Goal: Information Seeking & Learning: Learn about a topic

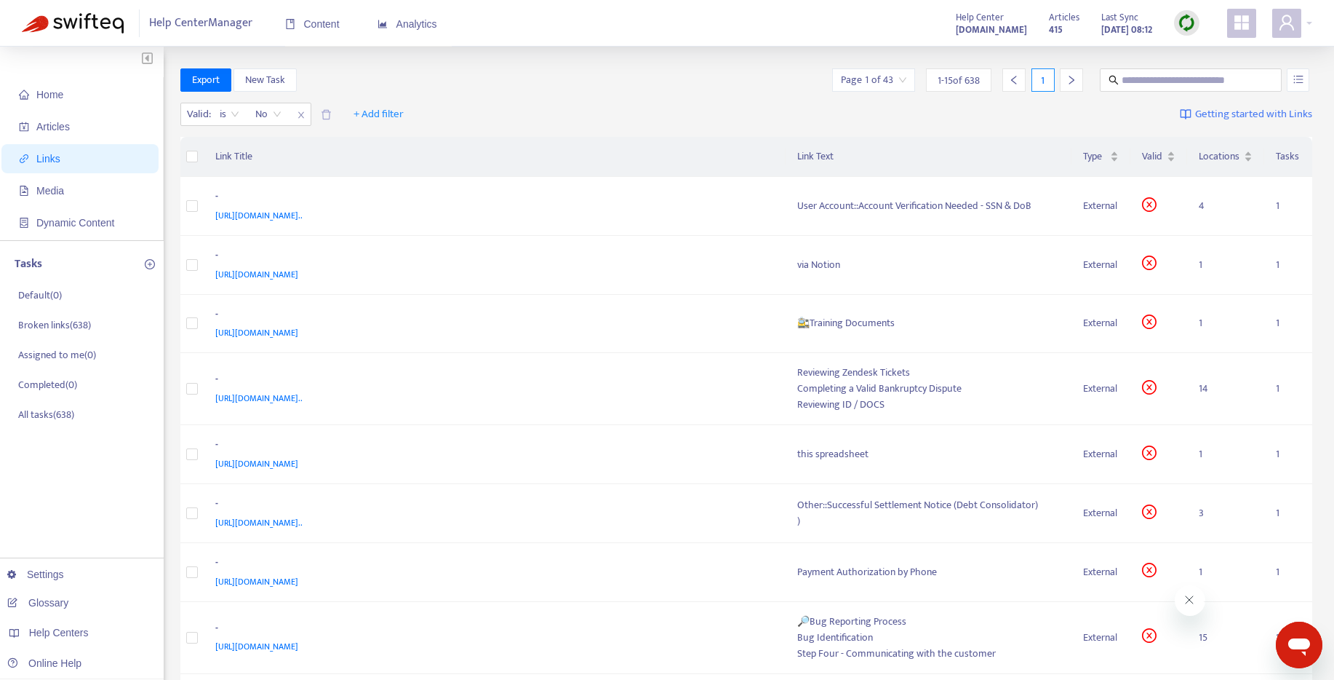
click at [938, 73] on span "1 - 15 of 638" at bounding box center [959, 80] width 42 height 15
click at [947, 76] on span "1 - 15 of 638" at bounding box center [959, 80] width 42 height 15
click at [947, 77] on span "1 - 15 of 638" at bounding box center [959, 80] width 42 height 15
click at [895, 76] on input "search" at bounding box center [873, 80] width 65 height 22
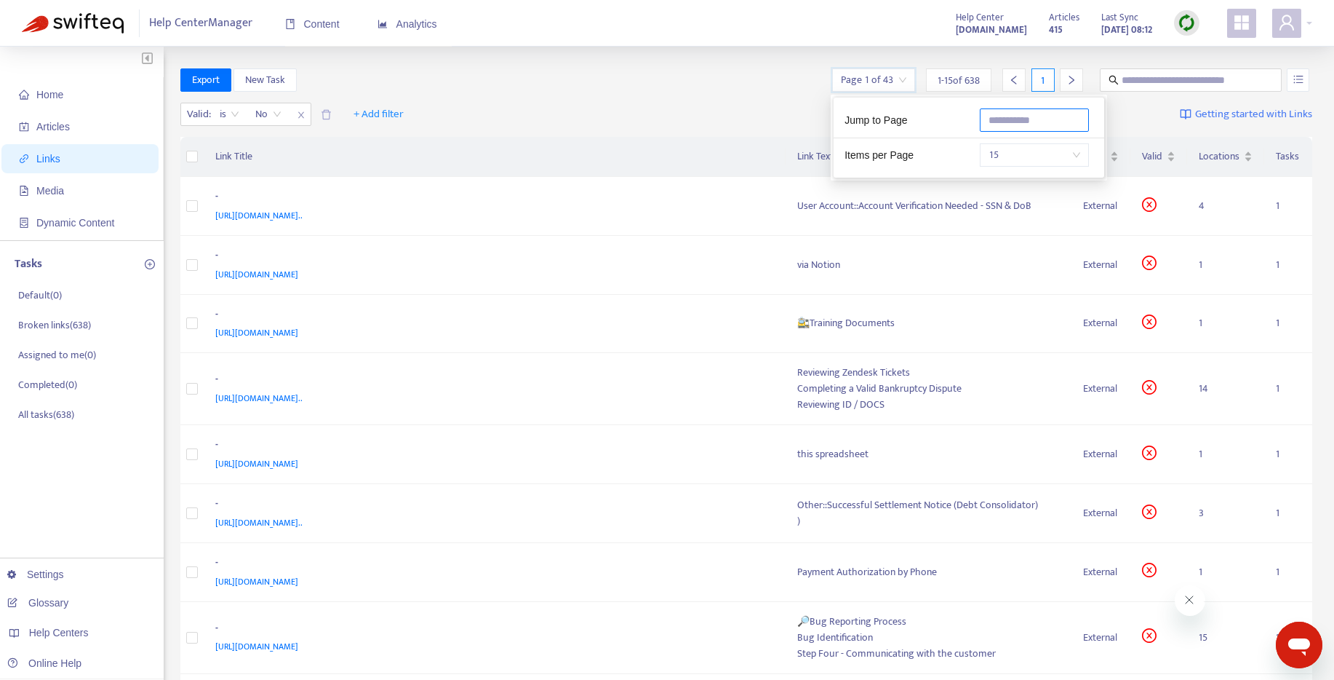
click at [1019, 116] on input "text" at bounding box center [1034, 119] width 109 height 23
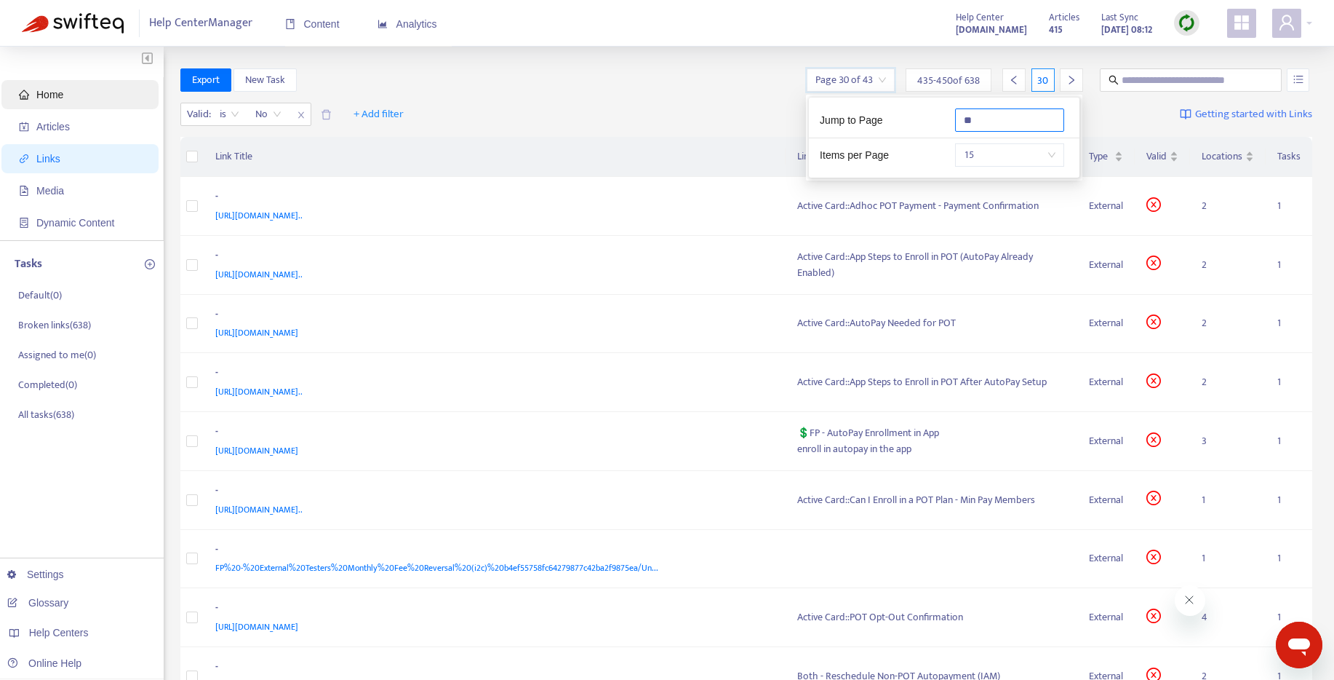
type input "**"
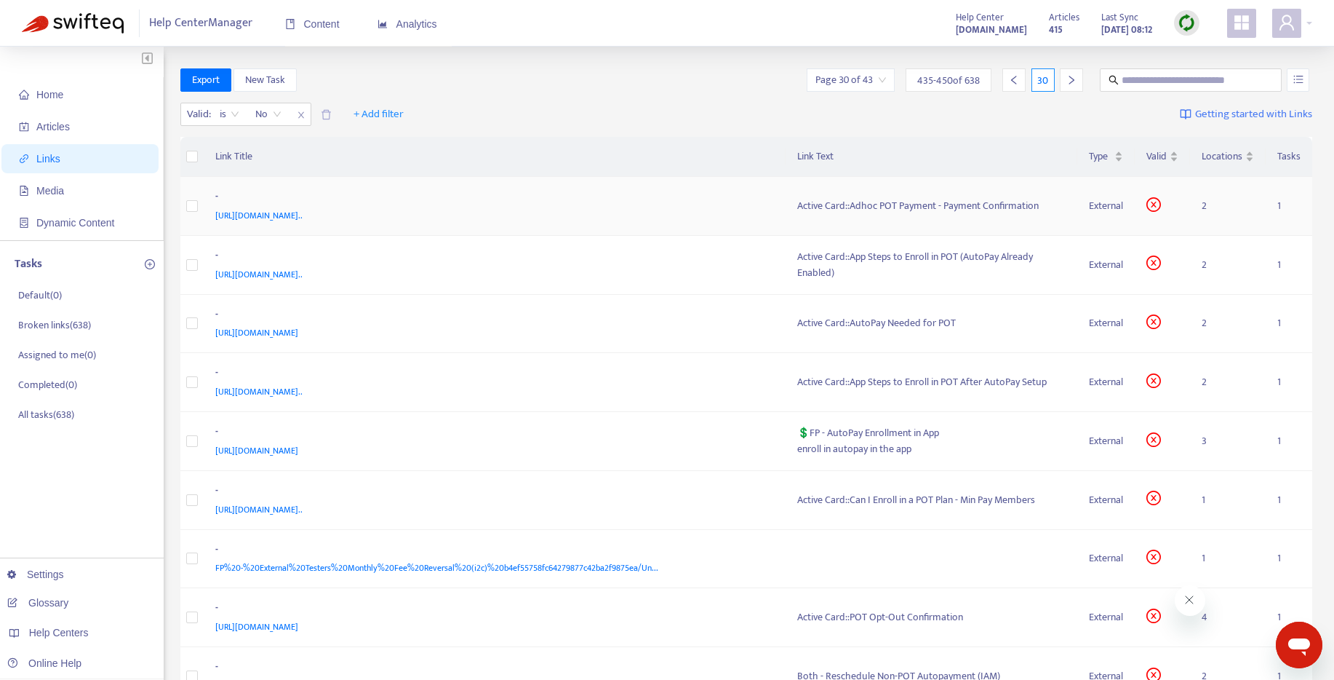
click at [303, 211] on span "[URL][DOMAIN_NAME].." at bounding box center [258, 215] width 87 height 15
click at [984, 202] on div "Active Card::Adhoc POT Payment - Payment Confirmation" at bounding box center [931, 206] width 269 height 16
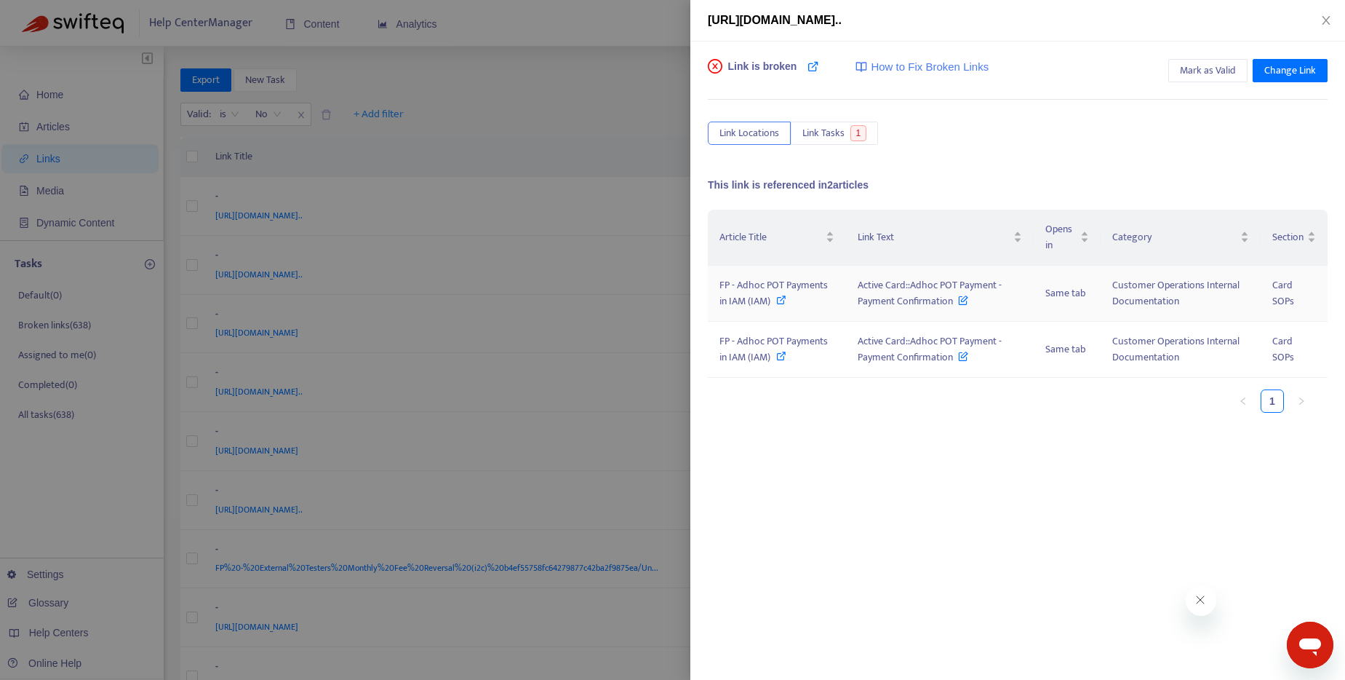
click at [786, 298] on icon at bounding box center [781, 300] width 10 height 10
drag, startPoint x: 858, startPoint y: 289, endPoint x: 947, endPoint y: 311, distance: 91.4
click at [947, 311] on td "Active Card::Adhoc POT Payment - Payment Confirmation" at bounding box center [940, 294] width 188 height 56
copy span "Active Card::Adhoc POT Payment - Payment Confirmation"
click at [636, 105] on div at bounding box center [672, 340] width 1345 height 680
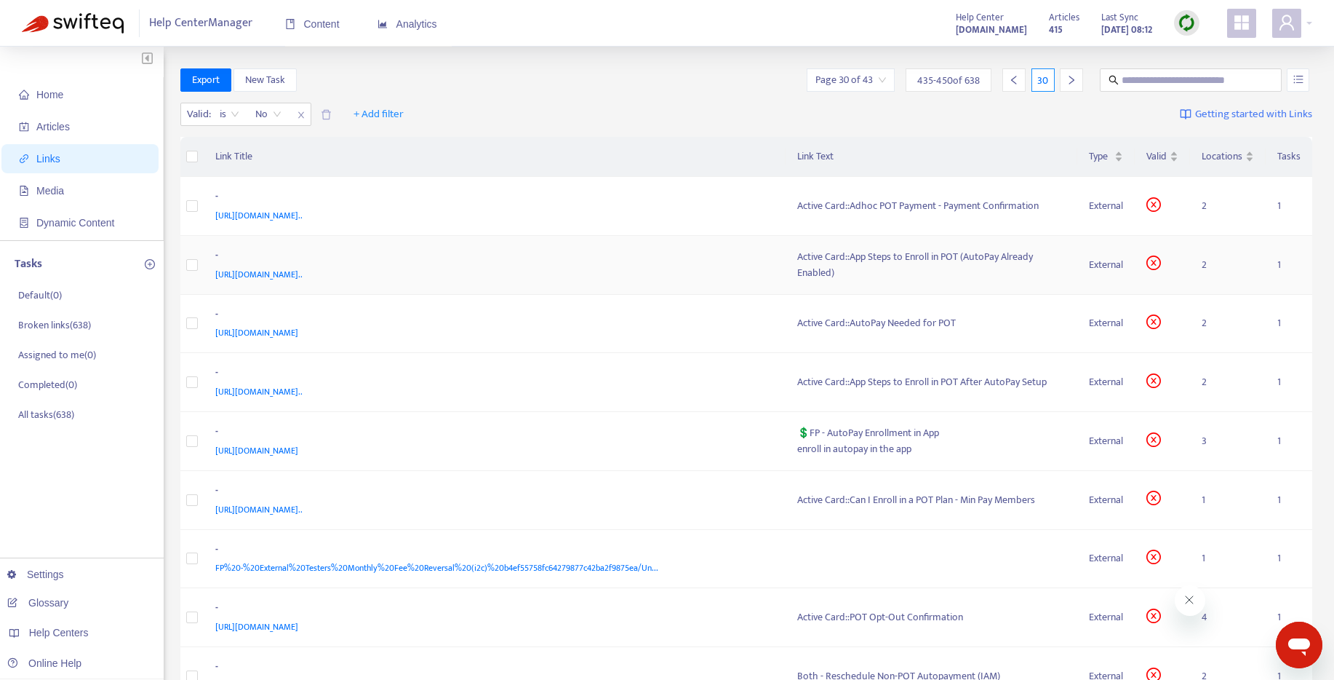
click at [809, 269] on div "Active Card::App Steps to Enroll in POT (AutoPay Already Enabled)" at bounding box center [931, 265] width 269 height 32
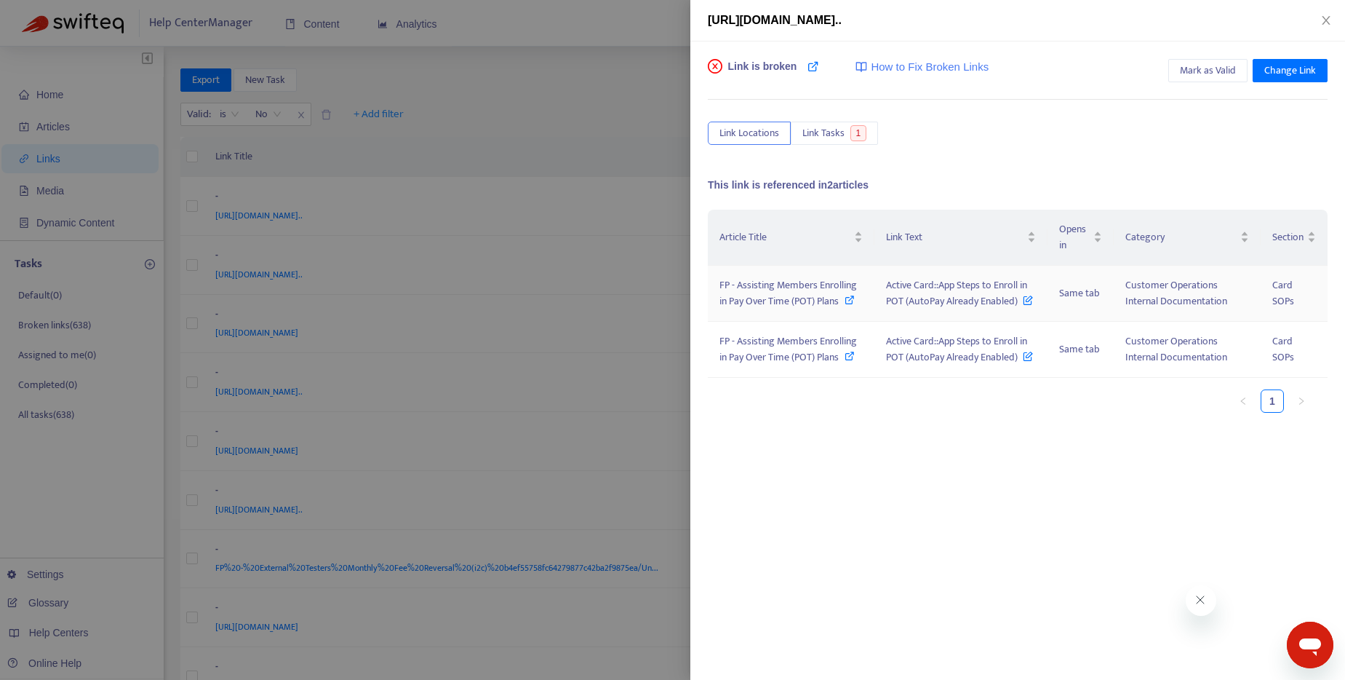
click at [855, 298] on icon at bounding box center [850, 300] width 10 height 10
drag, startPoint x: 887, startPoint y: 284, endPoint x: 1016, endPoint y: 312, distance: 131.9
click at [1016, 312] on td "Active Card::App Steps to Enroll in POT (AutoPay Already Enabled)" at bounding box center [961, 294] width 173 height 56
copy span "Active Card::App Steps to Enroll in POT (AutoPay Already Enabled)"
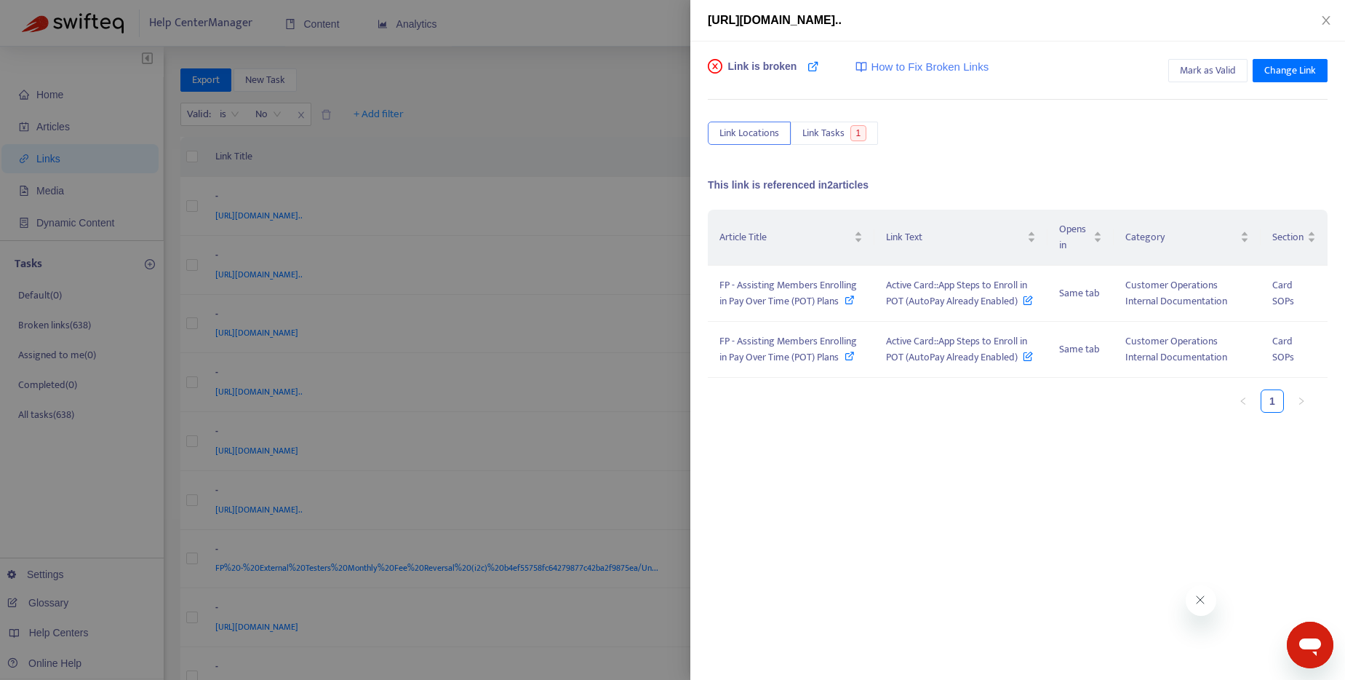
click at [556, 42] on div at bounding box center [672, 340] width 1345 height 680
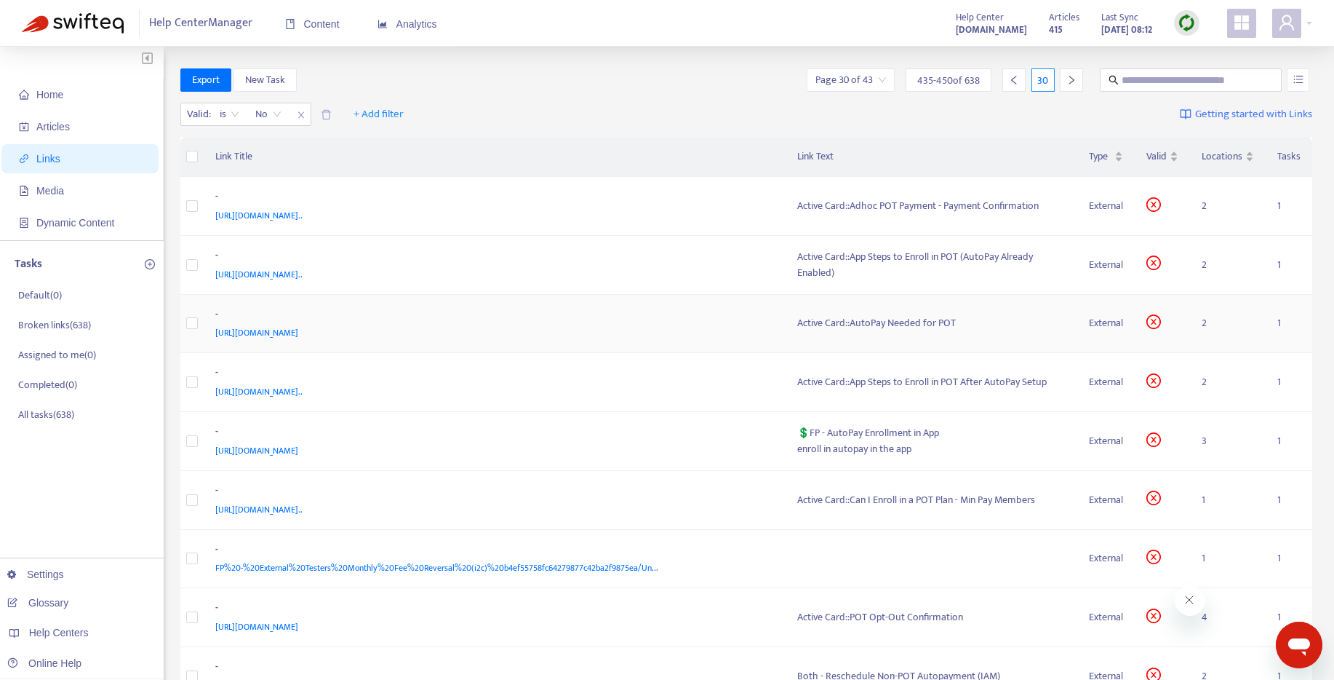
click at [875, 318] on div "Active Card::AutoPay Needed for POT" at bounding box center [931, 323] width 269 height 16
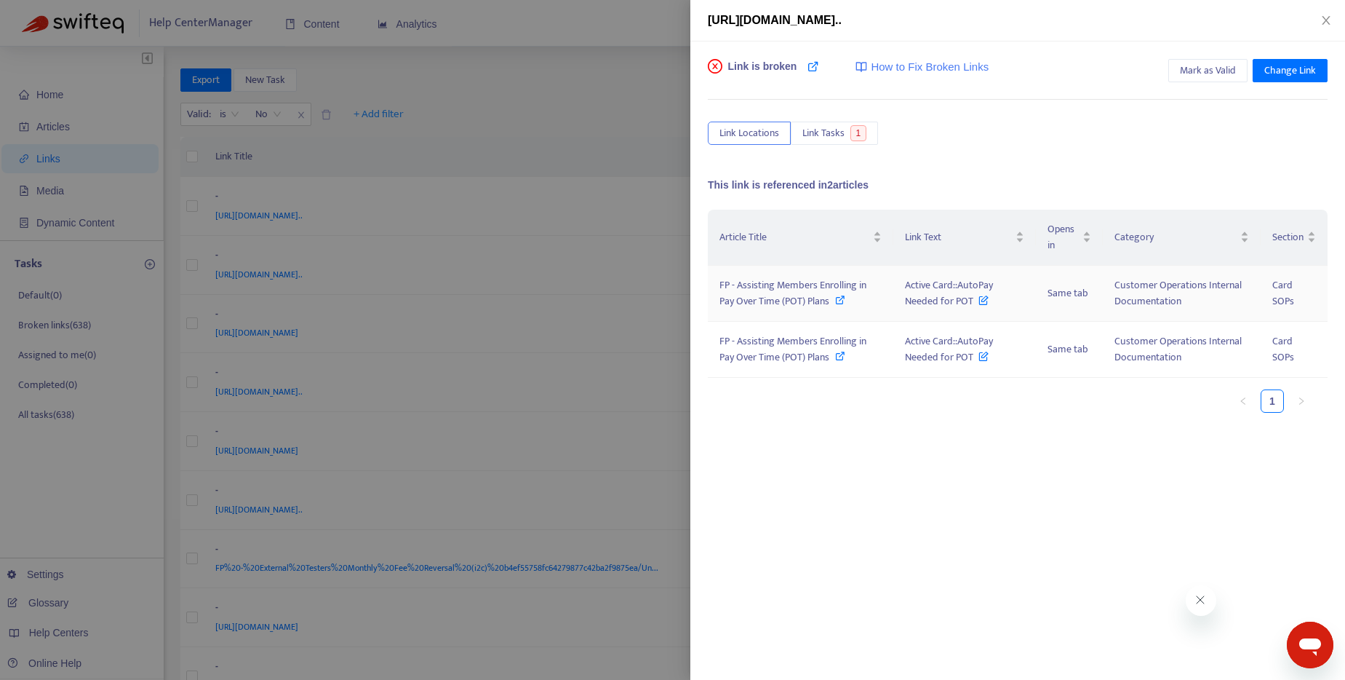
click at [844, 298] on icon at bounding box center [840, 300] width 10 height 10
drag, startPoint x: 904, startPoint y: 284, endPoint x: 973, endPoint y: 299, distance: 69.9
click at [973, 299] on td "Active Card::AutoPay Needed for POT" at bounding box center [964, 294] width 143 height 56
copy span "Active Card::AutoPay Needed for POT"
click at [1209, 63] on span "Mark as Valid" at bounding box center [1208, 71] width 56 height 16
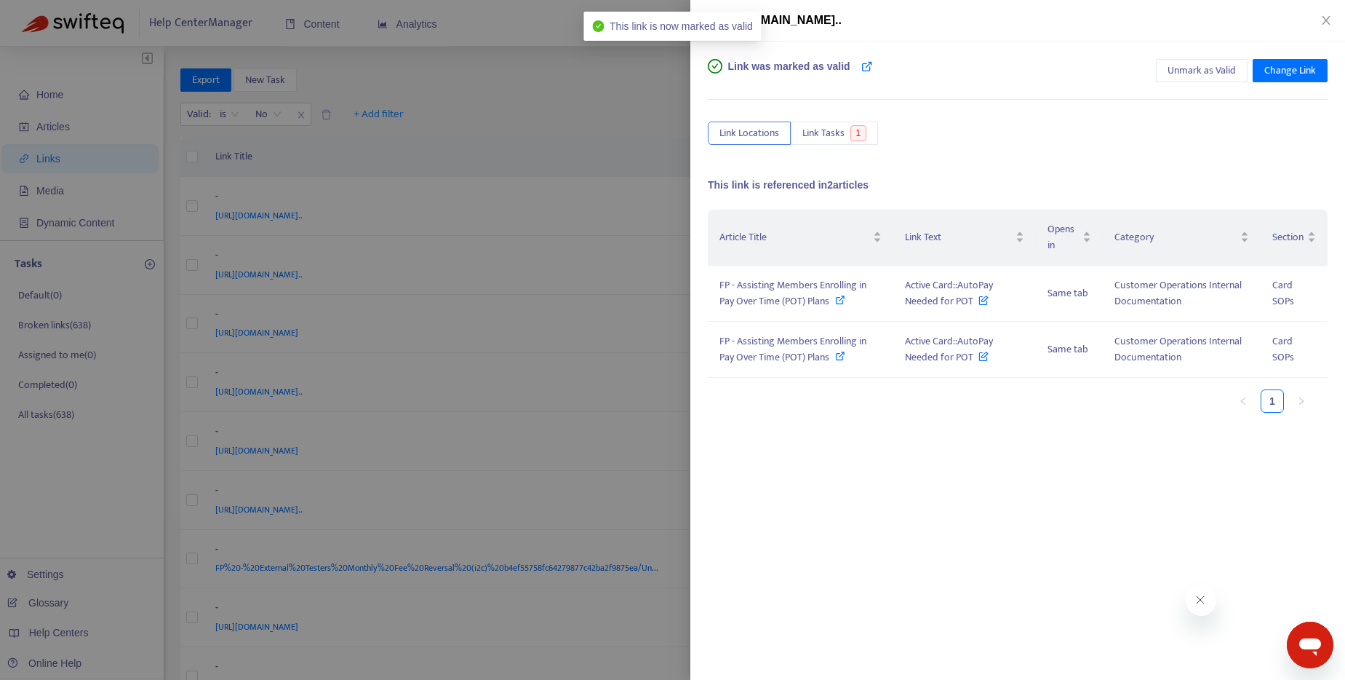
click at [530, 87] on div at bounding box center [672, 340] width 1345 height 680
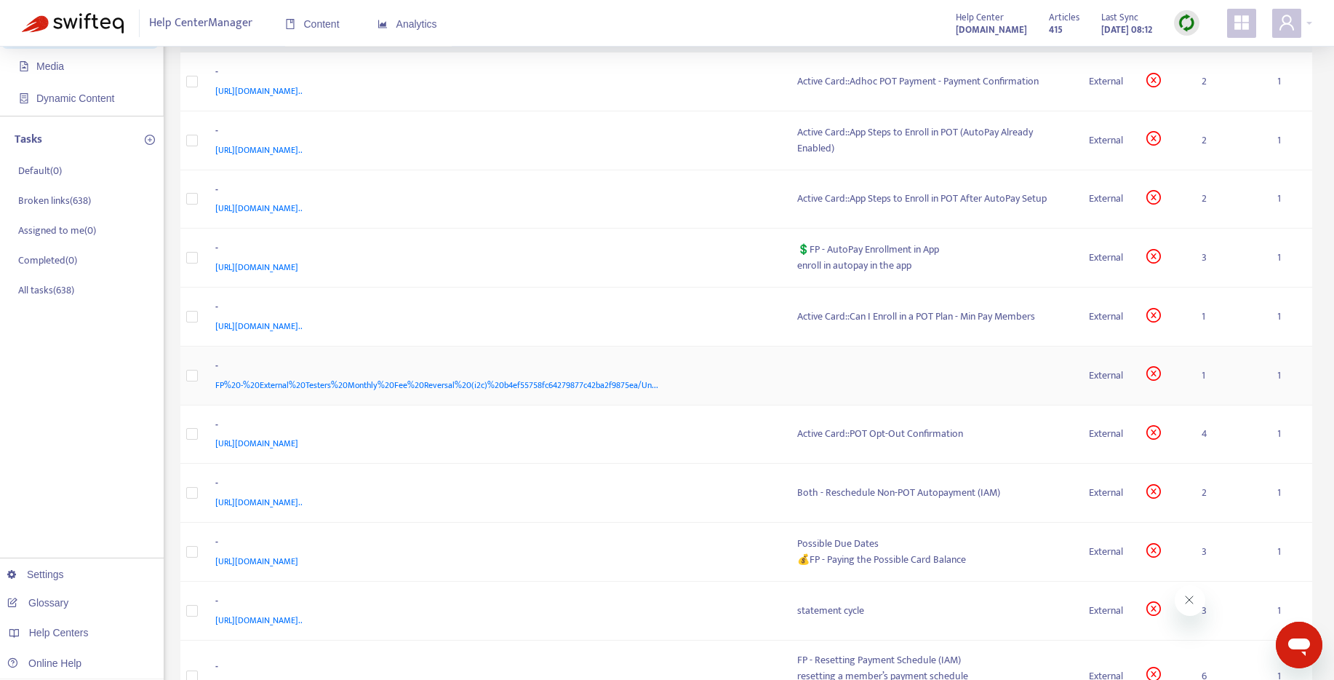
scroll to position [128, 0]
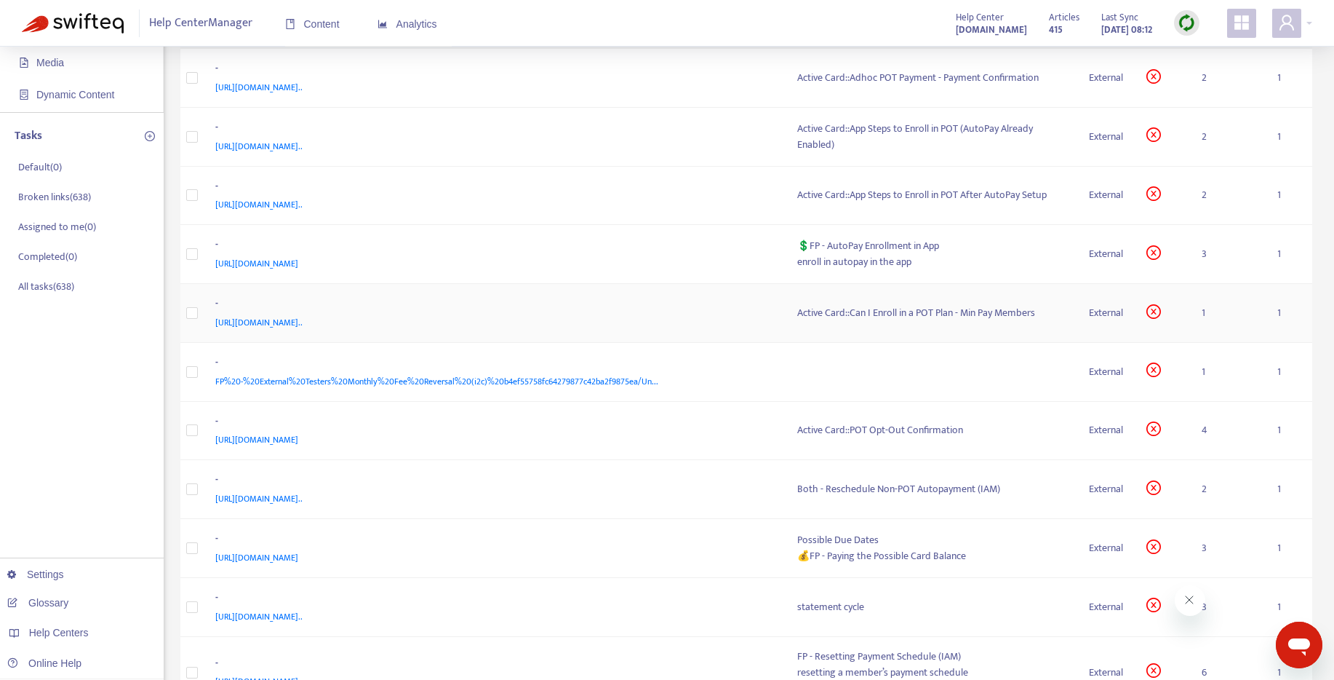
click at [900, 314] on div "Active Card::Can I Enroll in a POT Plan - Min Pay Members" at bounding box center [931, 313] width 269 height 16
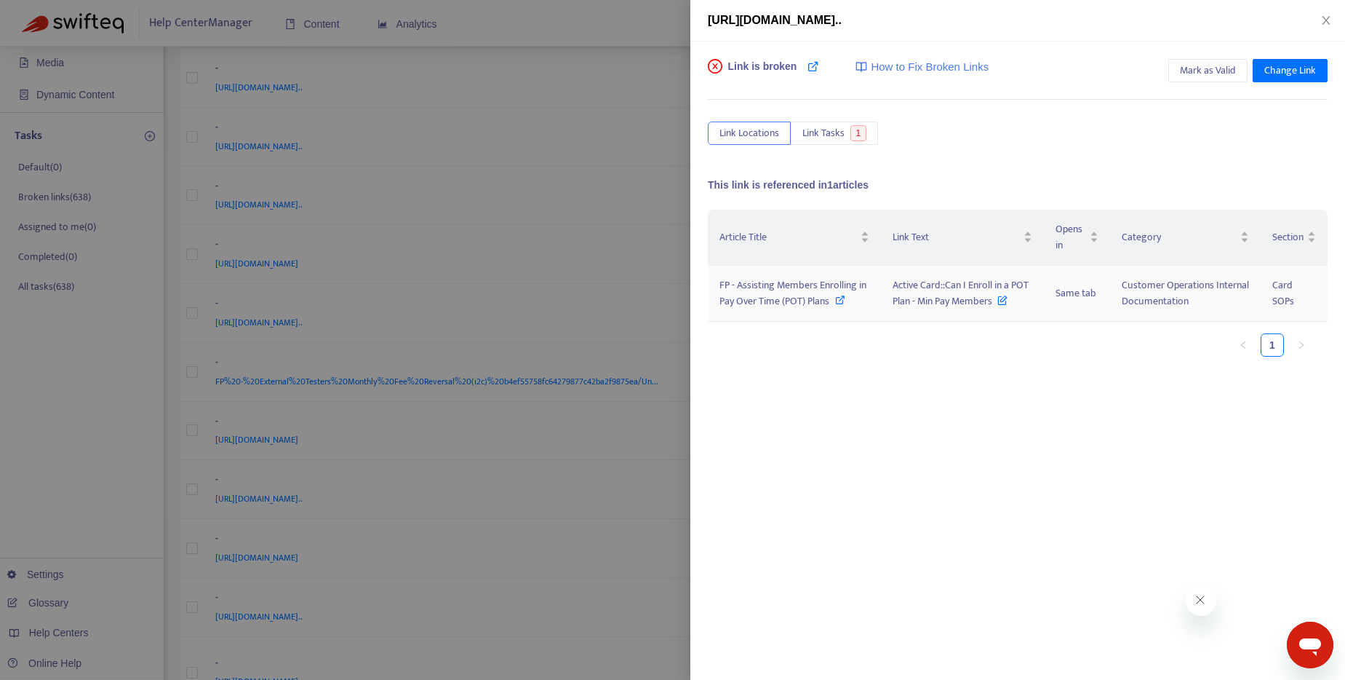
click at [848, 299] on div "FP - Assisting Members Enrolling in Pay Over Time (POT) Plans" at bounding box center [795, 293] width 150 height 32
drag, startPoint x: 893, startPoint y: 287, endPoint x: 1000, endPoint y: 309, distance: 110.0
click at [1000, 309] on td "Active Card::Can I Enroll in a POT Plan - Min Pay Members" at bounding box center [962, 294] width 163 height 56
copy span "Active Card::Can I Enroll in a POT Plan - Min Pay Members"
click at [1199, 75] on span "Mark as Valid" at bounding box center [1208, 71] width 56 height 16
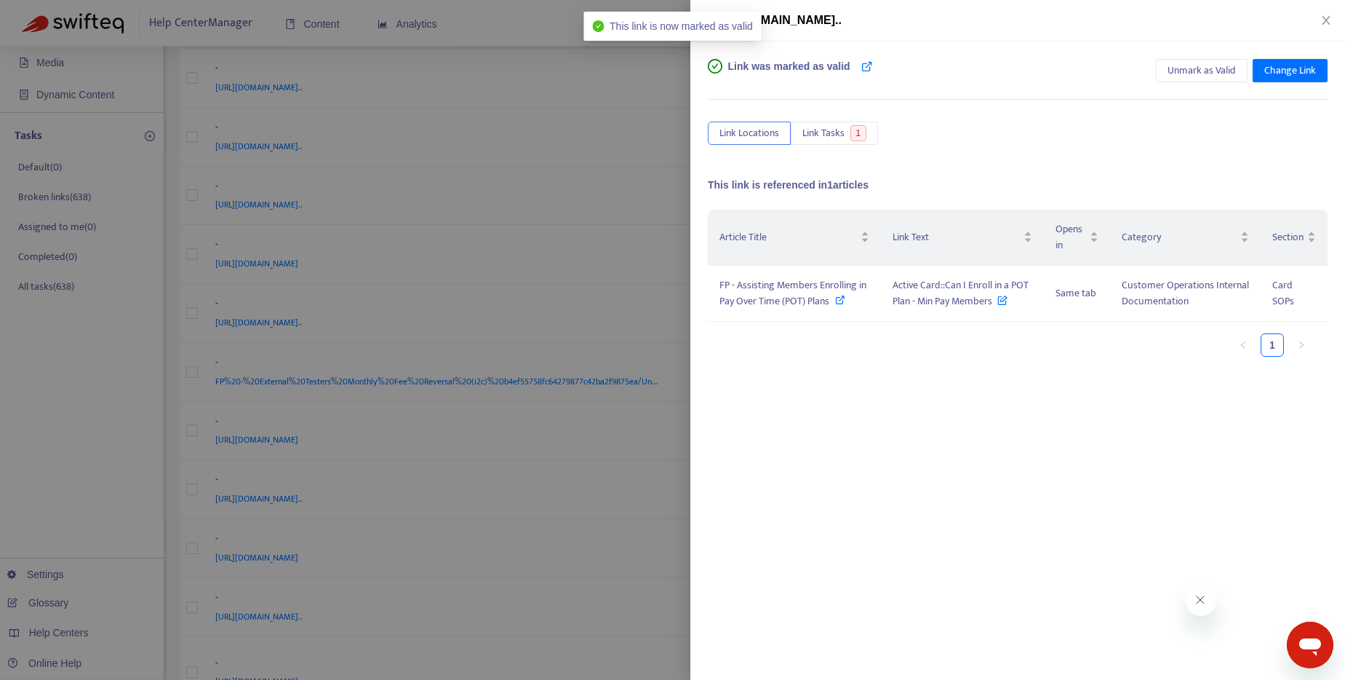
click at [565, 22] on div at bounding box center [672, 340] width 1345 height 680
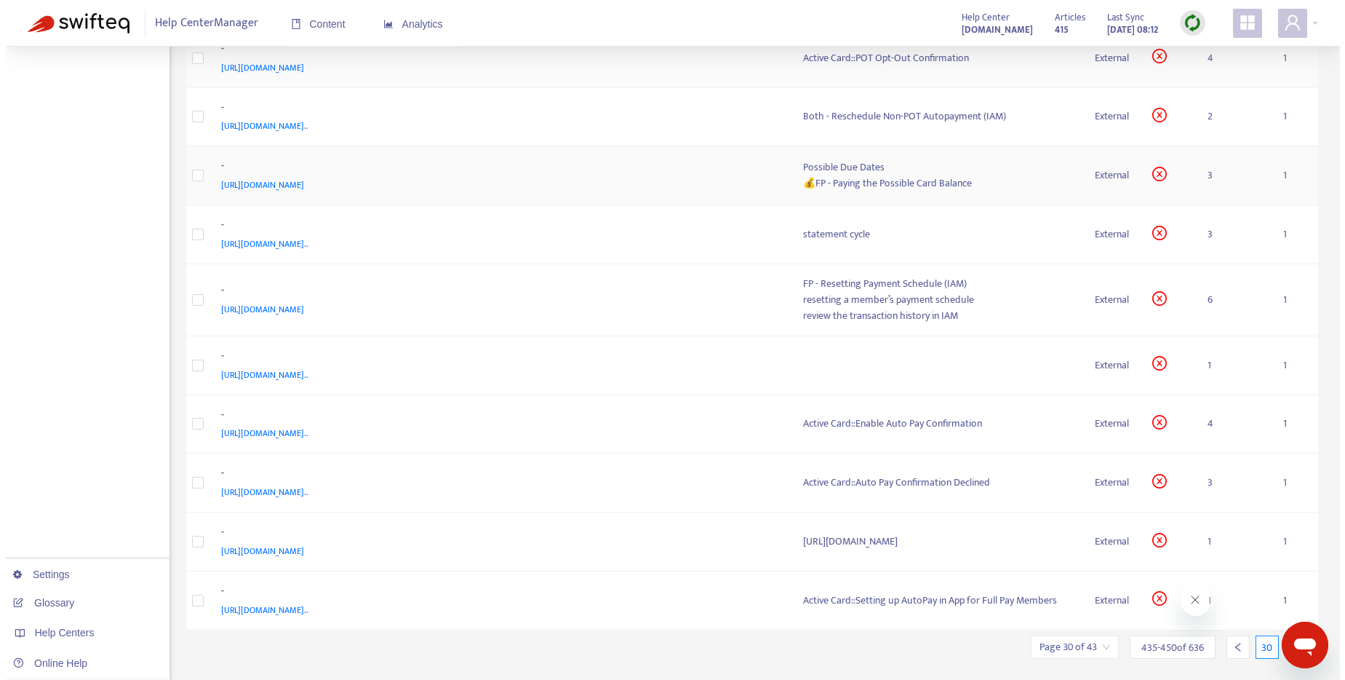
scroll to position [474, 0]
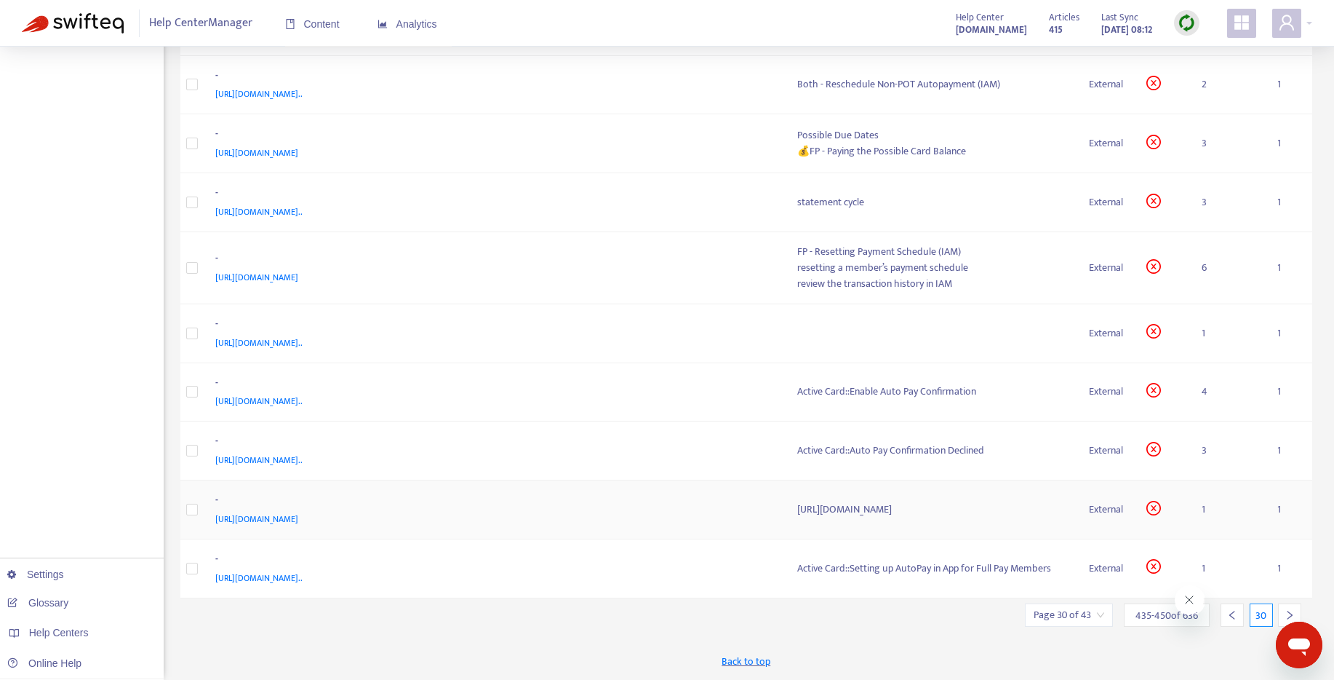
click at [920, 514] on div "[URL][DOMAIN_NAME]" at bounding box center [931, 509] width 269 height 16
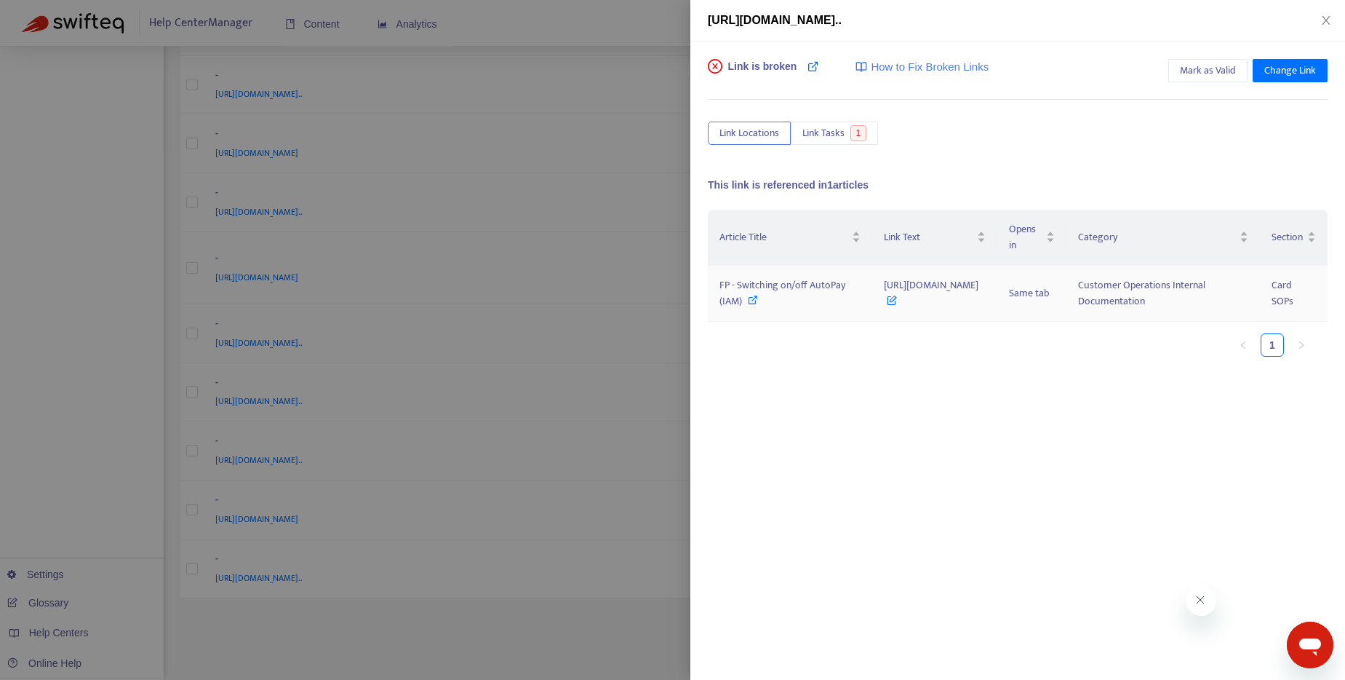
click at [750, 305] on icon at bounding box center [753, 300] width 10 height 10
drag, startPoint x: 825, startPoint y: 297, endPoint x: 977, endPoint y: 316, distance: 153.3
click at [979, 319] on td "[URL][DOMAIN_NAME]" at bounding box center [934, 294] width 125 height 56
copy span "[URL][DOMAIN_NAME]"
click at [1290, 65] on span "Change Link" at bounding box center [1291, 71] width 52 height 16
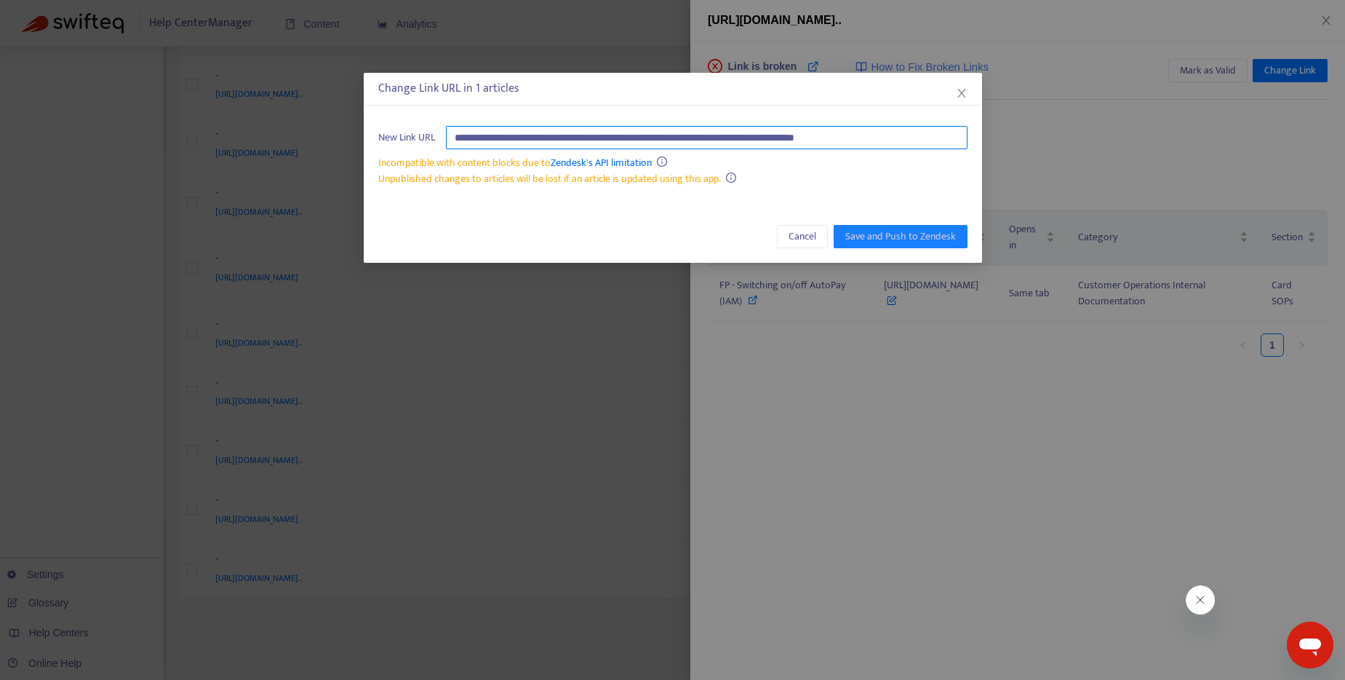
click at [688, 130] on input "**********" at bounding box center [707, 137] width 522 height 23
paste input "*******"
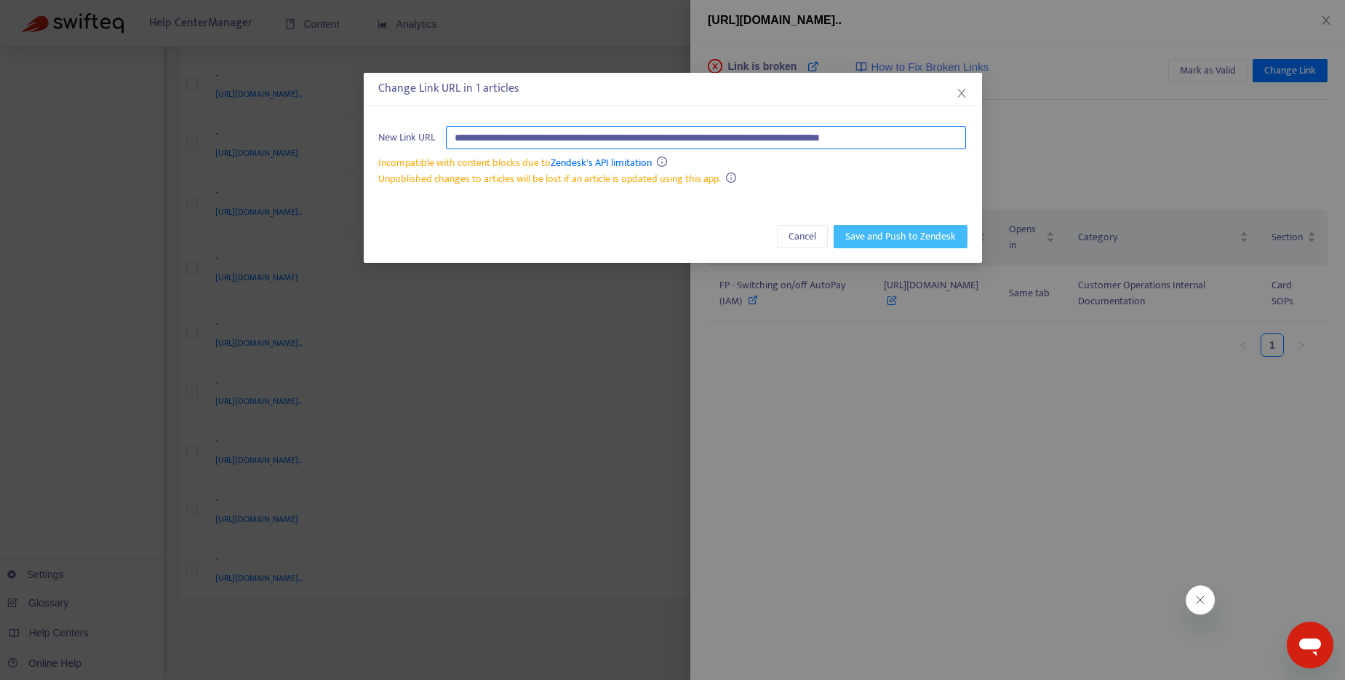
type input "**********"
click at [895, 239] on span "Save and Push to Zendesk" at bounding box center [900, 236] width 111 height 16
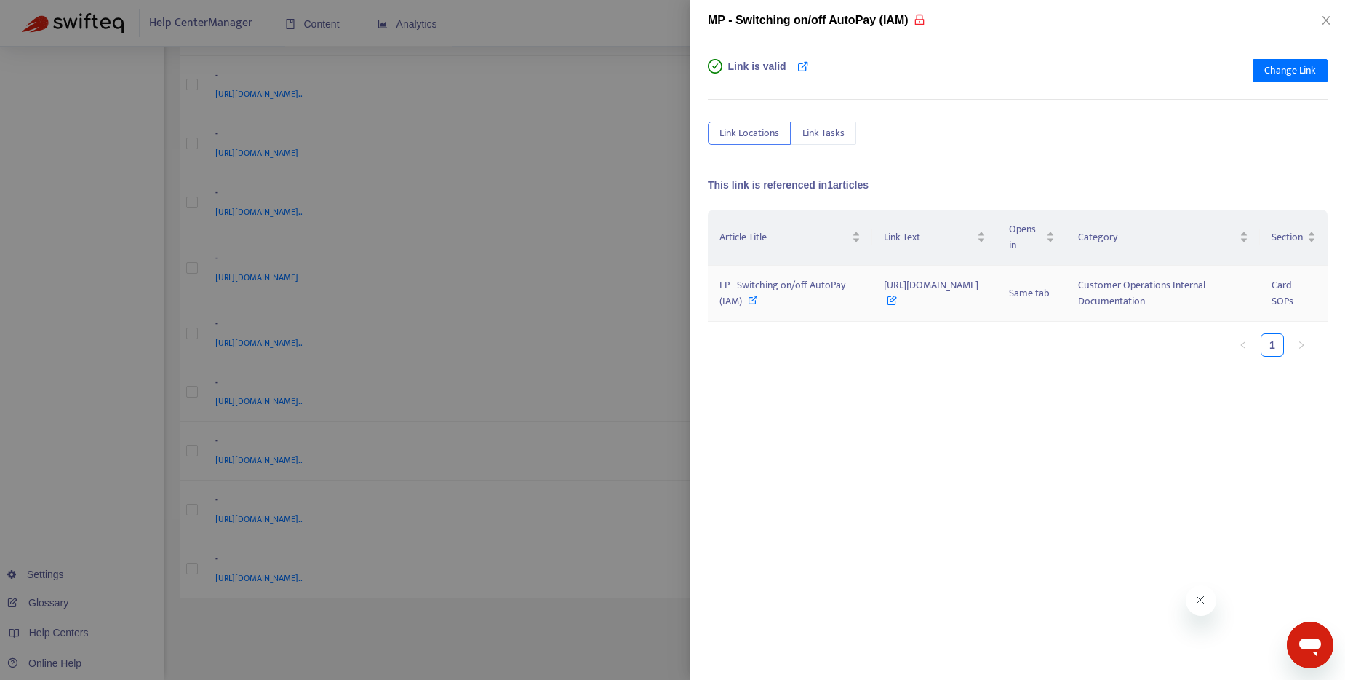
click at [752, 305] on icon at bounding box center [753, 300] width 10 height 10
click at [755, 305] on icon at bounding box center [753, 300] width 10 height 10
click at [1271, 68] on span "Change Link" at bounding box center [1291, 71] width 52 height 16
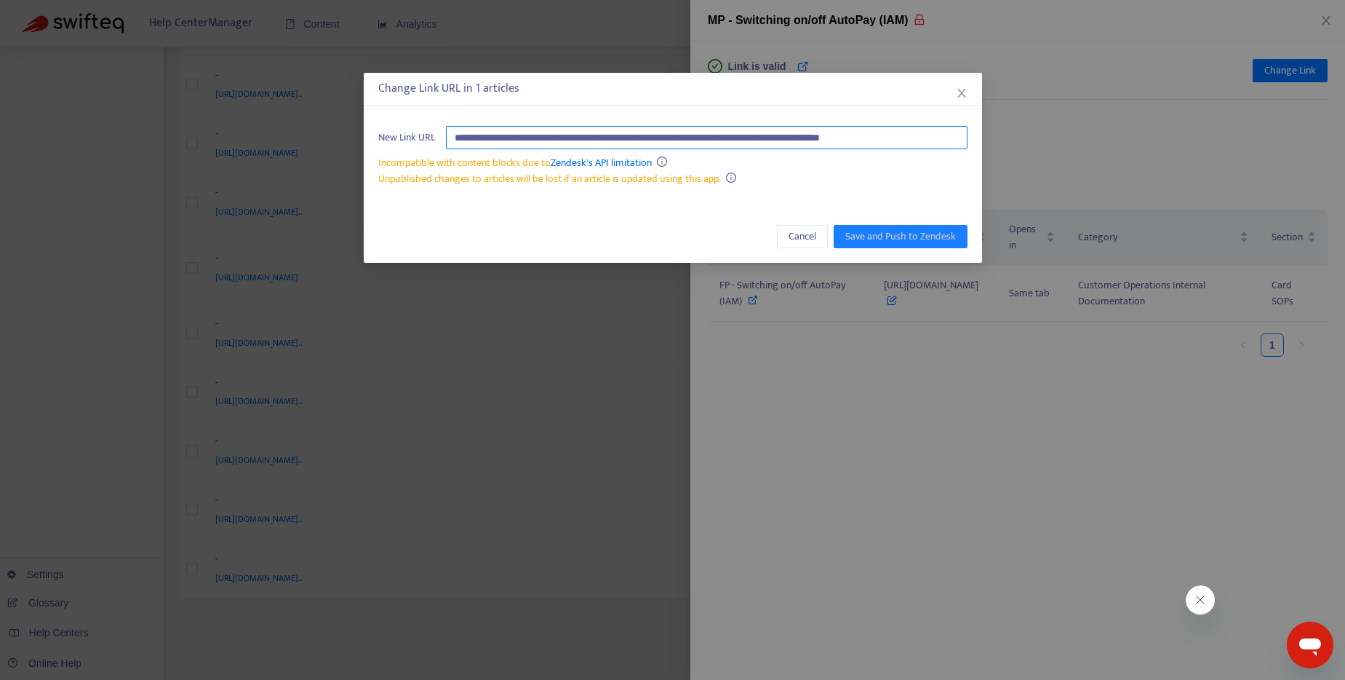
click at [703, 132] on input "**********" at bounding box center [707, 137] width 522 height 23
click at [957, 93] on icon "close" at bounding box center [962, 93] width 12 height 12
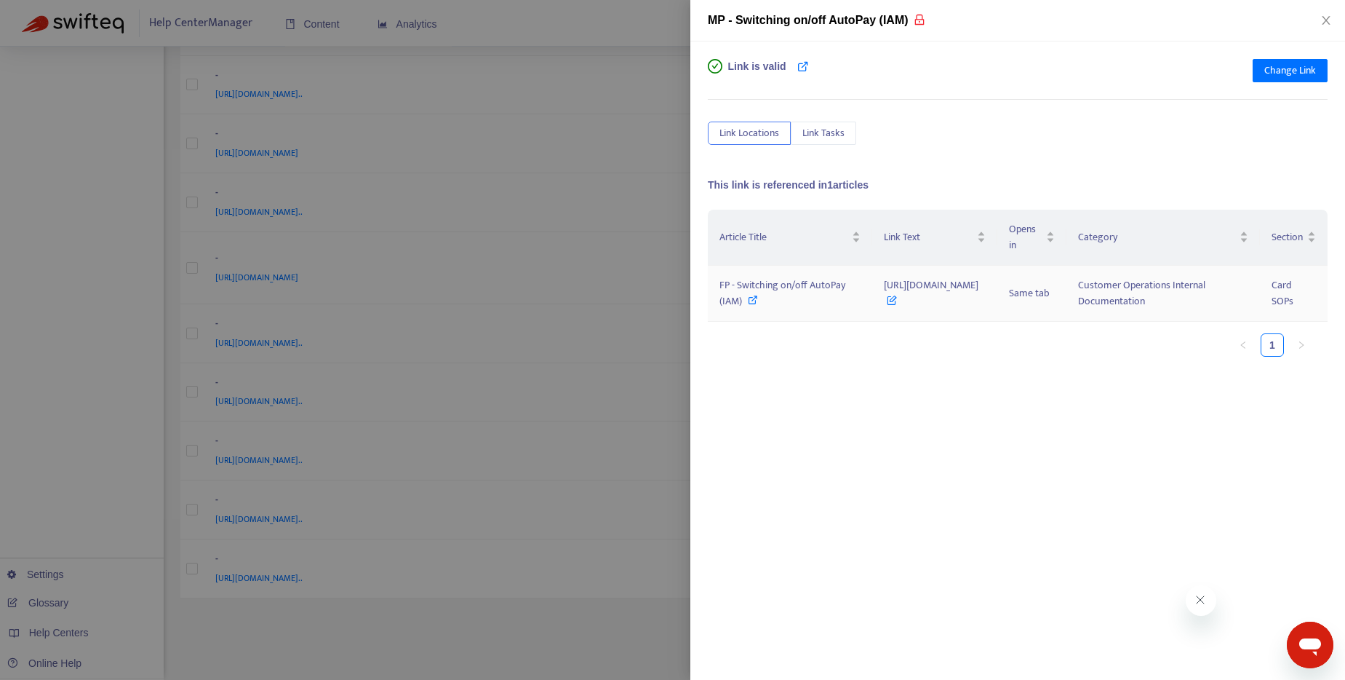
click at [751, 305] on icon at bounding box center [753, 300] width 10 height 10
click at [755, 305] on icon at bounding box center [753, 300] width 10 height 10
click at [95, 226] on div at bounding box center [672, 340] width 1345 height 680
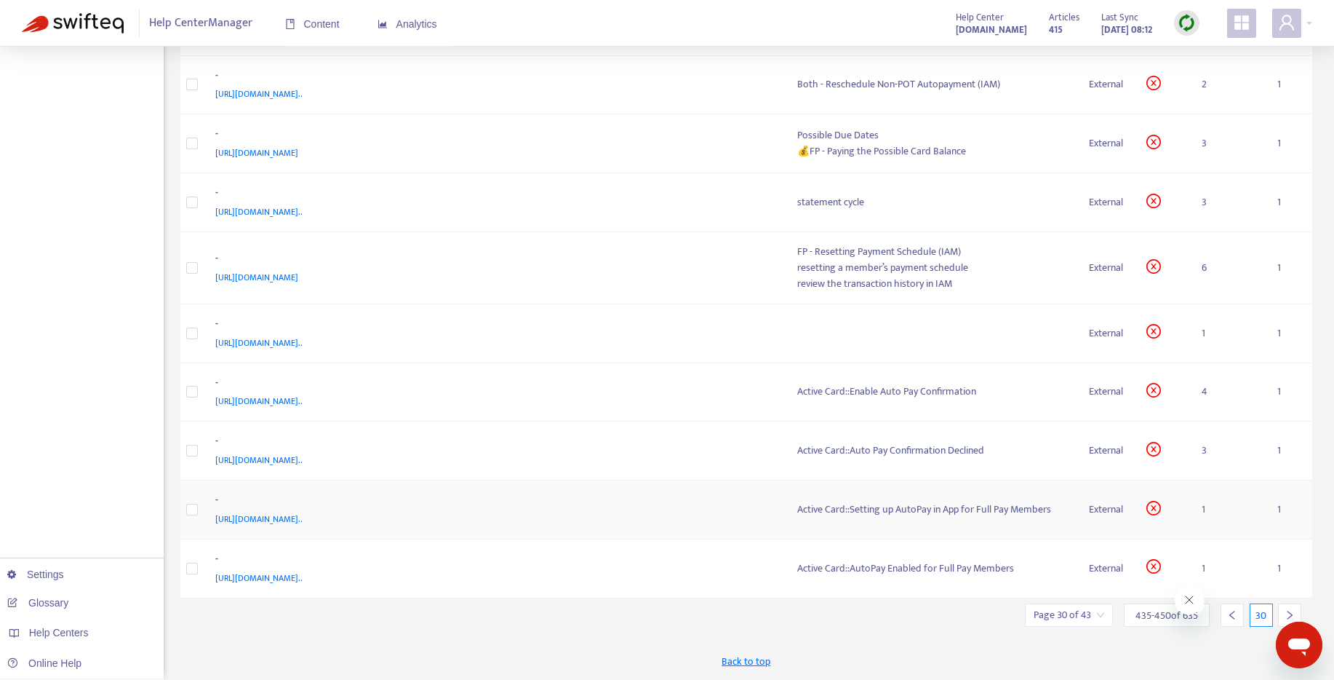
click at [897, 503] on div "Active Card::Setting up AutoPay in App for Full Pay Members" at bounding box center [931, 509] width 269 height 16
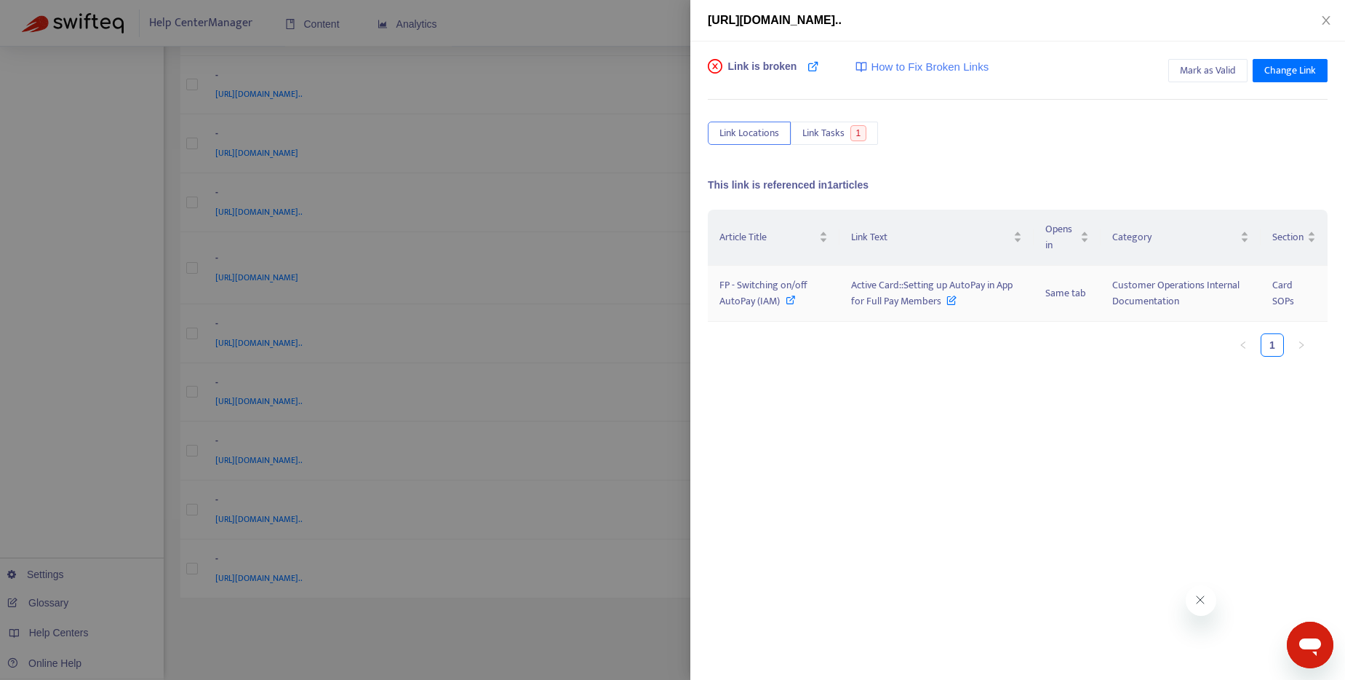
click at [791, 302] on icon at bounding box center [791, 300] width 10 height 10
drag, startPoint x: 853, startPoint y: 285, endPoint x: 946, endPoint y: 306, distance: 95.3
click at [946, 306] on span "Active Card::Setting up AutoPay in App for Full Pay Members" at bounding box center [932, 292] width 162 height 33
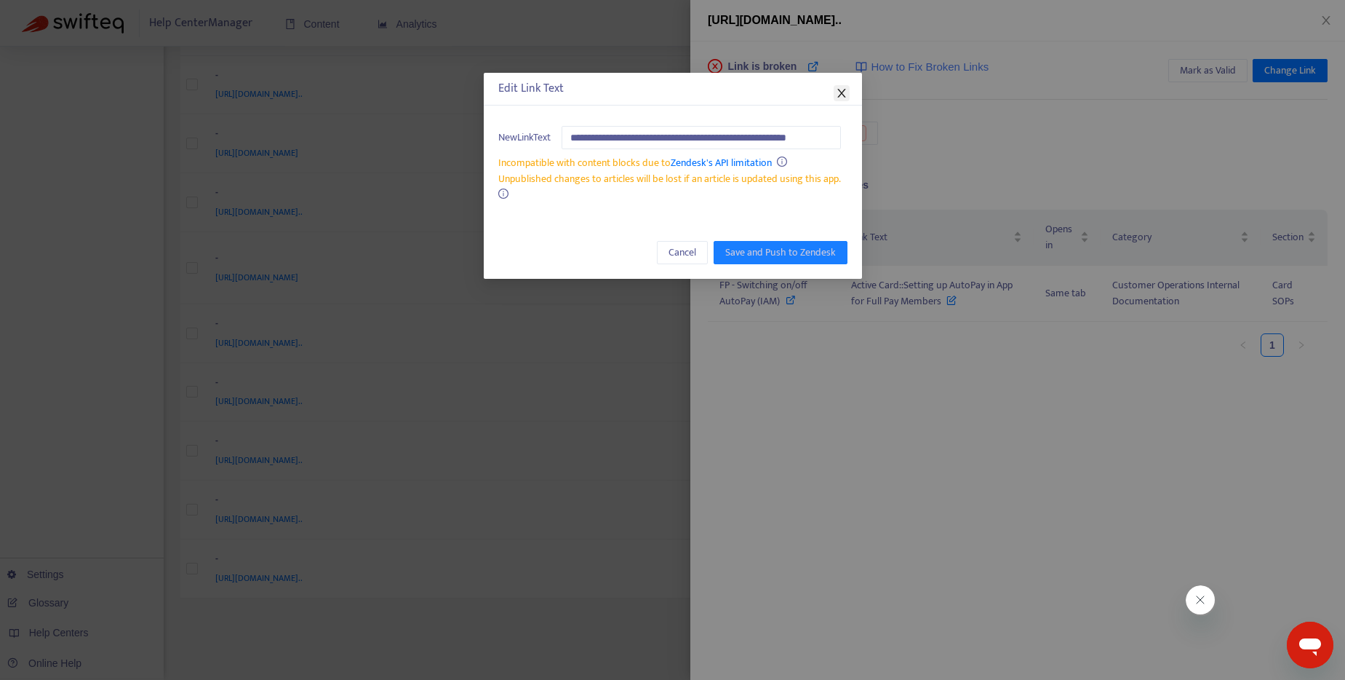
click at [840, 95] on icon "close" at bounding box center [842, 93] width 12 height 12
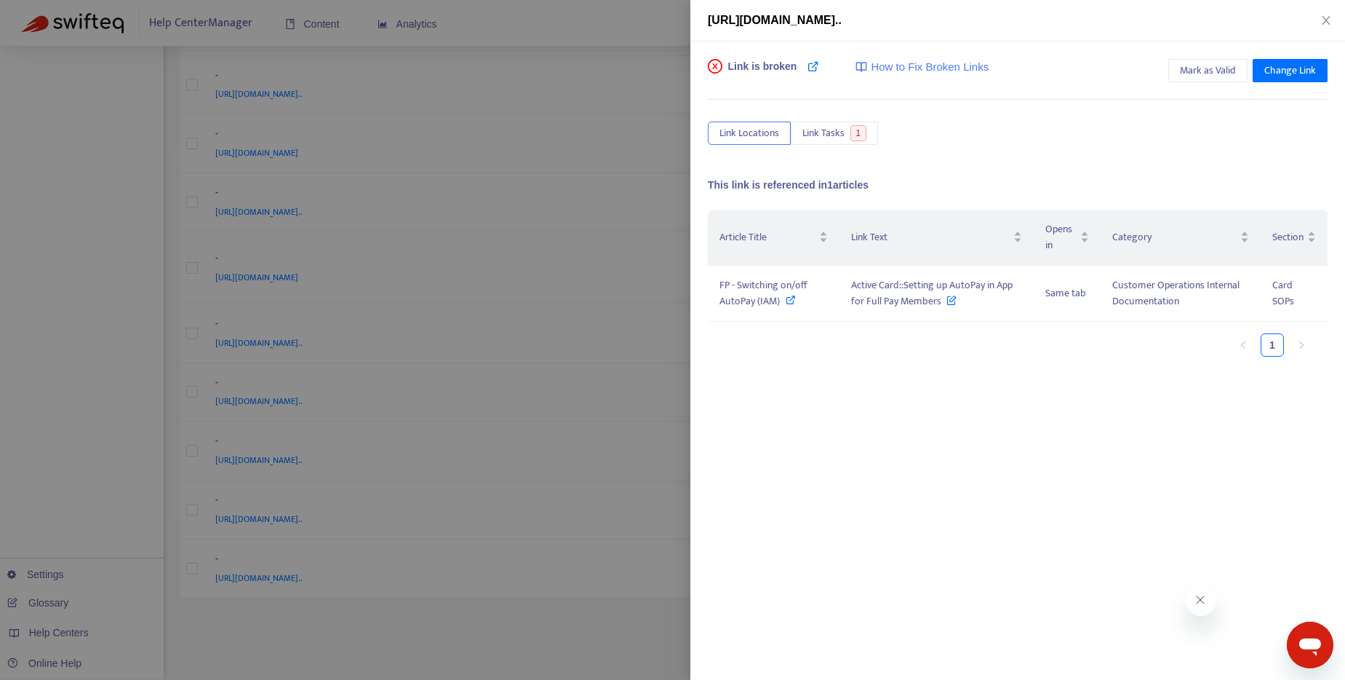
click at [634, 36] on div at bounding box center [672, 340] width 1345 height 680
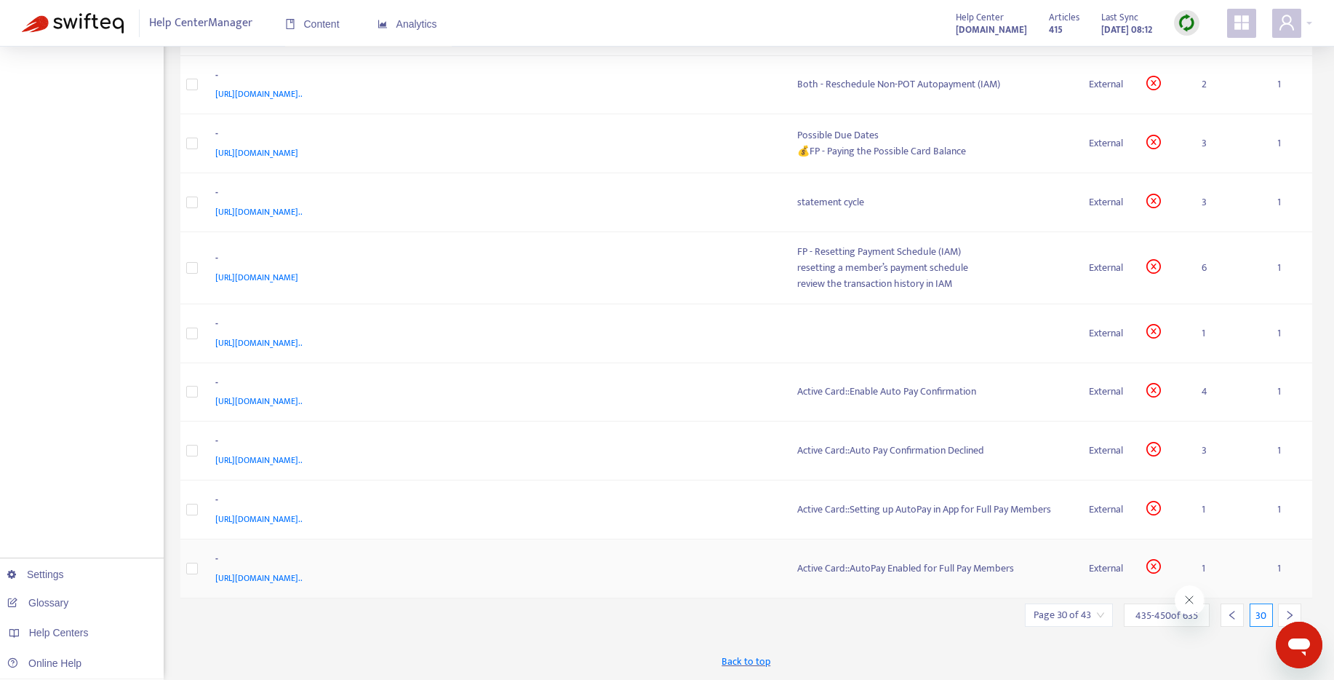
click at [858, 569] on div "Active Card::AutoPay Enabled for Full Pay Members" at bounding box center [931, 568] width 269 height 16
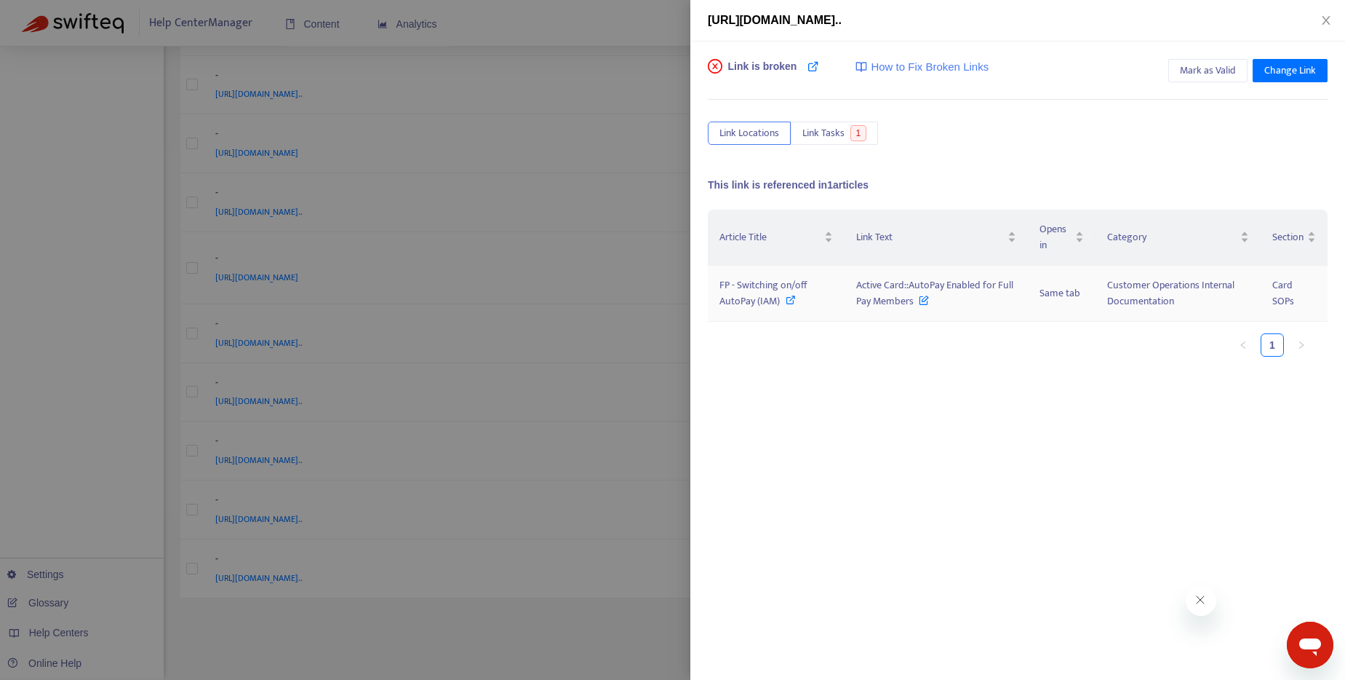
click at [789, 303] on icon at bounding box center [791, 300] width 10 height 10
drag, startPoint x: 857, startPoint y: 282, endPoint x: 916, endPoint y: 304, distance: 62.8
click at [916, 304] on span "Active Card::AutoPay Enabled for Full Pay Members" at bounding box center [934, 292] width 157 height 33
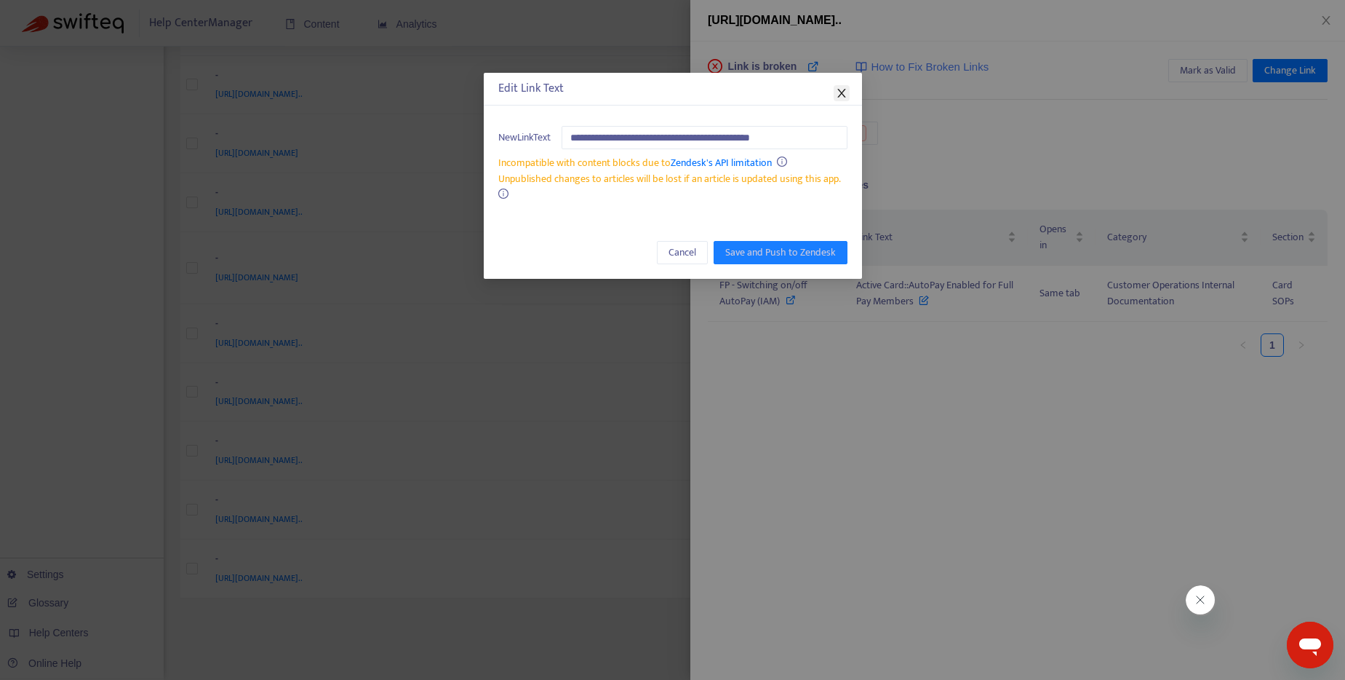
click at [843, 92] on icon "close" at bounding box center [842, 93] width 12 height 12
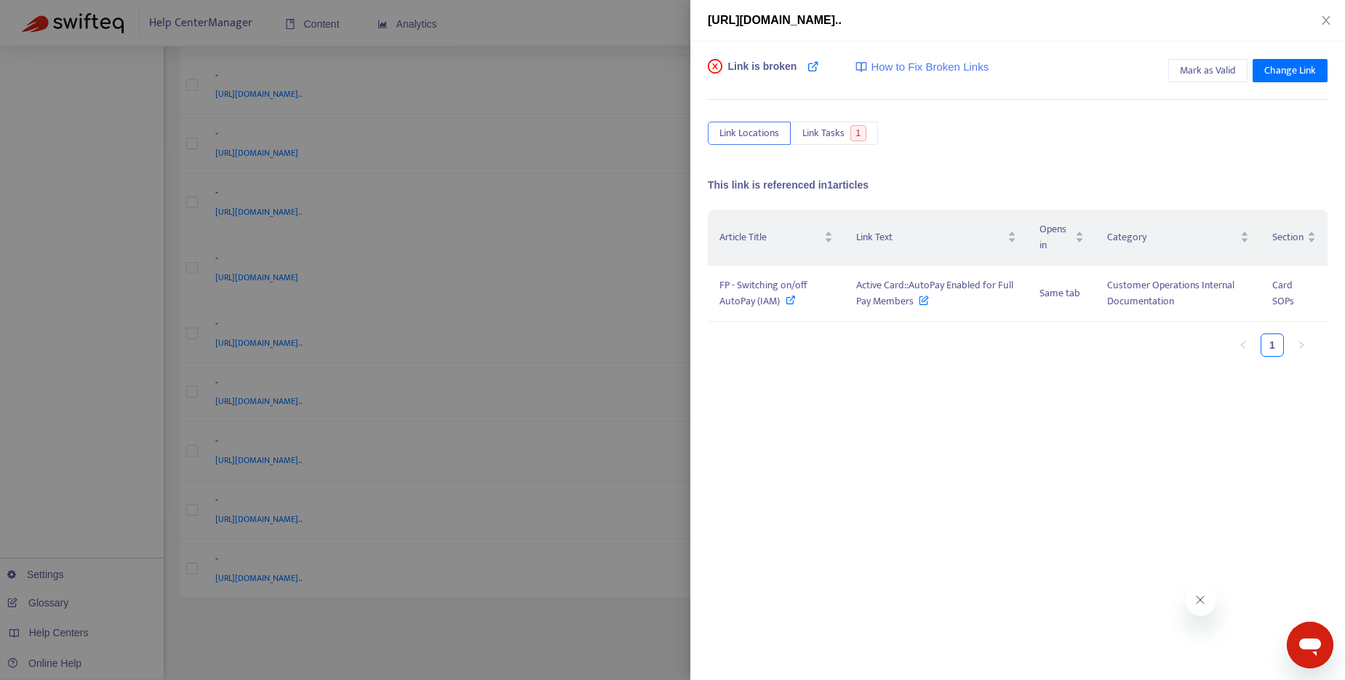
click at [591, 12] on div at bounding box center [672, 340] width 1345 height 680
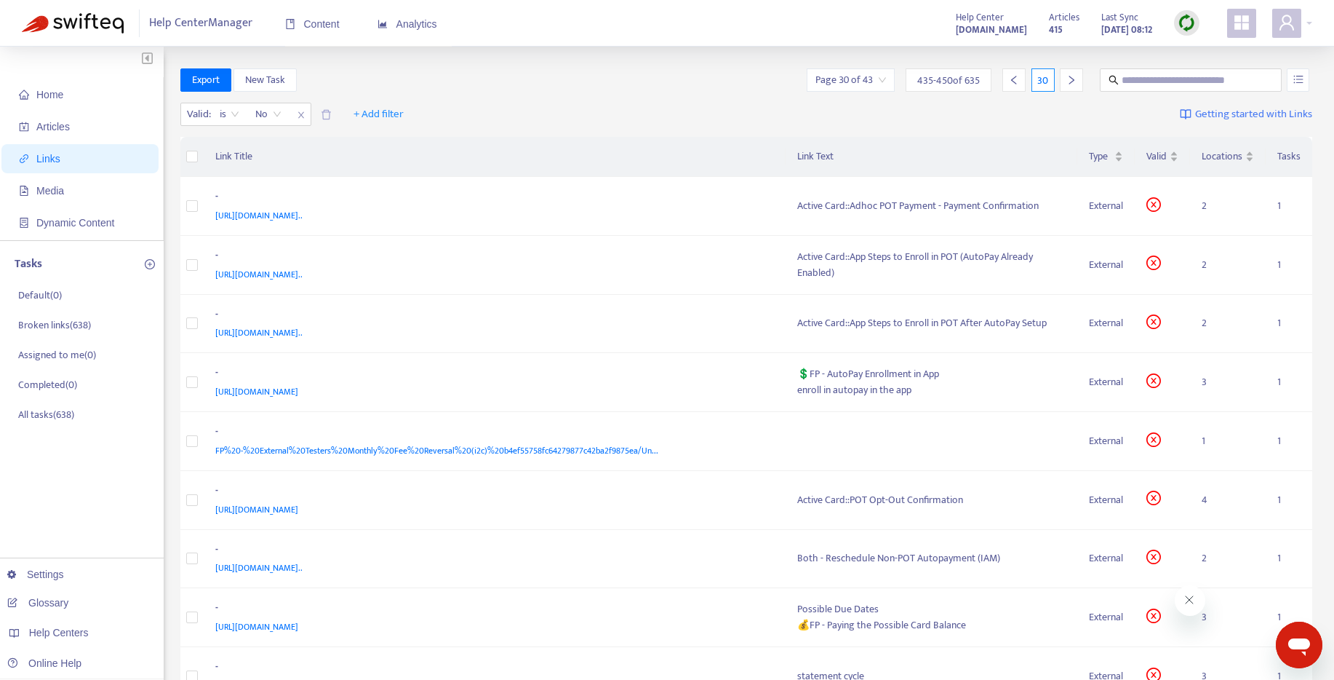
click at [1068, 76] on icon "right" at bounding box center [1072, 80] width 10 height 10
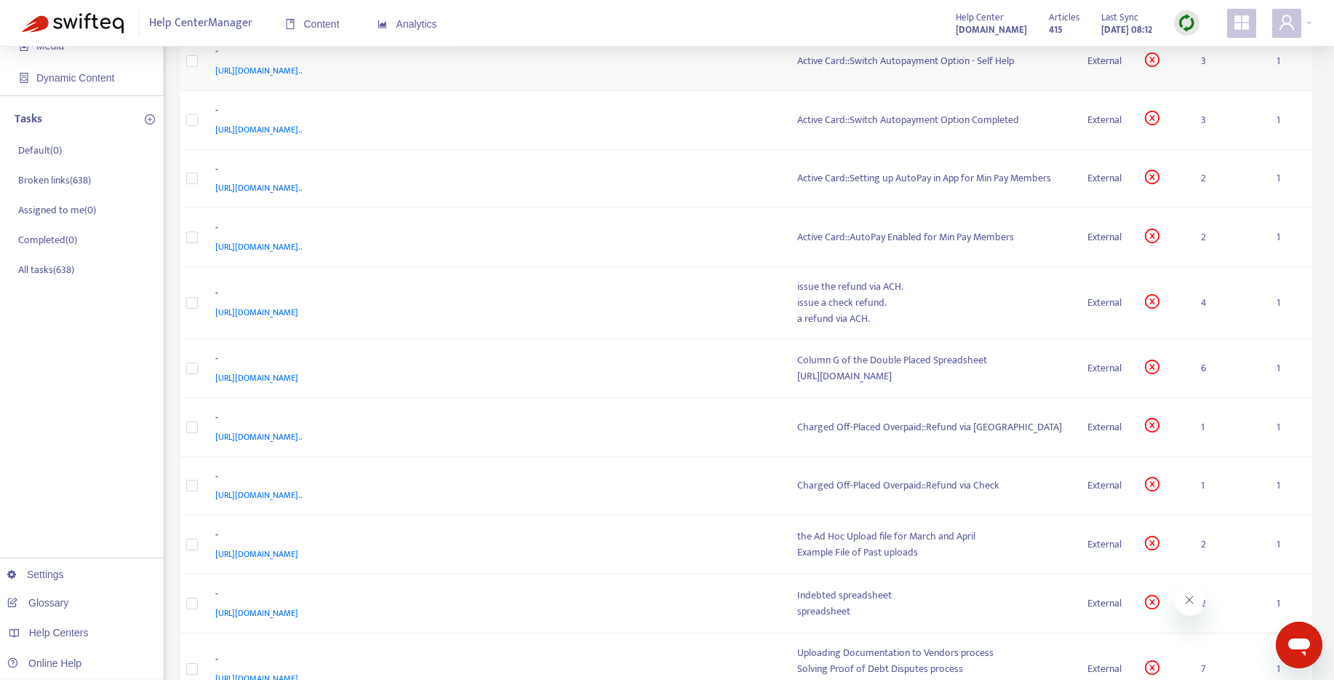
scroll to position [303, 0]
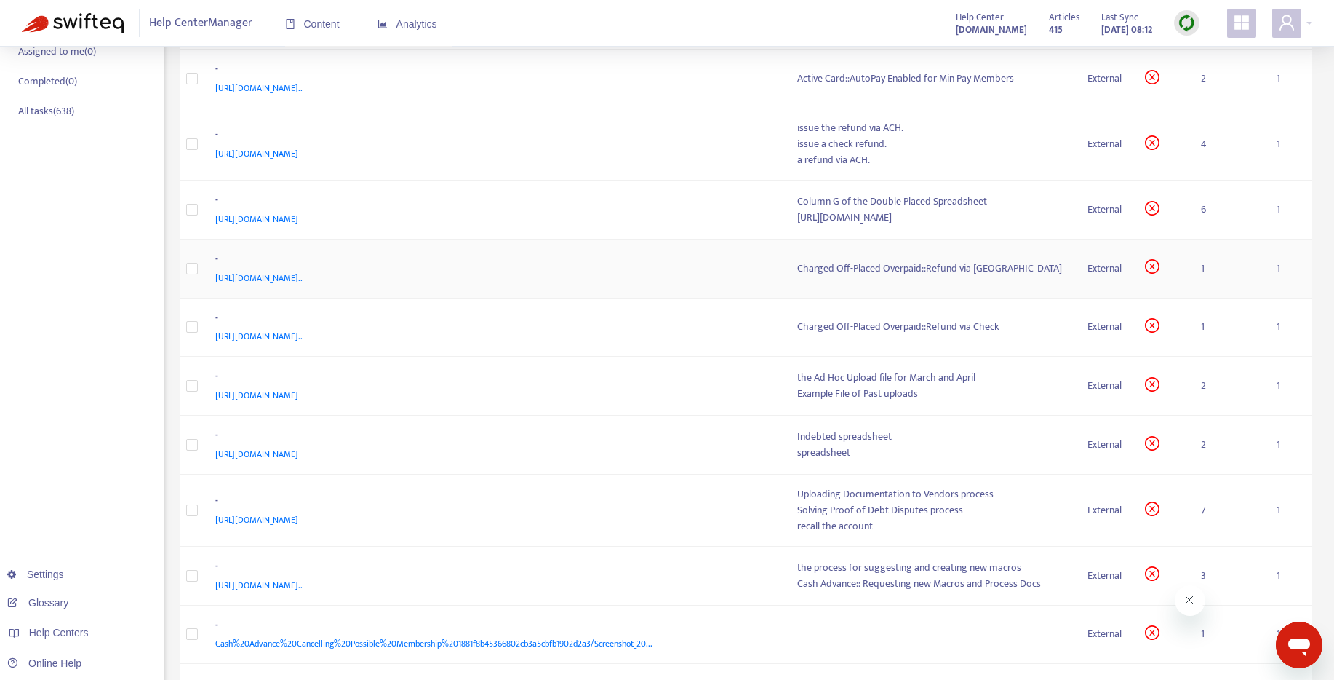
click at [797, 276] on div "Charged Off-Placed Overpaid::Refund via [GEOGRAPHIC_DATA]" at bounding box center [930, 268] width 267 height 16
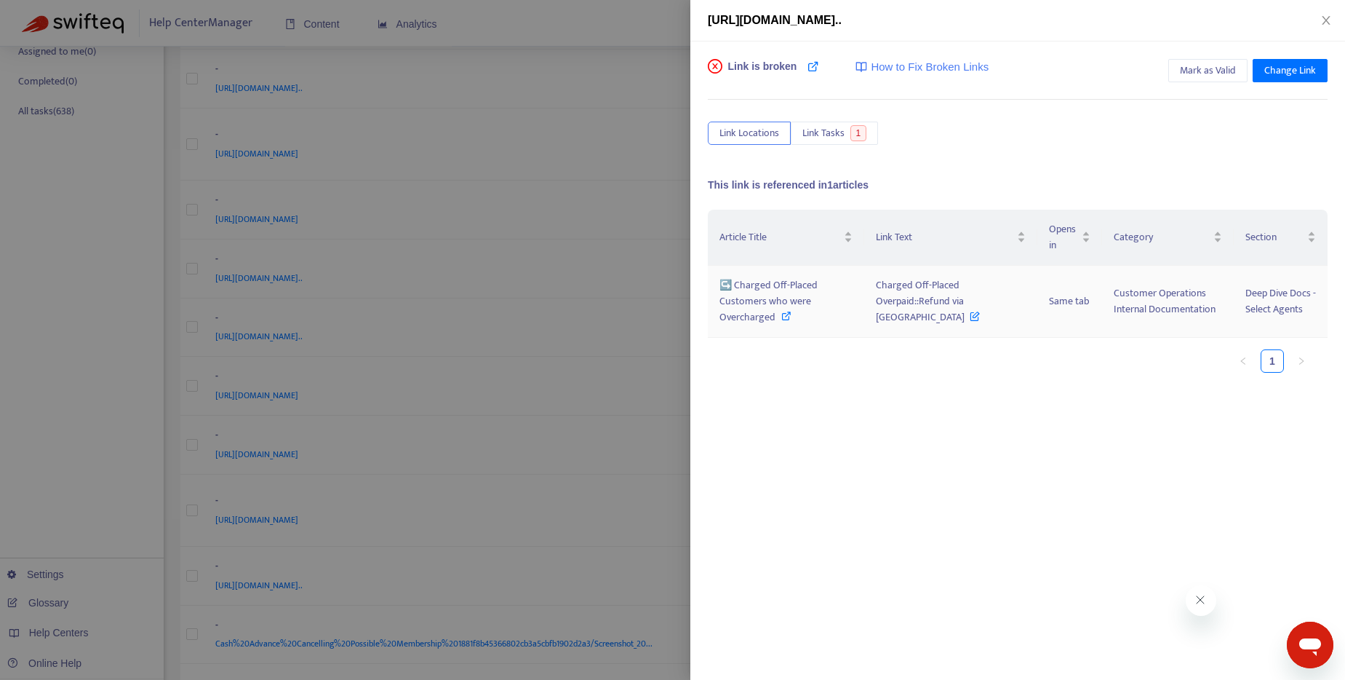
click at [787, 315] on icon at bounding box center [786, 316] width 10 height 10
drag, startPoint x: 877, startPoint y: 284, endPoint x: 909, endPoint y: 316, distance: 46.3
click at [909, 316] on td "Charged Off-Placed Overpaid::Refund via [GEOGRAPHIC_DATA]" at bounding box center [950, 302] width 173 height 72
copy span "Charged Off-Placed Overpaid::Refund via [GEOGRAPHIC_DATA]"
click at [628, 25] on div at bounding box center [672, 340] width 1345 height 680
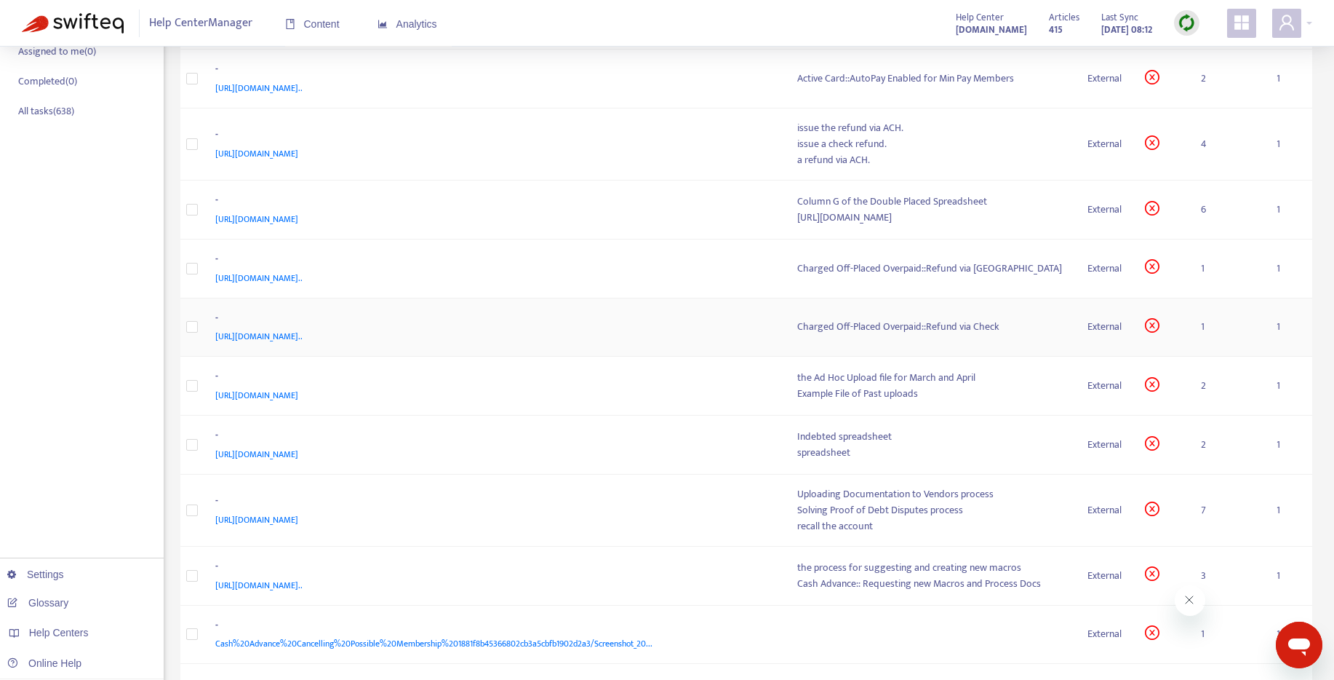
click at [797, 335] on div "Charged Off-Placed Overpaid::Refund via Check" at bounding box center [930, 327] width 267 height 16
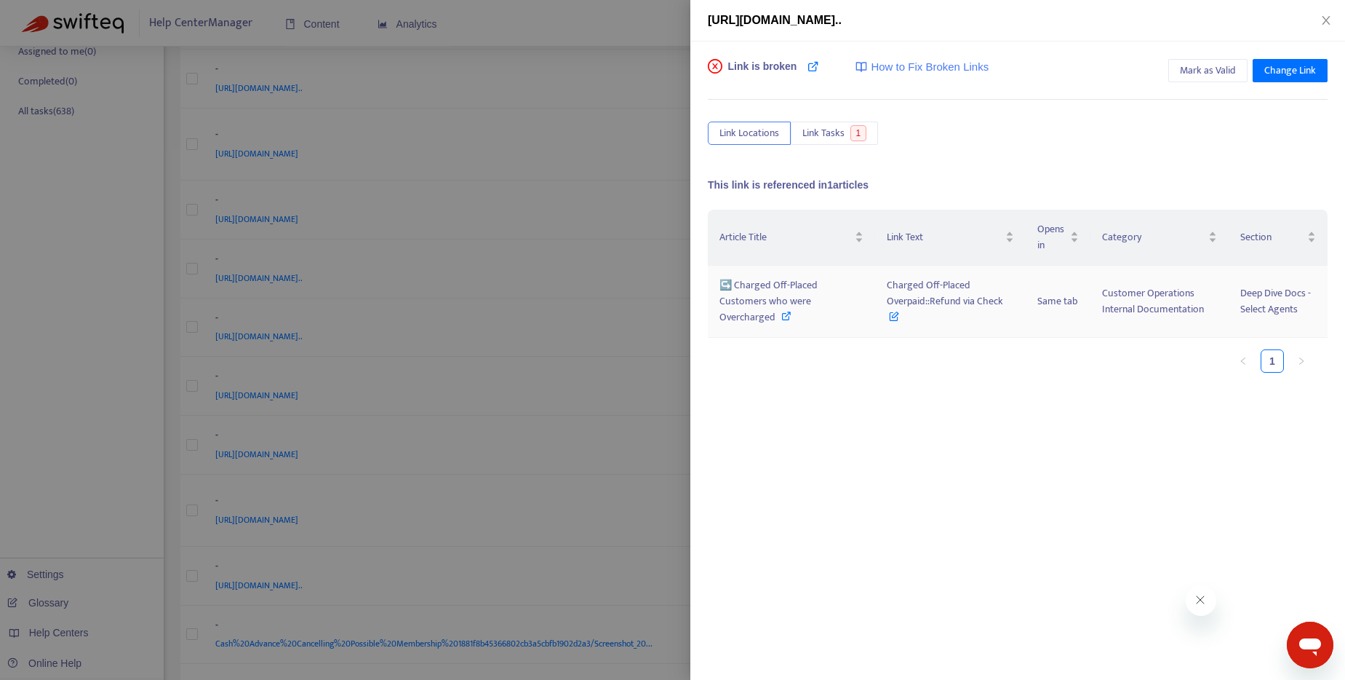
click at [785, 316] on icon at bounding box center [786, 316] width 10 height 10
drag, startPoint x: 885, startPoint y: 287, endPoint x: 1006, endPoint y: 298, distance: 122.0
click at [1006, 298] on td "Charged Off-Placed Overpaid::Refund via Check" at bounding box center [950, 302] width 151 height 72
copy span "Charged Off-Placed Overpaid::Refund via Check"
click at [634, 27] on div at bounding box center [672, 340] width 1345 height 680
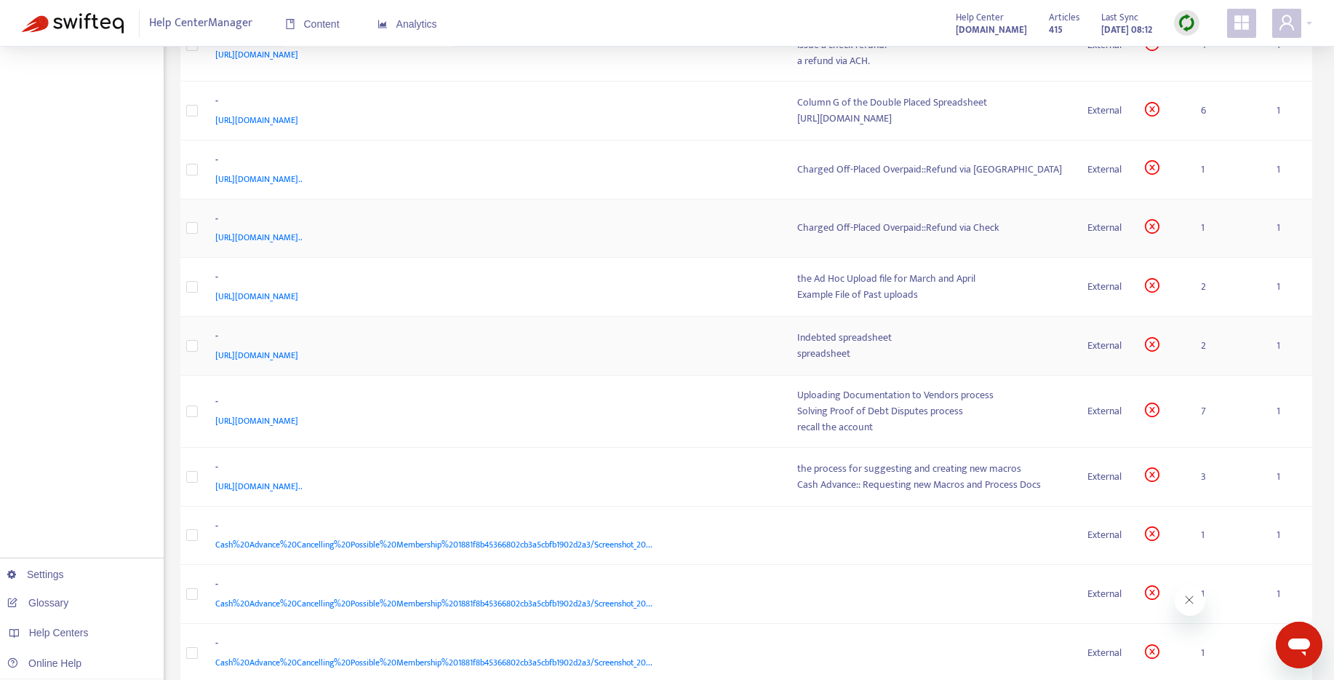
scroll to position [426, 0]
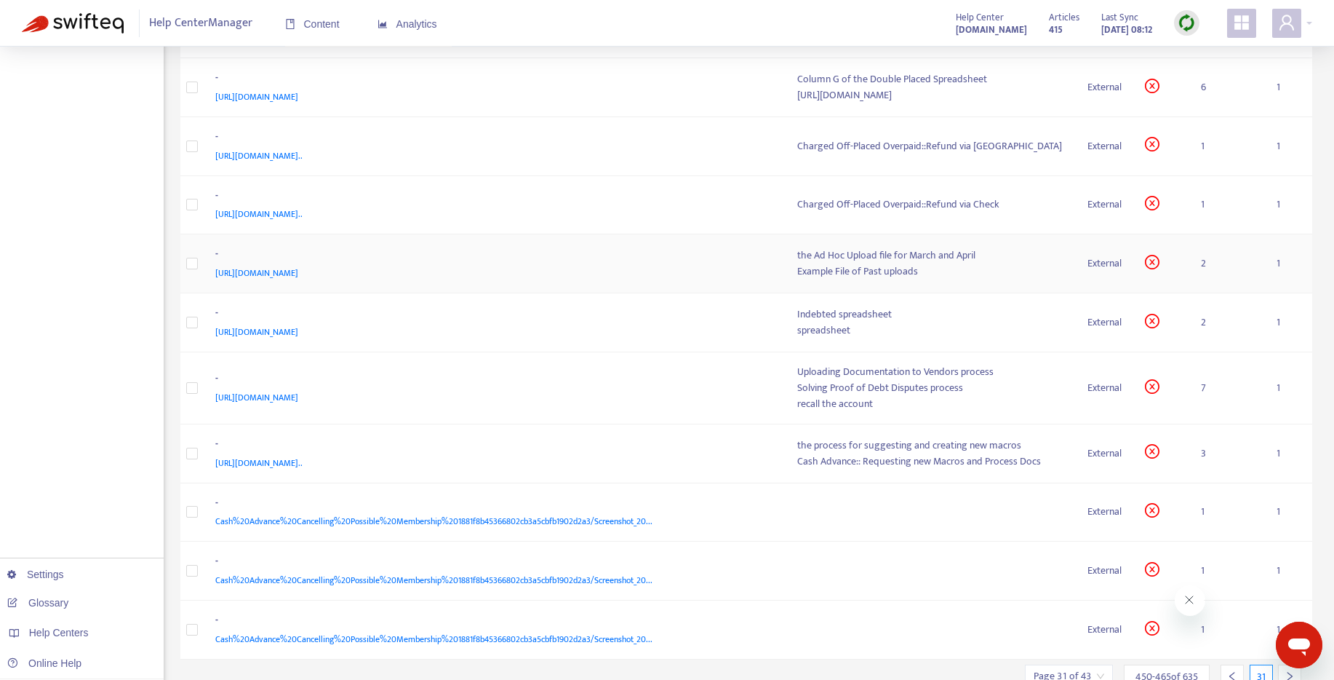
click at [797, 279] on div "Example File of Past uploads" at bounding box center [930, 271] width 267 height 16
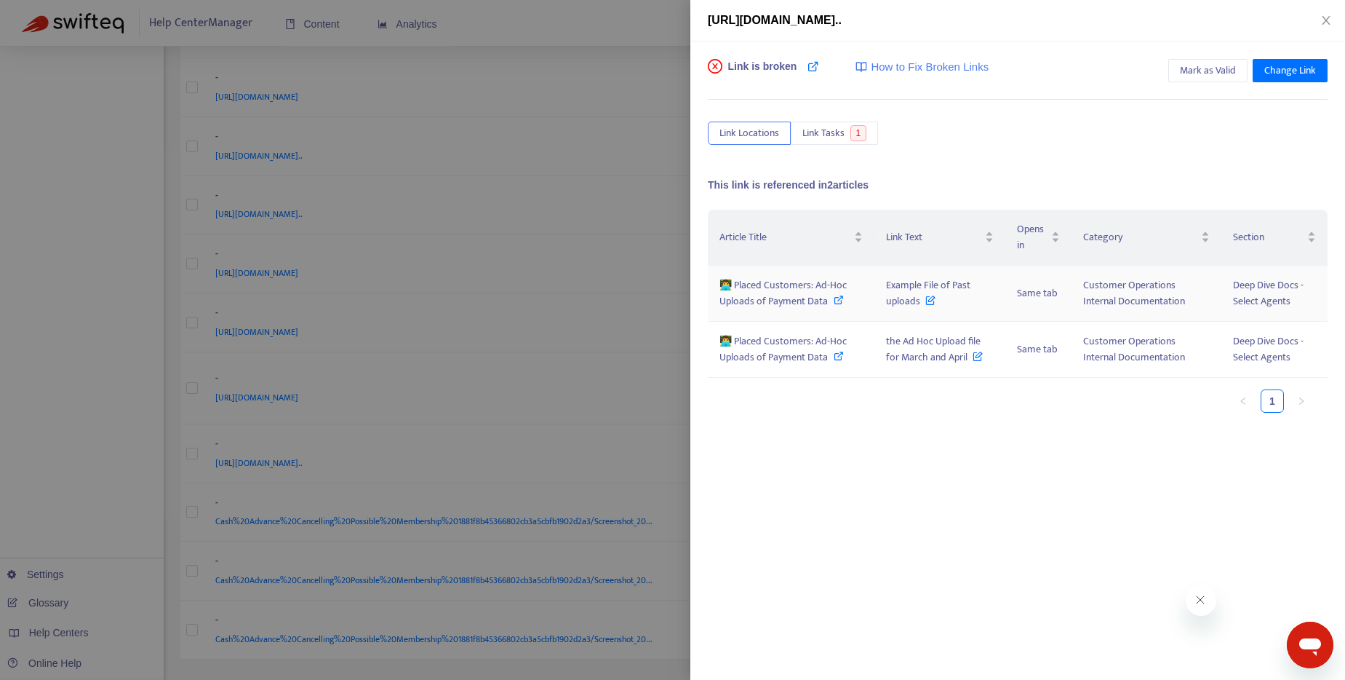
click at [842, 299] on icon at bounding box center [839, 300] width 10 height 10
drag, startPoint x: 885, startPoint y: 282, endPoint x: 917, endPoint y: 299, distance: 36.5
click at [917, 299] on span "Example File of Past uploads" at bounding box center [928, 292] width 84 height 33
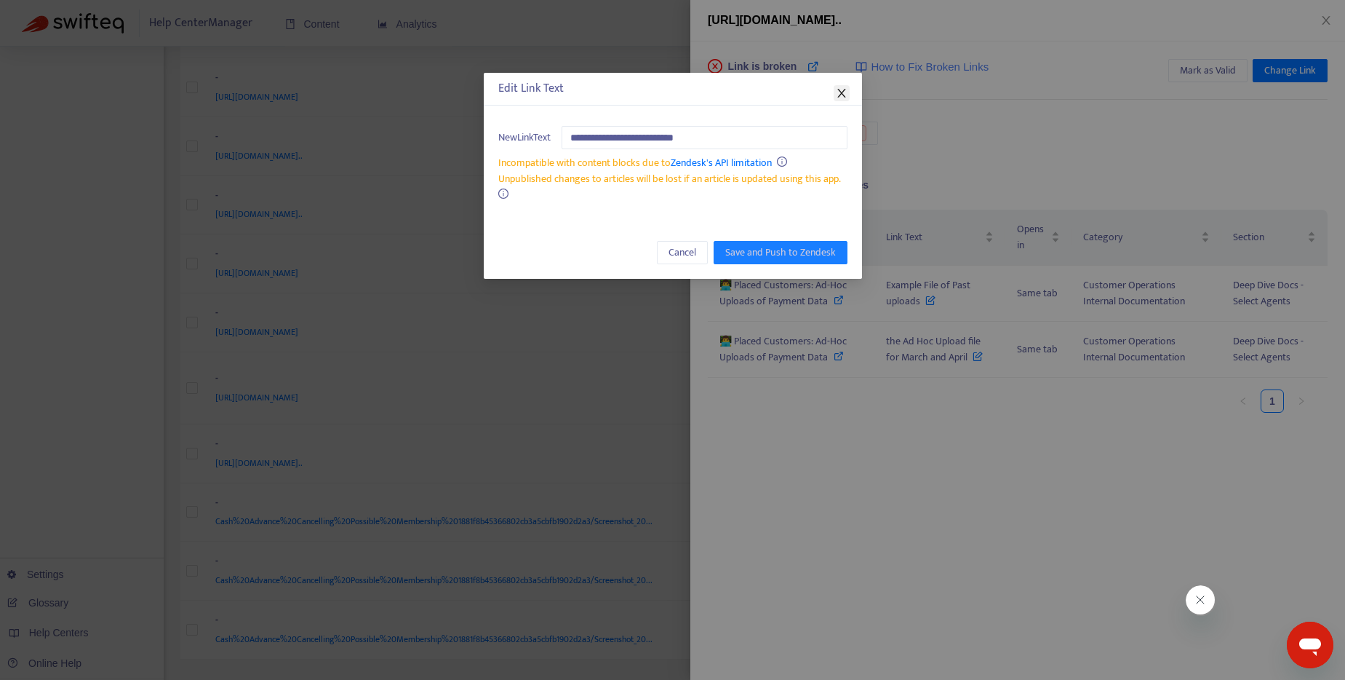
click at [843, 97] on icon "close" at bounding box center [842, 93] width 12 height 12
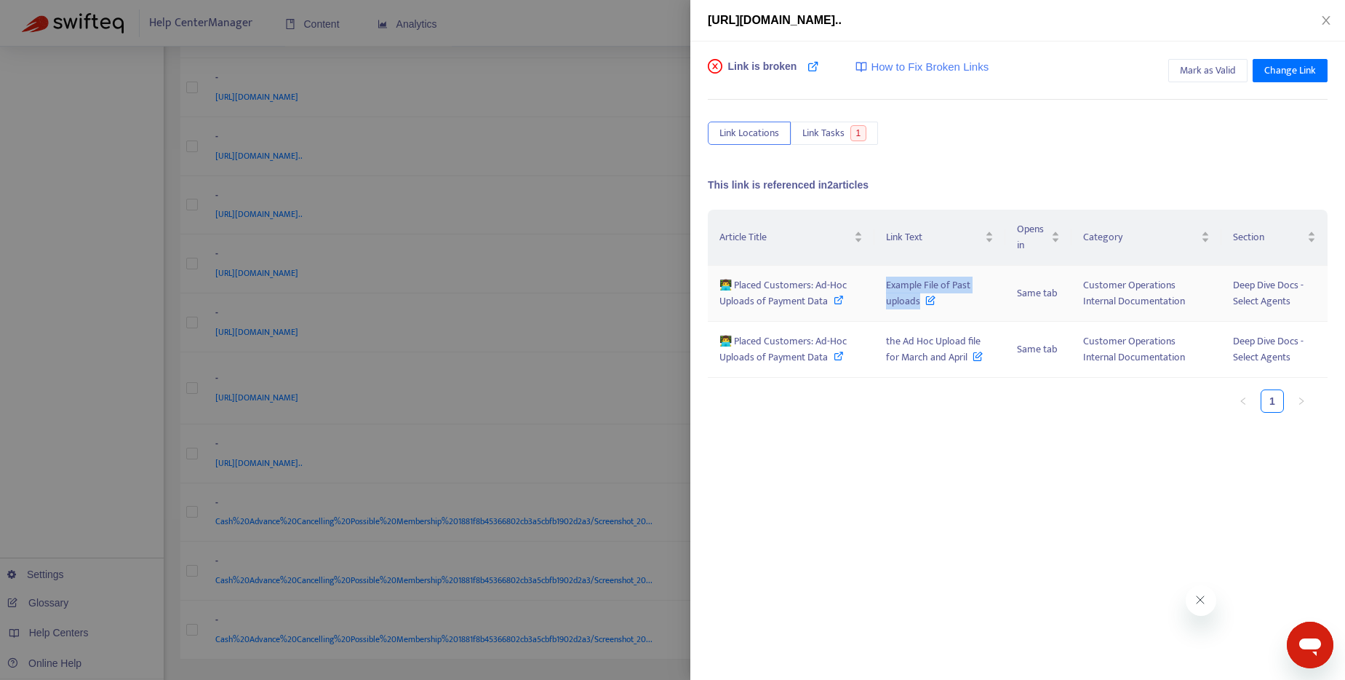
drag, startPoint x: 886, startPoint y: 285, endPoint x: 917, endPoint y: 304, distance: 36.6
click at [917, 304] on span "Example File of Past uploads" at bounding box center [928, 292] width 84 height 33
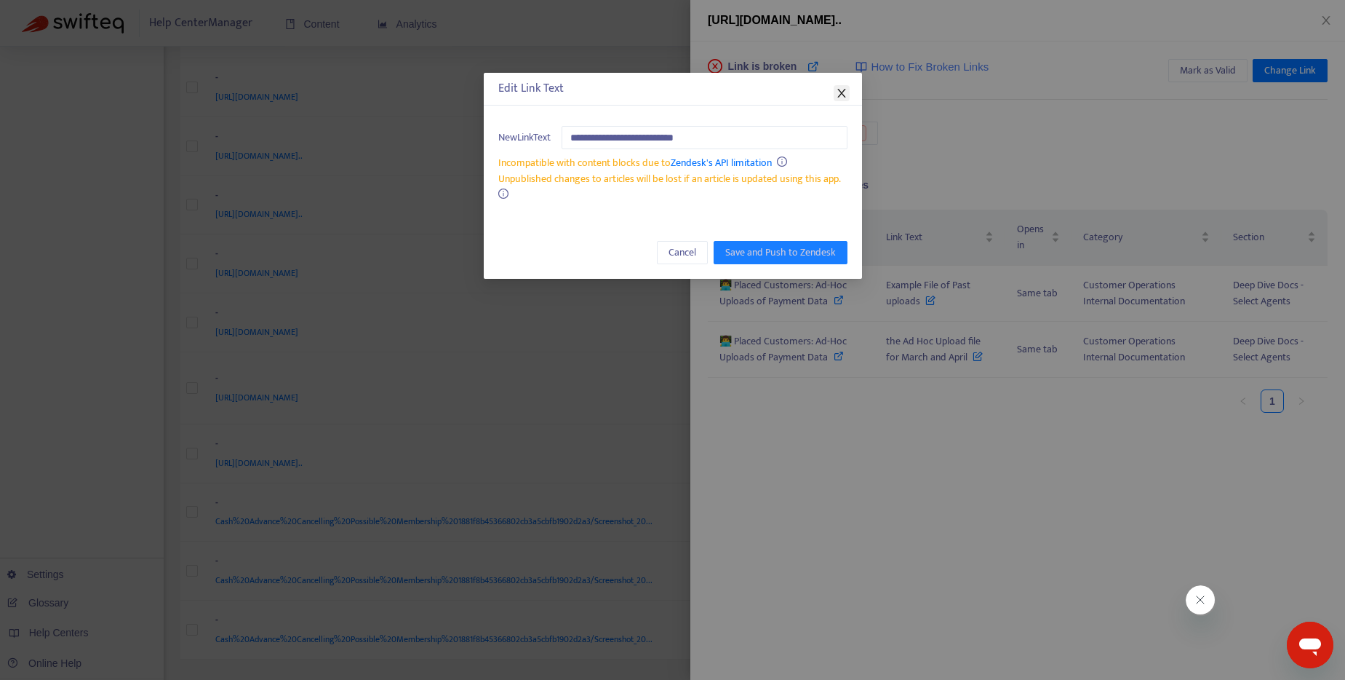
click at [846, 91] on icon "close" at bounding box center [842, 93] width 12 height 12
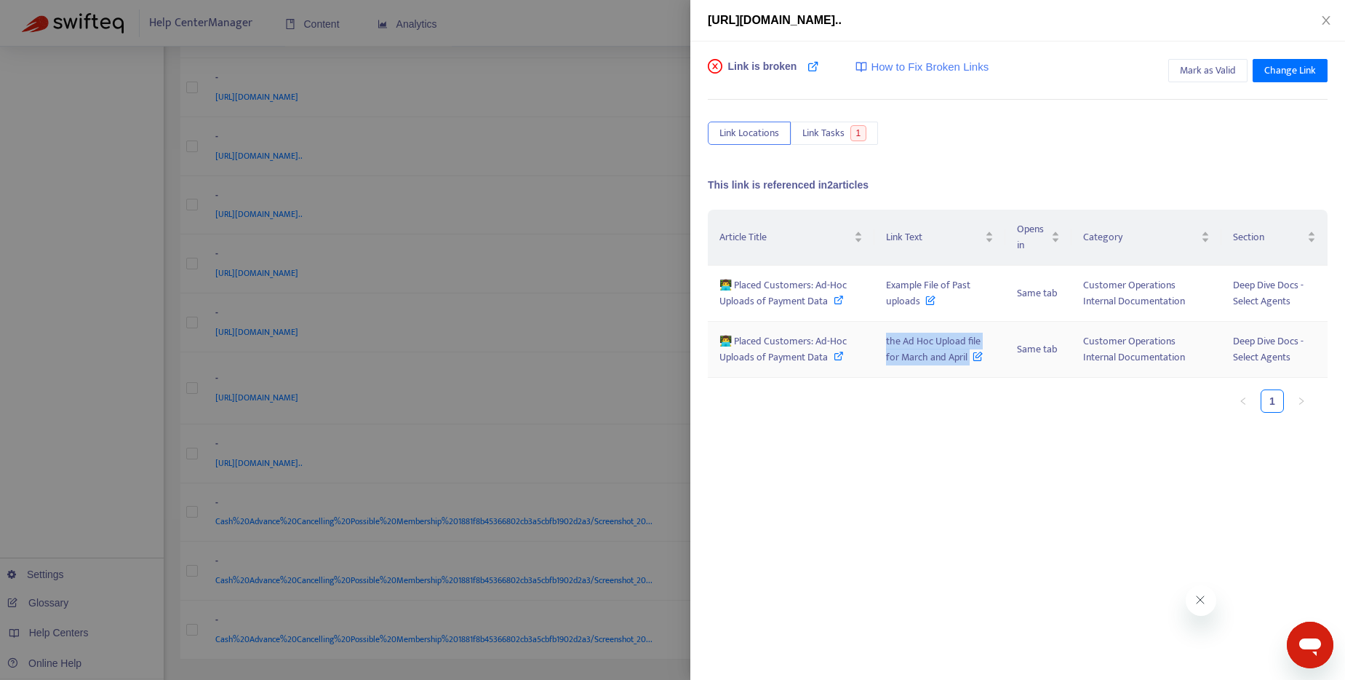
drag, startPoint x: 885, startPoint y: 341, endPoint x: 974, endPoint y: 359, distance: 91.5
click at [974, 359] on span "the Ad Hoc Upload file for March and April" at bounding box center [934, 349] width 97 height 33
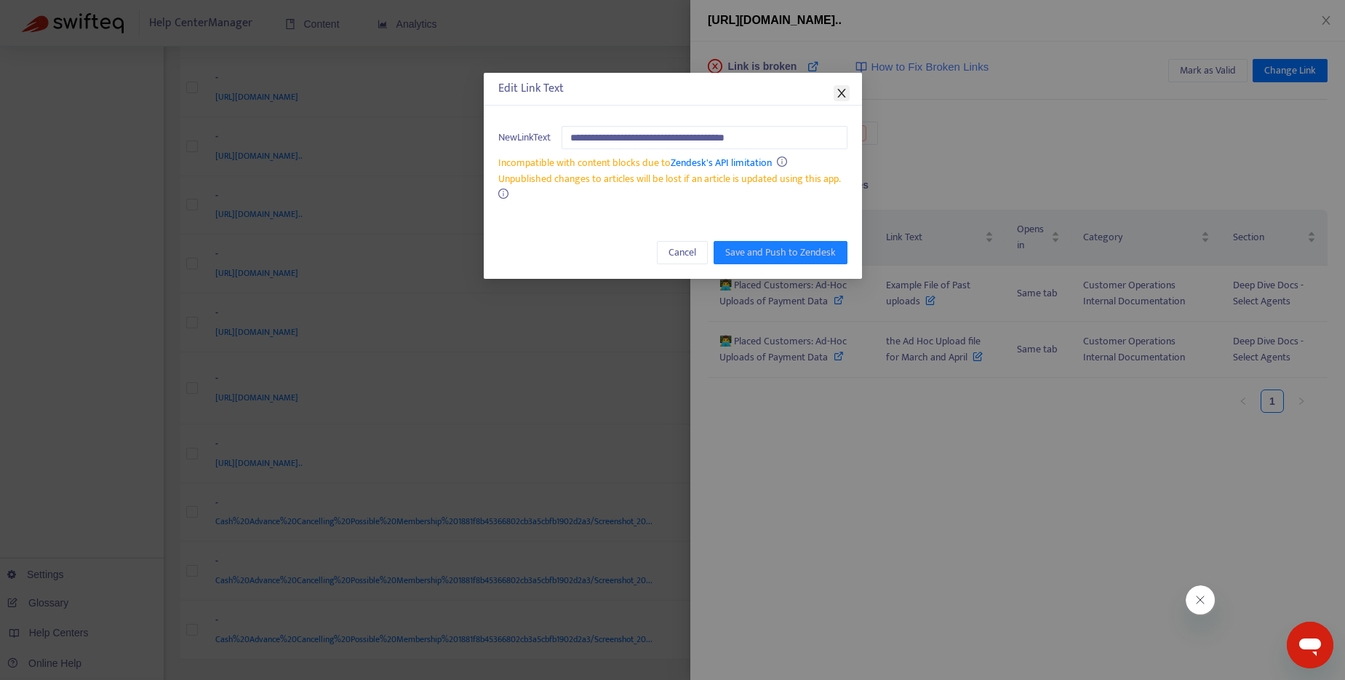
click at [844, 87] on icon "close" at bounding box center [842, 93] width 12 height 12
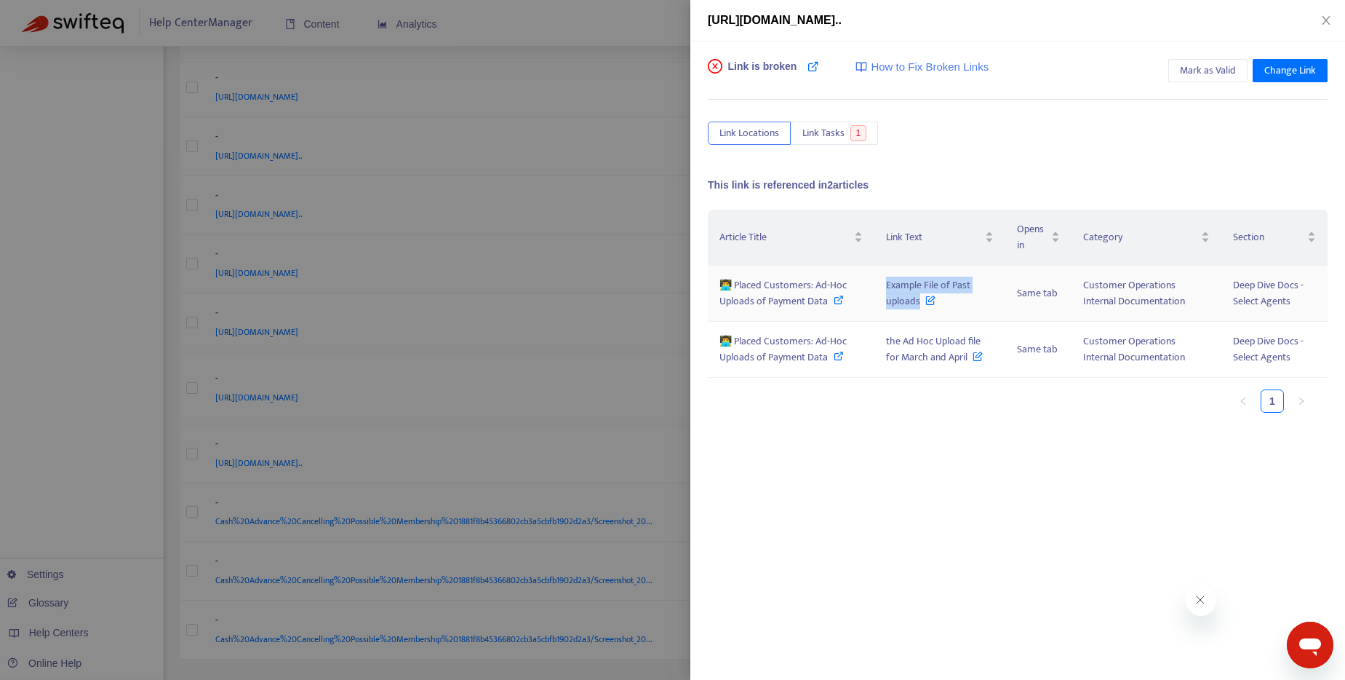
drag, startPoint x: 885, startPoint y: 282, endPoint x: 916, endPoint y: 306, distance: 39.4
click at [916, 306] on span "Example File of Past uploads" at bounding box center [928, 292] width 84 height 33
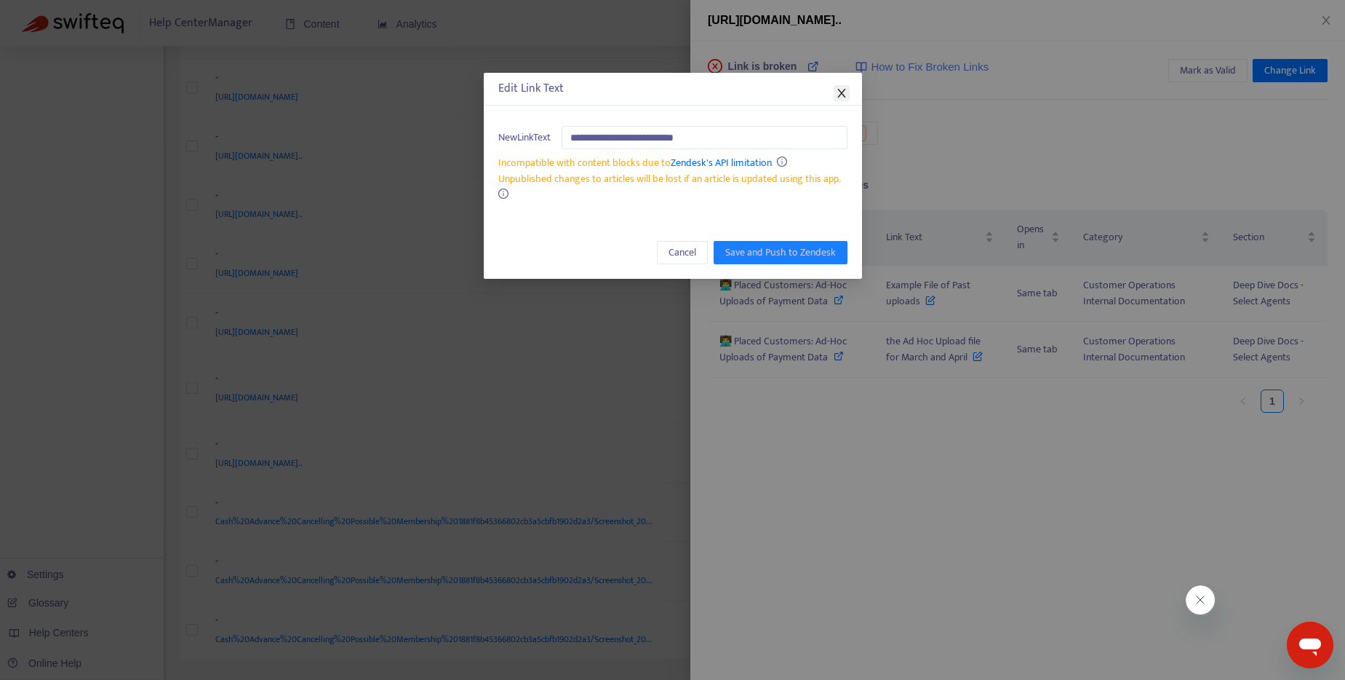
click at [845, 91] on icon "close" at bounding box center [842, 93] width 12 height 12
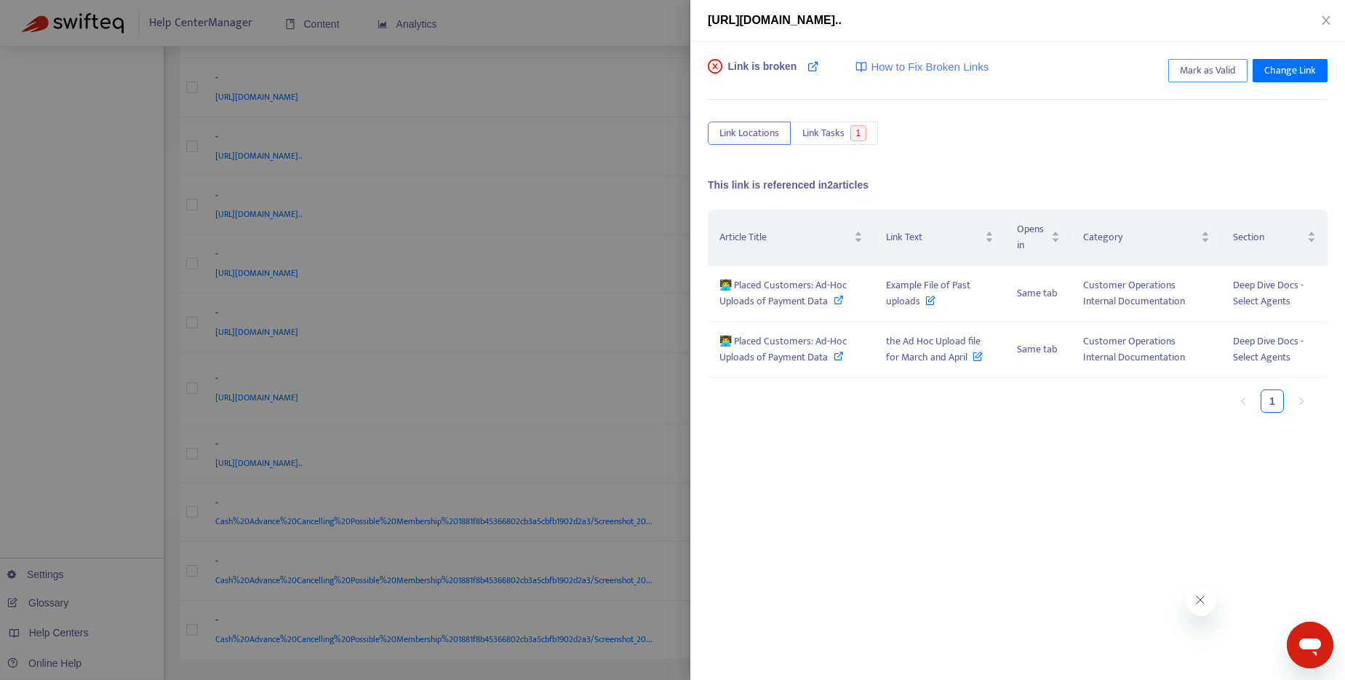
click at [1191, 76] on span "Mark as Valid" at bounding box center [1208, 71] width 56 height 16
click at [655, 652] on div at bounding box center [672, 340] width 1345 height 680
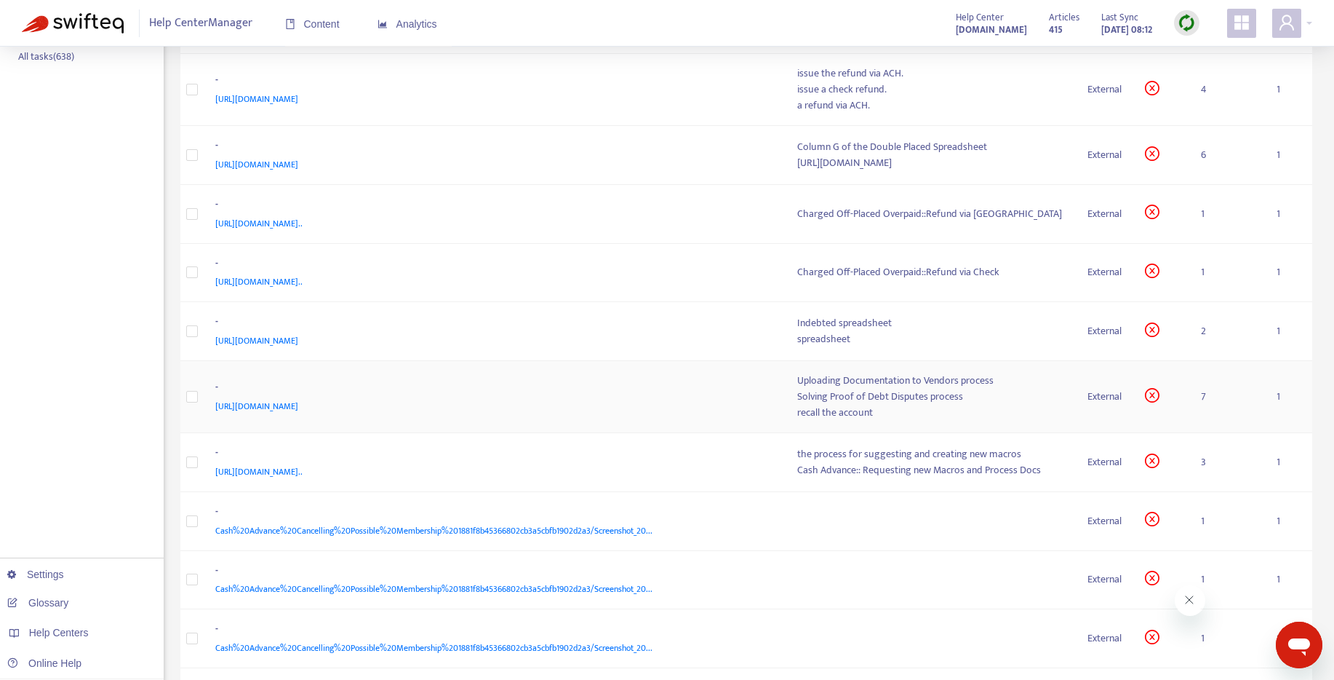
scroll to position [0, 0]
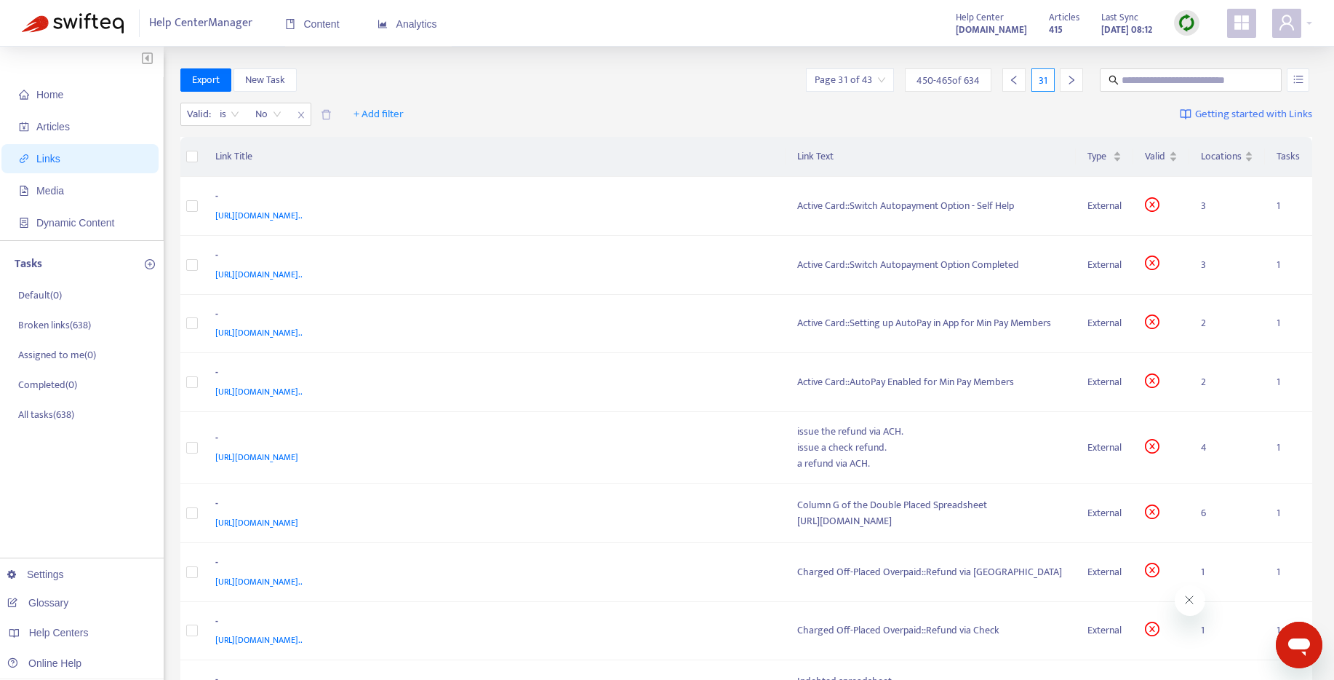
click at [1066, 73] on div at bounding box center [1071, 79] width 23 height 23
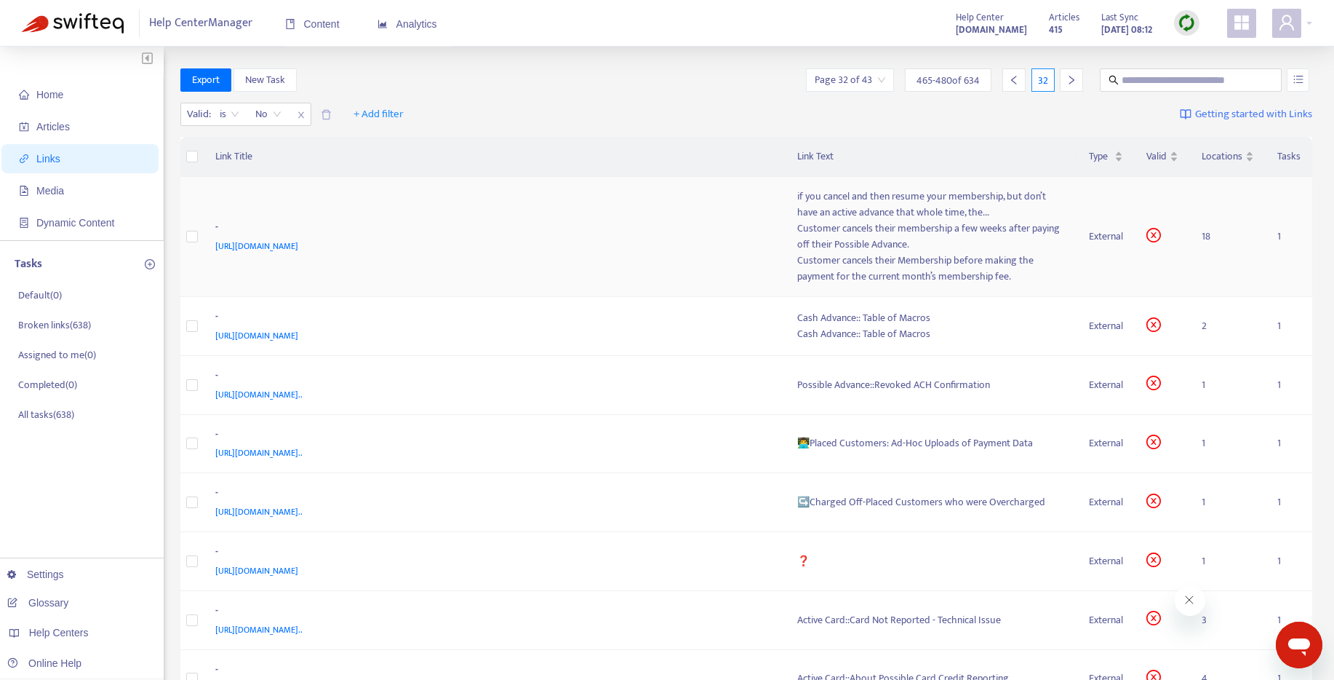
click at [941, 236] on div "Customer cancels their membership a few weeks after paying off their Possible A…" at bounding box center [931, 236] width 269 height 32
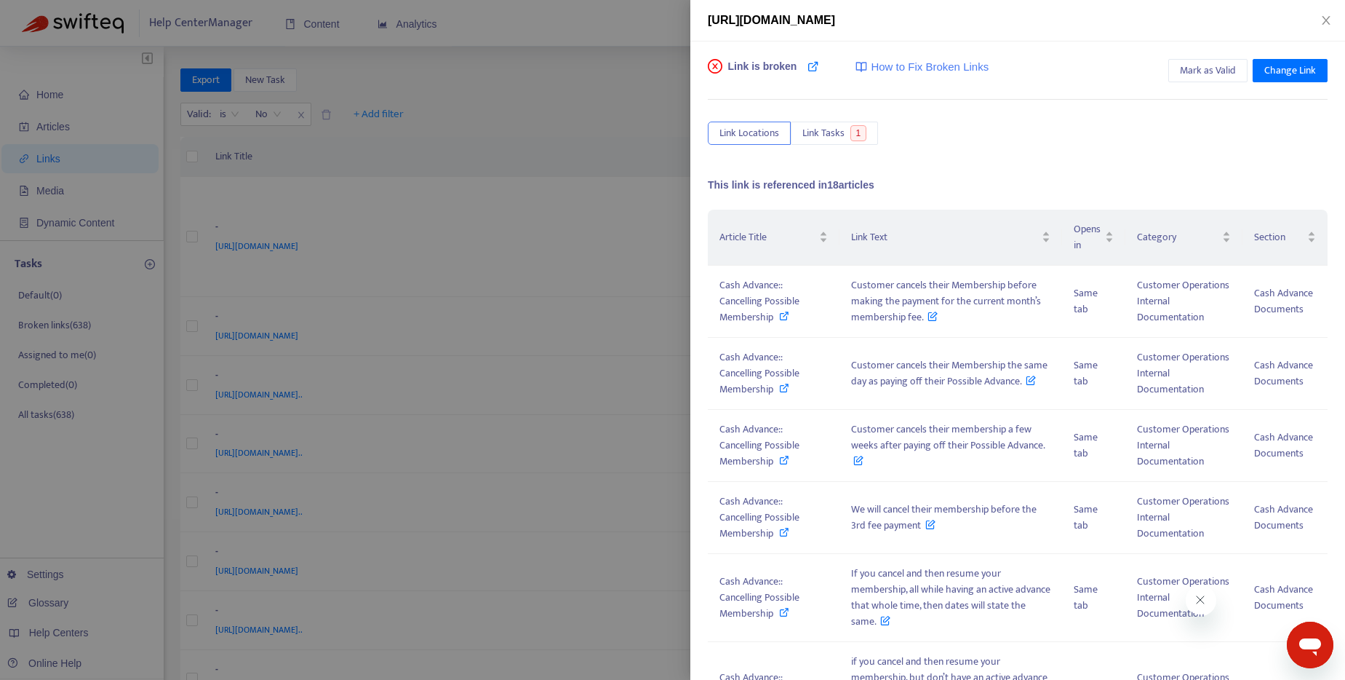
click at [566, 71] on div at bounding box center [672, 340] width 1345 height 680
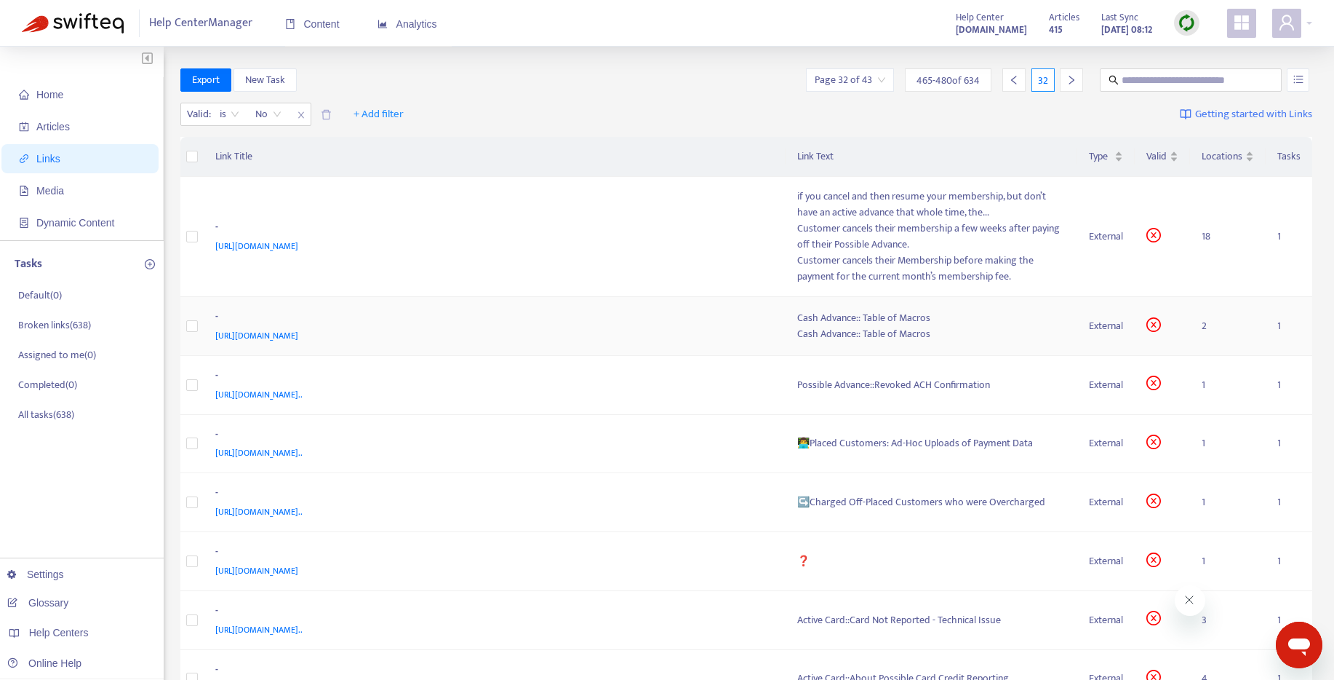
click at [882, 335] on div "Cash Advance:: Table of Macros" at bounding box center [931, 334] width 269 height 16
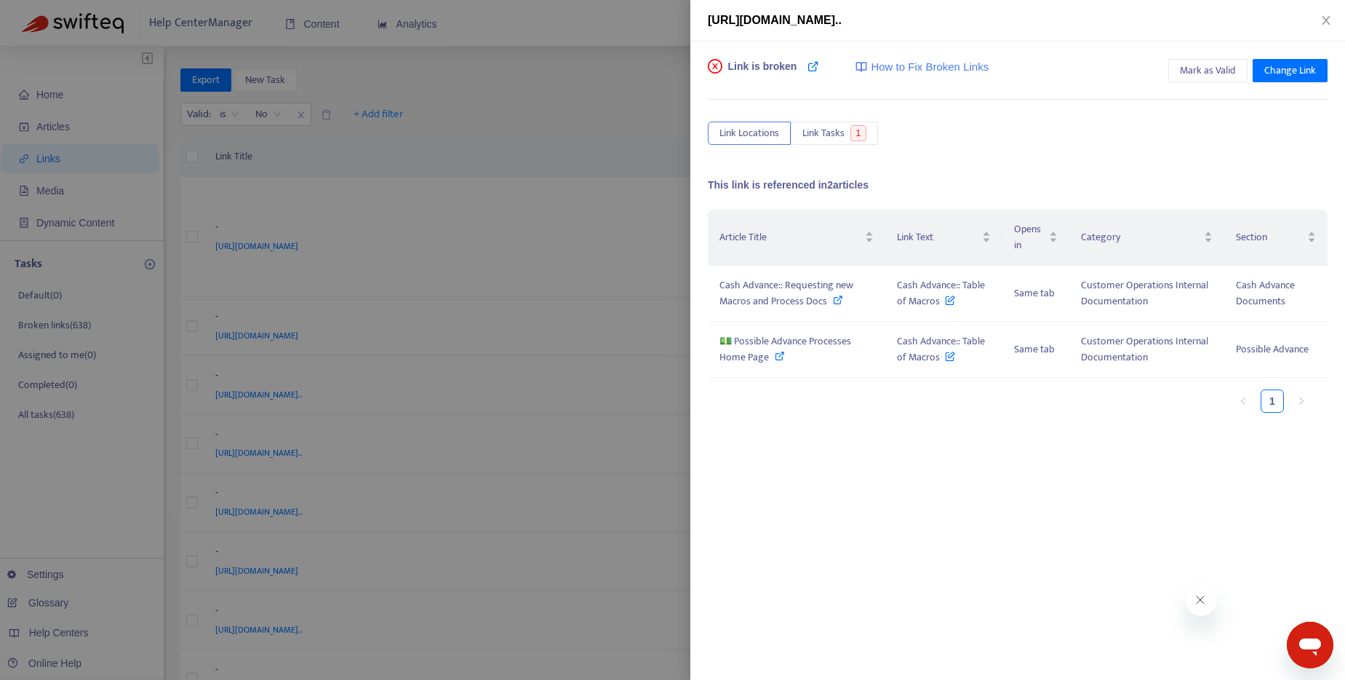
click at [618, 121] on div at bounding box center [672, 340] width 1345 height 680
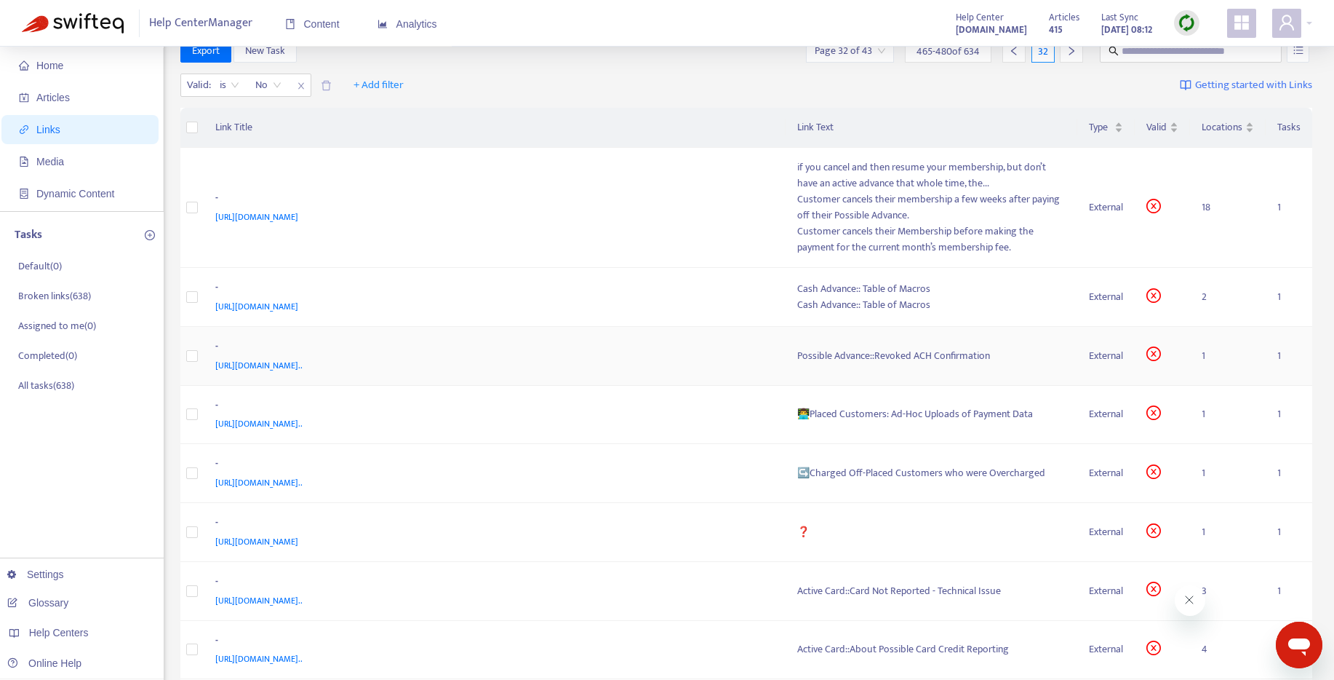
scroll to position [30, 0]
click at [866, 356] on div "Possible Advance::Revoked ACH Confirmation" at bounding box center [931, 355] width 269 height 16
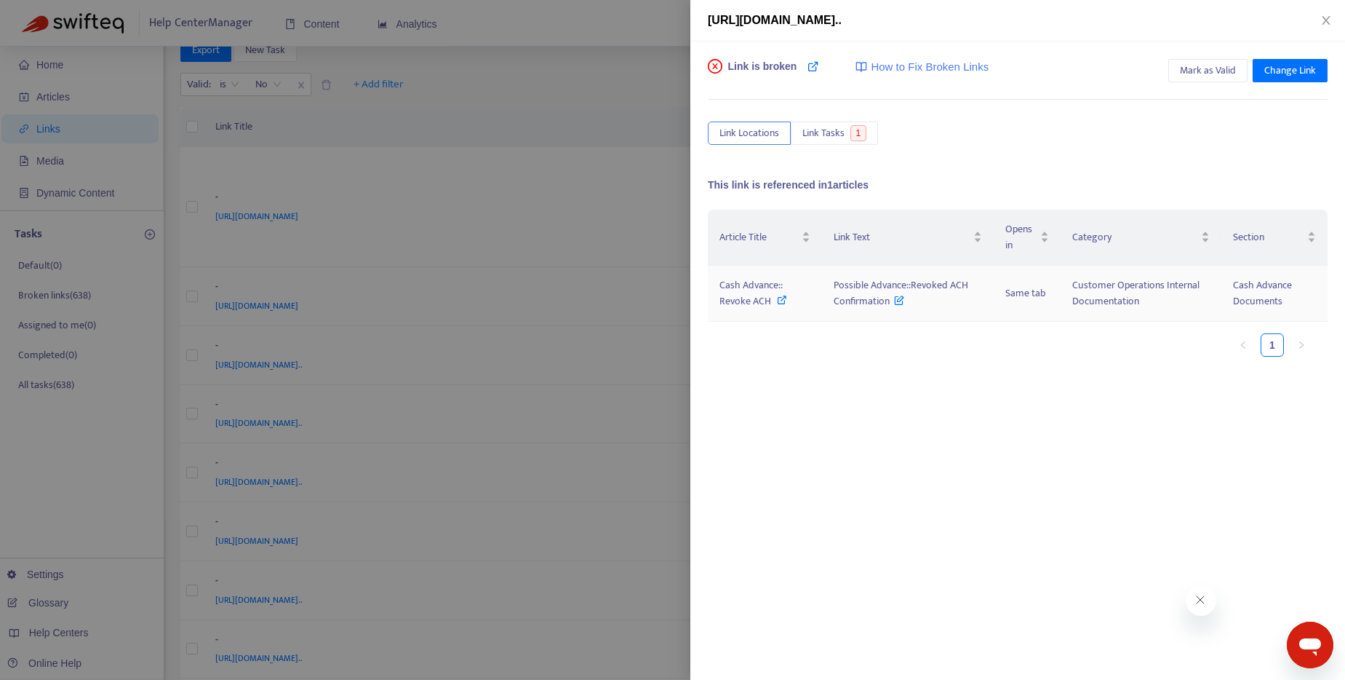
click at [784, 300] on icon at bounding box center [782, 300] width 10 height 10
drag, startPoint x: 832, startPoint y: 280, endPoint x: 888, endPoint y: 308, distance: 62.2
click at [888, 308] on span "Possible Advance::Revoked ACH Confirmation" at bounding box center [901, 292] width 135 height 33
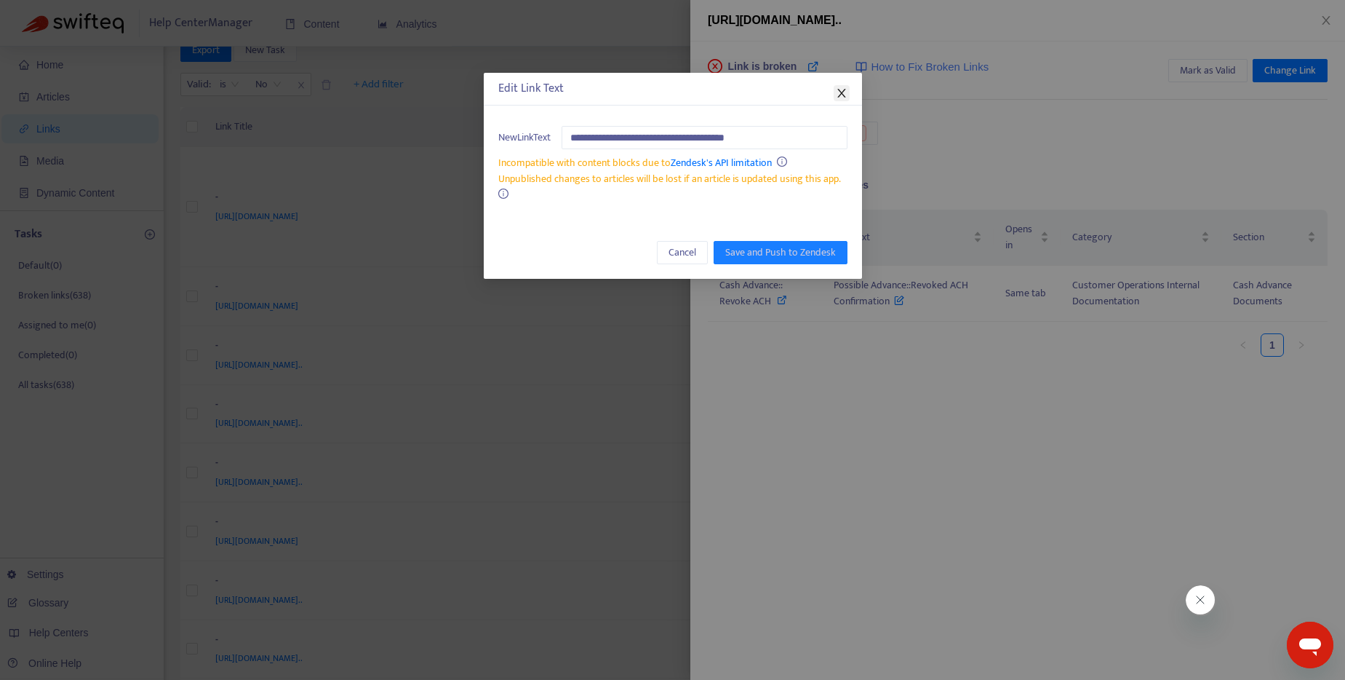
click at [836, 90] on icon "close" at bounding box center [842, 93] width 12 height 12
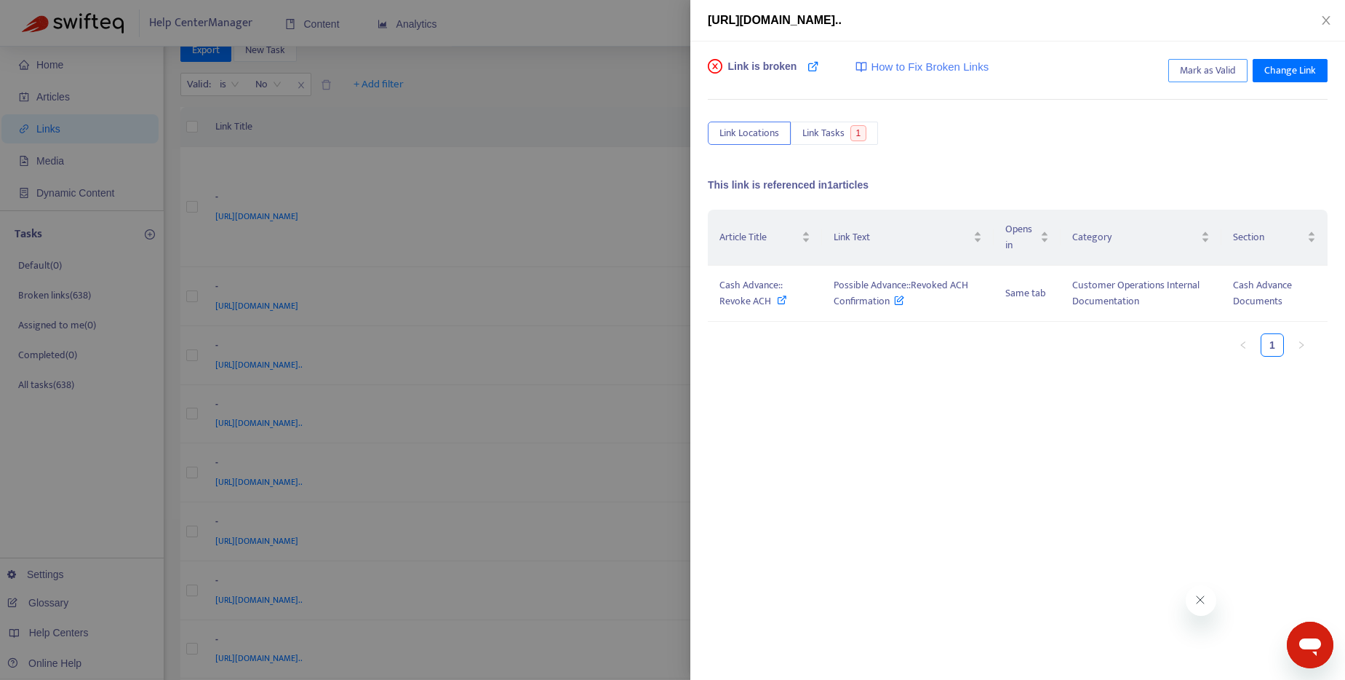
click at [1212, 66] on span "Mark as Valid" at bounding box center [1208, 71] width 56 height 16
click at [502, 99] on div at bounding box center [672, 340] width 1345 height 680
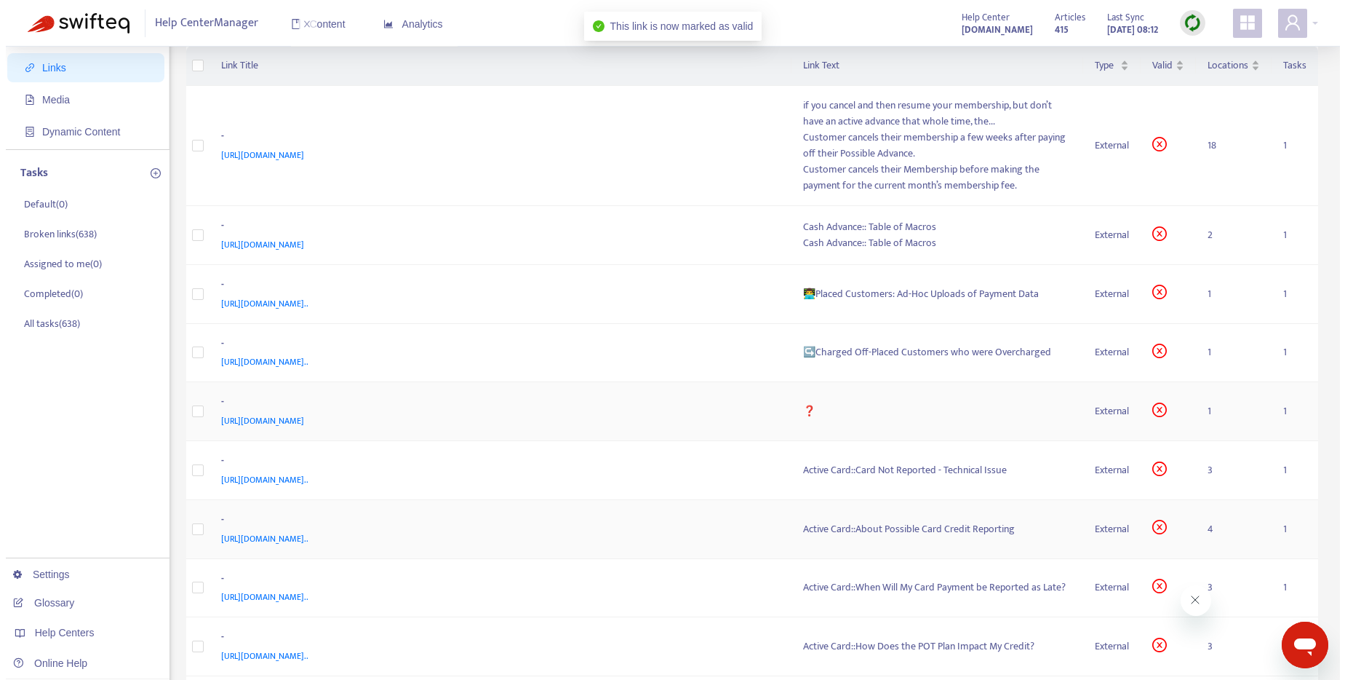
scroll to position [48, 0]
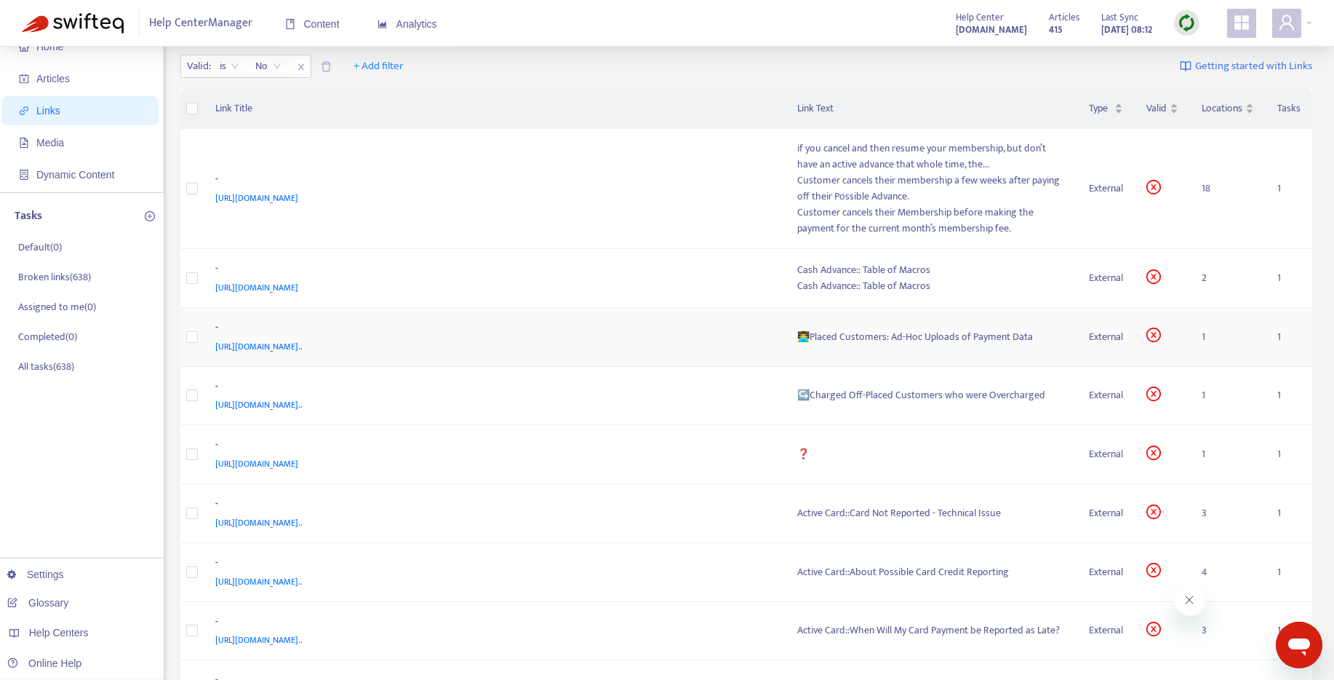
click at [940, 334] on div "👨‍💻Placed Customers: Ad-Hoc Uploads of Payment Data" at bounding box center [931, 337] width 269 height 16
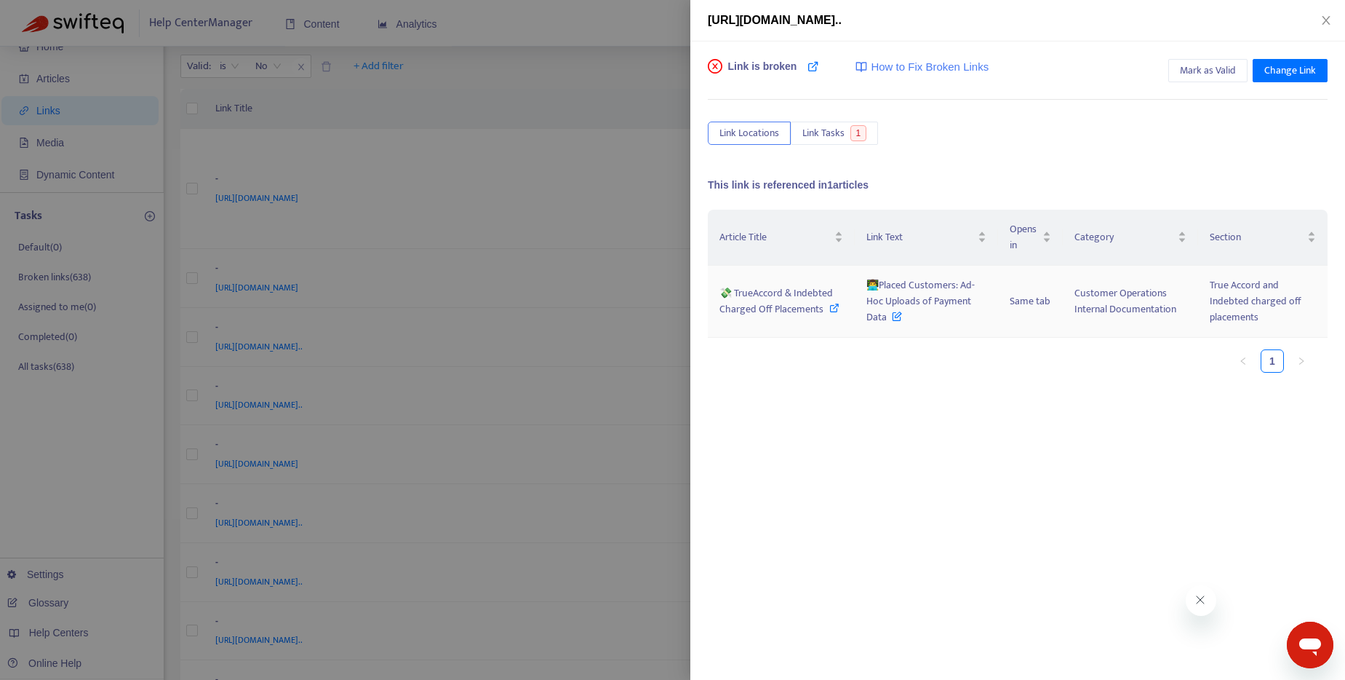
click at [830, 303] on icon at bounding box center [834, 308] width 10 height 10
drag, startPoint x: 890, startPoint y: 322, endPoint x: 879, endPoint y: 289, distance: 35.2
click at [879, 289] on span "👨‍💻Placed Customers: Ad-Hoc Uploads of Payment Data" at bounding box center [921, 300] width 108 height 49
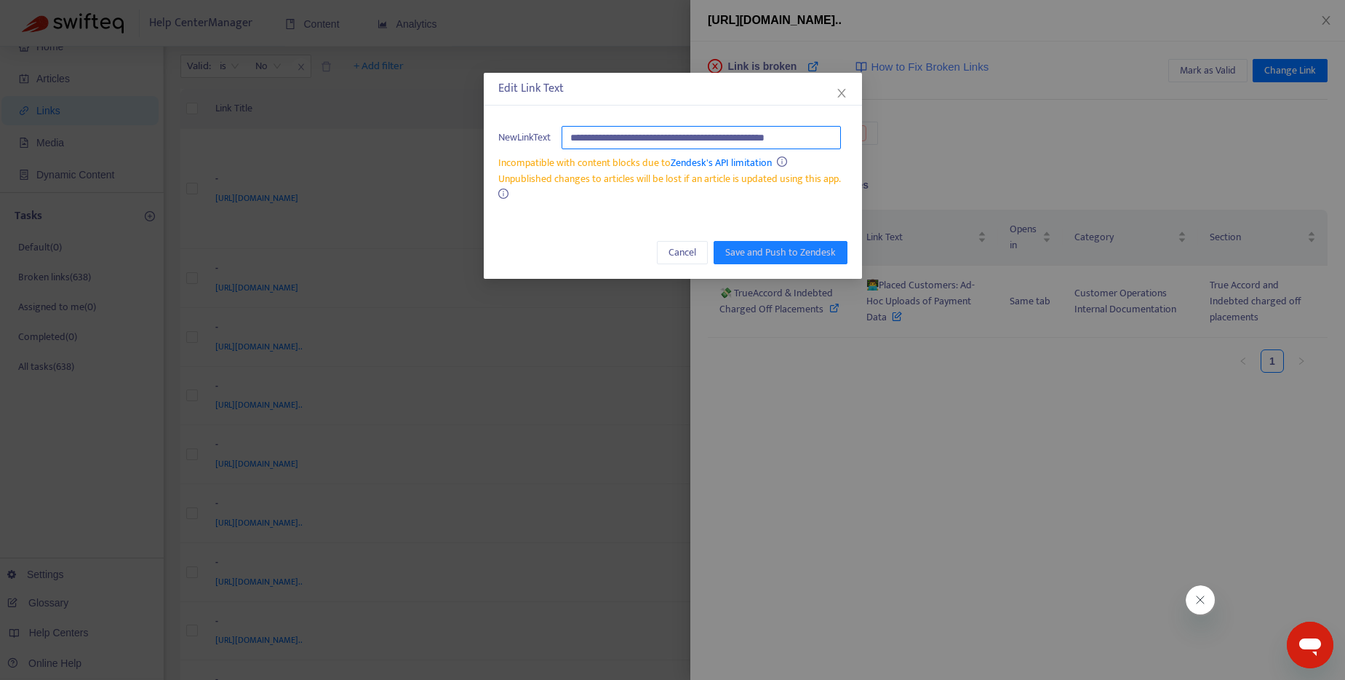
scroll to position [0, 0]
click at [841, 95] on icon "close" at bounding box center [842, 93] width 12 height 12
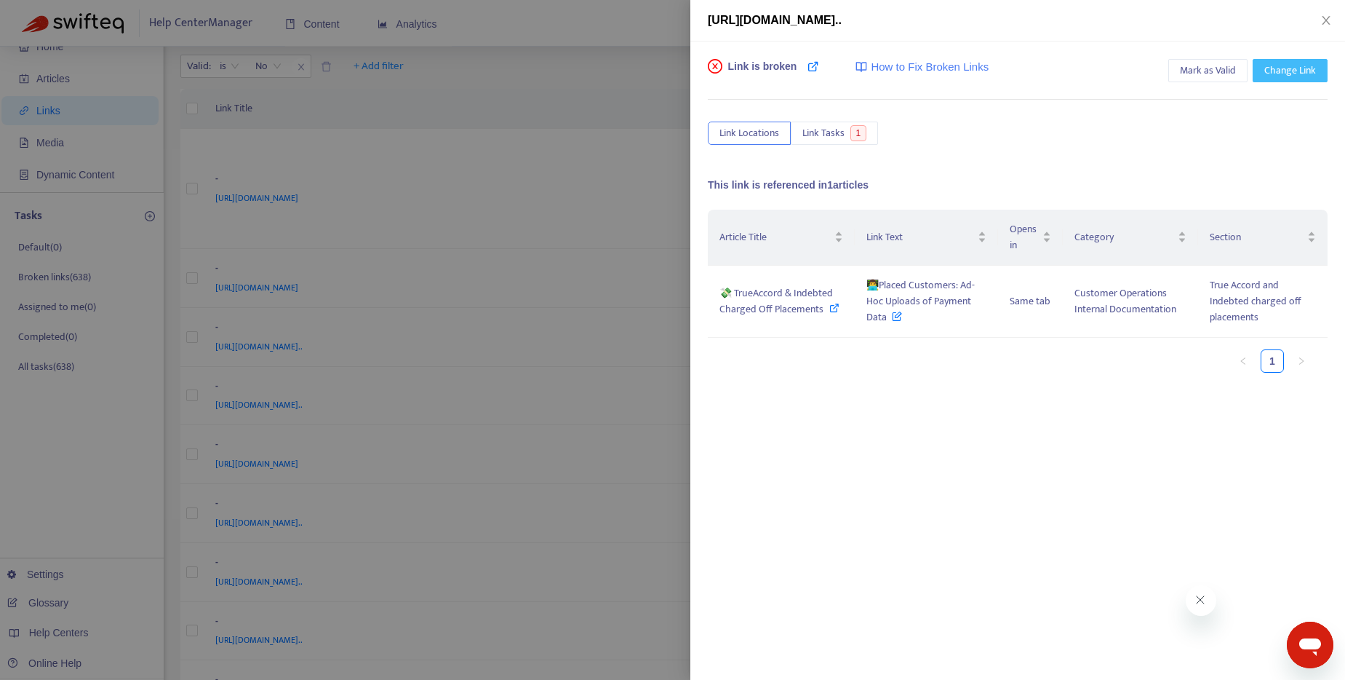
click at [1297, 70] on span "Change Link" at bounding box center [1291, 71] width 52 height 16
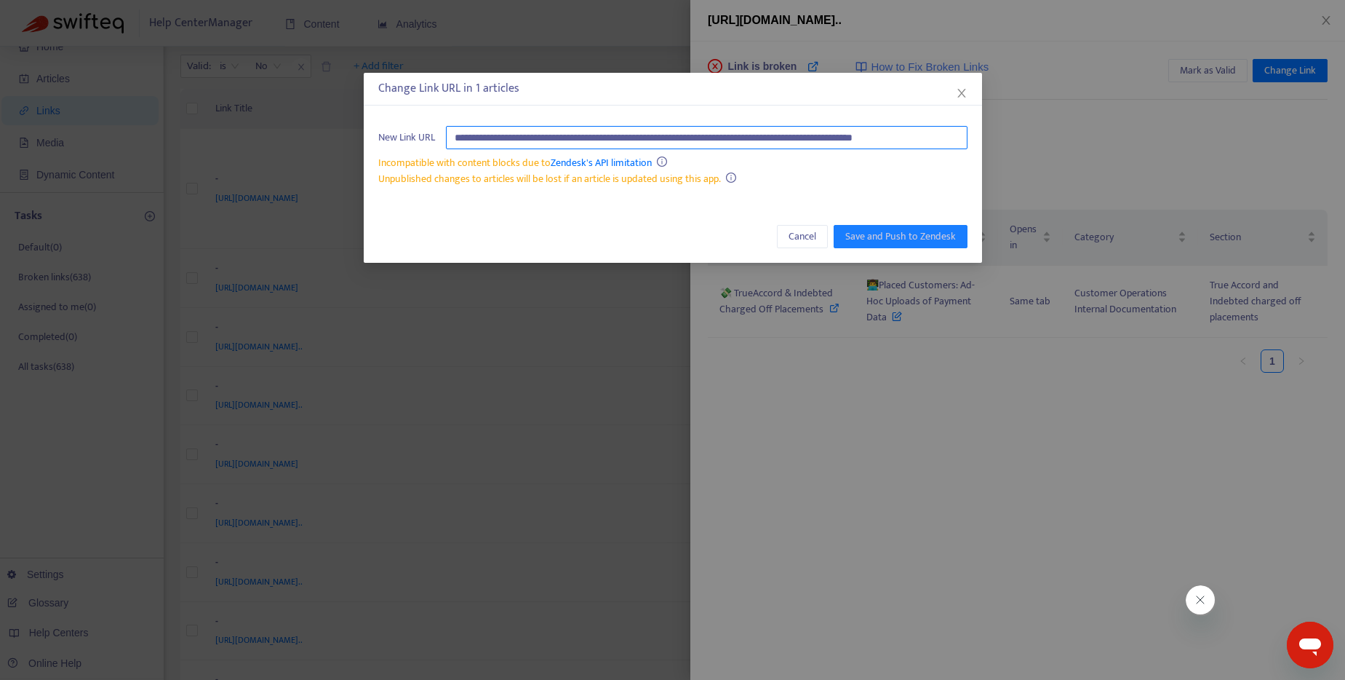
click at [710, 134] on input "**********" at bounding box center [707, 137] width 522 height 23
paste input "********"
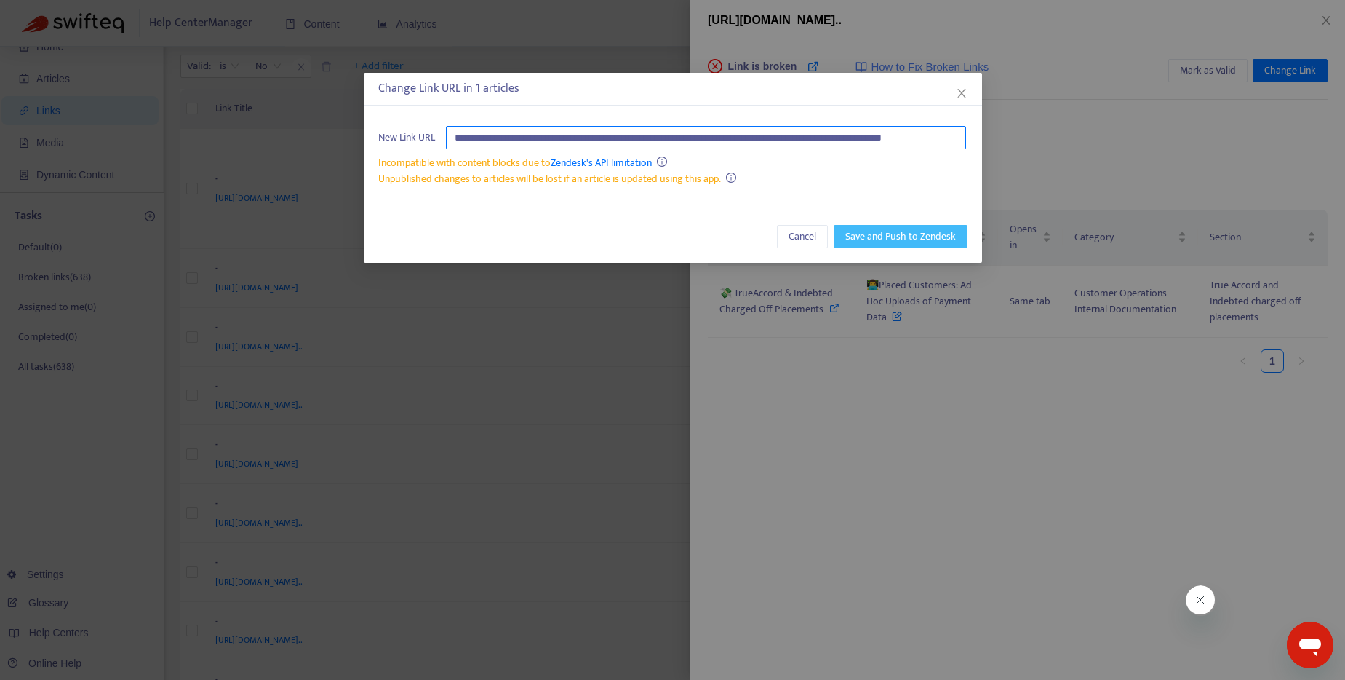
type input "**********"
click at [912, 244] on button "Save and Push to Zendesk" at bounding box center [901, 236] width 134 height 23
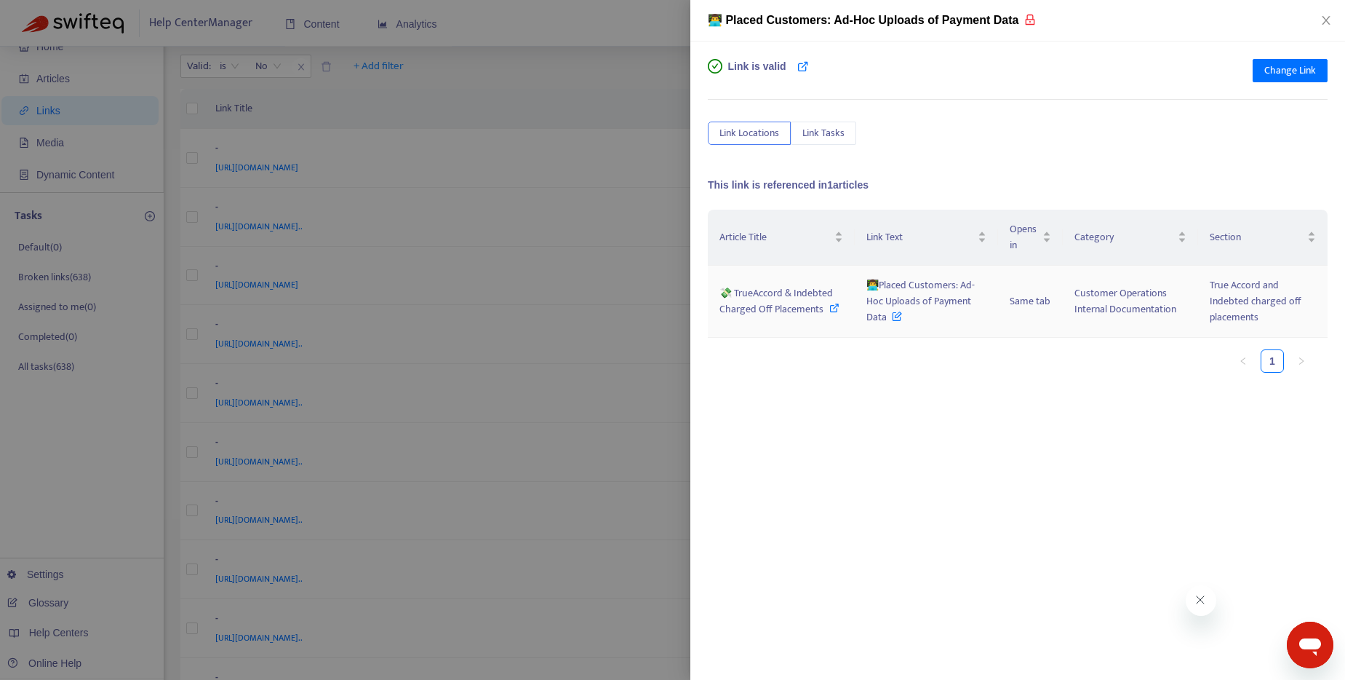
click at [831, 308] on icon at bounding box center [834, 308] width 10 height 10
click at [637, 49] on div at bounding box center [672, 340] width 1345 height 680
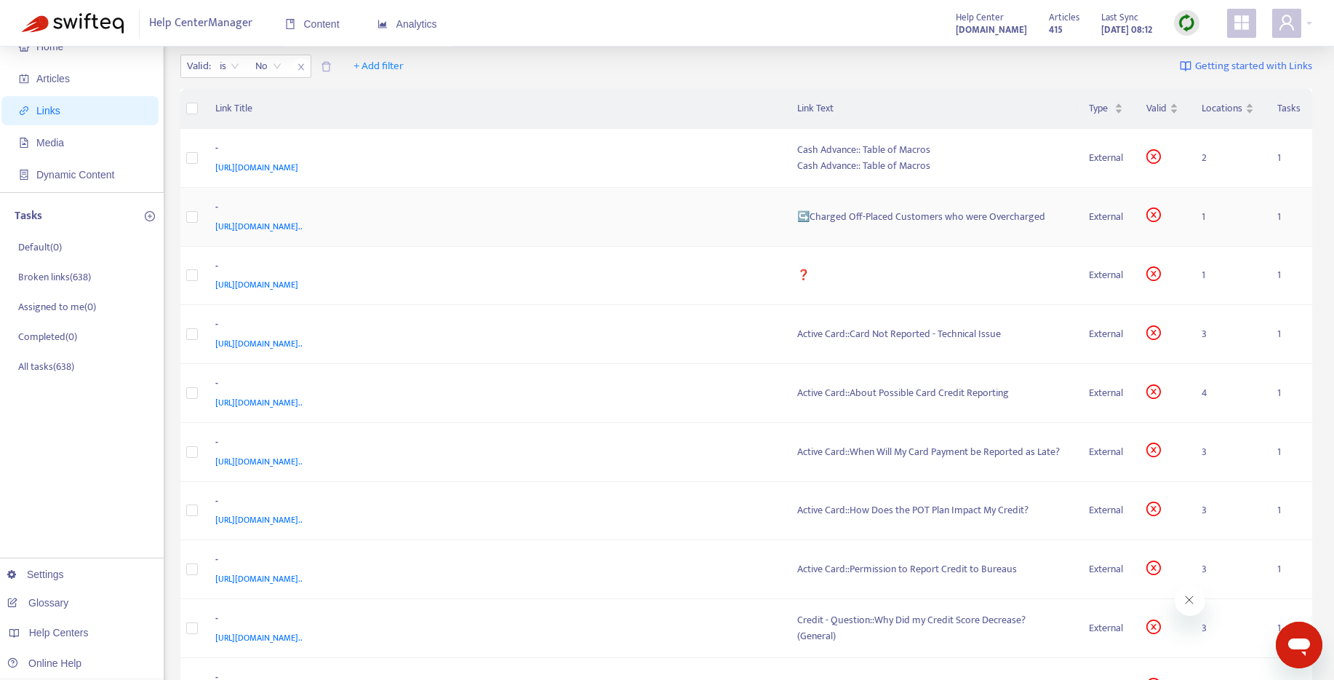
click at [884, 214] on div "↪️Charged Off-Placed Customers who were Overcharged" at bounding box center [931, 217] width 269 height 16
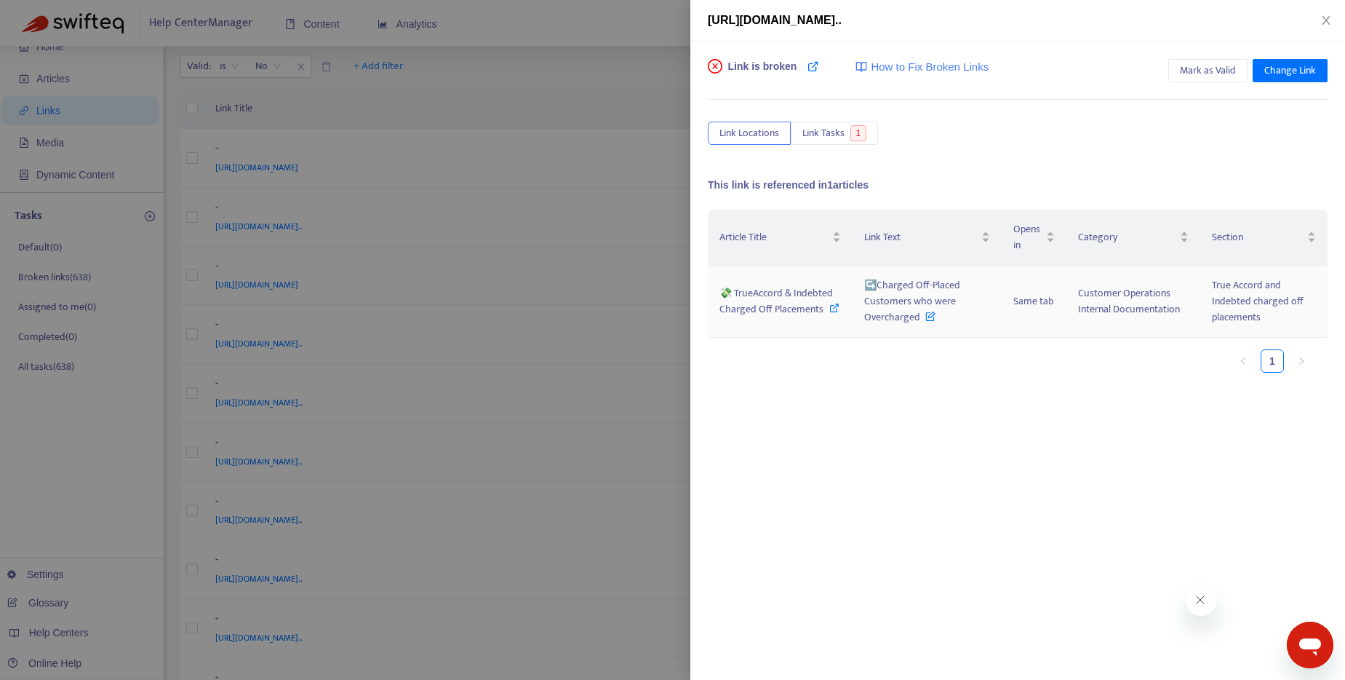
click at [830, 311] on icon at bounding box center [834, 308] width 10 height 10
click at [648, 23] on div at bounding box center [672, 340] width 1345 height 680
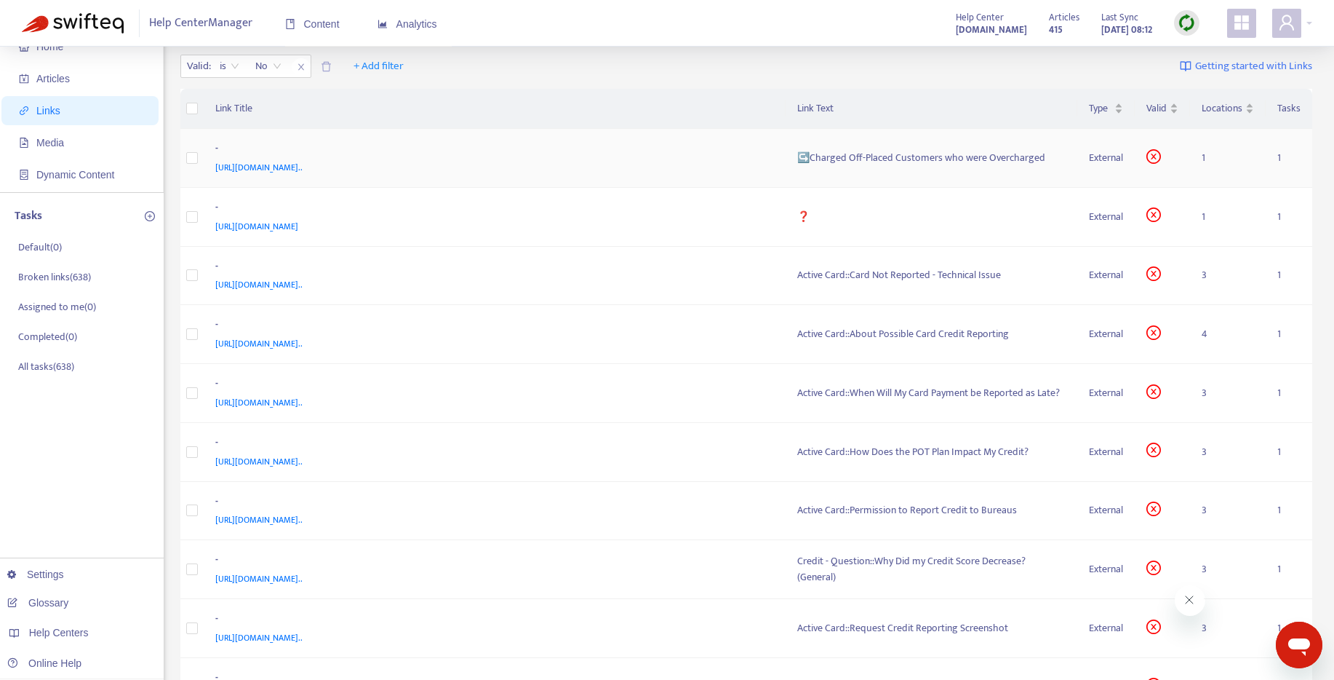
click at [880, 148] on td "↪️Charged Off-Placed Customers who were Overcharged" at bounding box center [932, 158] width 292 height 59
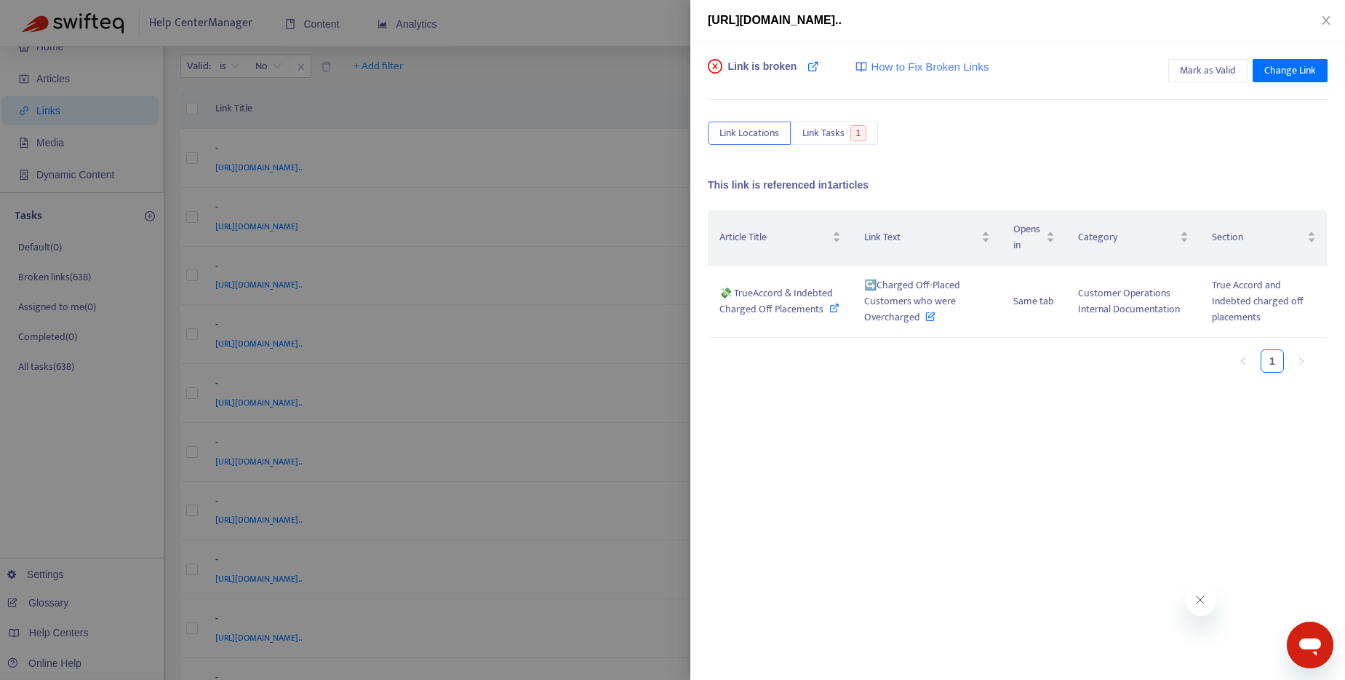
click at [880, 151] on div "Link is broken How to Fix Broken Links Mark as Valid Change Link Link Locations…" at bounding box center [1018, 282] width 620 height 447
click at [829, 303] on icon at bounding box center [834, 308] width 10 height 10
drag, startPoint x: 922, startPoint y: 320, endPoint x: 880, endPoint y: 290, distance: 51.5
click at [880, 290] on span "↪️Charged Off-Placed Customers who were Overcharged" at bounding box center [912, 300] width 96 height 49
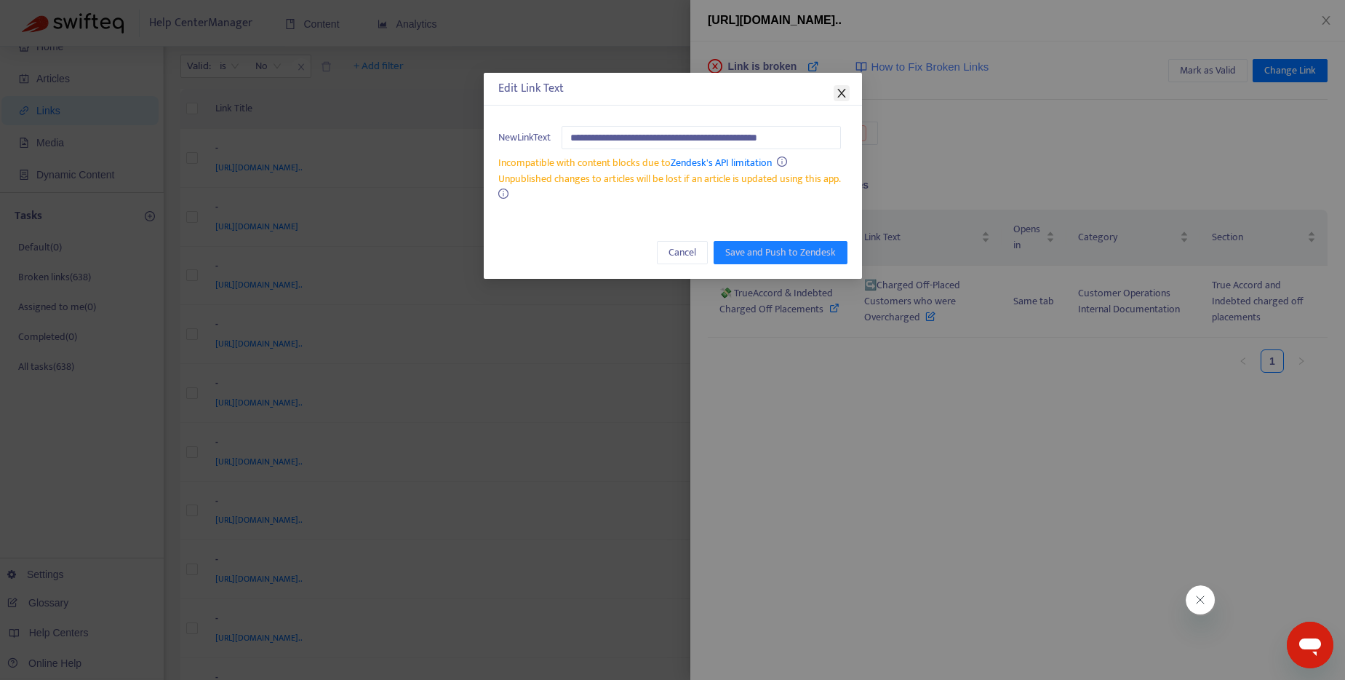
click at [840, 90] on icon "close" at bounding box center [842, 93] width 12 height 12
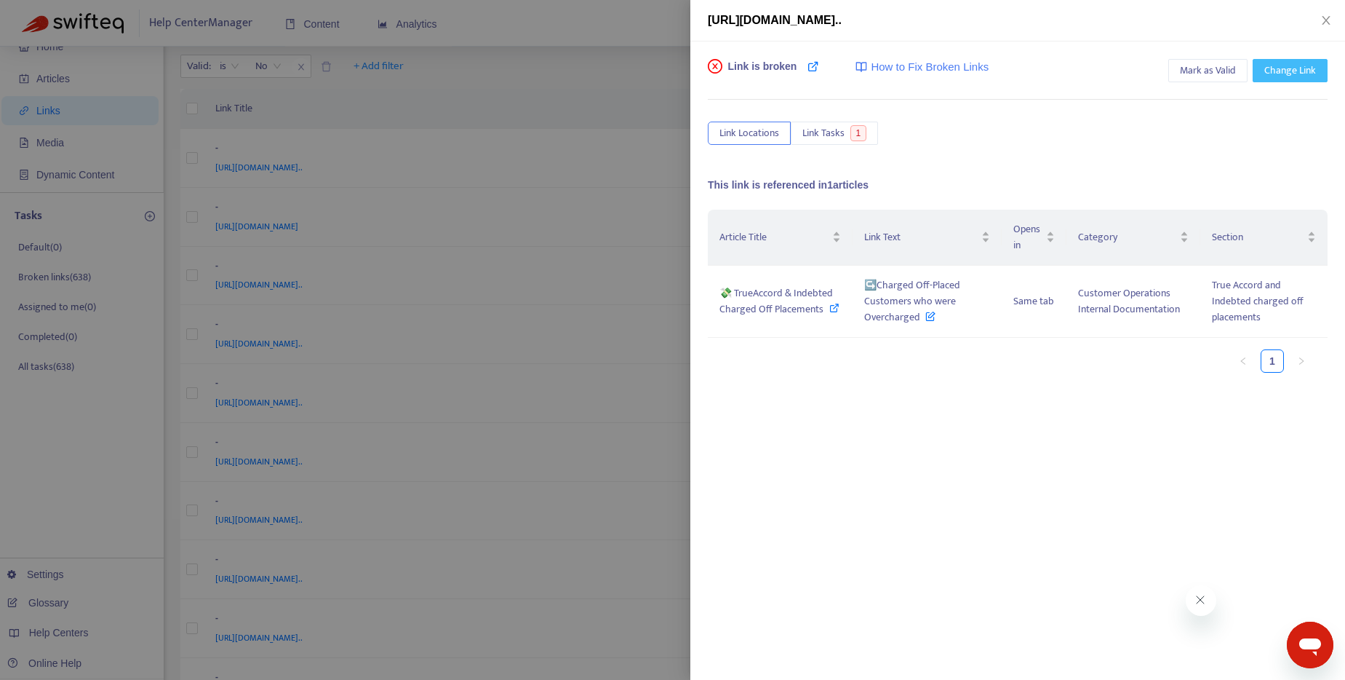
click at [1304, 68] on span "Change Link" at bounding box center [1291, 71] width 52 height 16
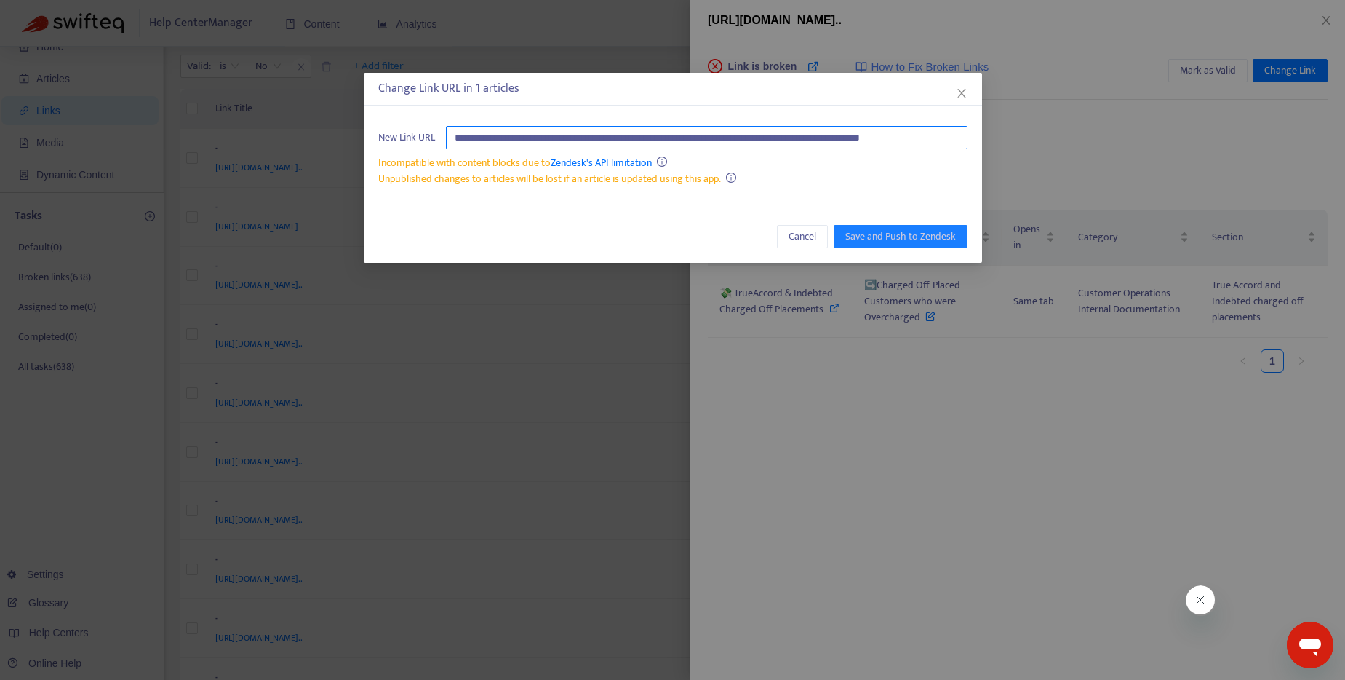
click at [649, 136] on input "**********" at bounding box center [707, 137] width 522 height 23
paste input "********"
type input "**********"
click at [897, 245] on button "Save and Push to Zendesk" at bounding box center [901, 236] width 134 height 23
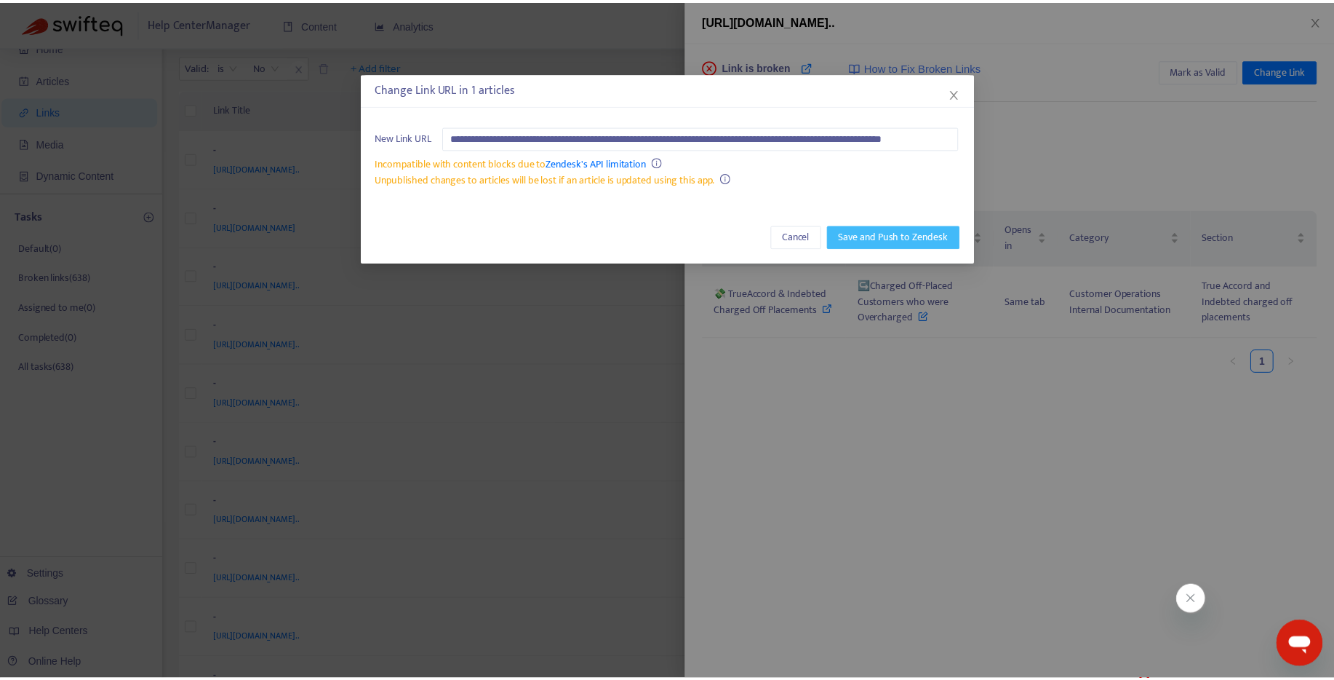
scroll to position [0, 0]
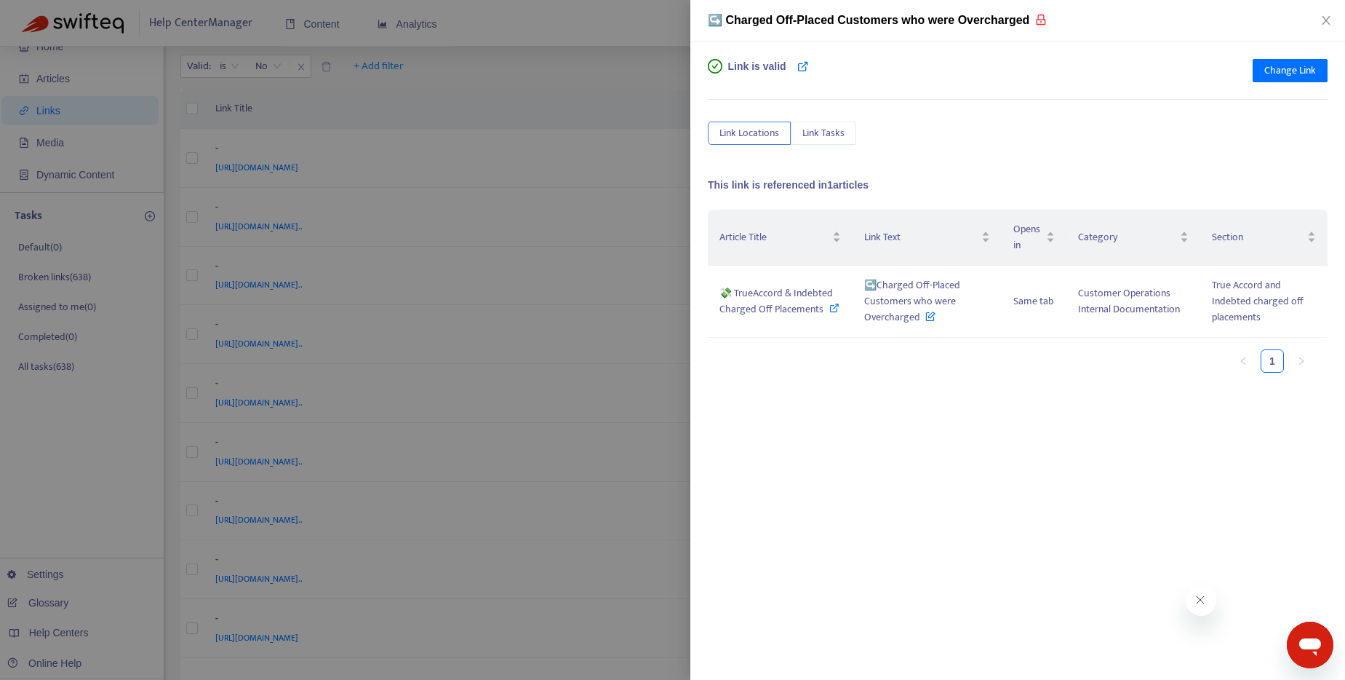
click at [635, 87] on div at bounding box center [672, 340] width 1345 height 680
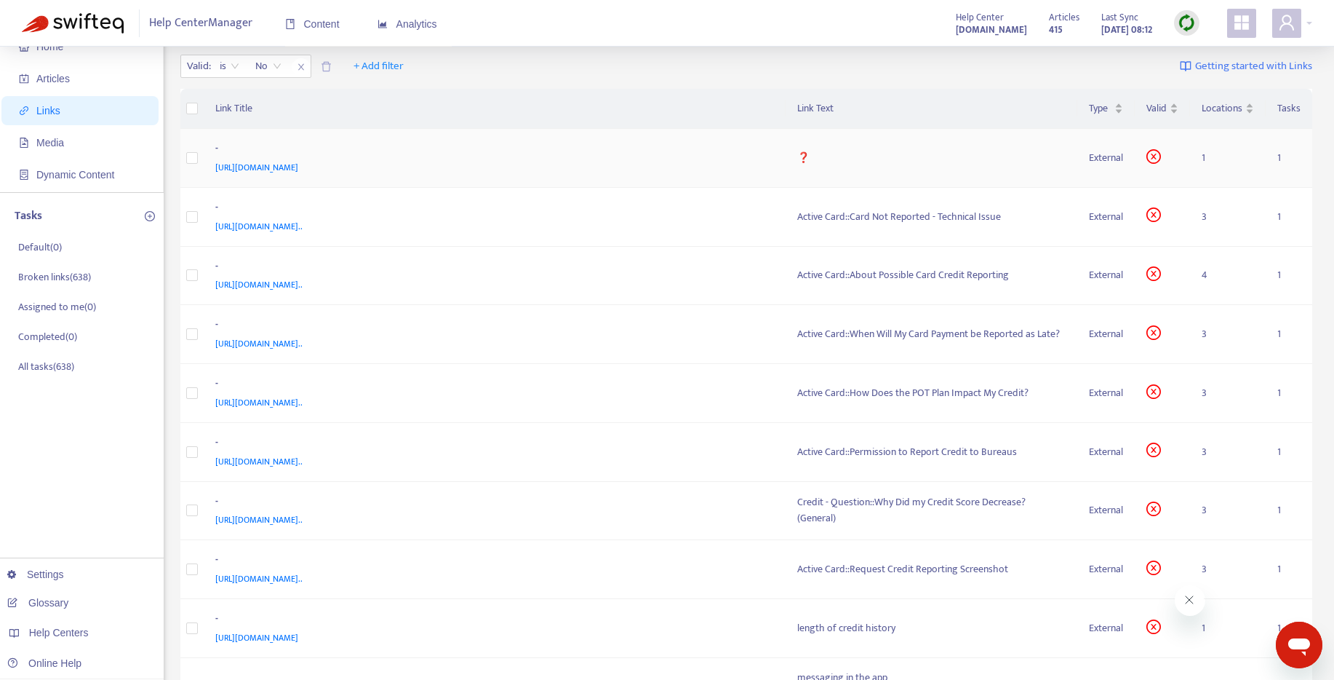
click at [804, 156] on div "❓" at bounding box center [931, 158] width 269 height 16
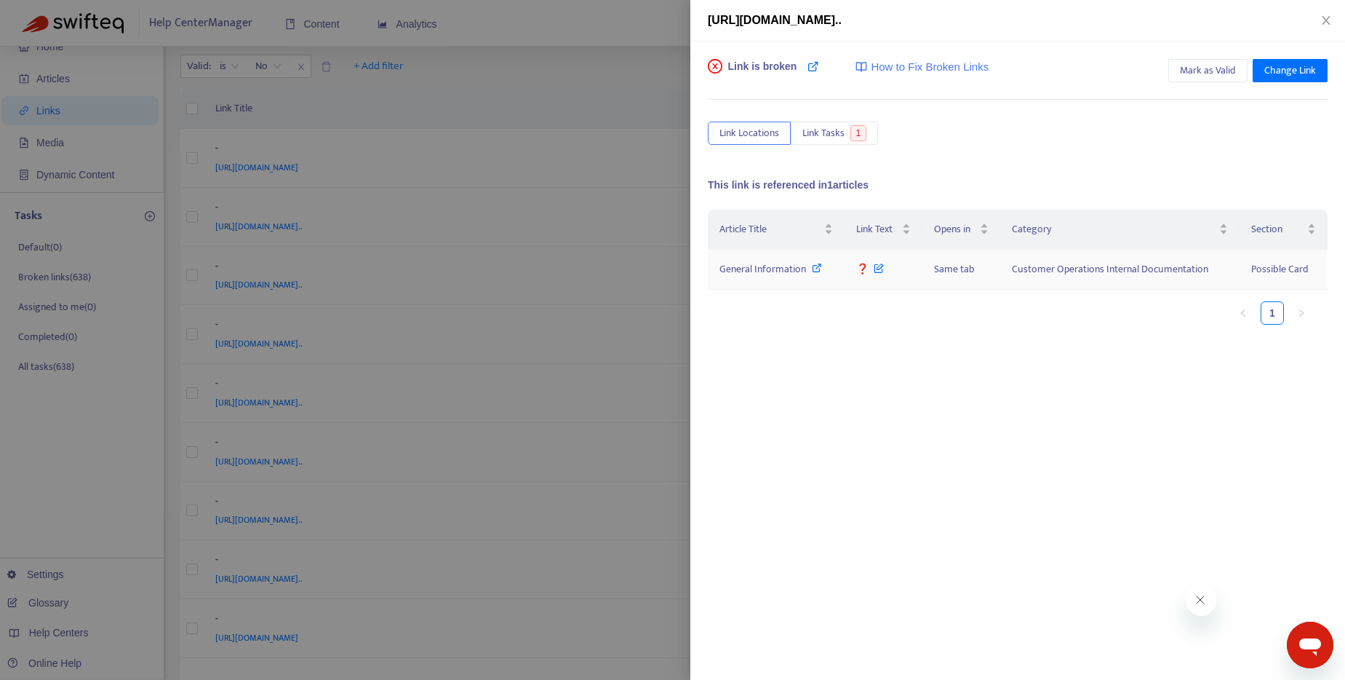
click at [820, 269] on icon at bounding box center [817, 268] width 10 height 10
drag, startPoint x: 856, startPoint y: 276, endPoint x: 866, endPoint y: 276, distance: 10.2
click at [866, 276] on span "❓" at bounding box center [870, 268] width 28 height 17
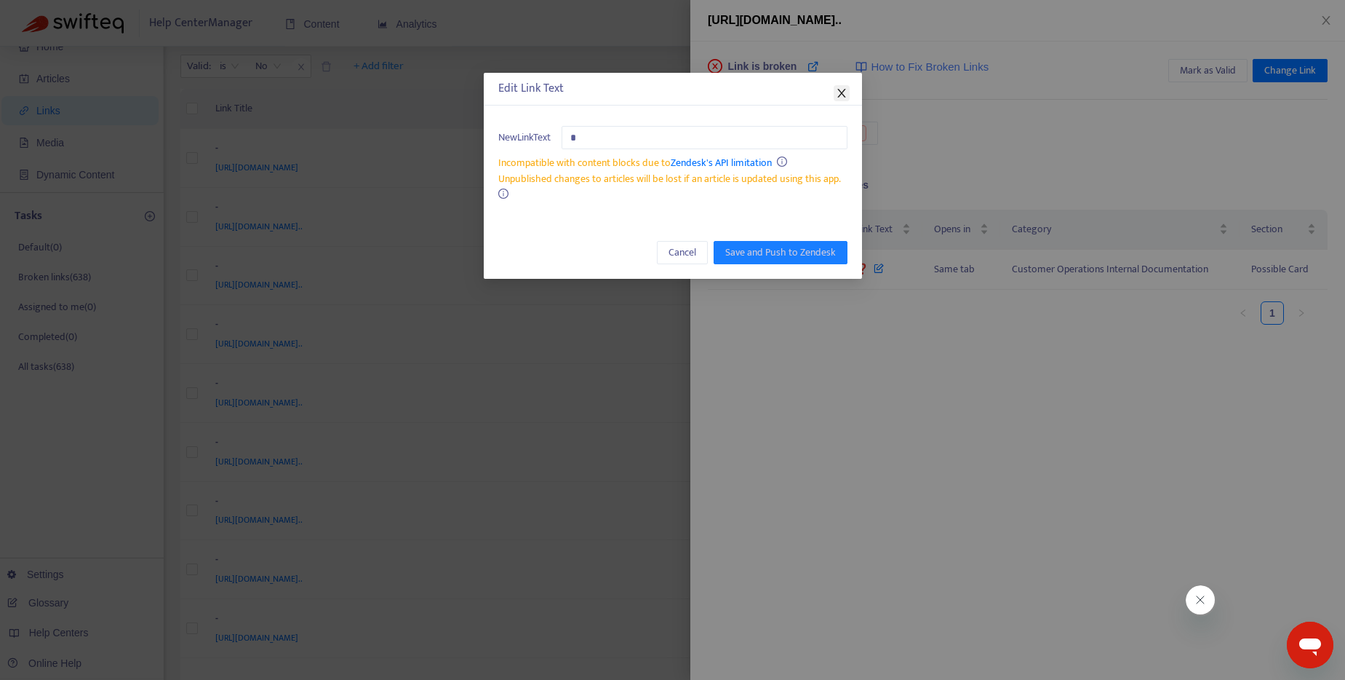
click at [841, 93] on icon "close" at bounding box center [841, 93] width 8 height 9
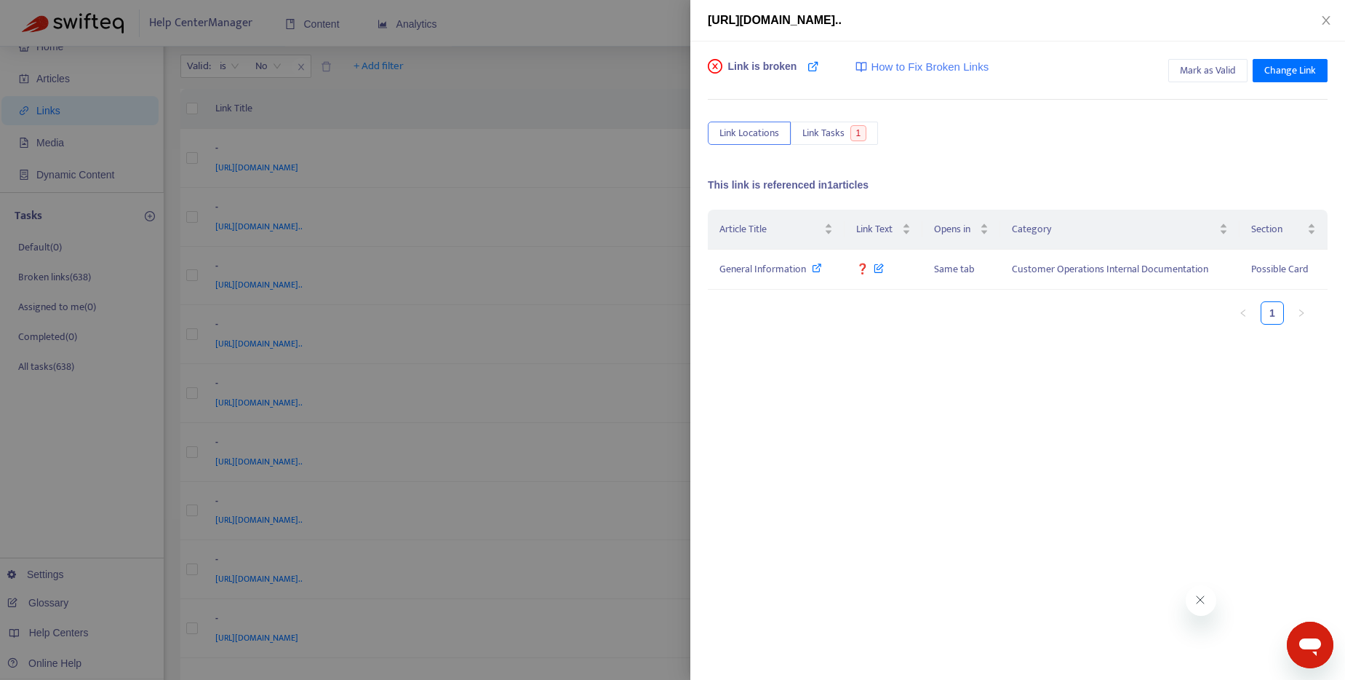
click at [543, 25] on div at bounding box center [672, 340] width 1345 height 680
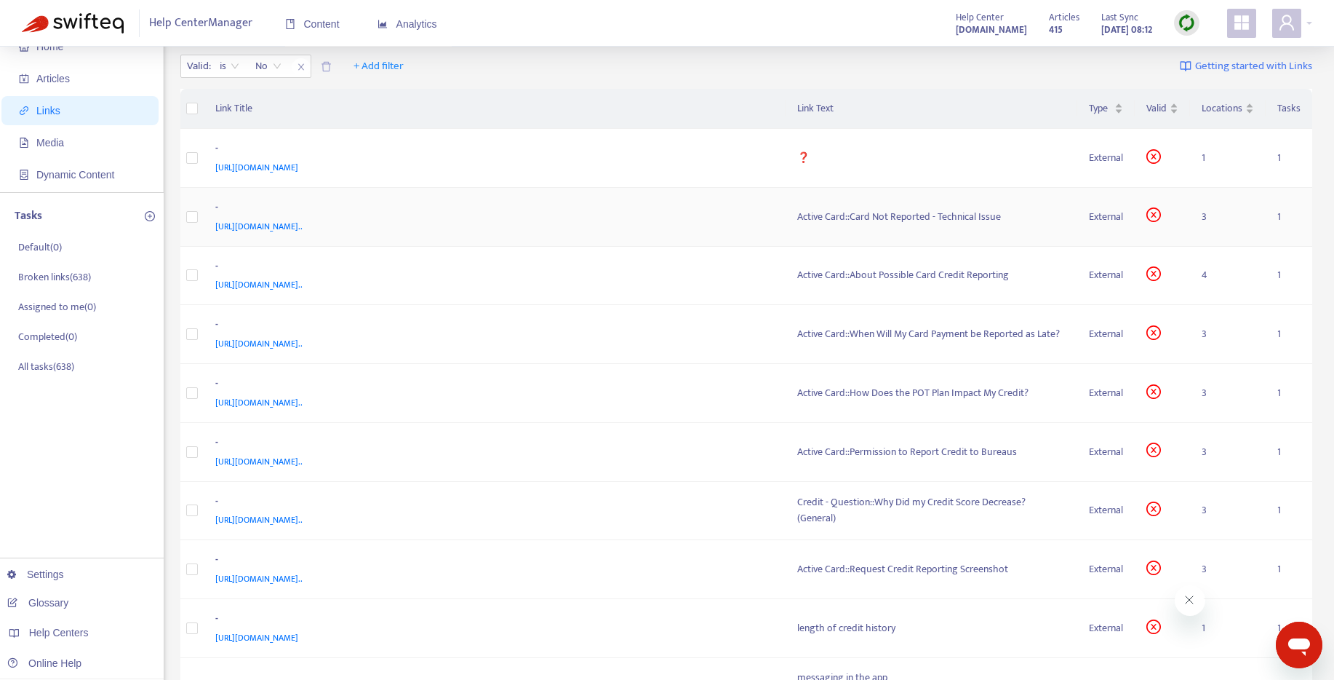
click at [920, 215] on div "Active Card::Card Not Reported - Technical Issue" at bounding box center [931, 217] width 269 height 16
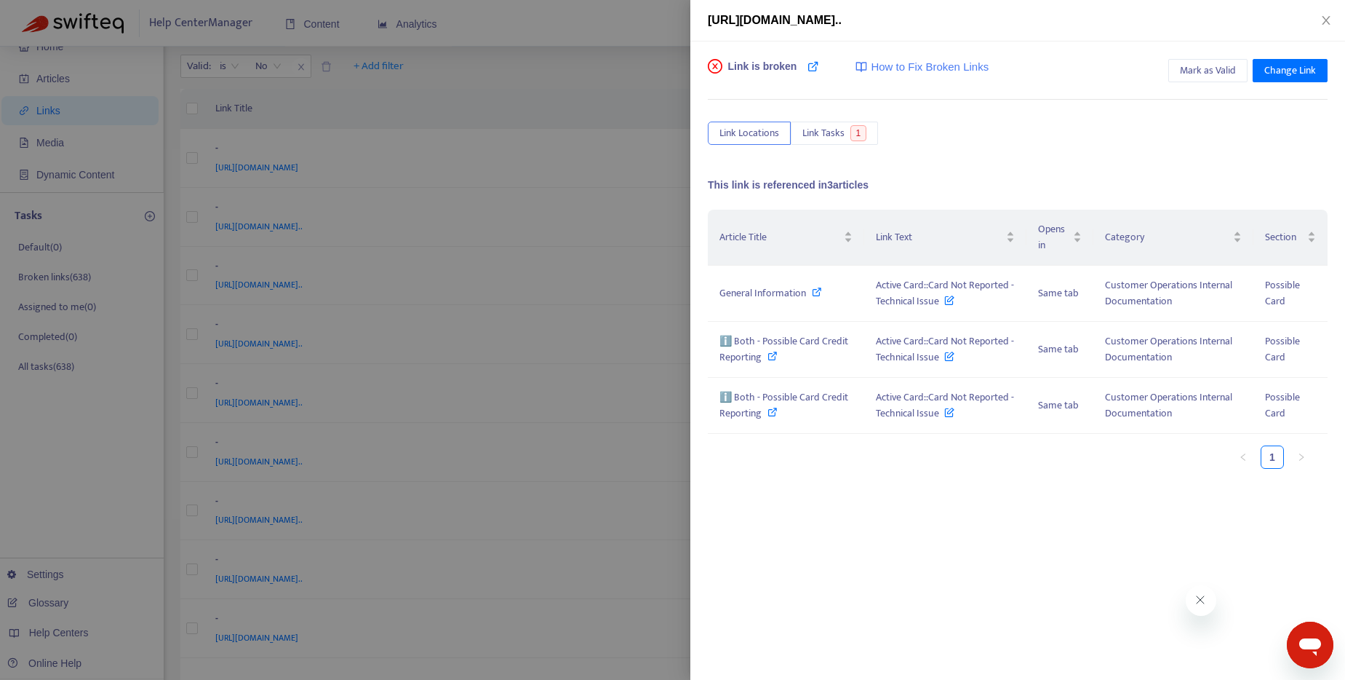
click at [541, 47] on div at bounding box center [672, 340] width 1345 height 680
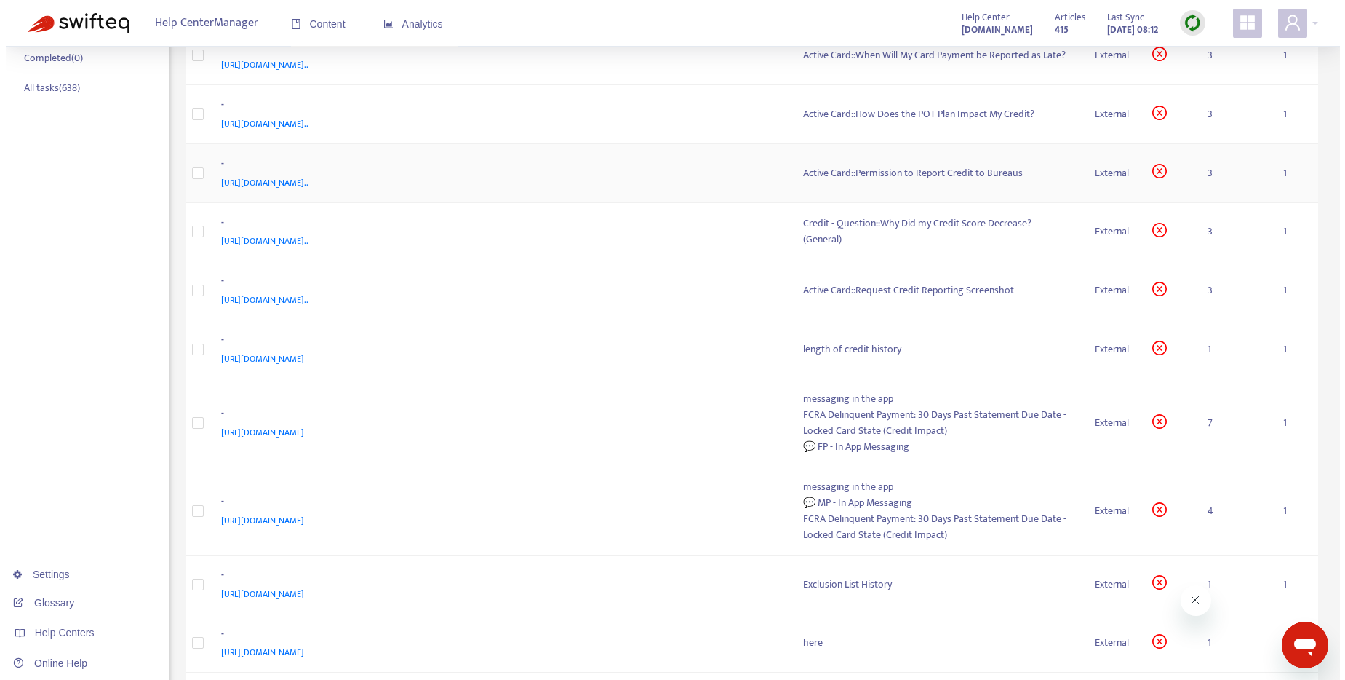
scroll to position [331, 0]
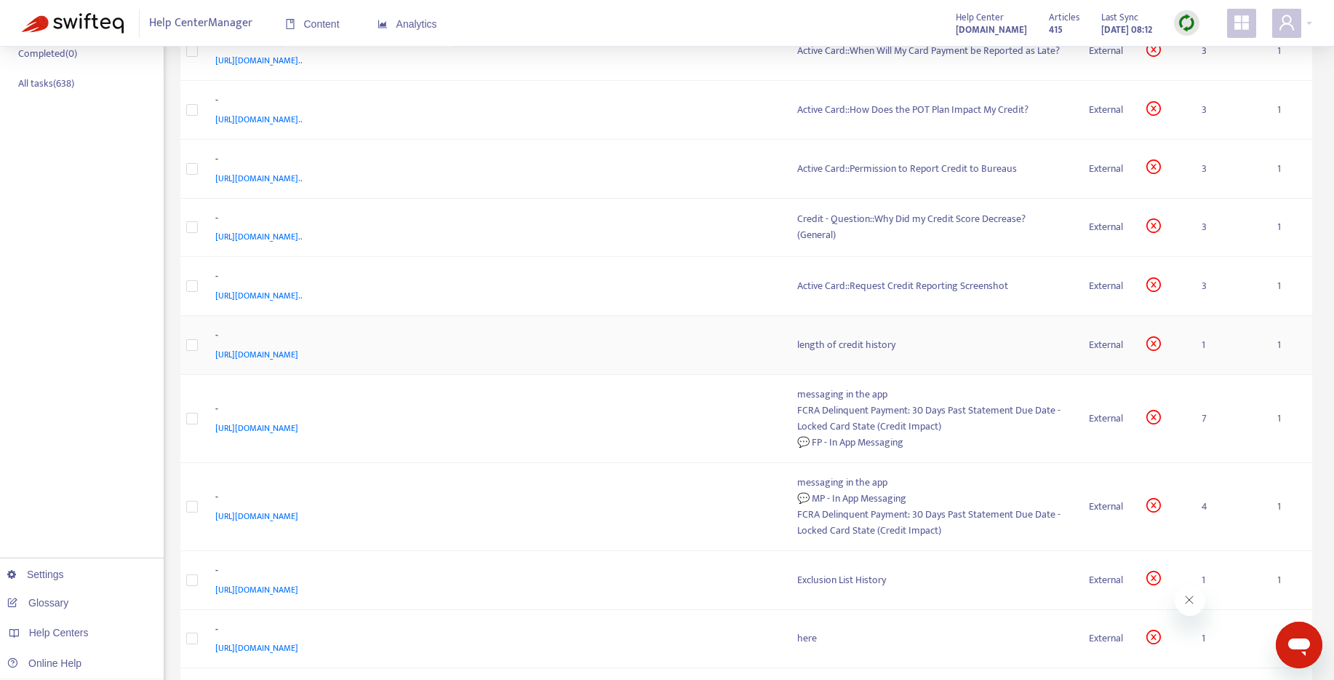
click at [832, 334] on td "length of credit history" at bounding box center [932, 345] width 292 height 59
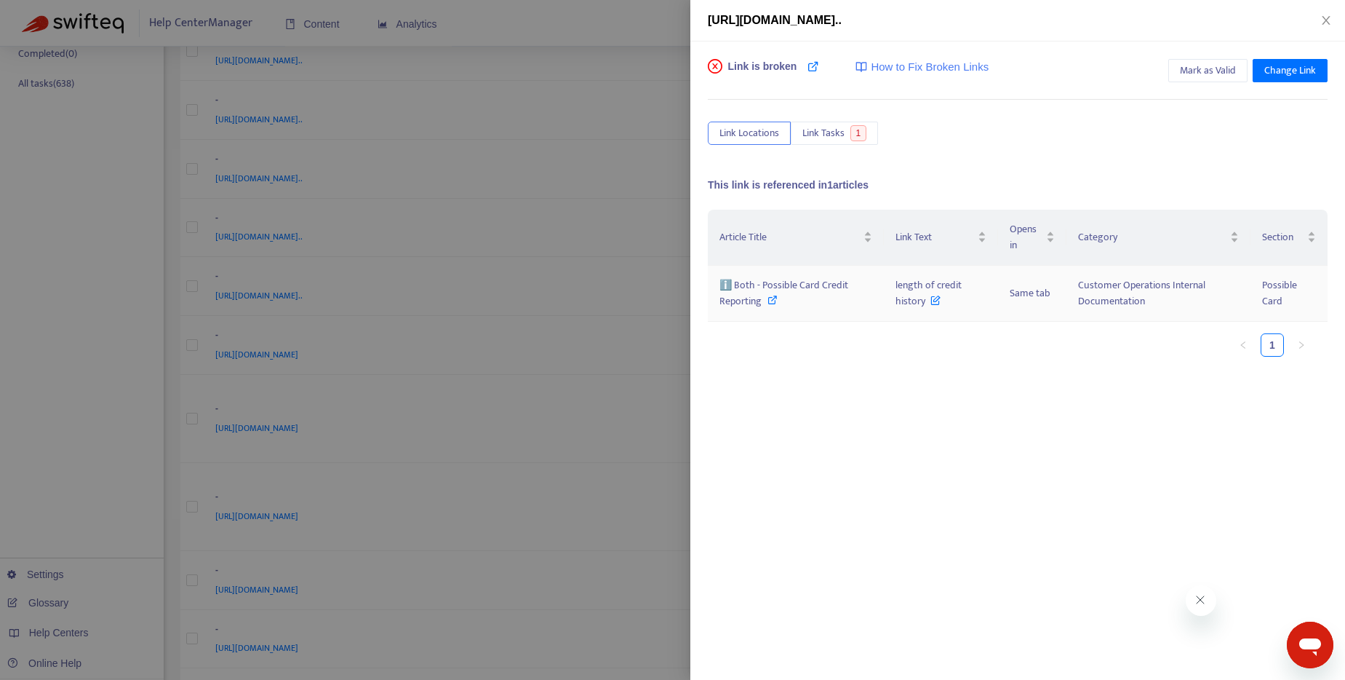
click at [772, 299] on icon at bounding box center [773, 300] width 10 height 10
drag, startPoint x: 892, startPoint y: 283, endPoint x: 924, endPoint y: 305, distance: 38.7
click at [924, 305] on td "length of credit history" at bounding box center [941, 294] width 114 height 56
copy span "length of credit history"
click at [1295, 64] on span "Change Link" at bounding box center [1291, 71] width 52 height 16
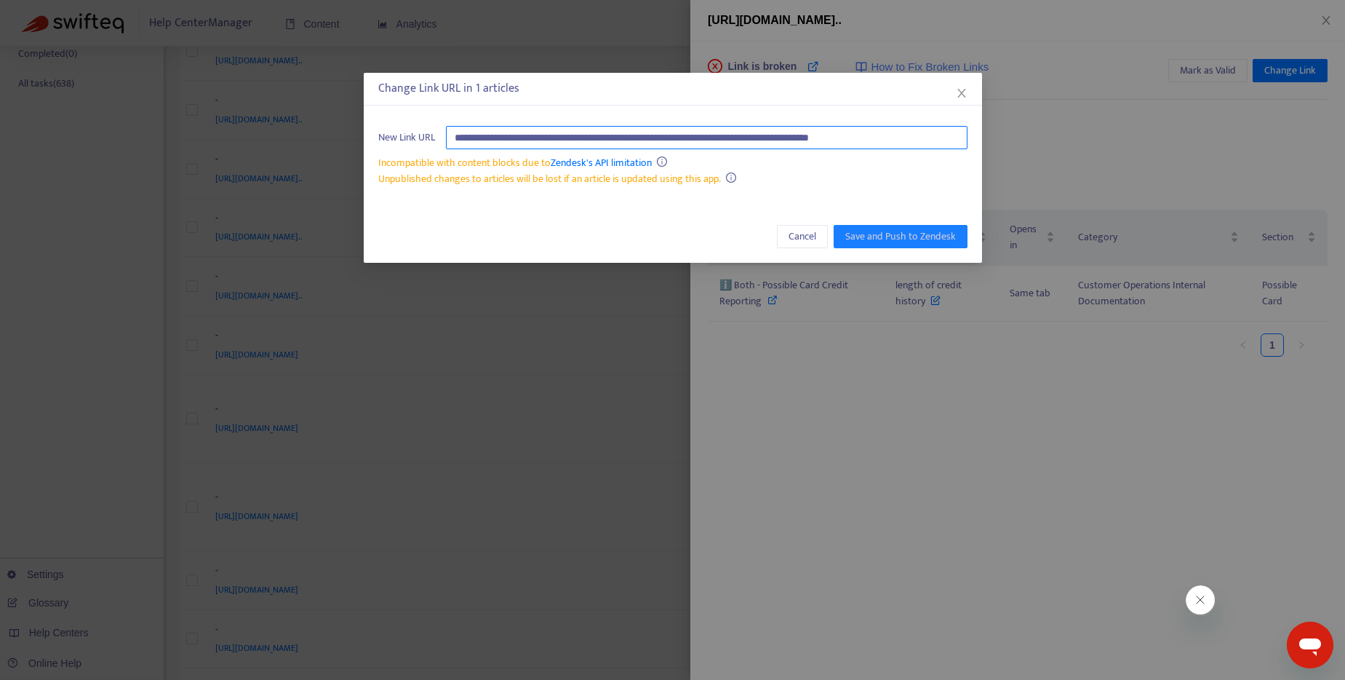
click at [807, 136] on input "**********" at bounding box center [707, 137] width 522 height 23
paste input "**********"
type input "**********"
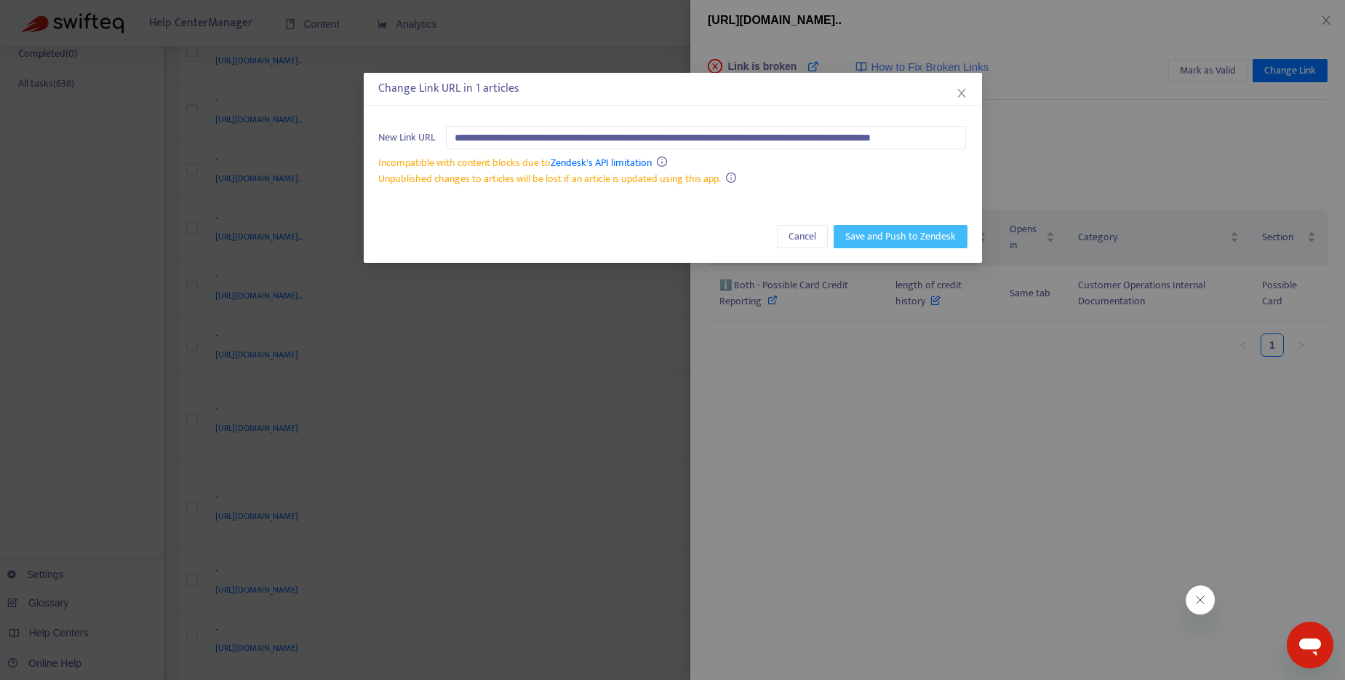
click at [897, 244] on button "Save and Push to Zendesk" at bounding box center [901, 236] width 134 height 23
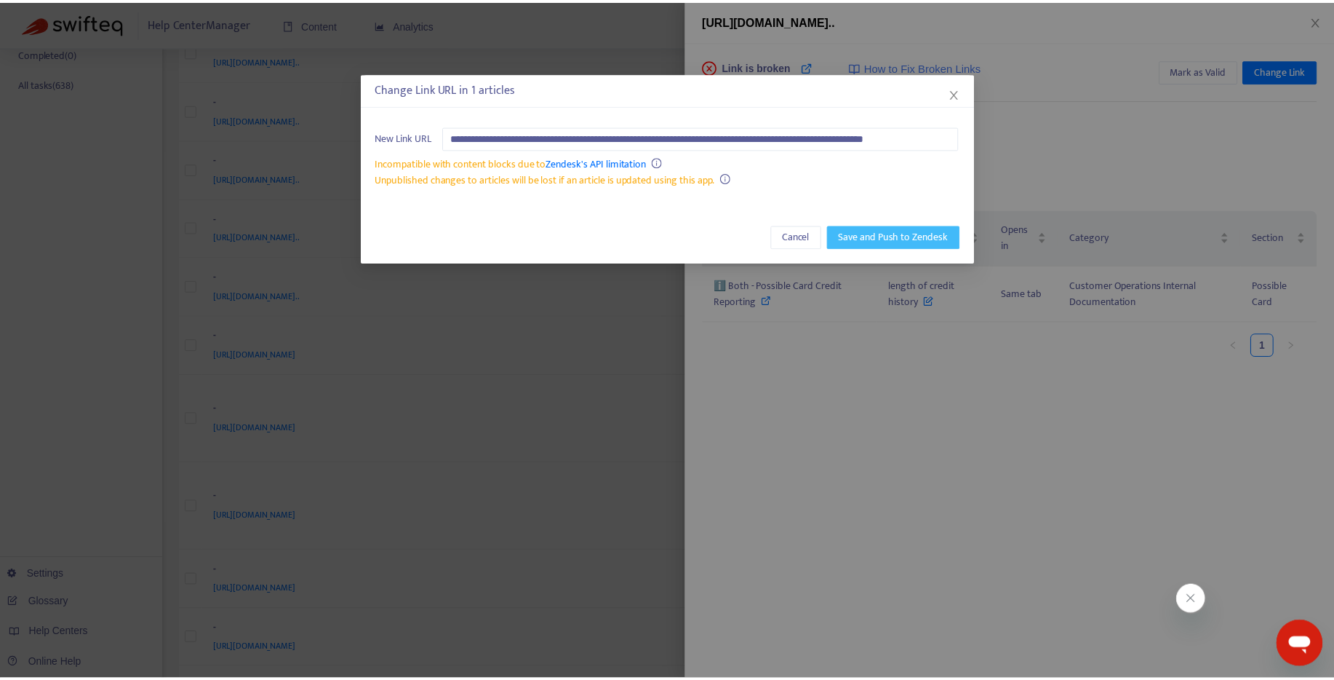
scroll to position [0, 0]
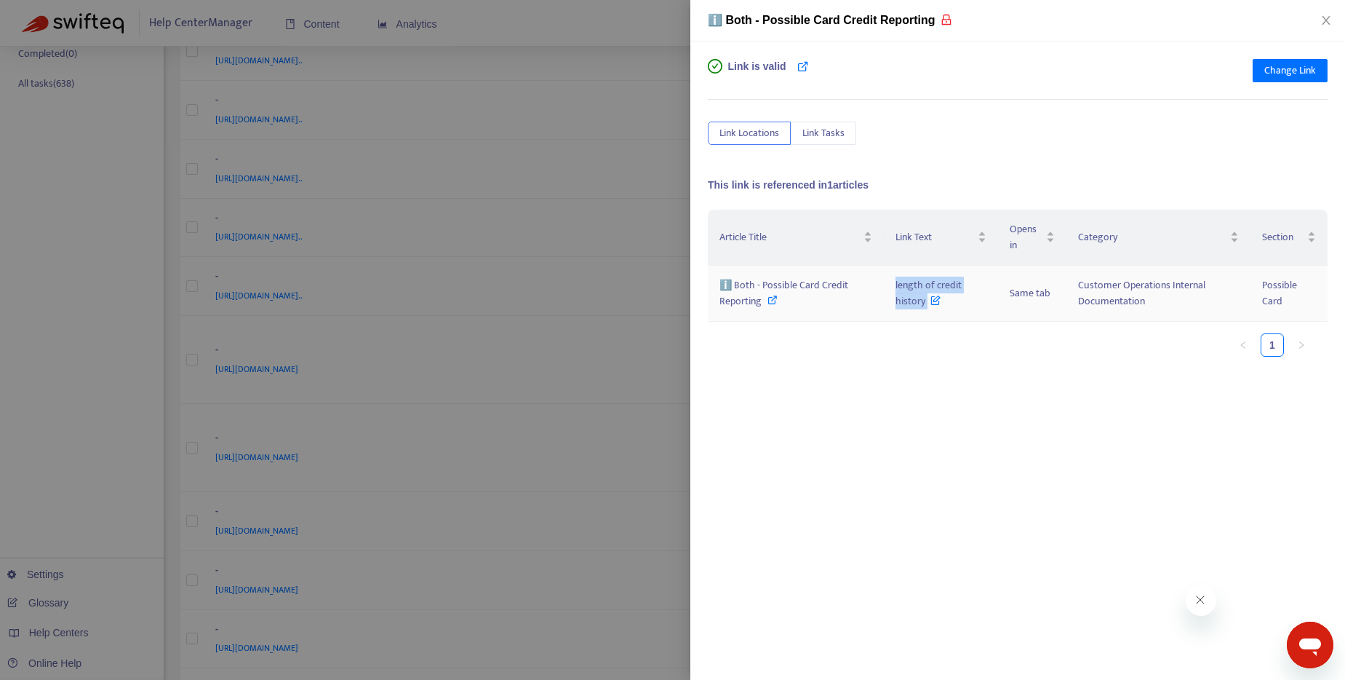
drag, startPoint x: 896, startPoint y: 285, endPoint x: 932, endPoint y: 305, distance: 41.3
click at [932, 305] on span "length of credit history" at bounding box center [929, 292] width 66 height 33
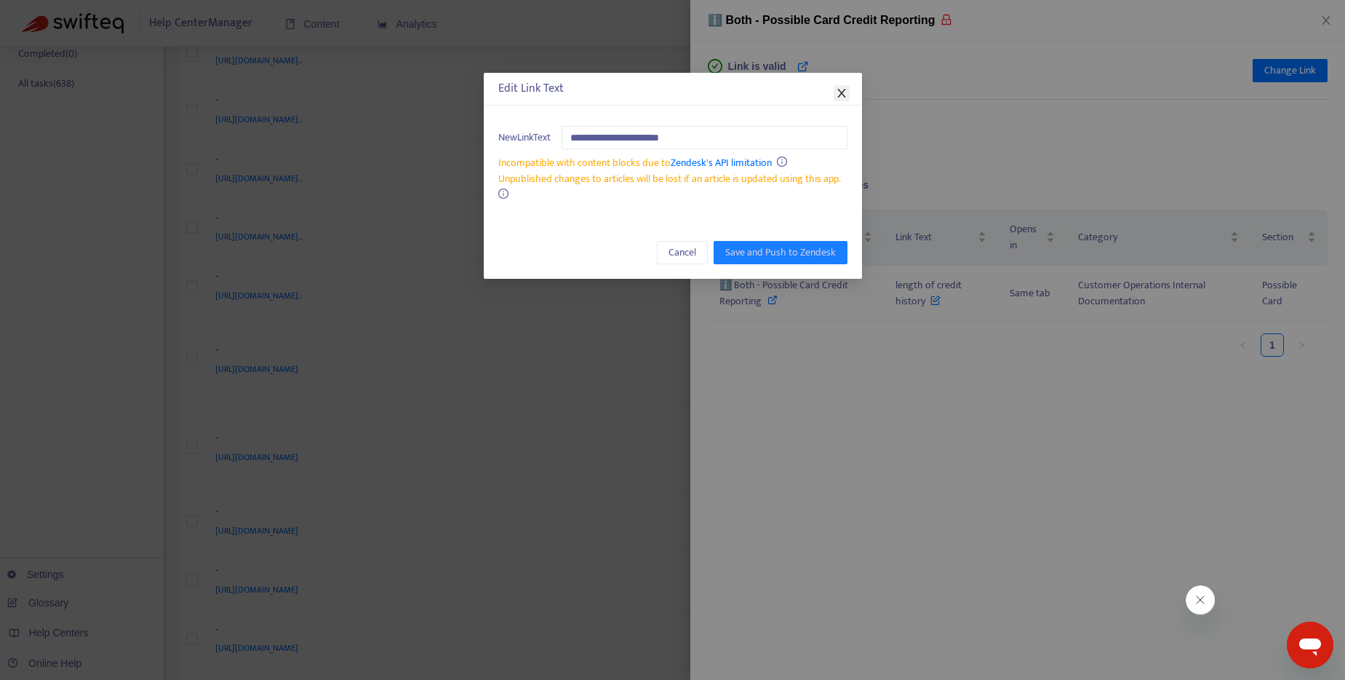
click at [845, 91] on icon "close" at bounding box center [842, 93] width 12 height 12
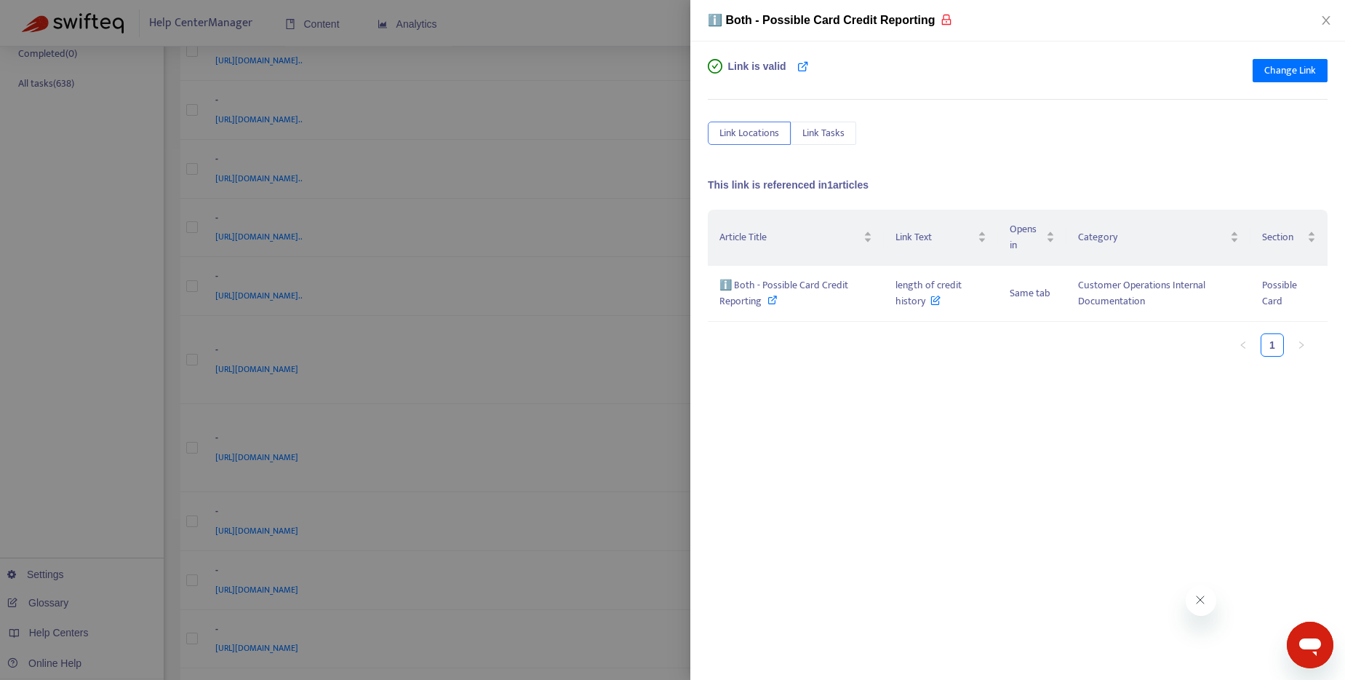
click at [649, 36] on div at bounding box center [672, 340] width 1345 height 680
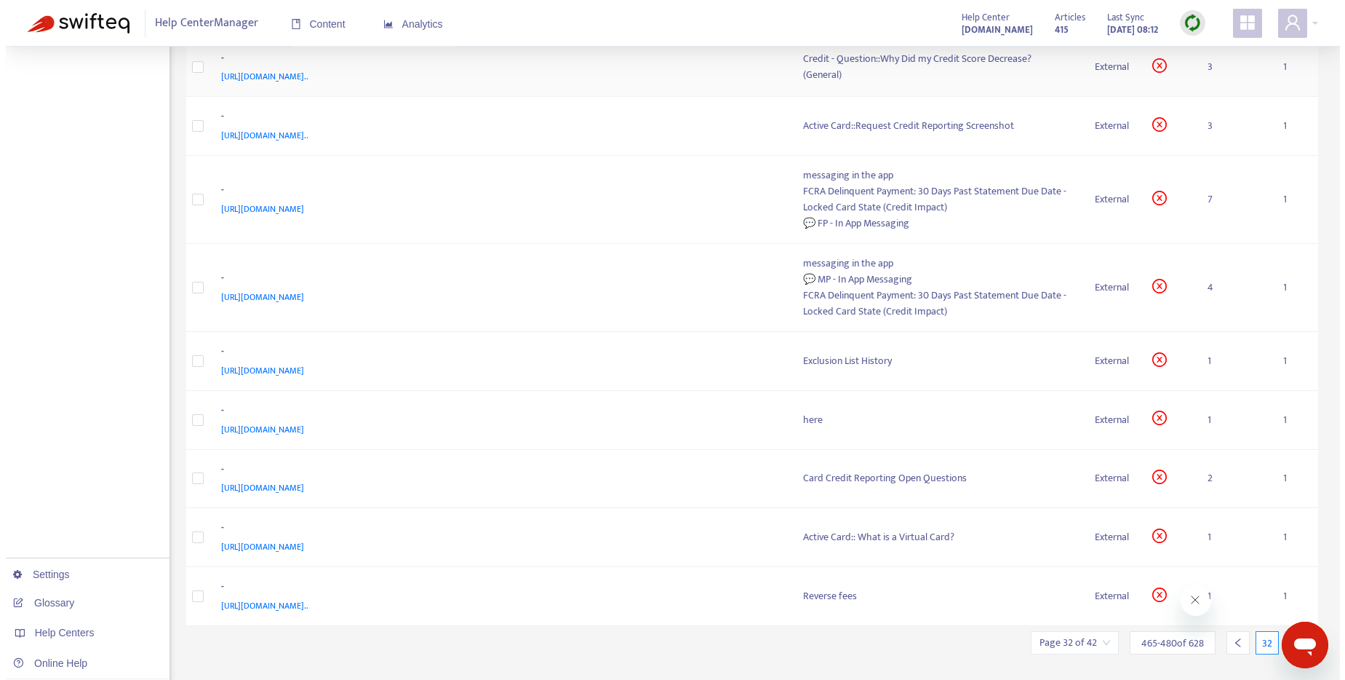
scroll to position [519, 0]
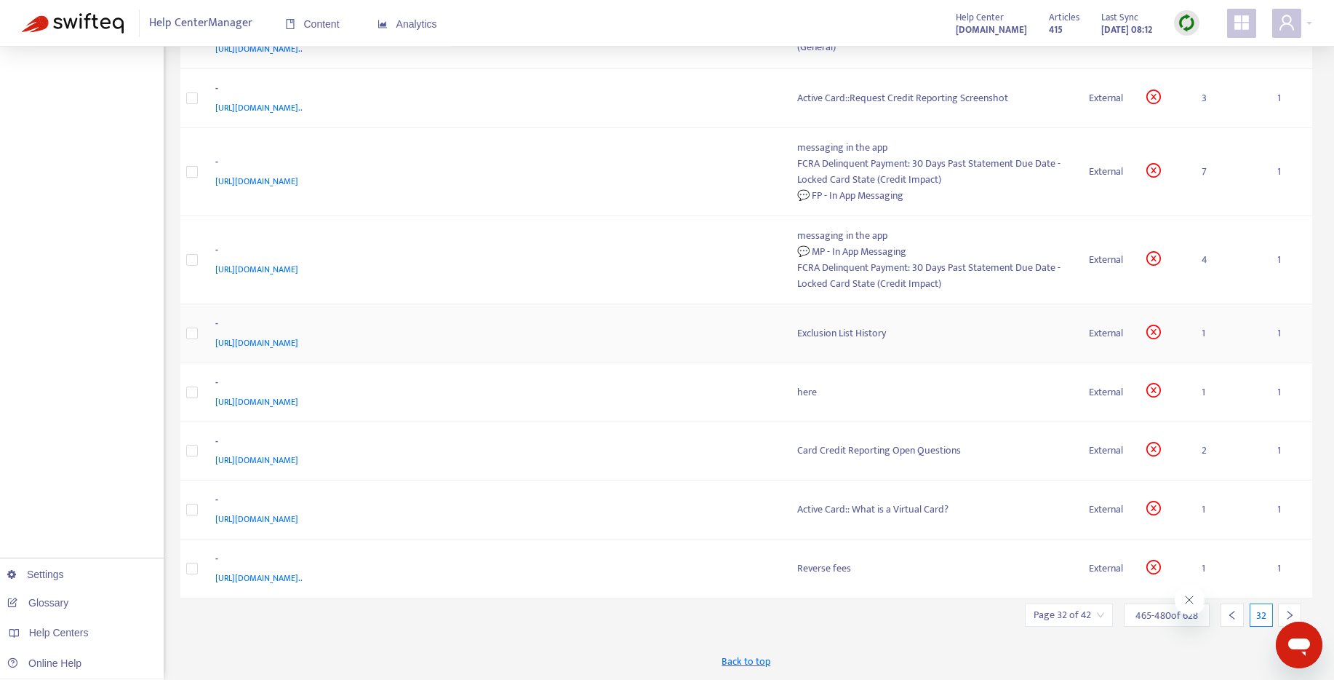
click at [837, 335] on div "Exclusion List History" at bounding box center [931, 333] width 269 height 16
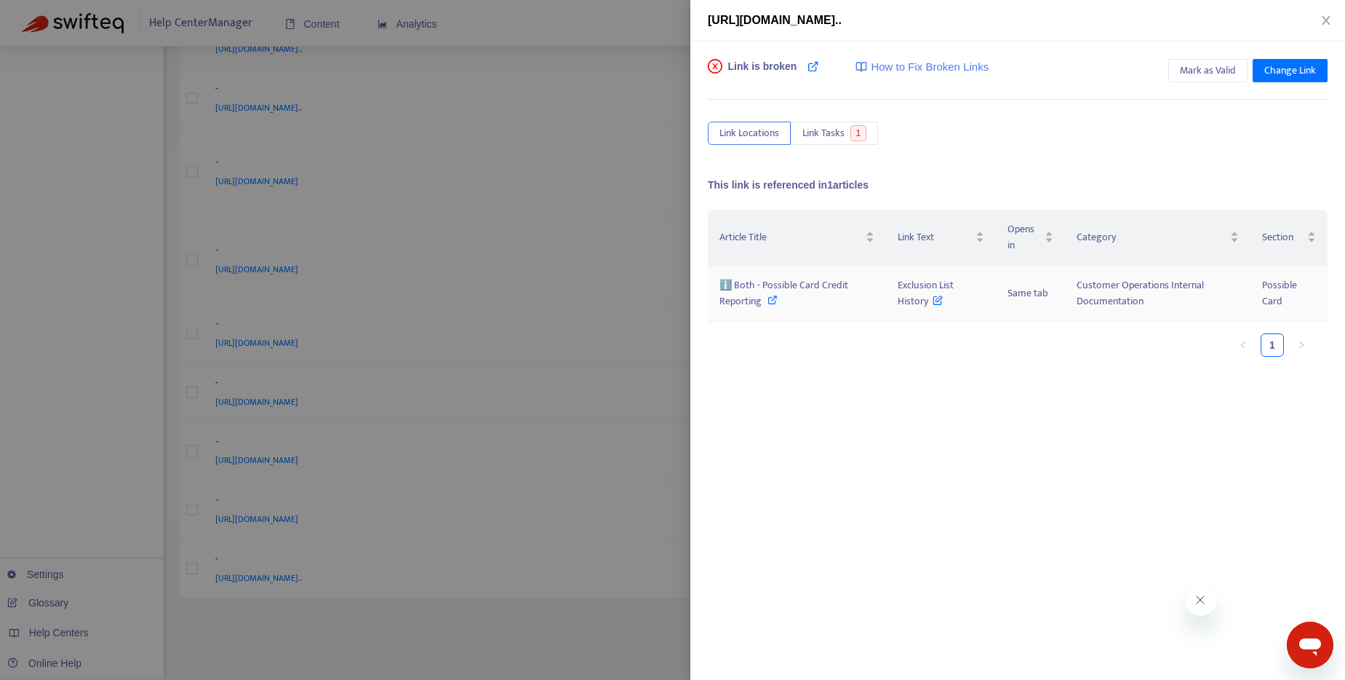
click at [776, 297] on icon at bounding box center [773, 300] width 10 height 10
drag, startPoint x: 895, startPoint y: 286, endPoint x: 928, endPoint y: 307, distance: 39.0
click at [928, 307] on td "Exclusion List History" at bounding box center [941, 294] width 111 height 56
copy span "Exclusion List History"
click at [1193, 73] on span "Mark as Valid" at bounding box center [1208, 71] width 56 height 16
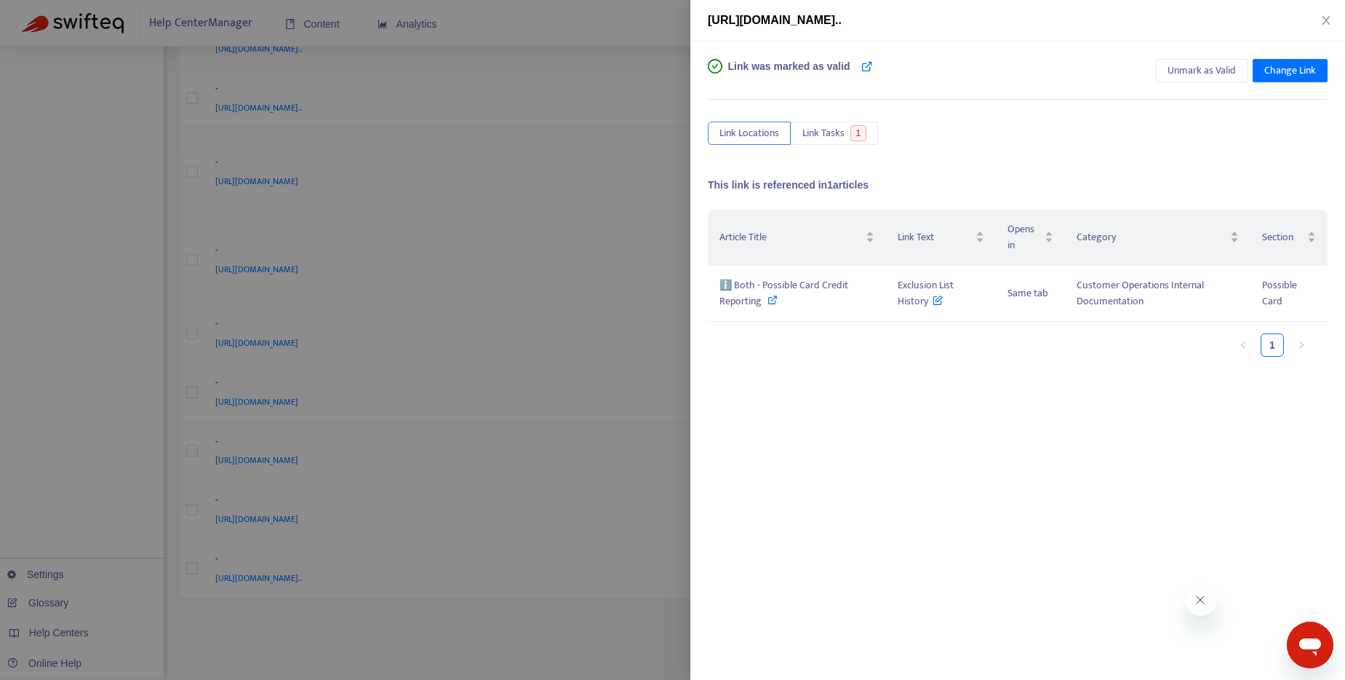
click at [629, 23] on div at bounding box center [672, 340] width 1345 height 680
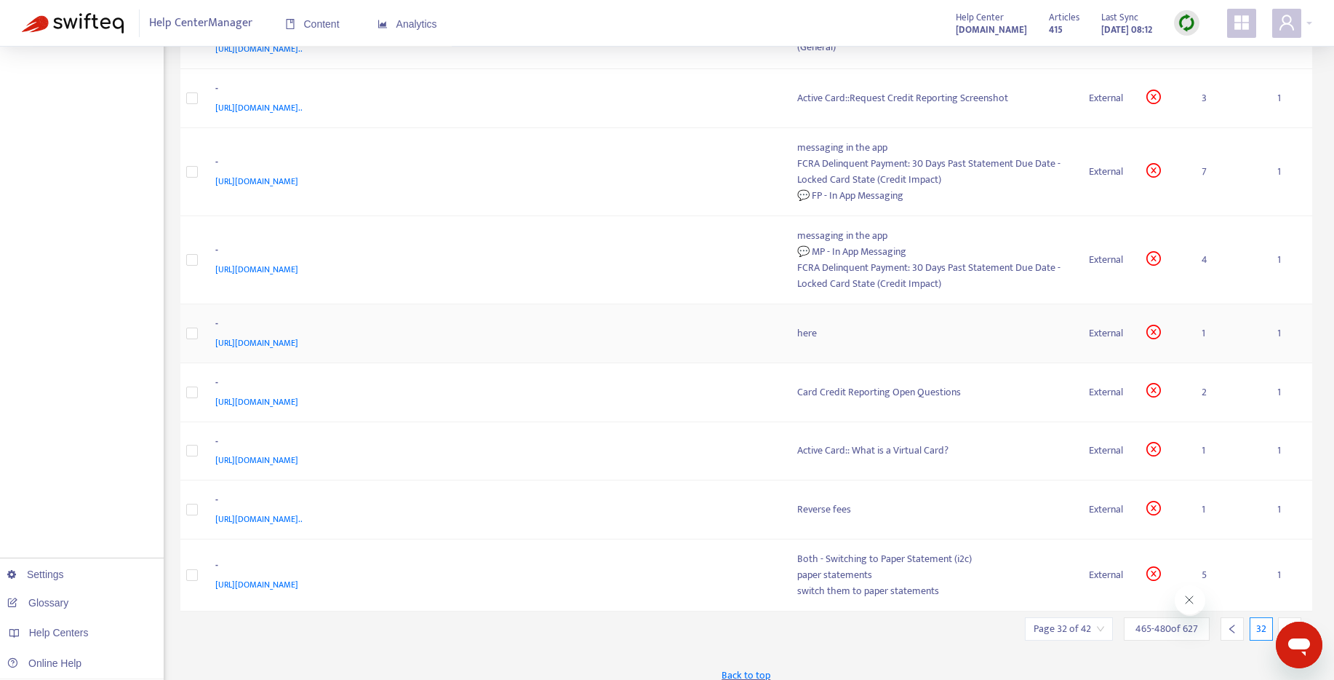
click at [805, 330] on div "here" at bounding box center [931, 333] width 269 height 16
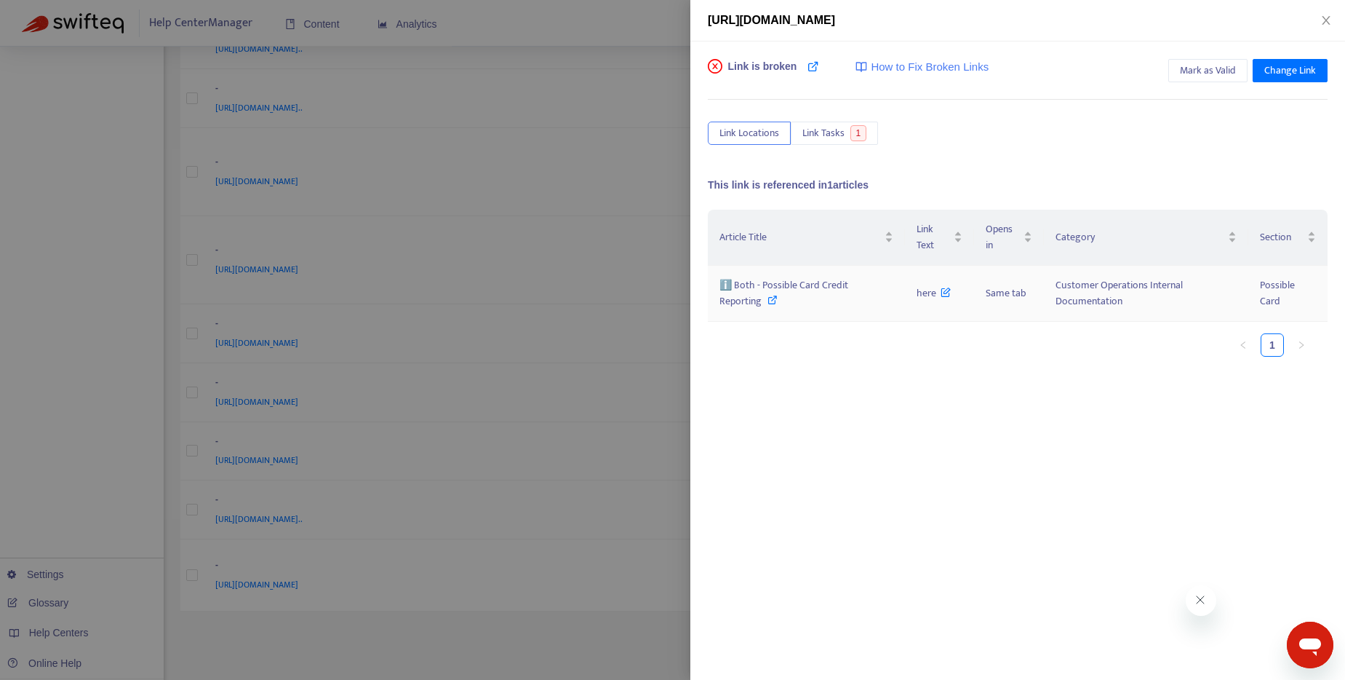
click at [771, 300] on icon at bounding box center [773, 300] width 10 height 10
drag, startPoint x: 917, startPoint y: 296, endPoint x: 936, endPoint y: 298, distance: 19.0
click at [936, 298] on span "here" at bounding box center [934, 292] width 35 height 17
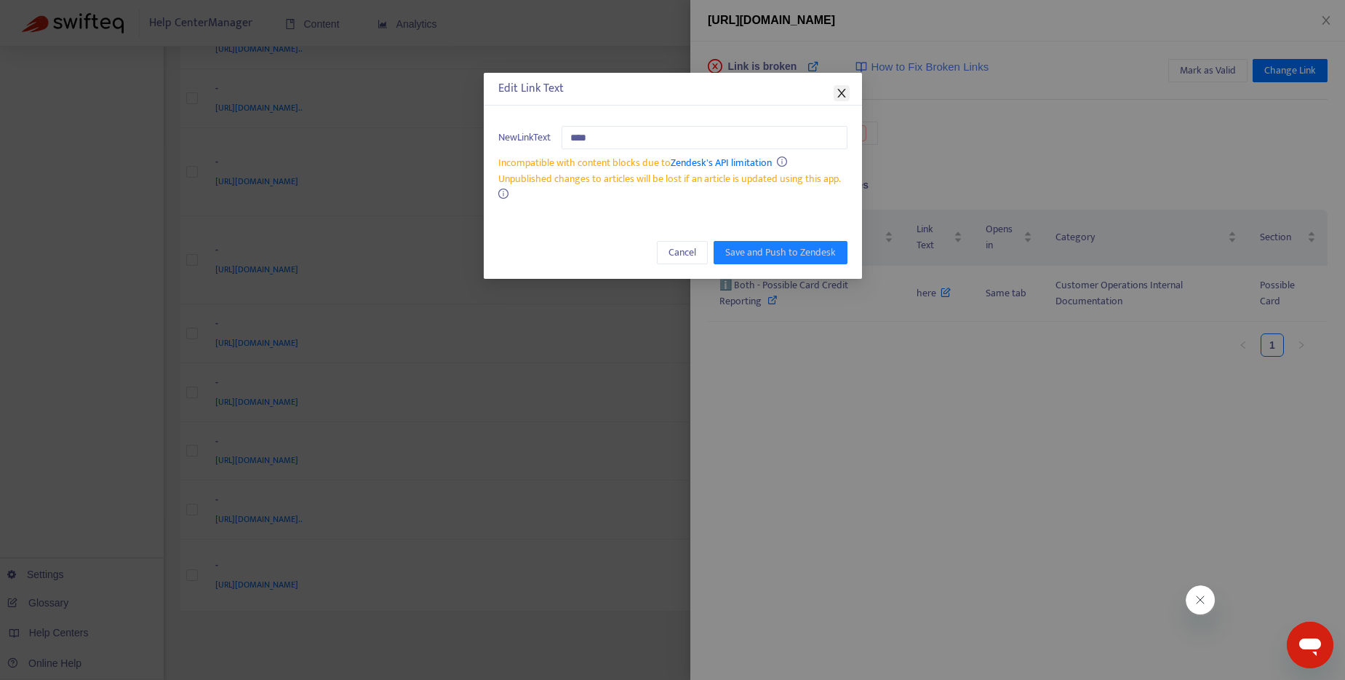
click at [837, 93] on icon "close" at bounding box center [842, 93] width 12 height 12
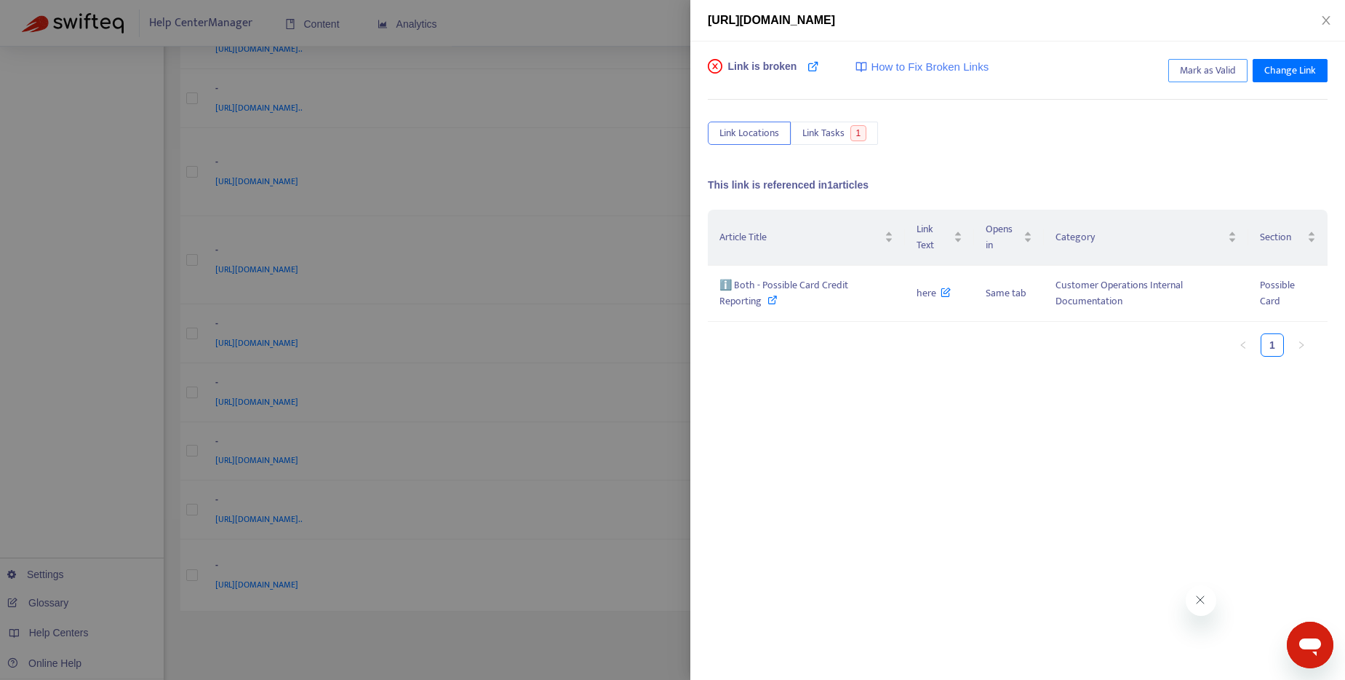
click at [1205, 81] on button "Mark as Valid" at bounding box center [1207, 70] width 79 height 23
click at [535, 11] on div at bounding box center [672, 340] width 1345 height 680
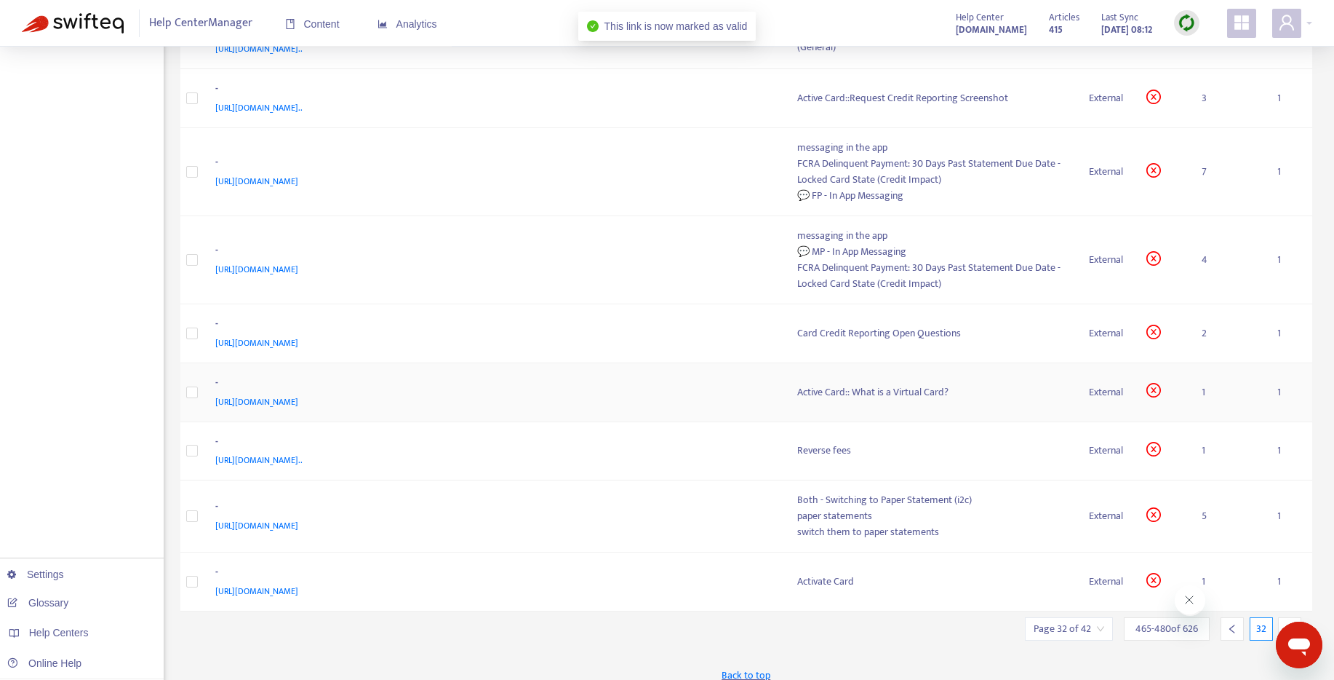
click at [917, 393] on div "Active Card:: What is a Virtual Card?" at bounding box center [931, 392] width 269 height 16
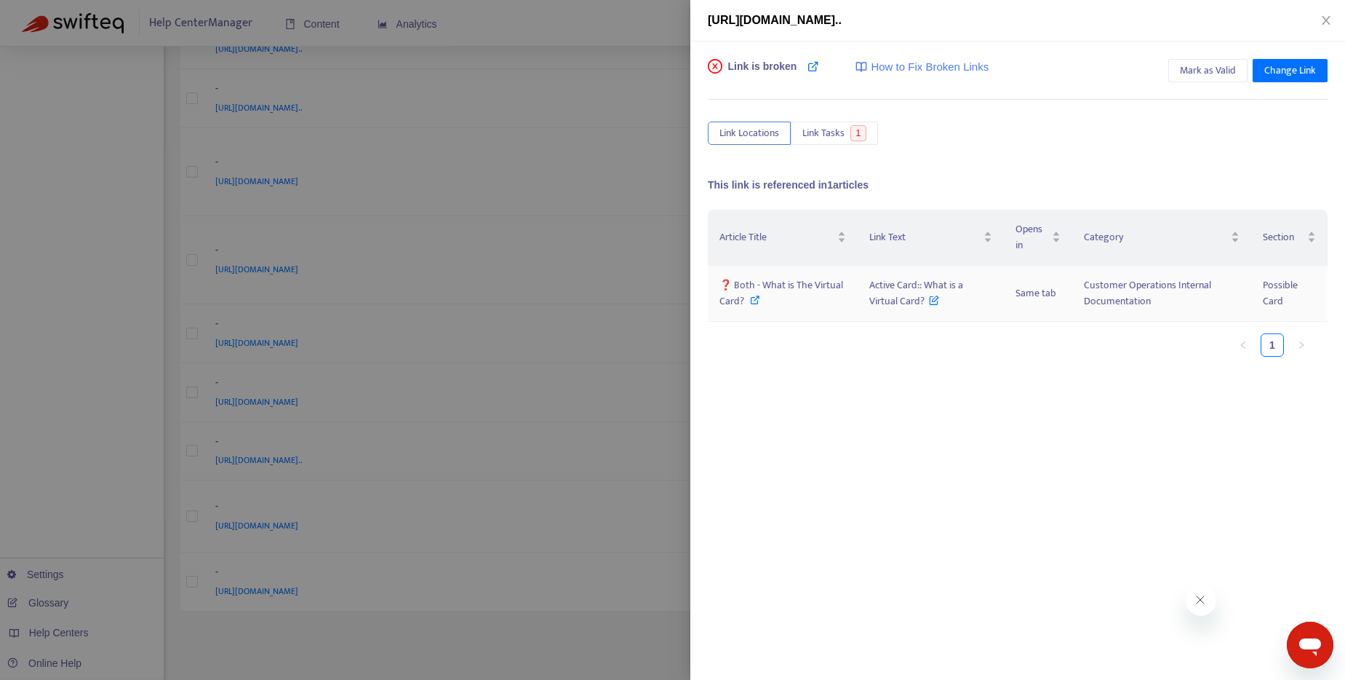
click at [750, 300] on icon at bounding box center [755, 300] width 10 height 10
drag, startPoint x: 869, startPoint y: 282, endPoint x: 944, endPoint y: 308, distance: 79.6
click at [944, 308] on td "Active Card:: What is a Virtual Card?" at bounding box center [931, 294] width 147 height 56
click at [1222, 71] on span "Mark as Valid" at bounding box center [1208, 71] width 56 height 16
click at [637, 634] on div at bounding box center [672, 340] width 1345 height 680
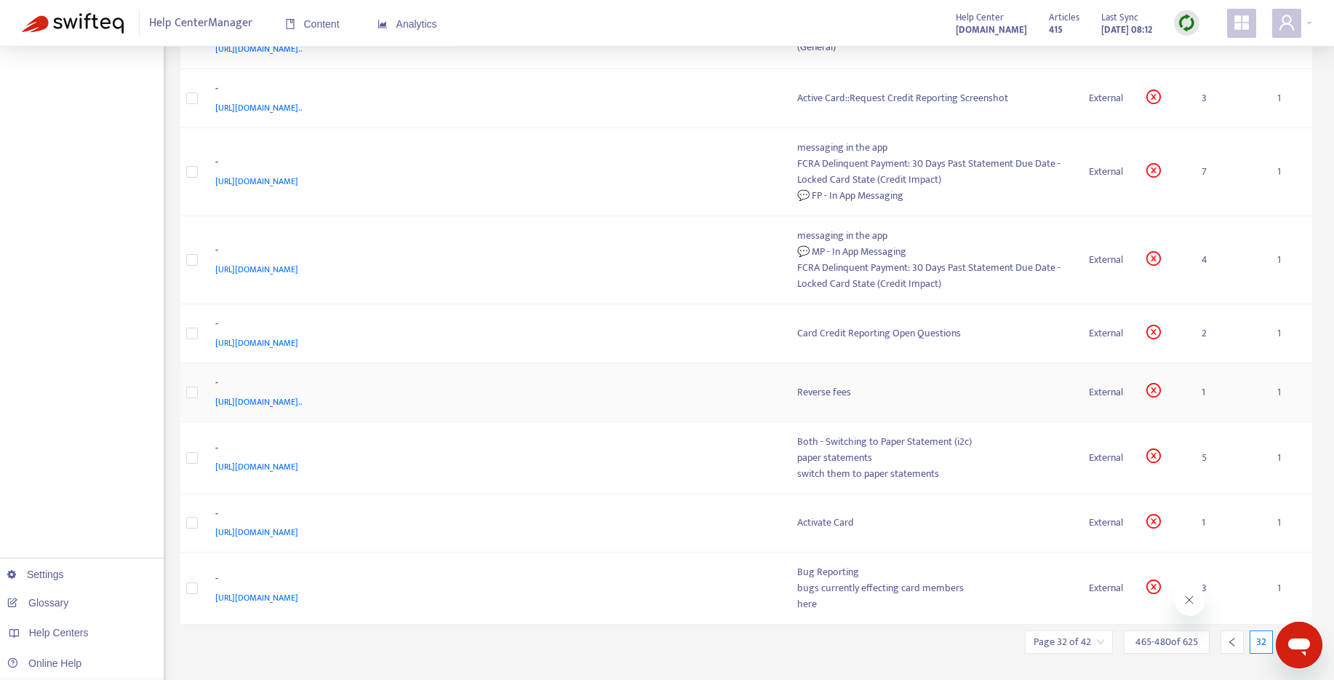
click at [806, 389] on div "Reverse fees" at bounding box center [931, 392] width 269 height 16
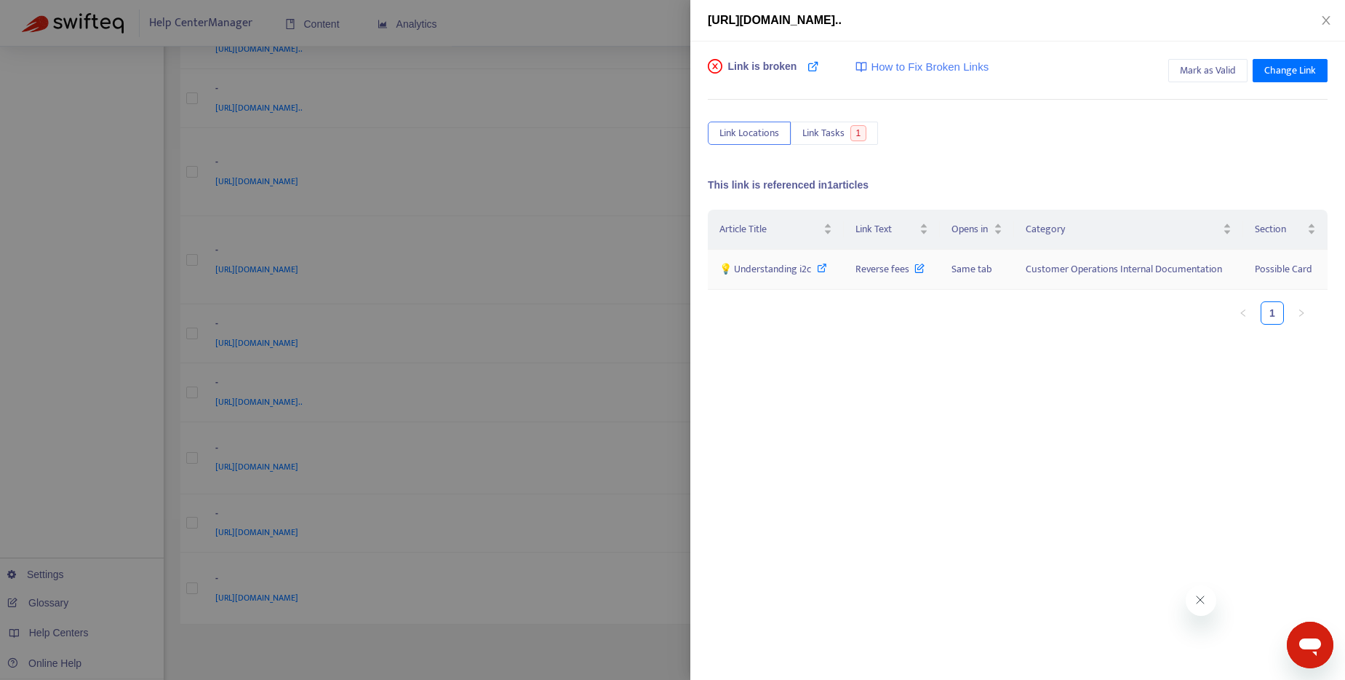
click at [826, 271] on icon at bounding box center [822, 268] width 10 height 10
drag, startPoint x: 859, startPoint y: 269, endPoint x: 910, endPoint y: 272, distance: 51.7
click at [910, 272] on span "Reverse fees" at bounding box center [890, 268] width 69 height 17
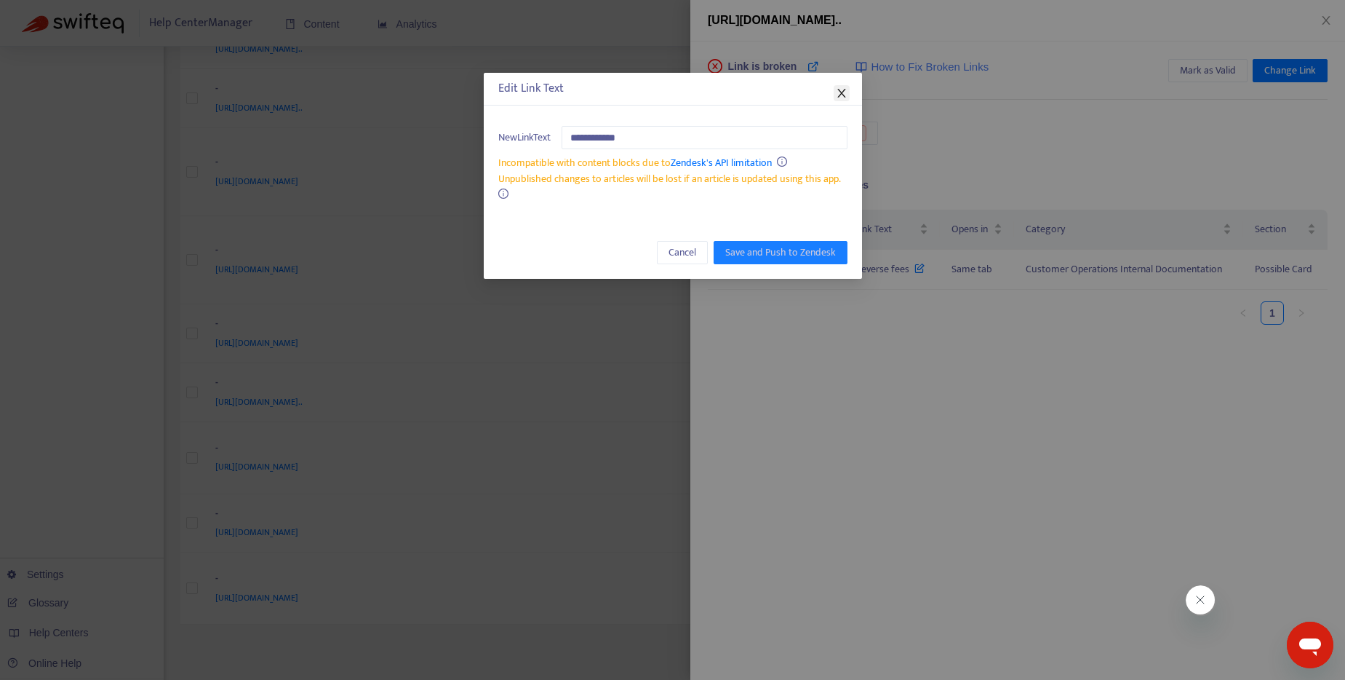
click at [843, 87] on icon "close" at bounding box center [842, 93] width 12 height 12
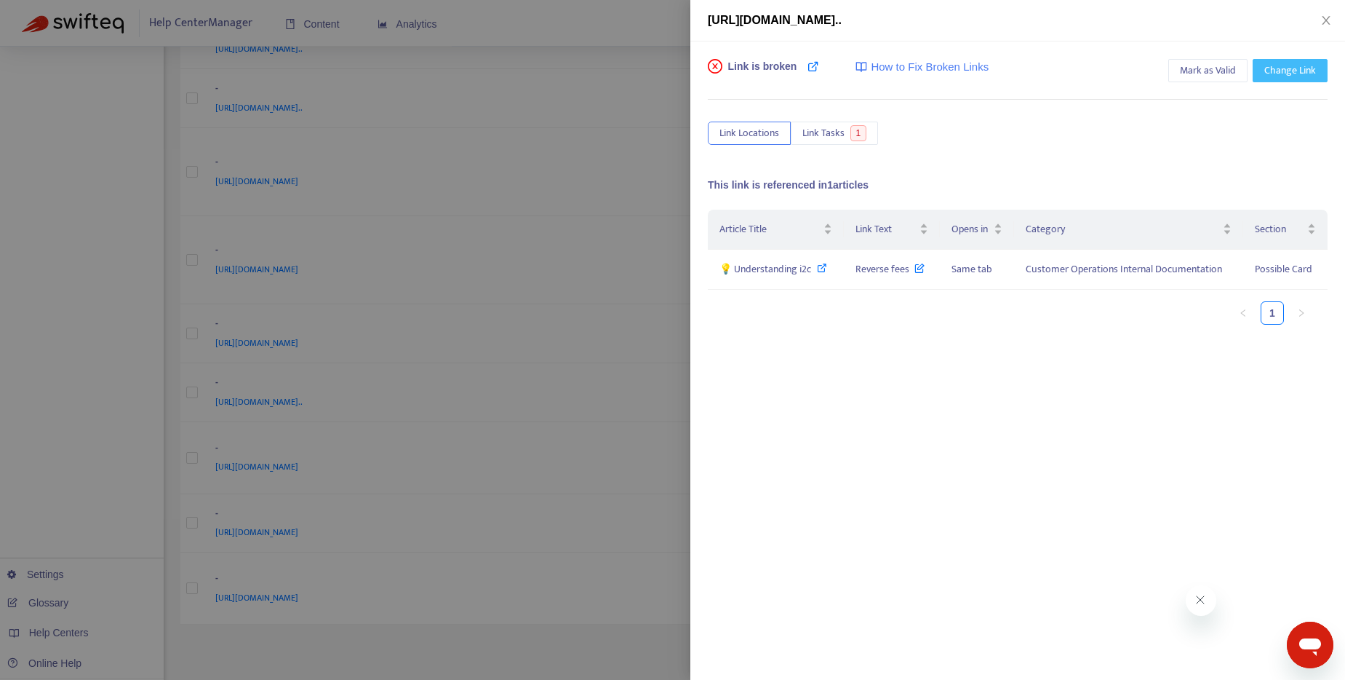
click at [1316, 71] on button "Change Link" at bounding box center [1290, 70] width 75 height 23
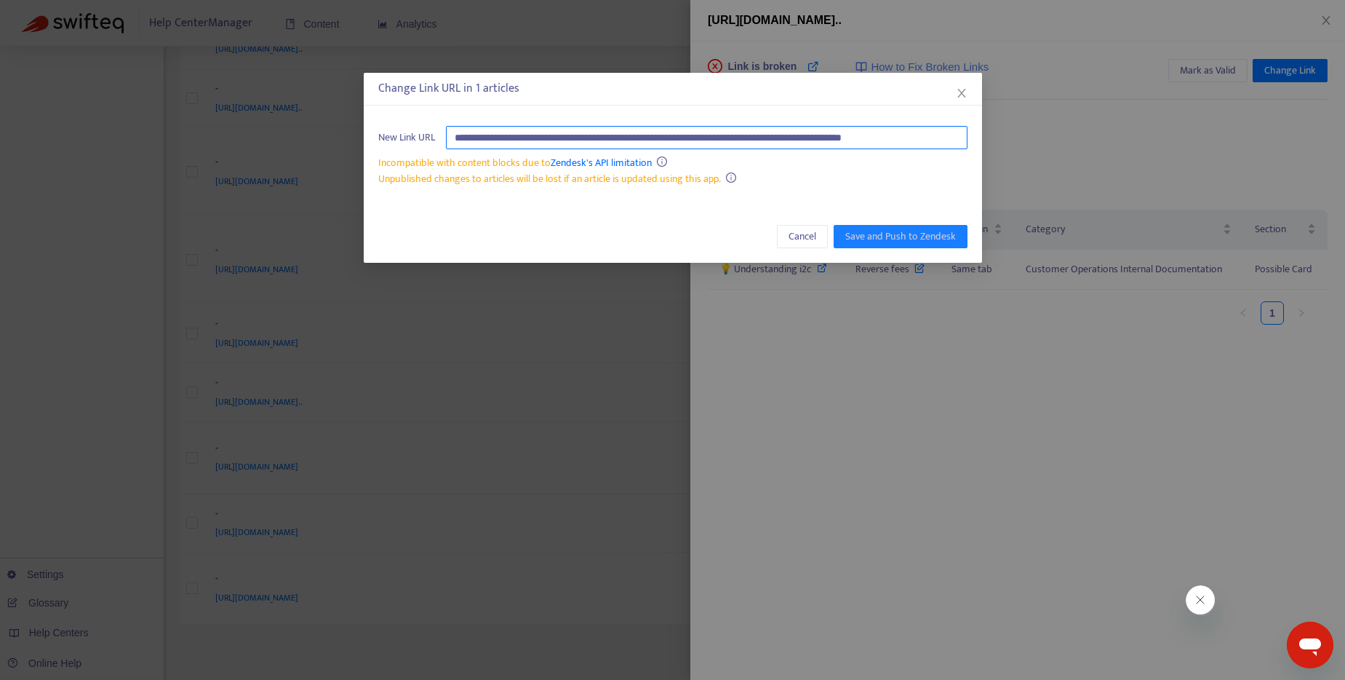
click at [729, 136] on input "**********" at bounding box center [707, 137] width 522 height 23
paste input "*******"
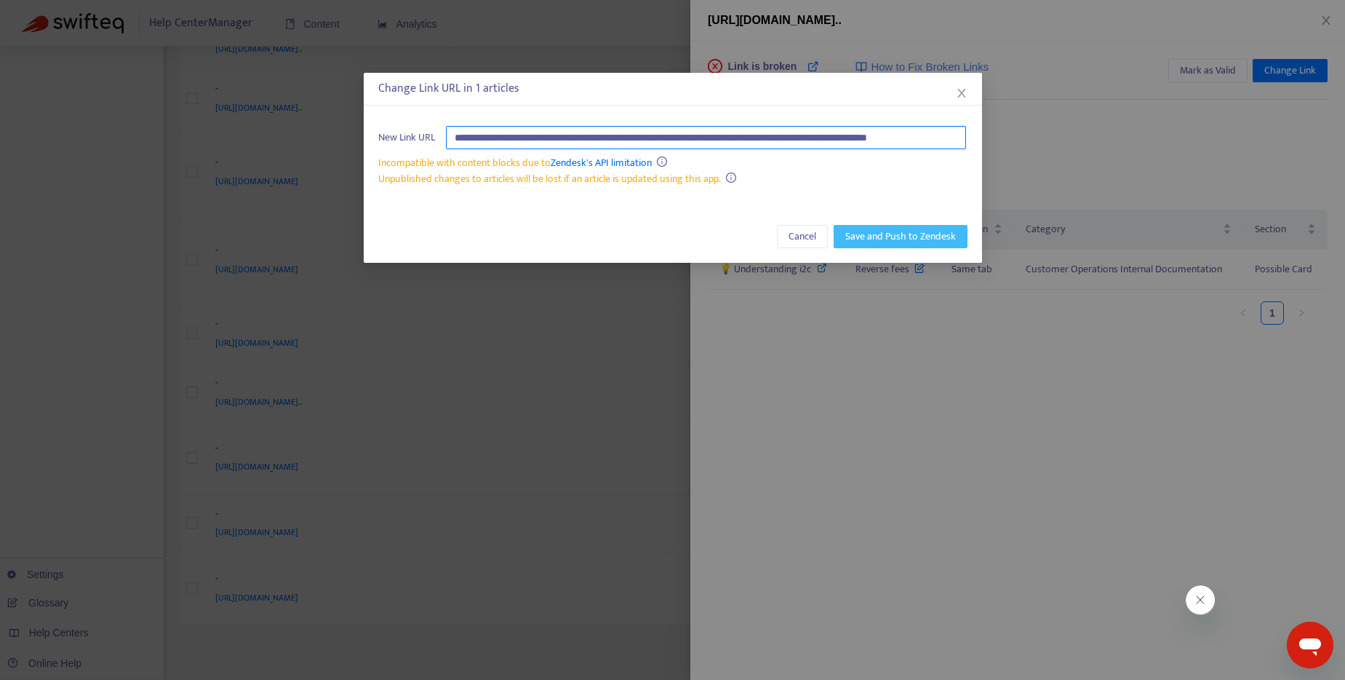
type input "**********"
click at [888, 238] on span "Save and Push to Zendesk" at bounding box center [900, 236] width 111 height 16
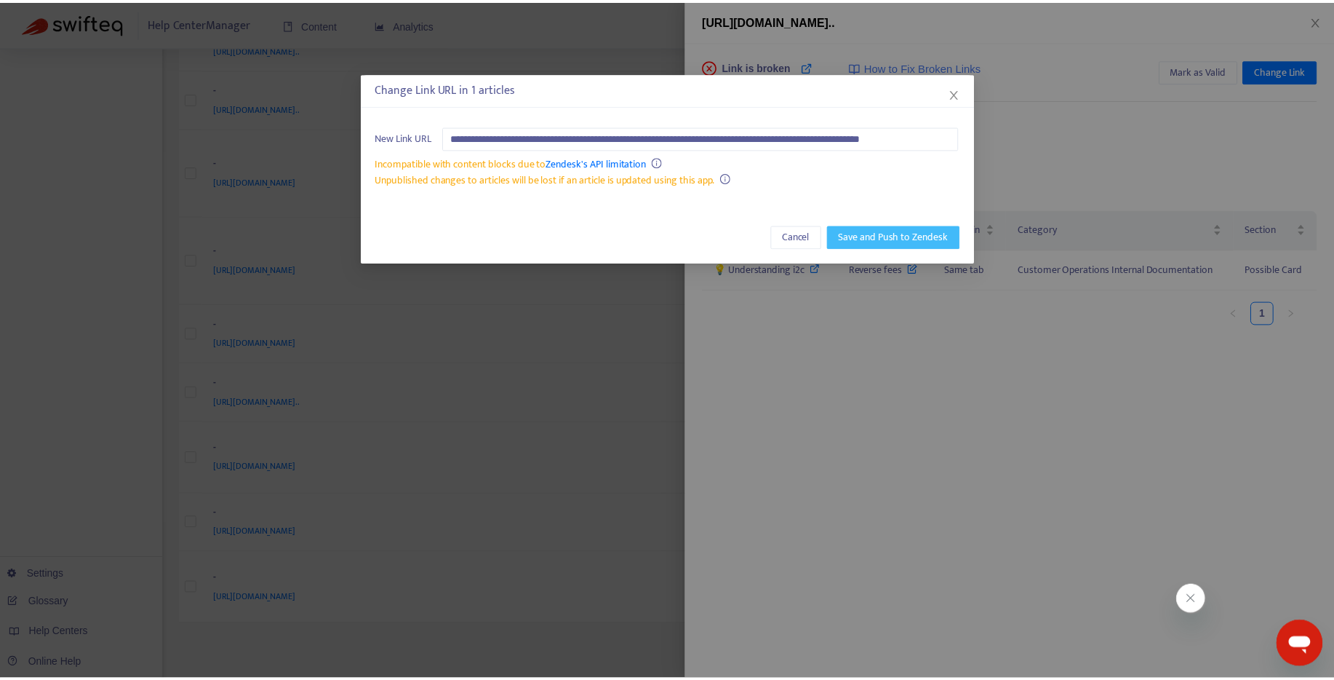
scroll to position [0, 0]
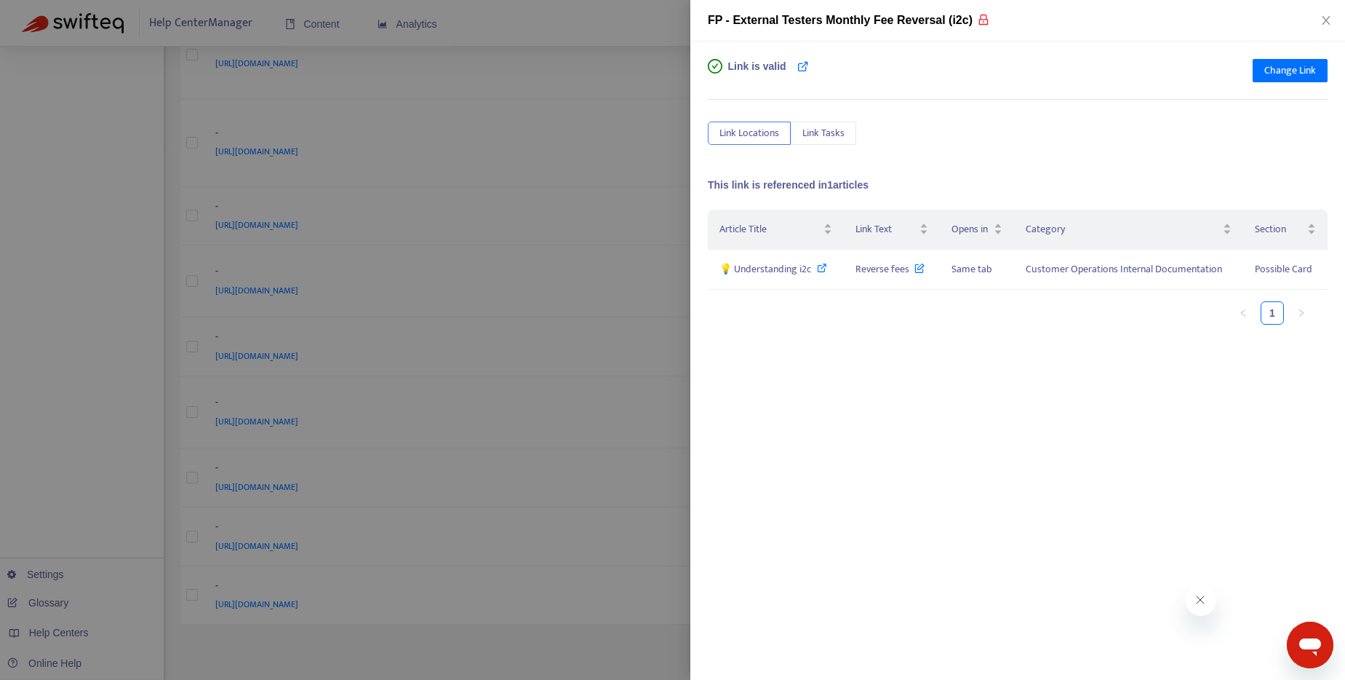
click at [587, 20] on div at bounding box center [672, 340] width 1345 height 680
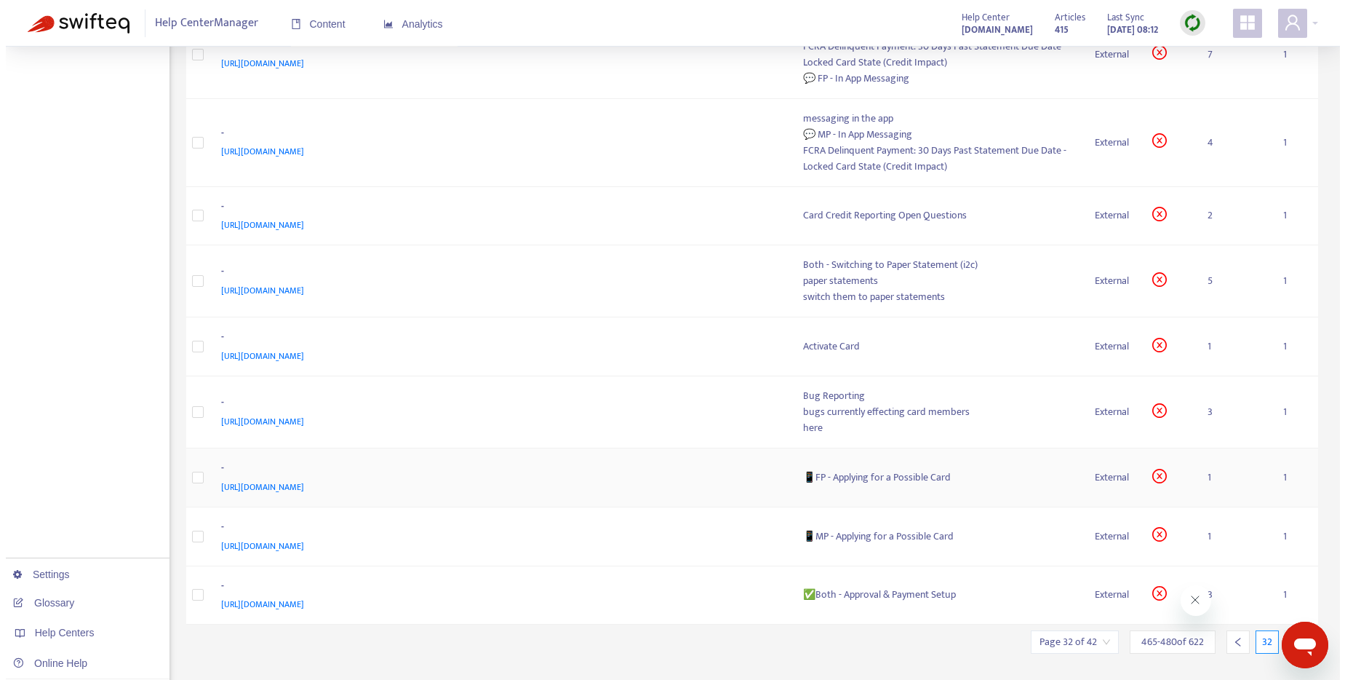
scroll to position [545, 0]
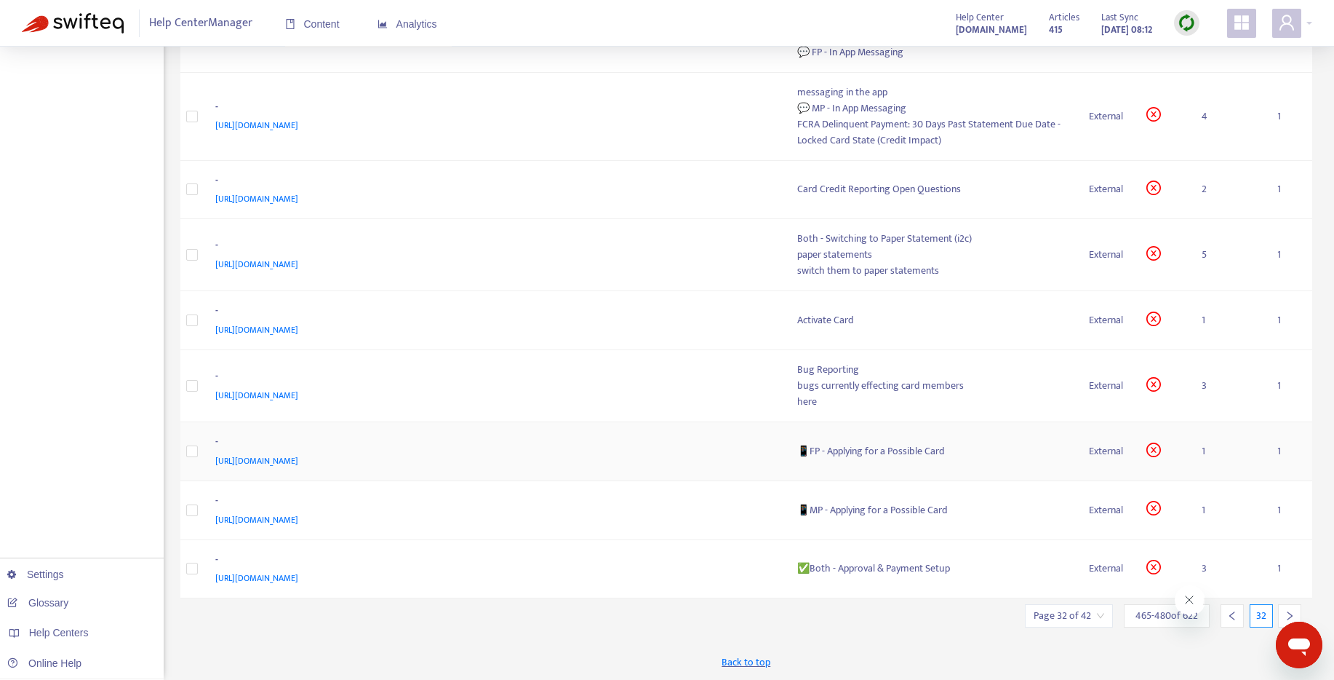
click at [899, 455] on div "📱FP - Applying for a Possible Card" at bounding box center [931, 451] width 269 height 16
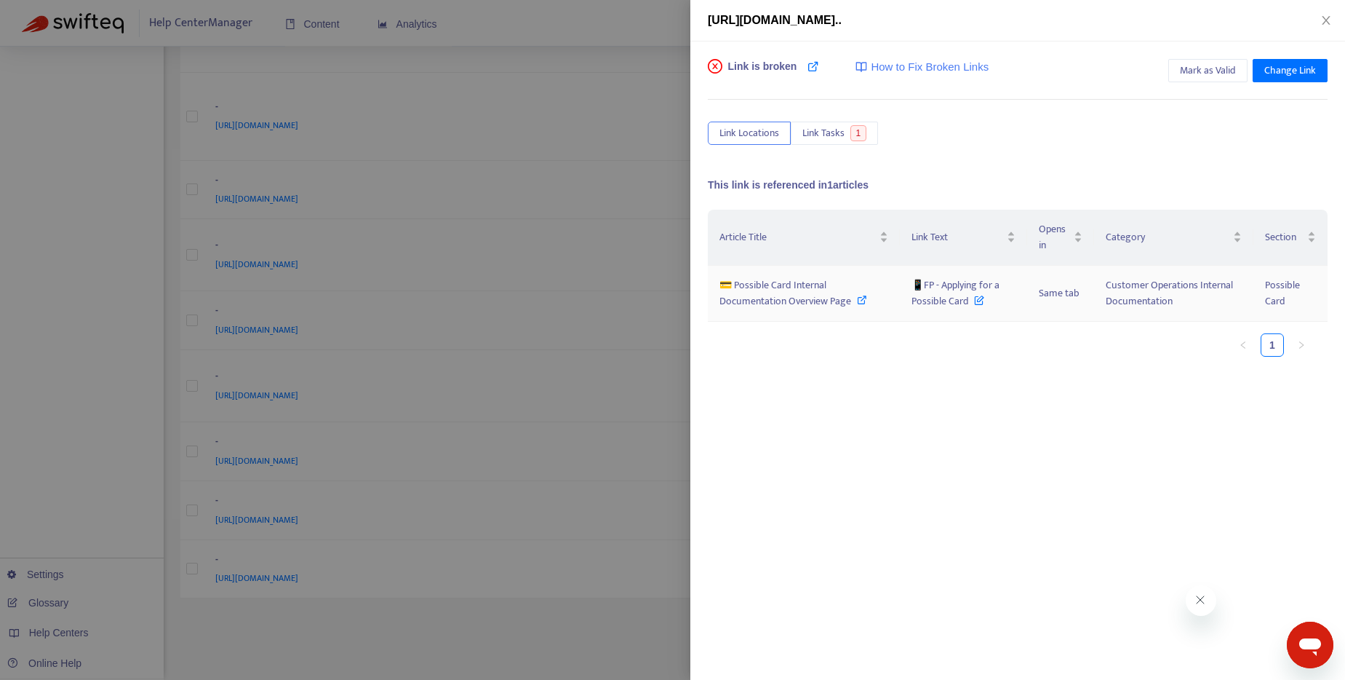
click at [863, 300] on icon at bounding box center [862, 300] width 10 height 10
drag, startPoint x: 967, startPoint y: 302, endPoint x: 921, endPoint y: 288, distance: 47.9
click at [921, 288] on span "📱FP - Applying for a Possible Card" at bounding box center [956, 292] width 88 height 33
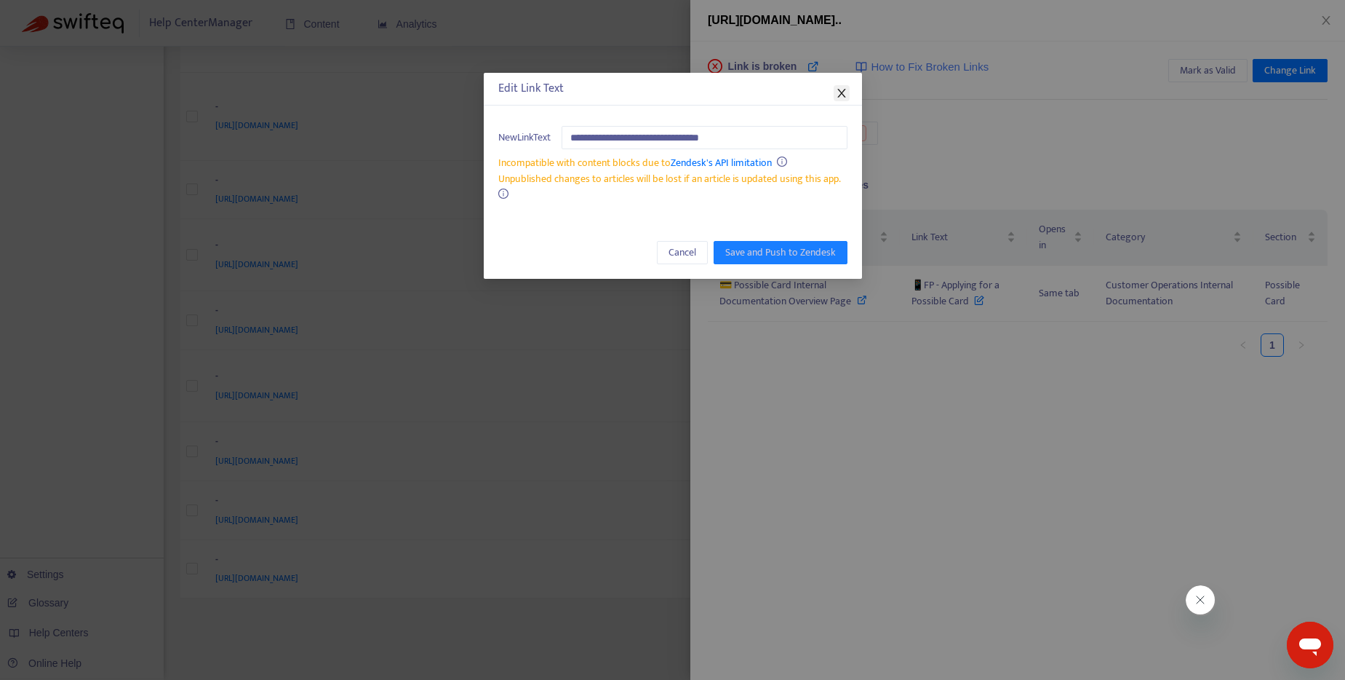
click at [843, 95] on icon "close" at bounding box center [841, 93] width 8 height 9
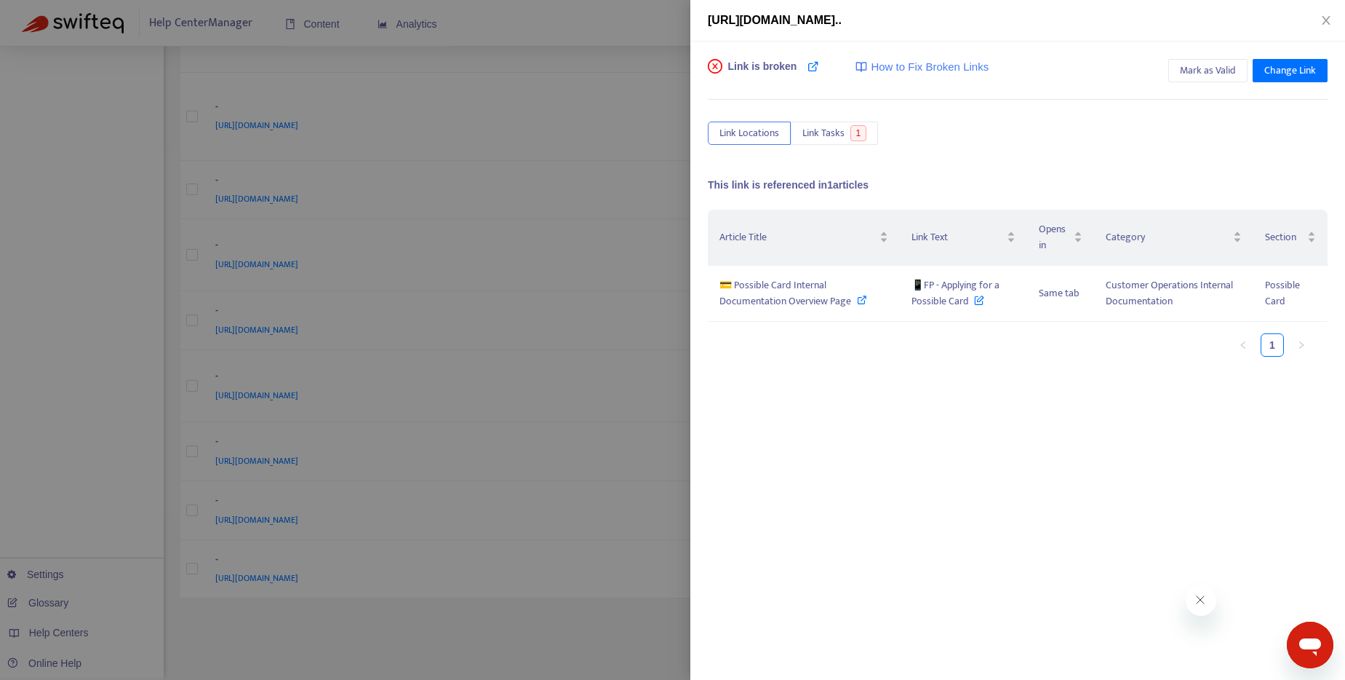
click at [1328, 62] on div "Link is broken How to Fix Broken Links Mark as Valid Change Link Link Locations…" at bounding box center [1017, 360] width 655 height 638
click at [1314, 69] on span "Change Link" at bounding box center [1291, 71] width 52 height 16
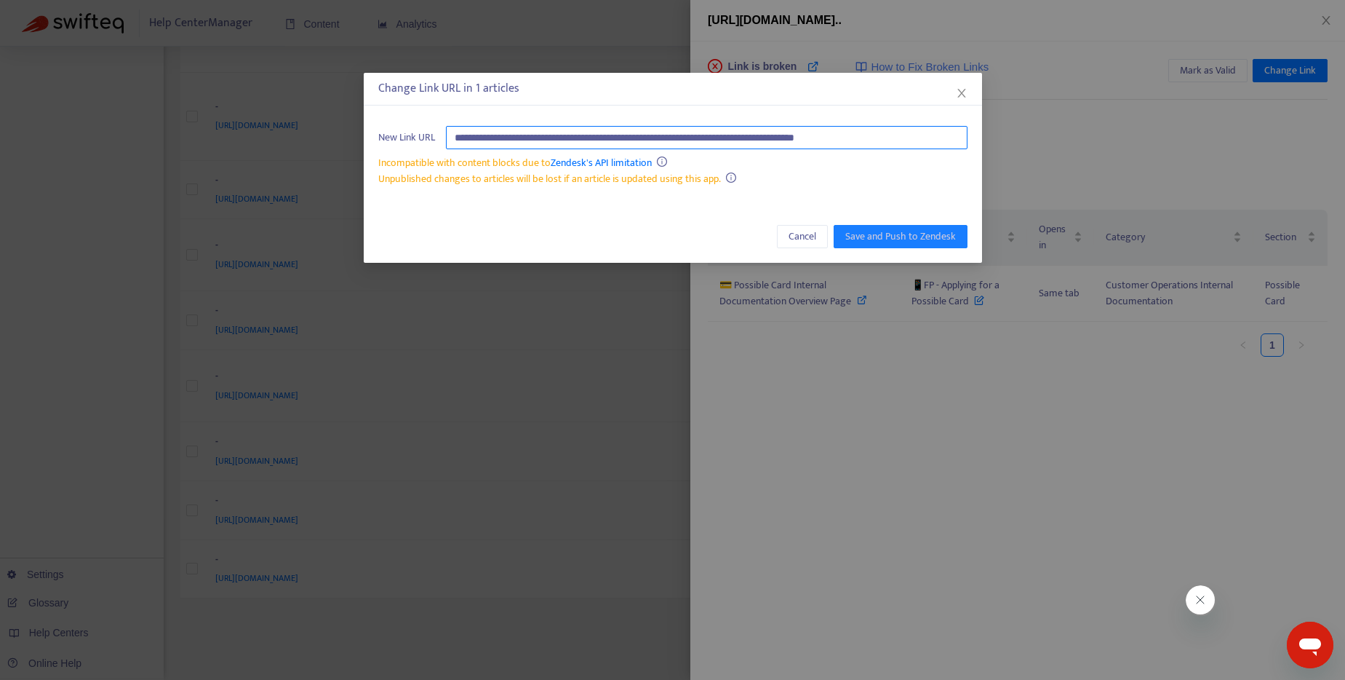
click at [813, 139] on input "**********" at bounding box center [707, 137] width 522 height 23
paste input "********"
type input "**********"
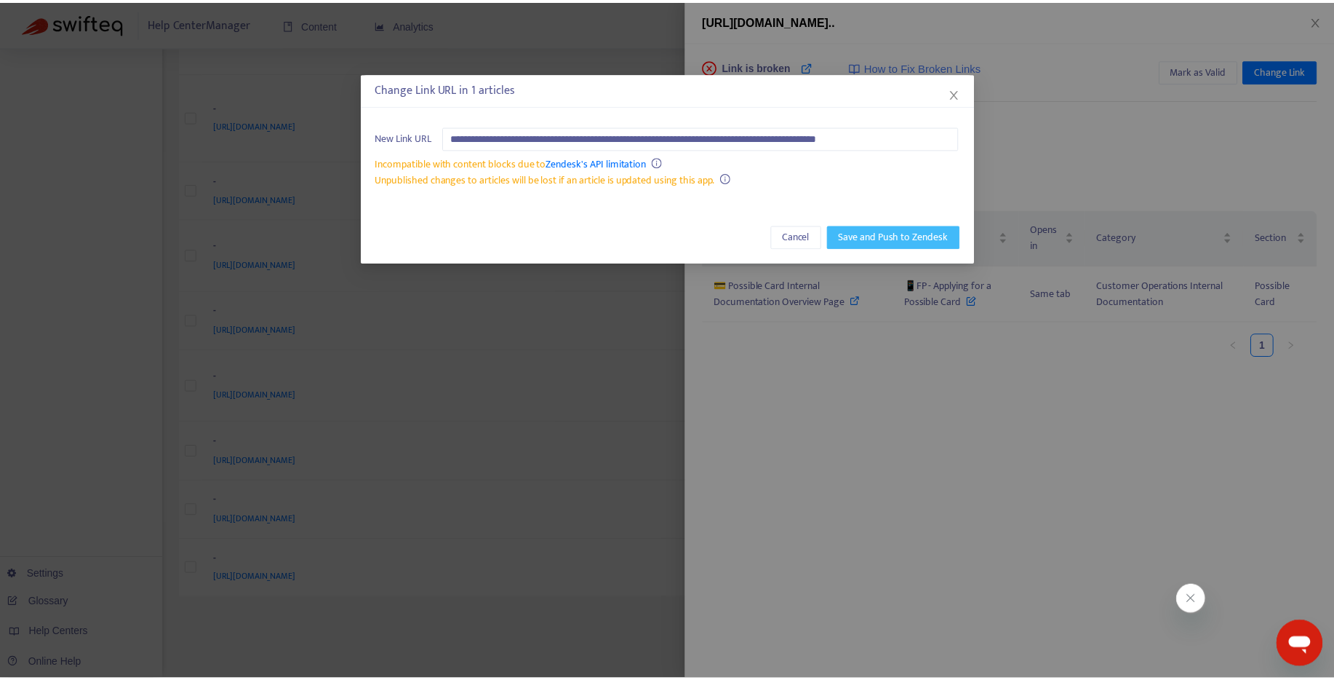
scroll to position [0, 0]
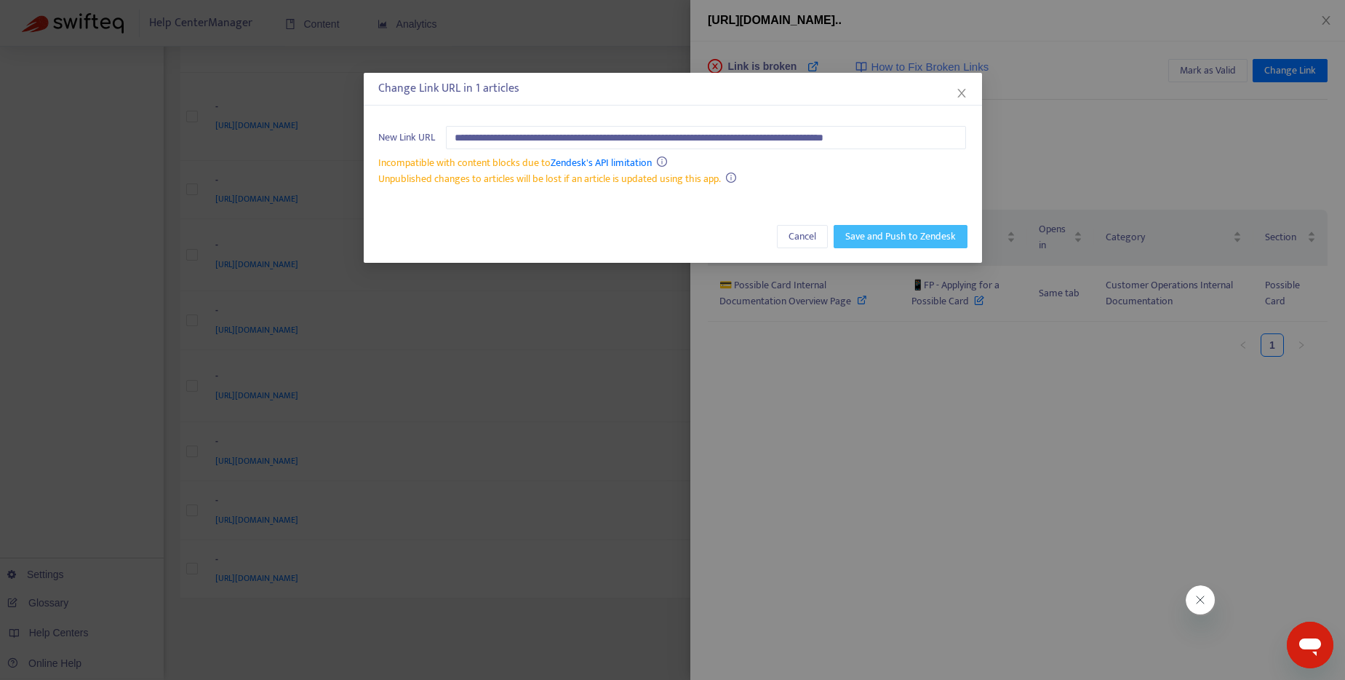
click at [904, 234] on span "Save and Push to Zendesk" at bounding box center [900, 236] width 111 height 16
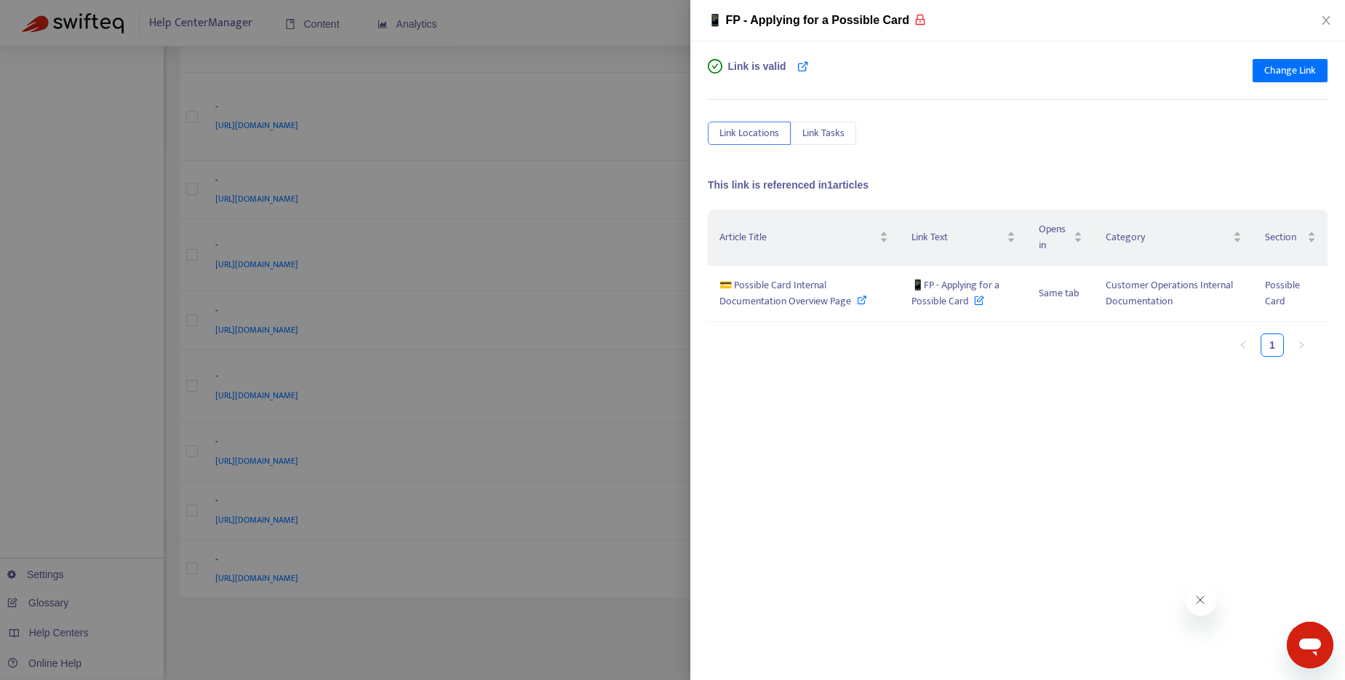
click at [608, 89] on div at bounding box center [672, 340] width 1345 height 680
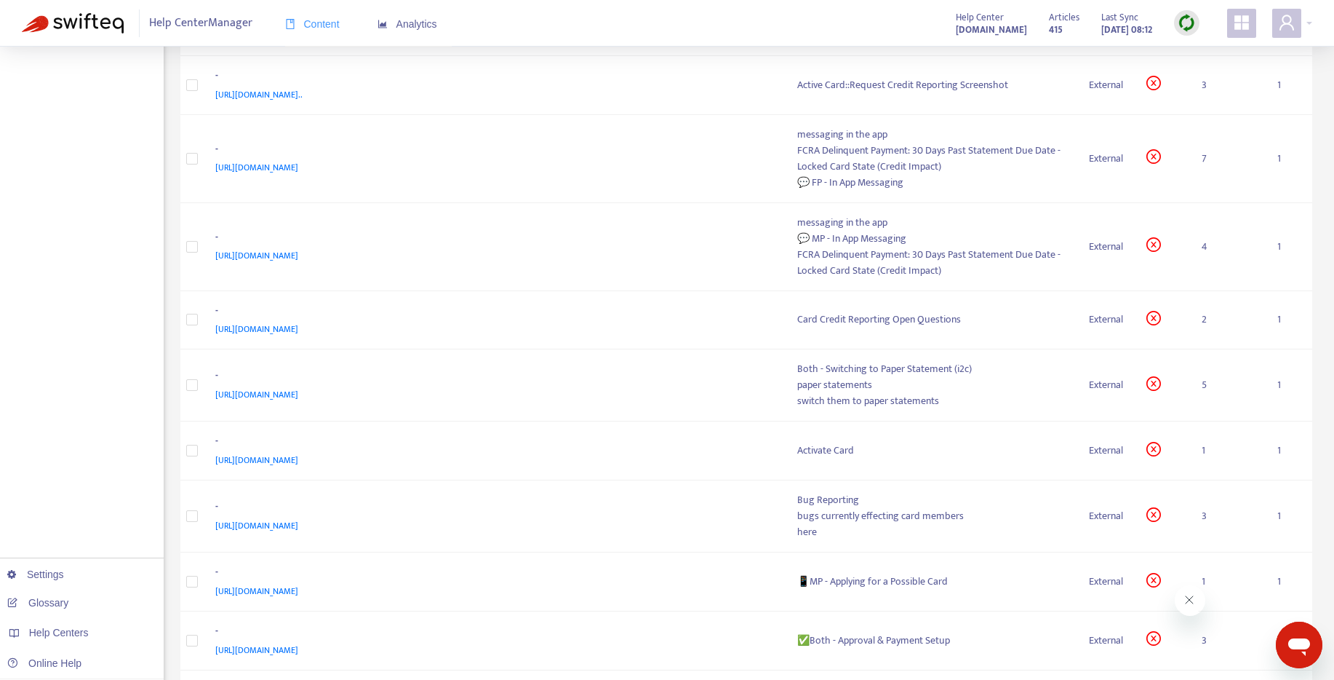
scroll to position [444, 0]
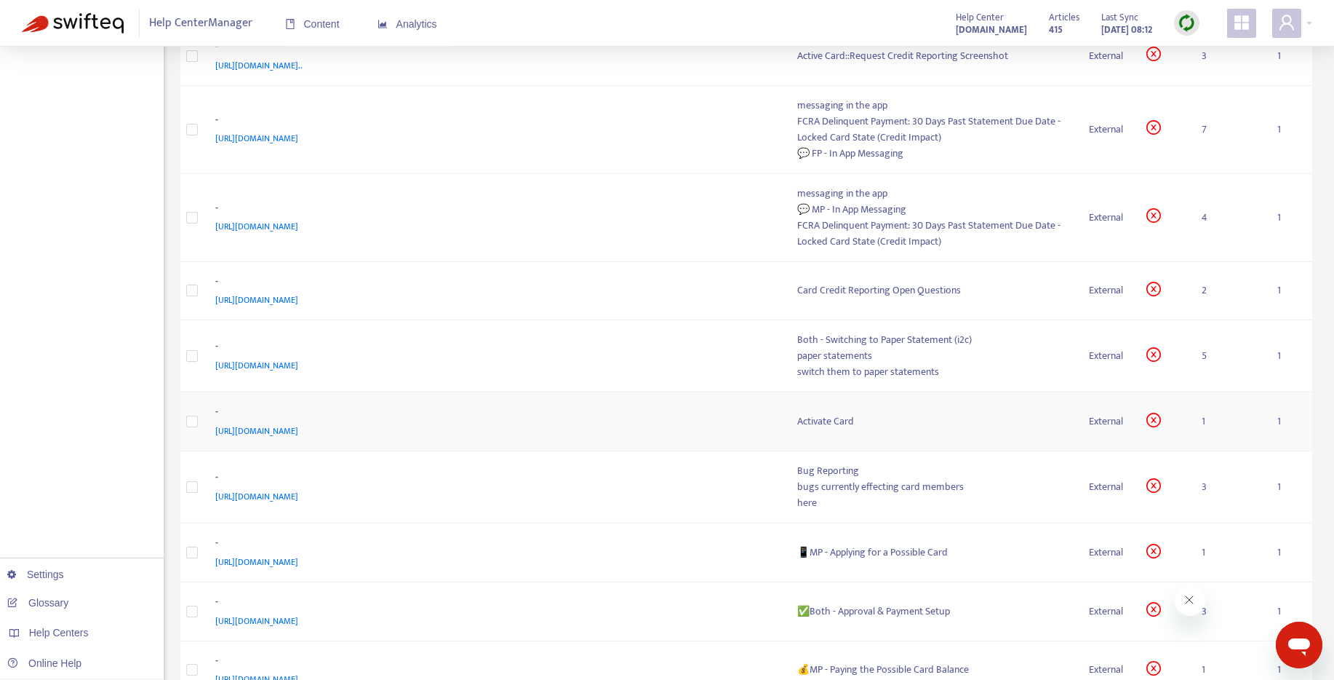
click at [843, 422] on div "Activate Card" at bounding box center [931, 421] width 269 height 16
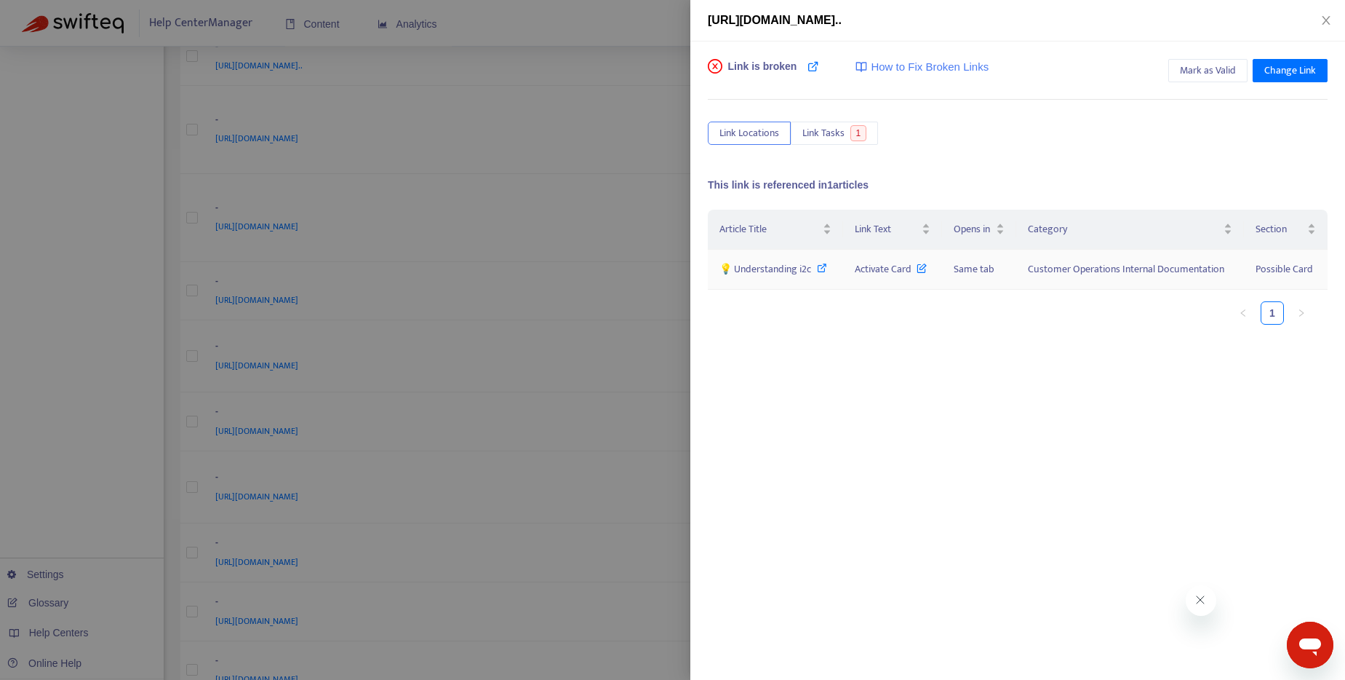
click at [825, 268] on icon at bounding box center [822, 268] width 10 height 10
drag, startPoint x: 853, startPoint y: 271, endPoint x: 909, endPoint y: 278, distance: 55.7
click at [909, 278] on td "Activate Card" at bounding box center [892, 270] width 99 height 40
click at [1297, 71] on span "Change Link" at bounding box center [1291, 71] width 52 height 16
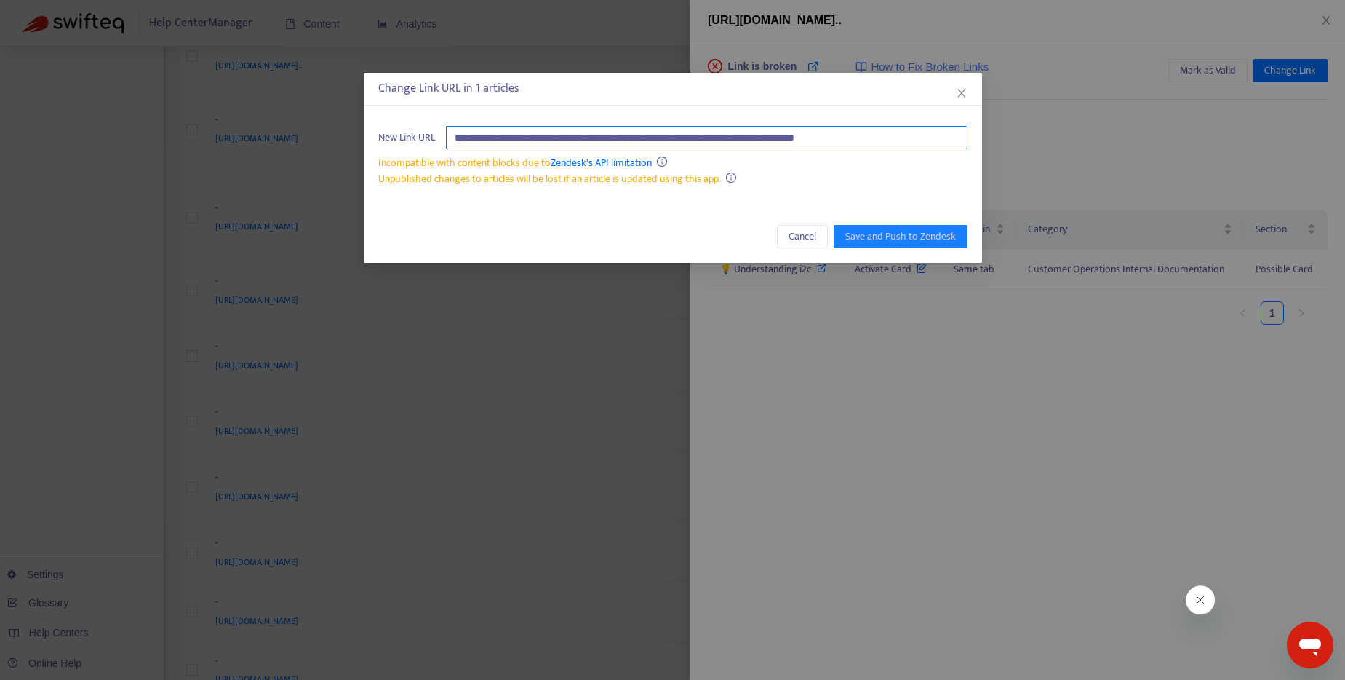
click at [642, 136] on input "**********" at bounding box center [707, 137] width 522 height 23
paste input "*******"
type input "**********"
click at [908, 230] on span "Save and Push to Zendesk" at bounding box center [900, 236] width 111 height 16
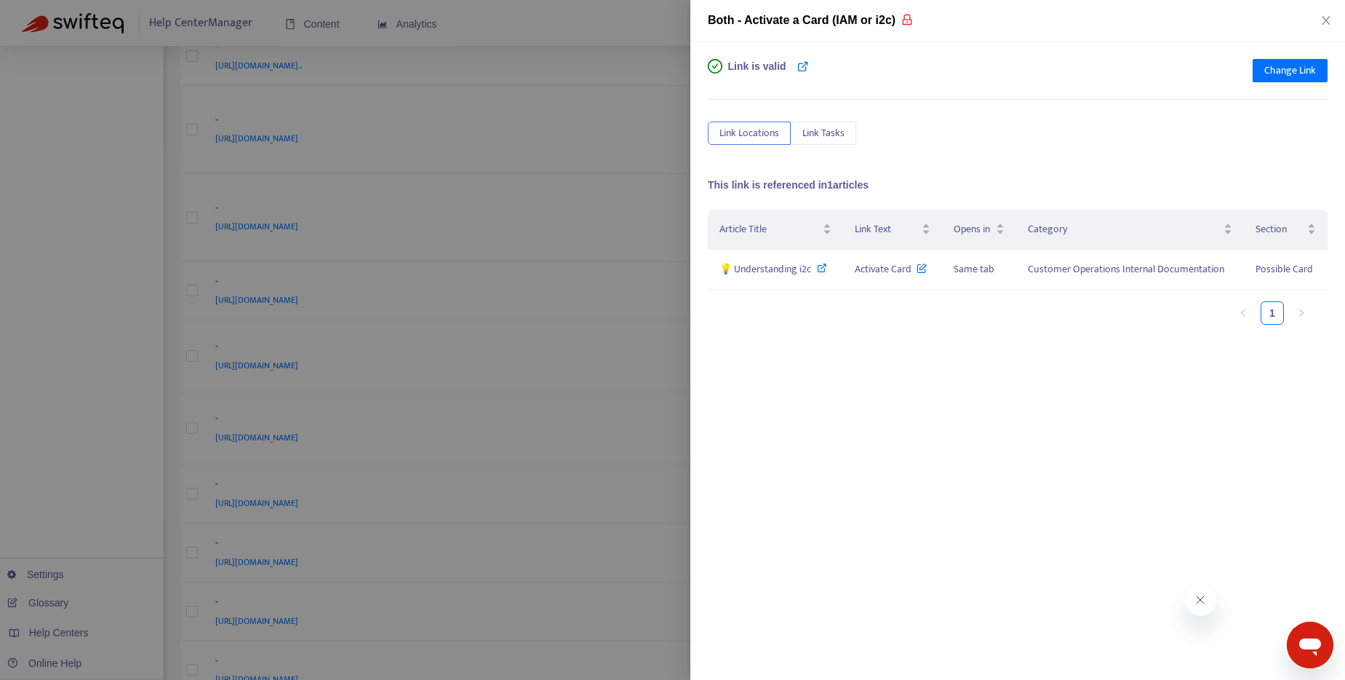
click at [624, 17] on div at bounding box center [672, 340] width 1345 height 680
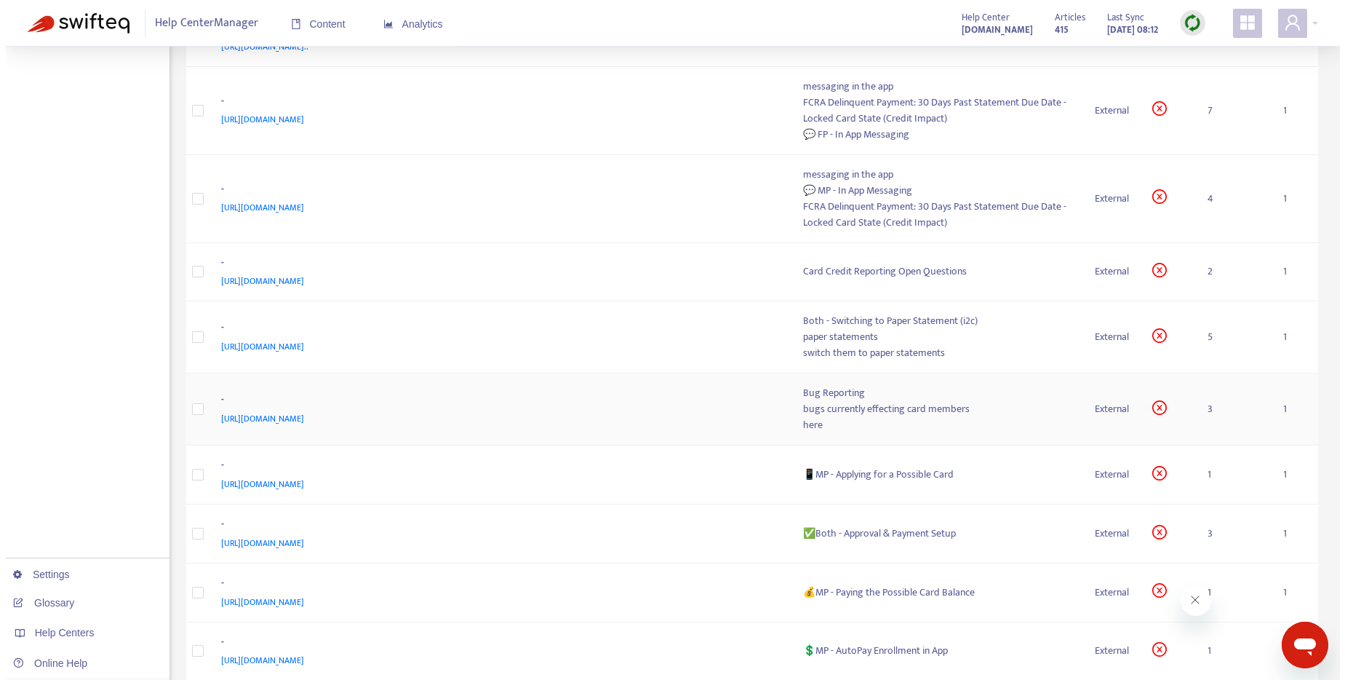
scroll to position [465, 0]
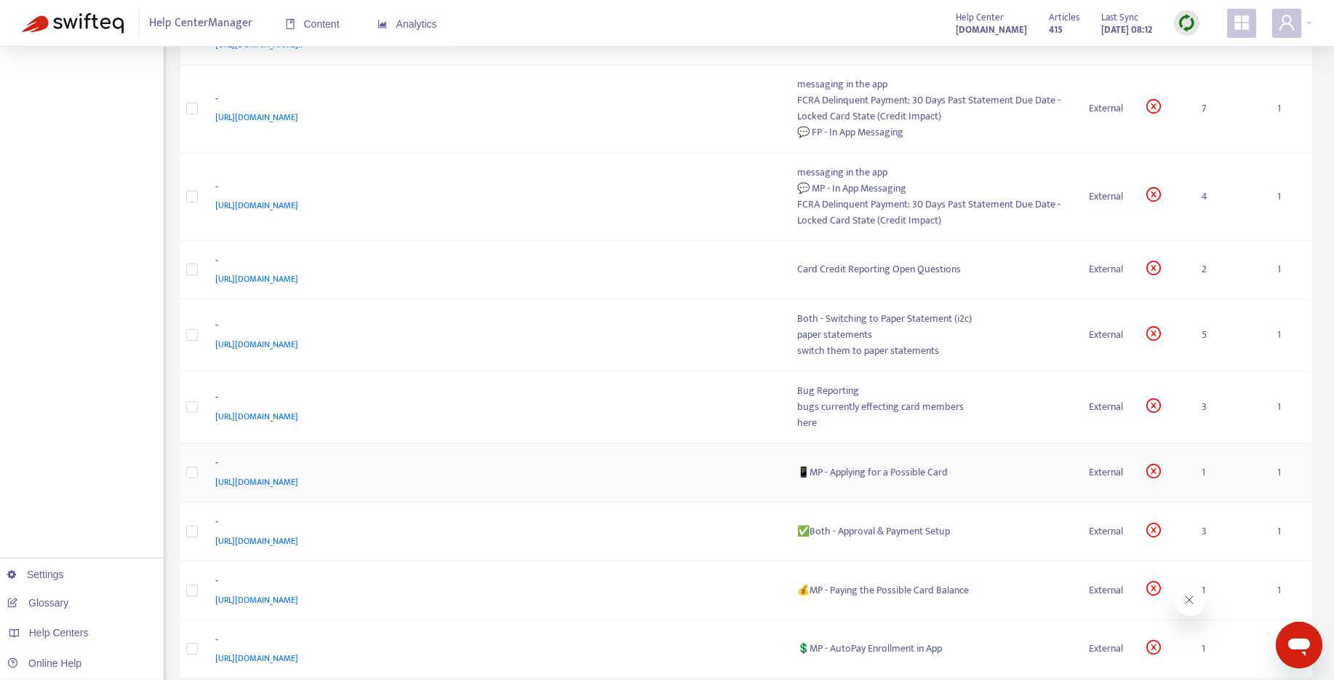
click at [917, 471] on div "📱MP - Applying for a Possible Card" at bounding box center [931, 472] width 269 height 16
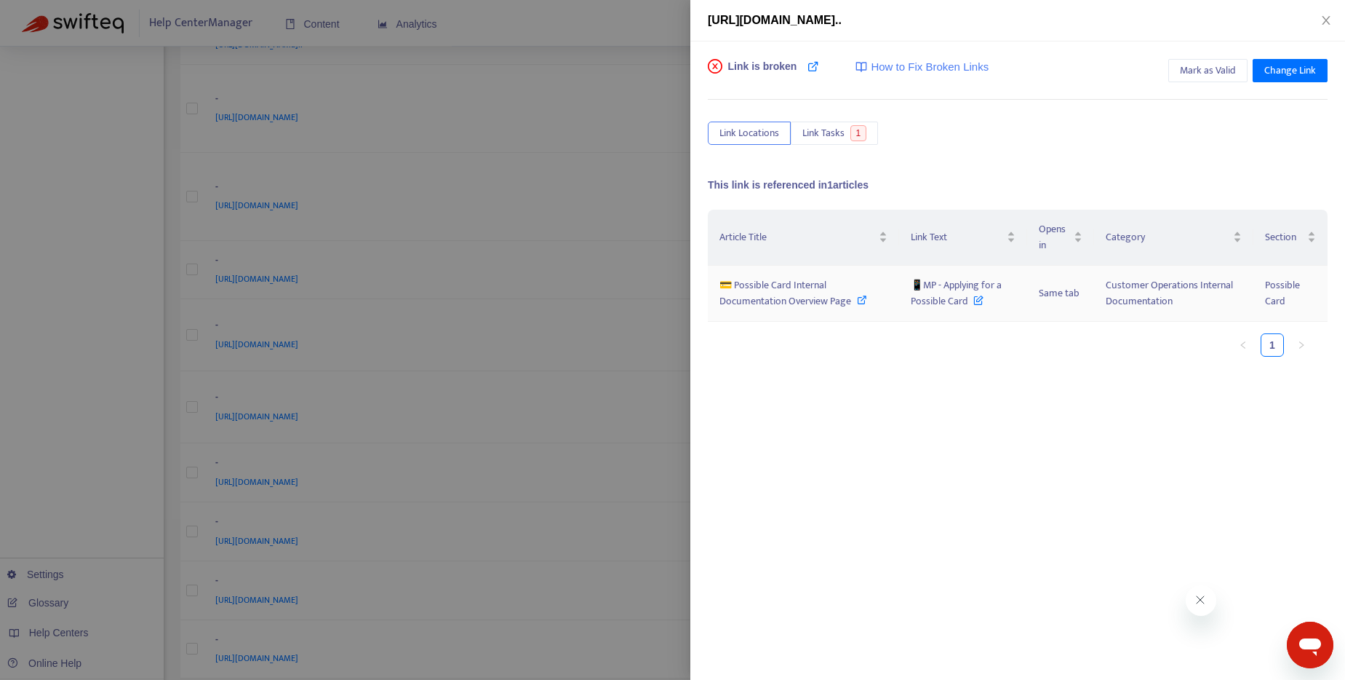
click at [864, 300] on icon at bounding box center [862, 300] width 10 height 10
drag, startPoint x: 965, startPoint y: 307, endPoint x: 926, endPoint y: 291, distance: 41.8
click at [926, 291] on span "📱MP - Applying for a Possible Card" at bounding box center [956, 292] width 91 height 33
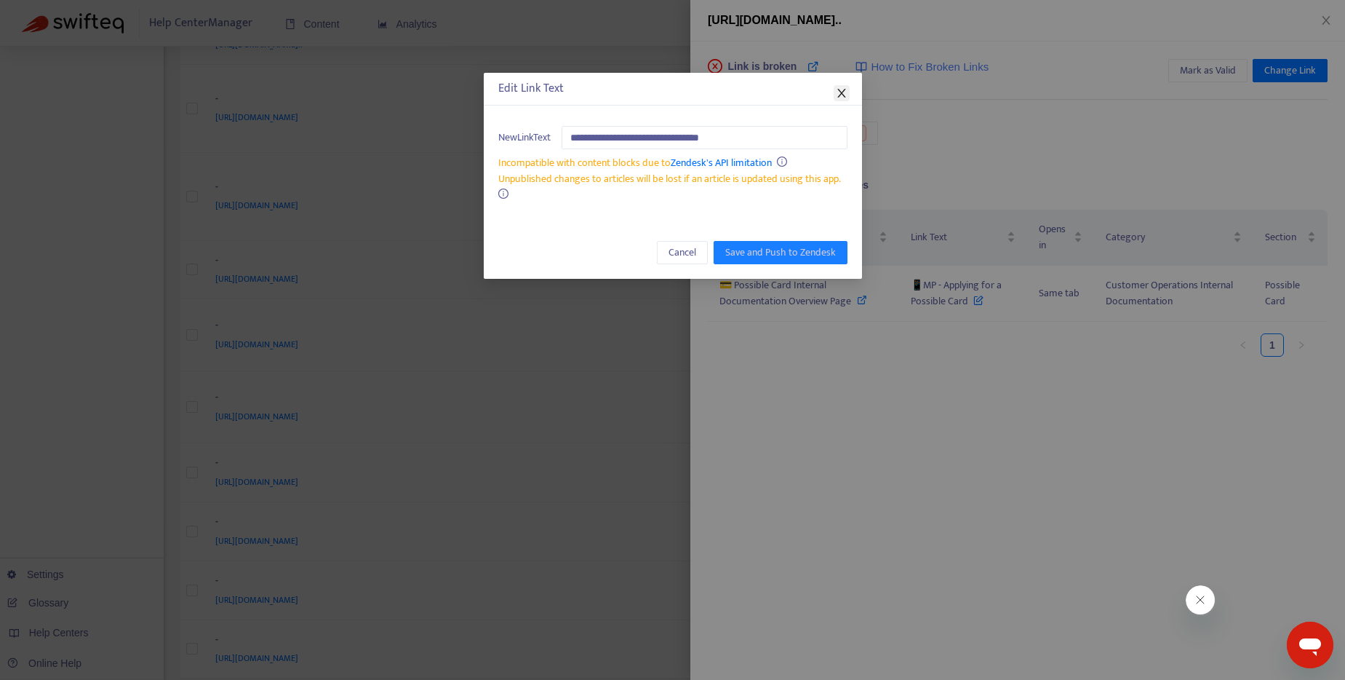
click at [841, 94] on icon "close" at bounding box center [842, 93] width 12 height 12
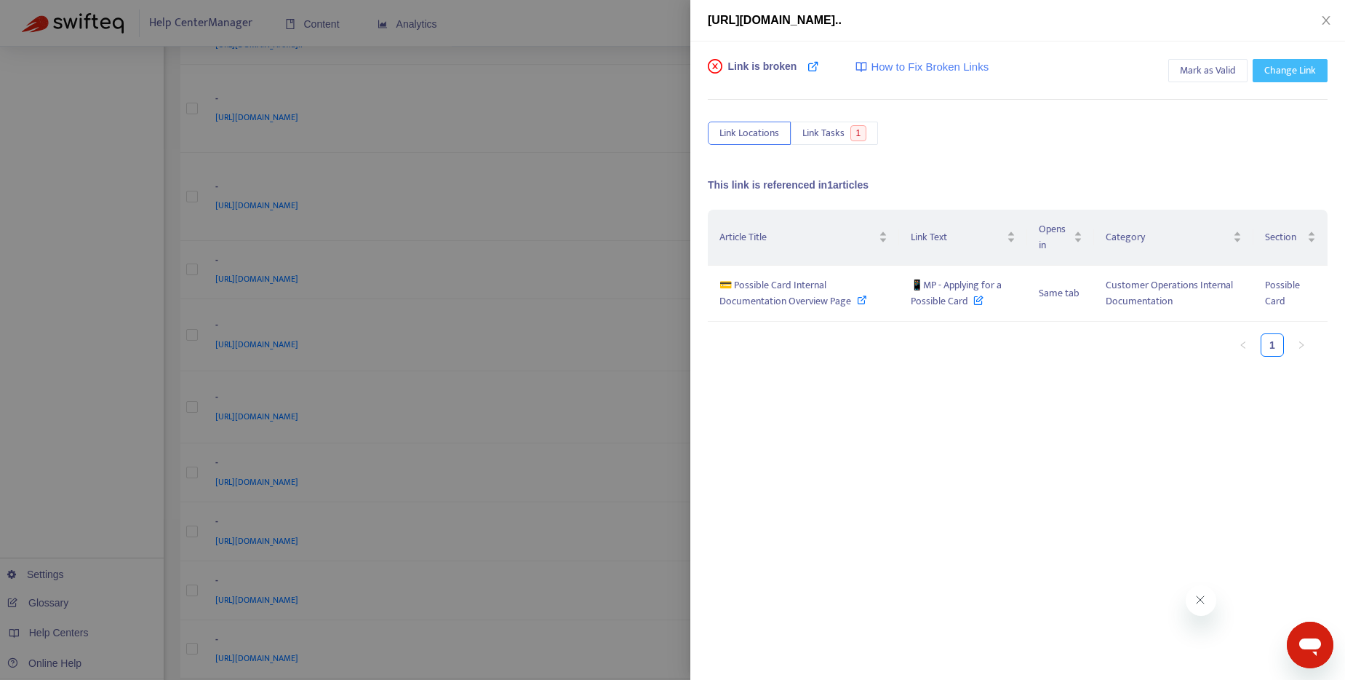
click at [1296, 63] on span "Change Link" at bounding box center [1291, 71] width 52 height 16
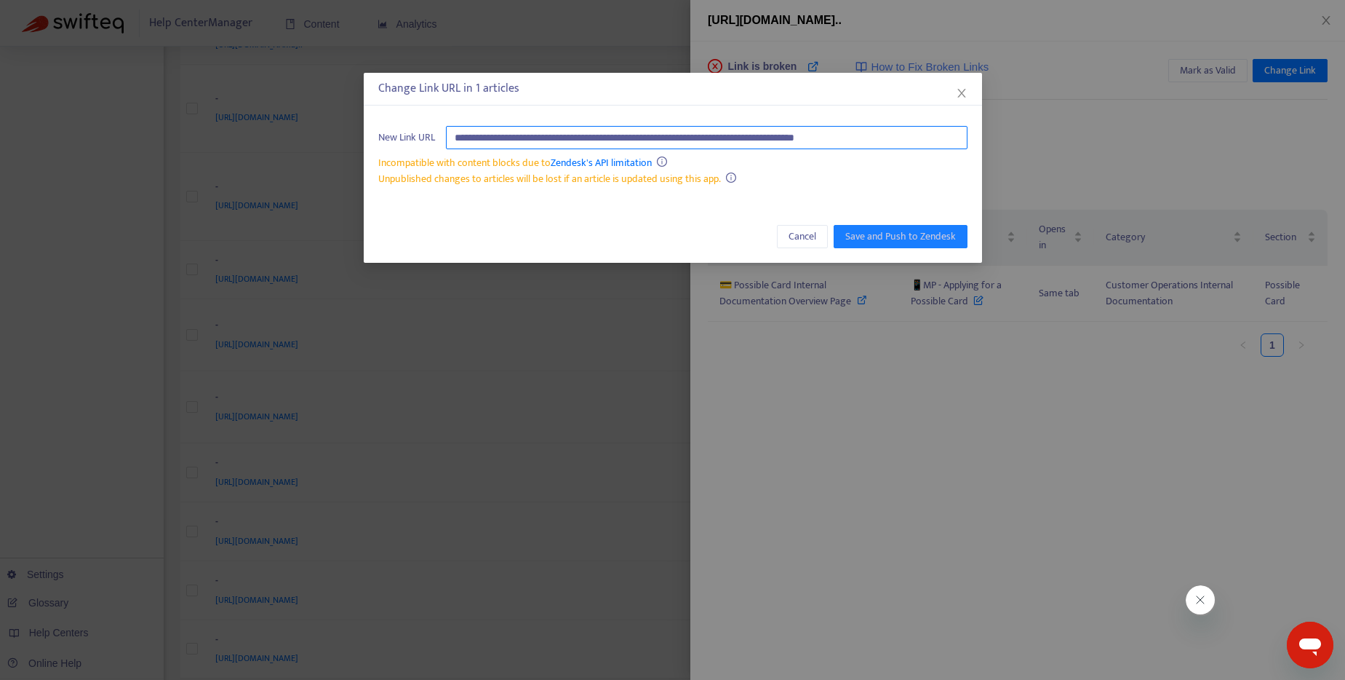
click at [733, 140] on input "**********" at bounding box center [707, 137] width 522 height 23
paste input "********"
type input "**********"
click at [916, 239] on span "Save and Push to Zendesk" at bounding box center [900, 236] width 111 height 16
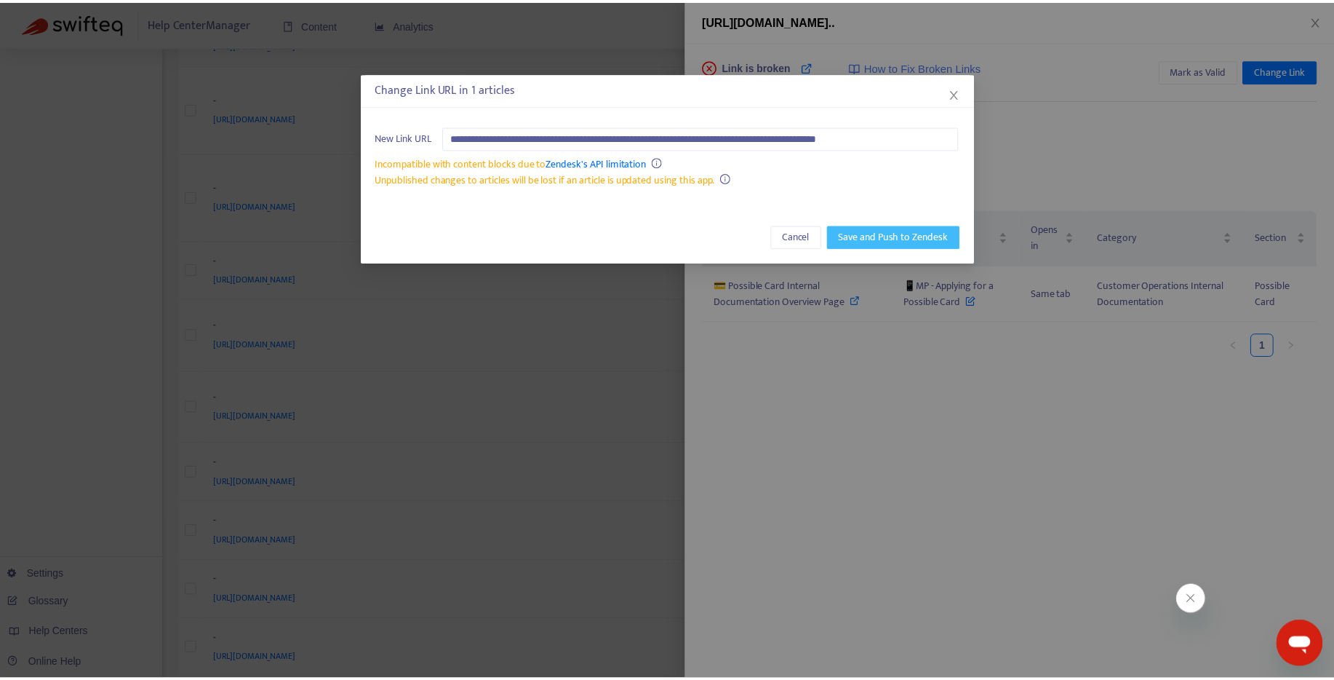
scroll to position [0, 0]
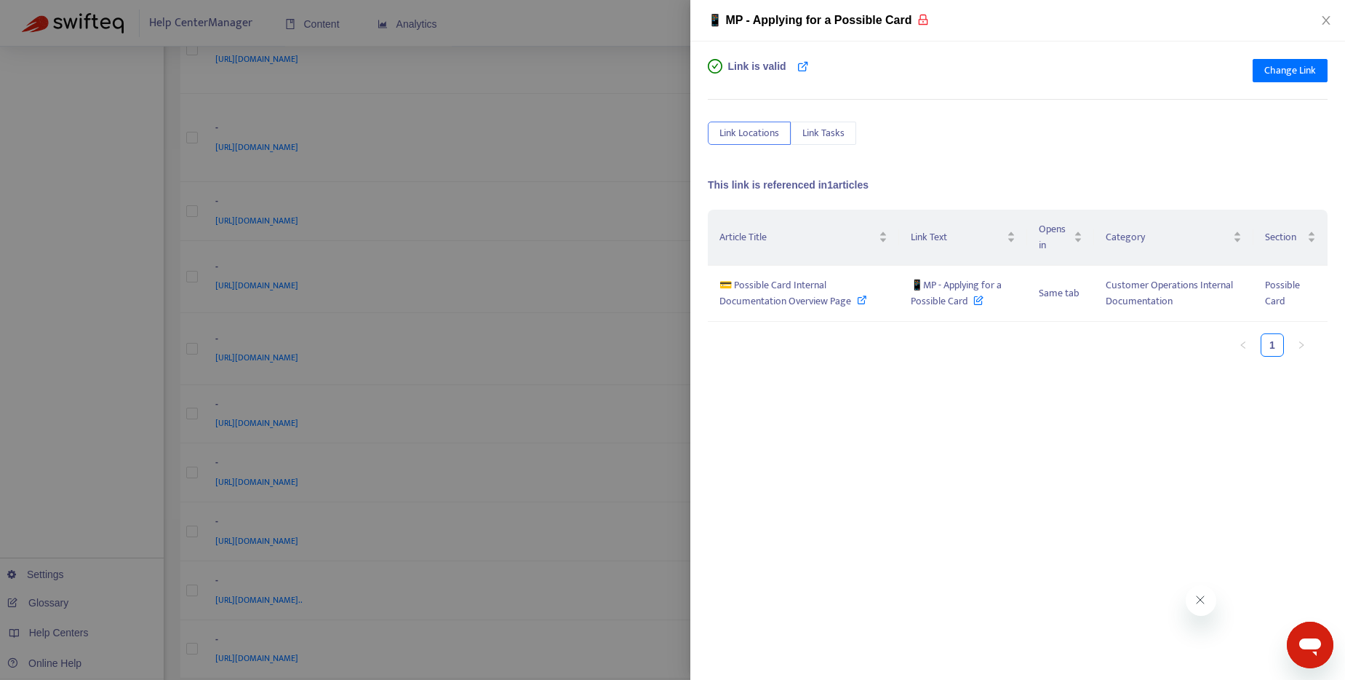
click at [610, 10] on div at bounding box center [672, 340] width 1345 height 680
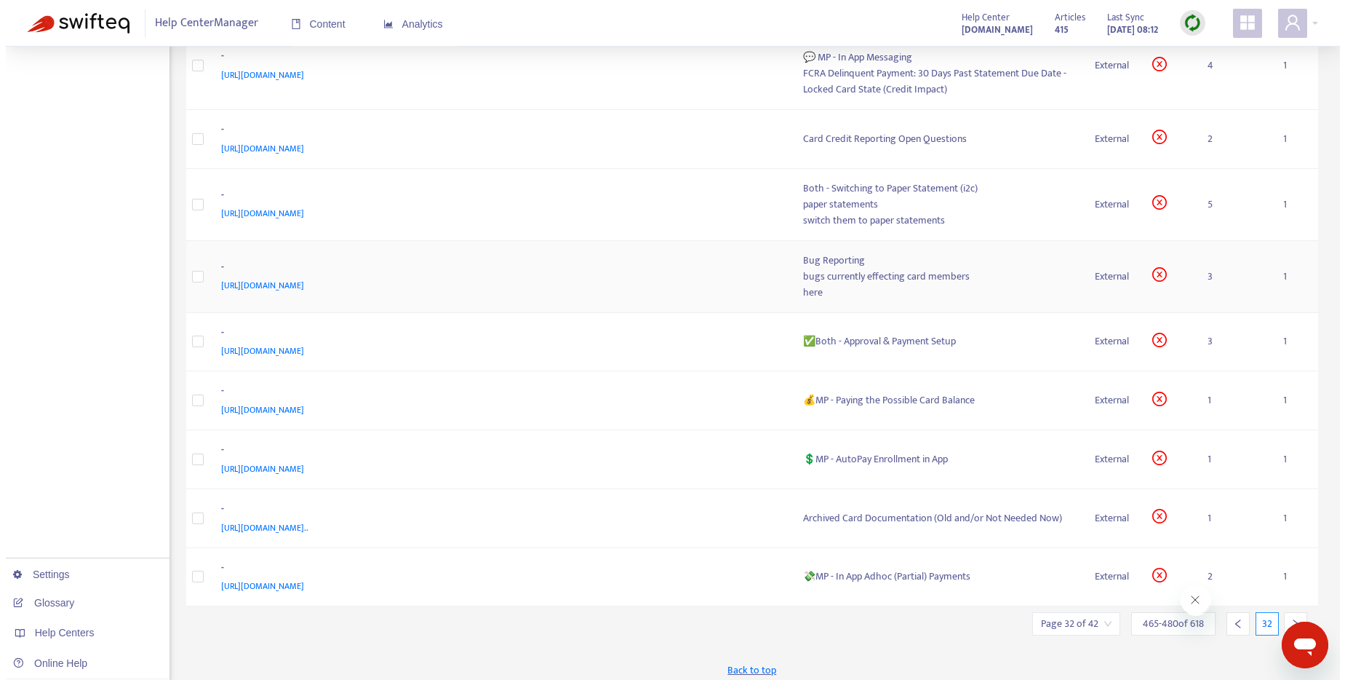
scroll to position [545, 0]
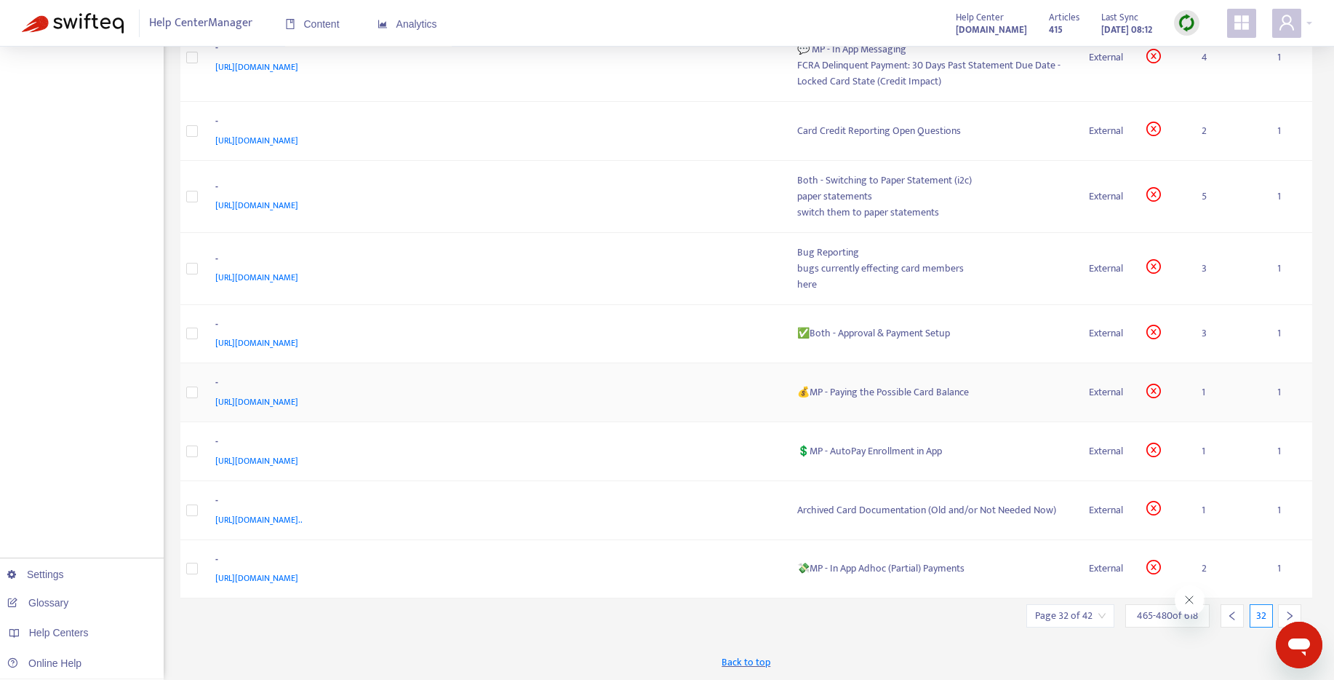
click at [896, 393] on div "💰MP - Paying the Possible Card Balance" at bounding box center [931, 392] width 269 height 16
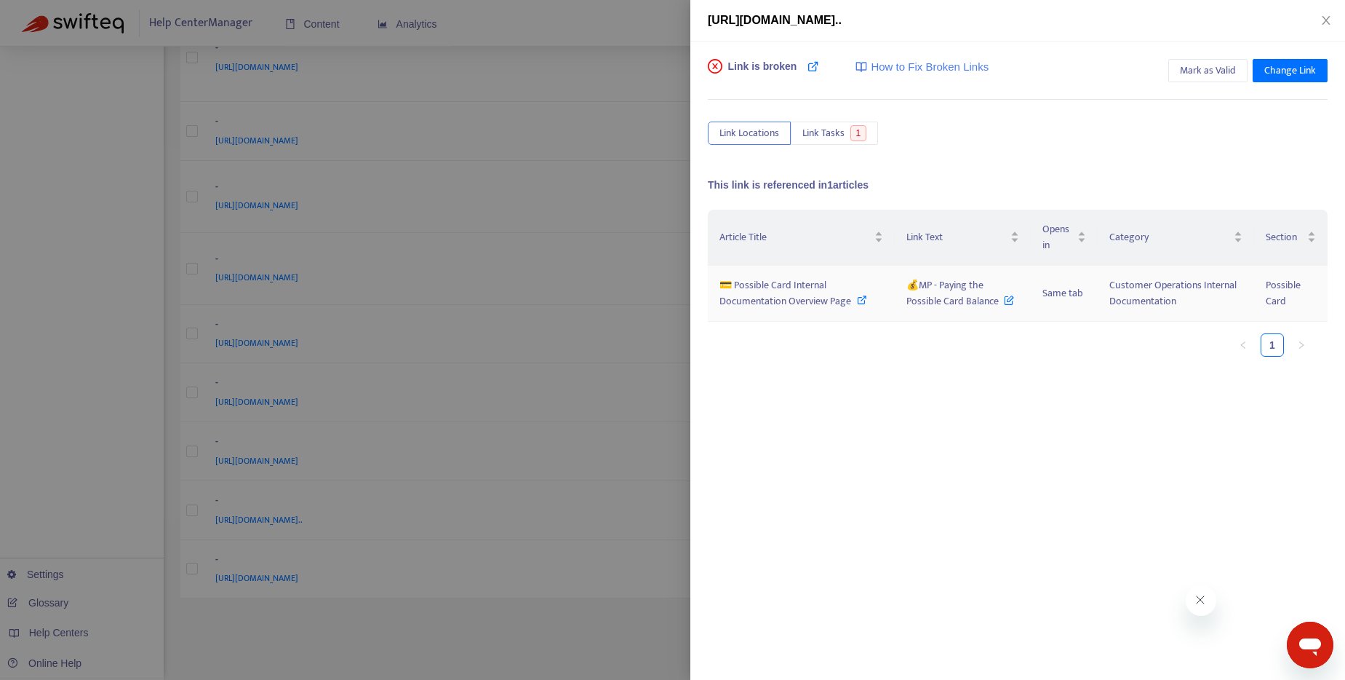
click at [860, 304] on icon at bounding box center [862, 300] width 10 height 10
drag, startPoint x: 997, startPoint y: 302, endPoint x: 916, endPoint y: 287, distance: 82.2
click at [916, 287] on span "💰MP - Paying the Possible Card Balance" at bounding box center [961, 292] width 108 height 33
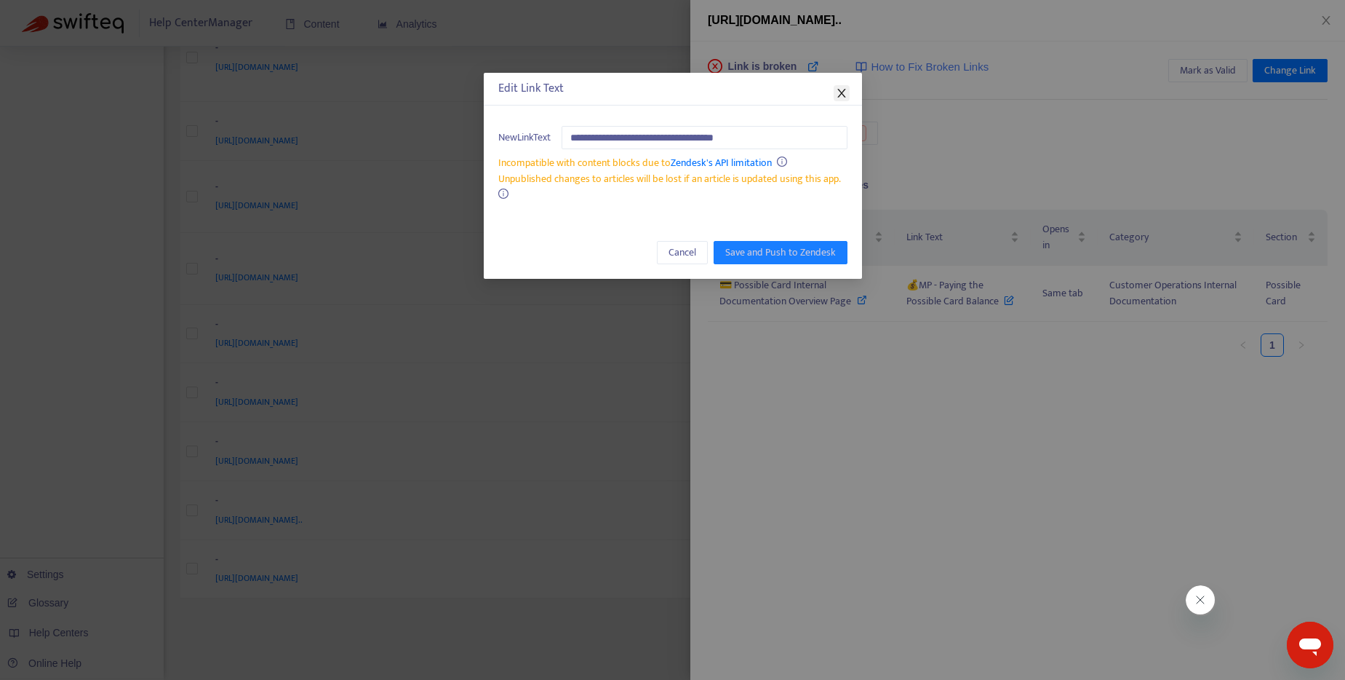
click at [840, 99] on button "Close" at bounding box center [842, 93] width 16 height 16
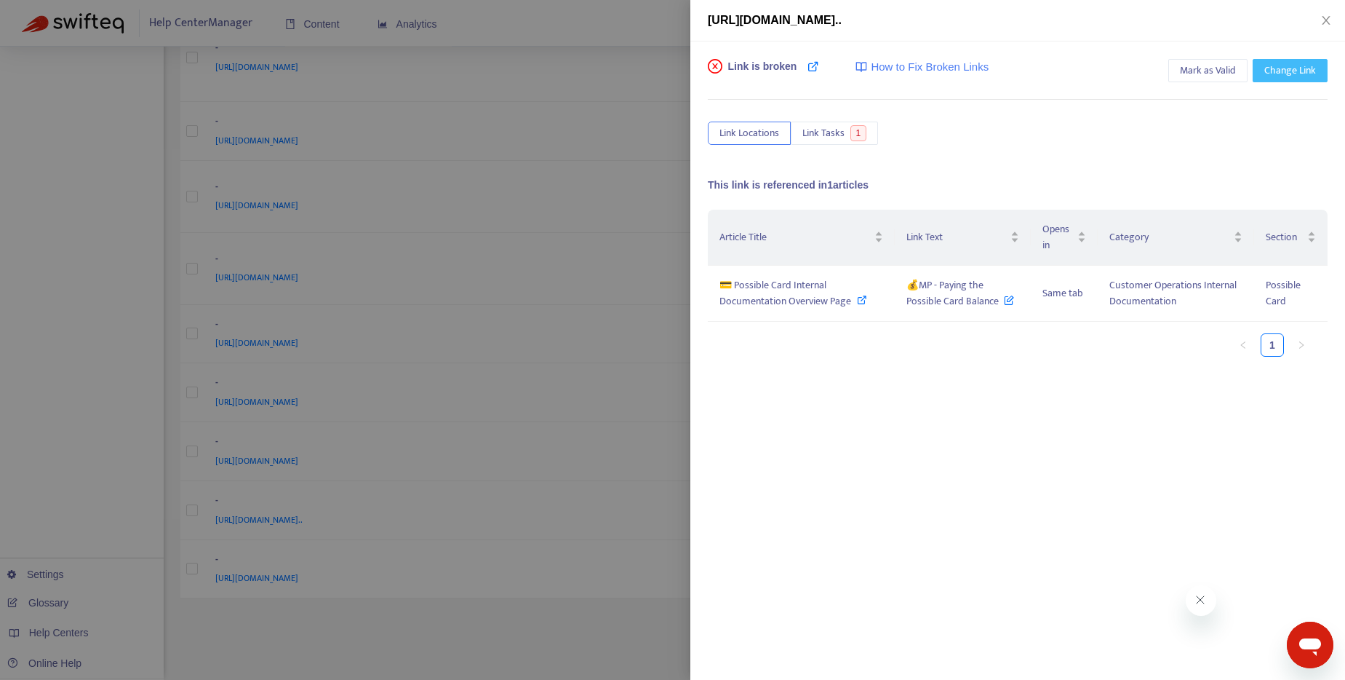
click at [1299, 74] on span "Change Link" at bounding box center [1291, 71] width 52 height 16
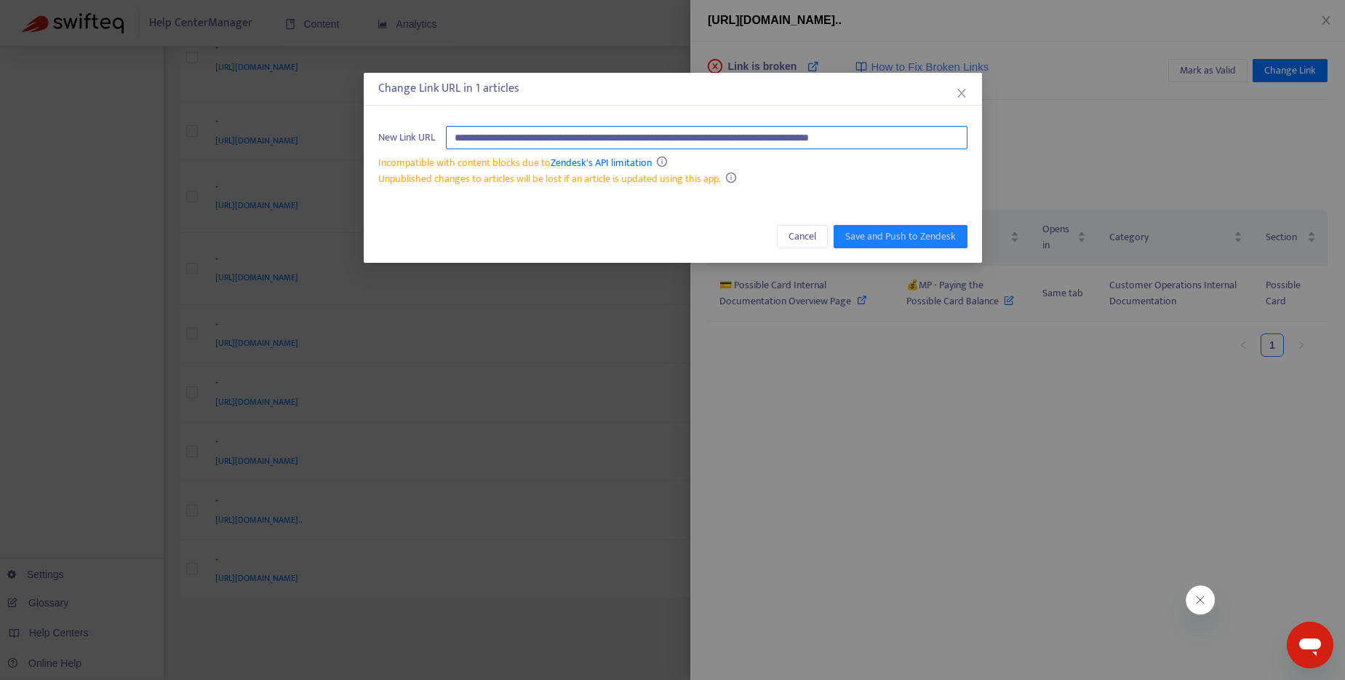
click at [718, 137] on input "**********" at bounding box center [707, 137] width 522 height 23
paste input "********"
type input "**********"
click at [912, 237] on span "Save and Push to Zendesk" at bounding box center [900, 236] width 111 height 16
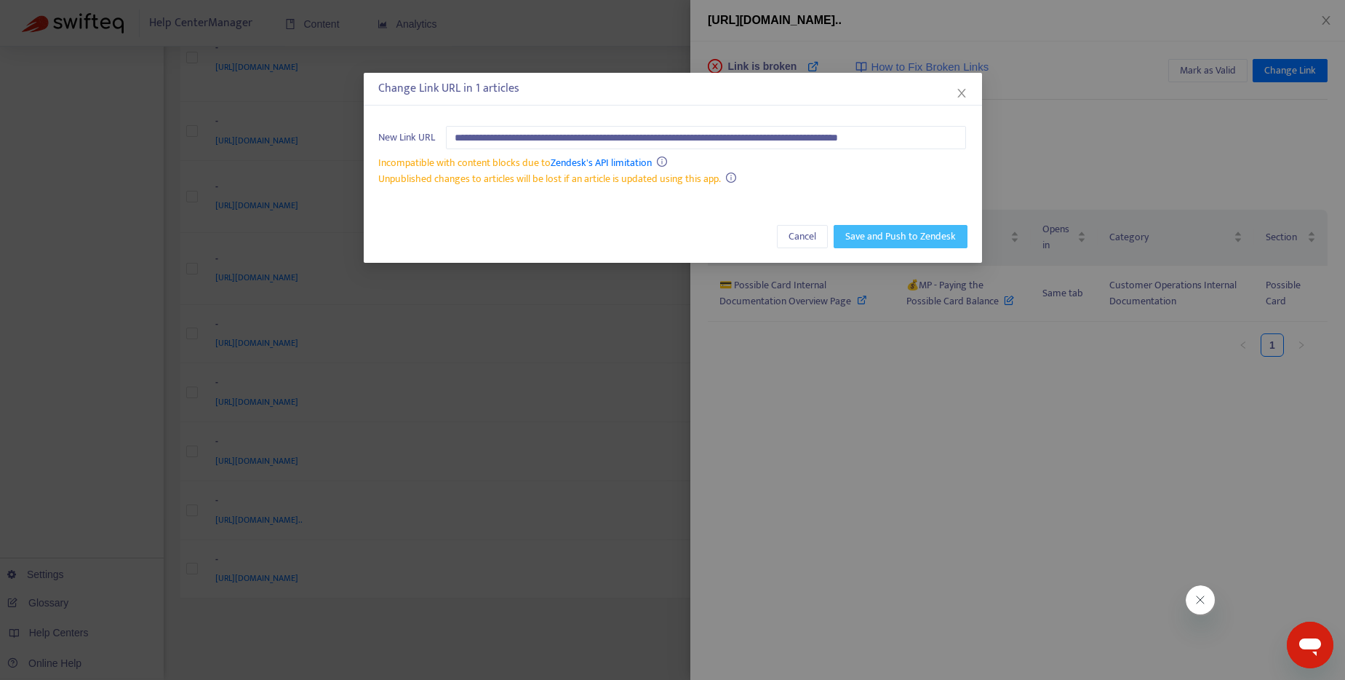
scroll to position [0, 0]
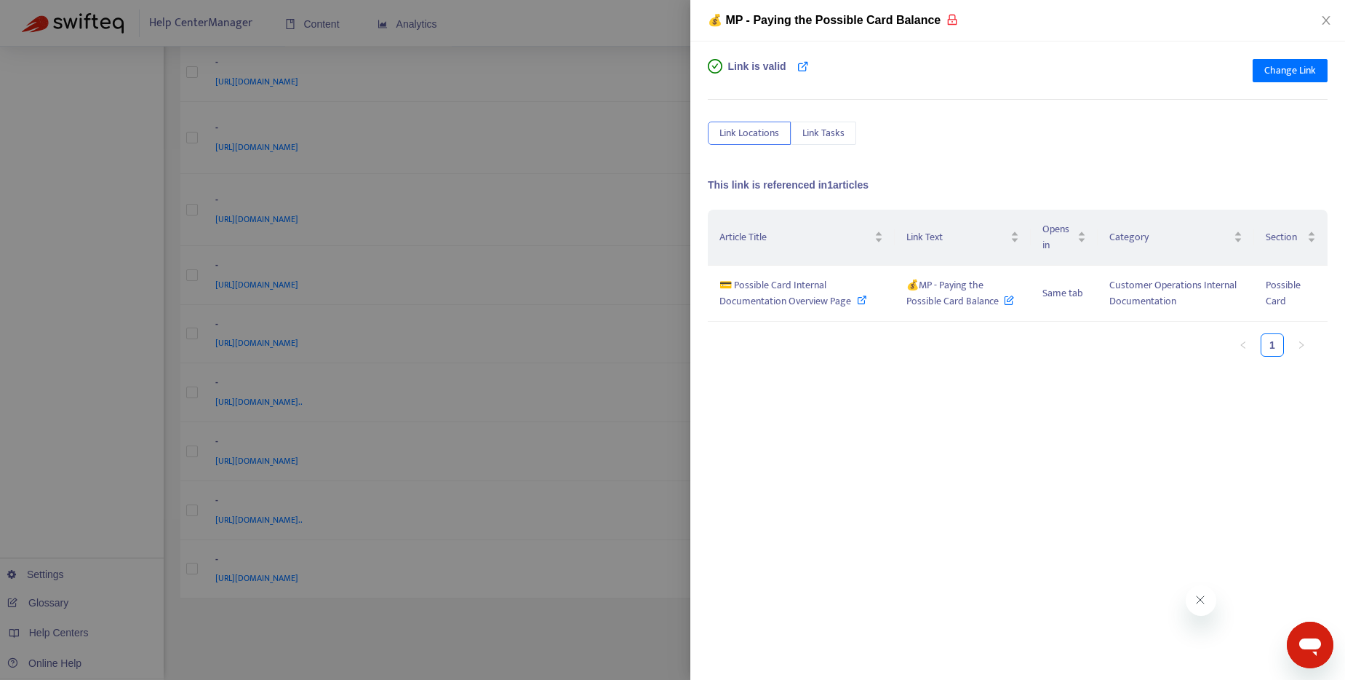
click at [613, 31] on div at bounding box center [672, 340] width 1345 height 680
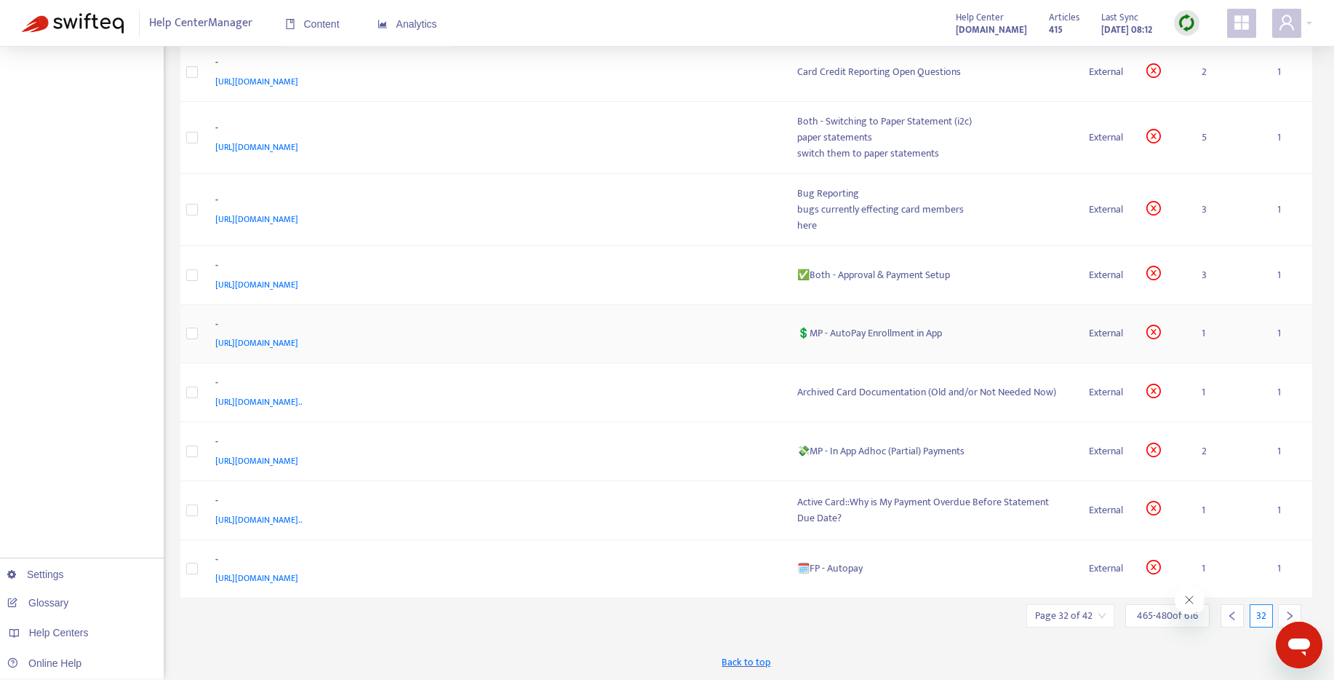
click at [904, 333] on div "💲MP - AutoPay Enrollment in App" at bounding box center [931, 333] width 269 height 16
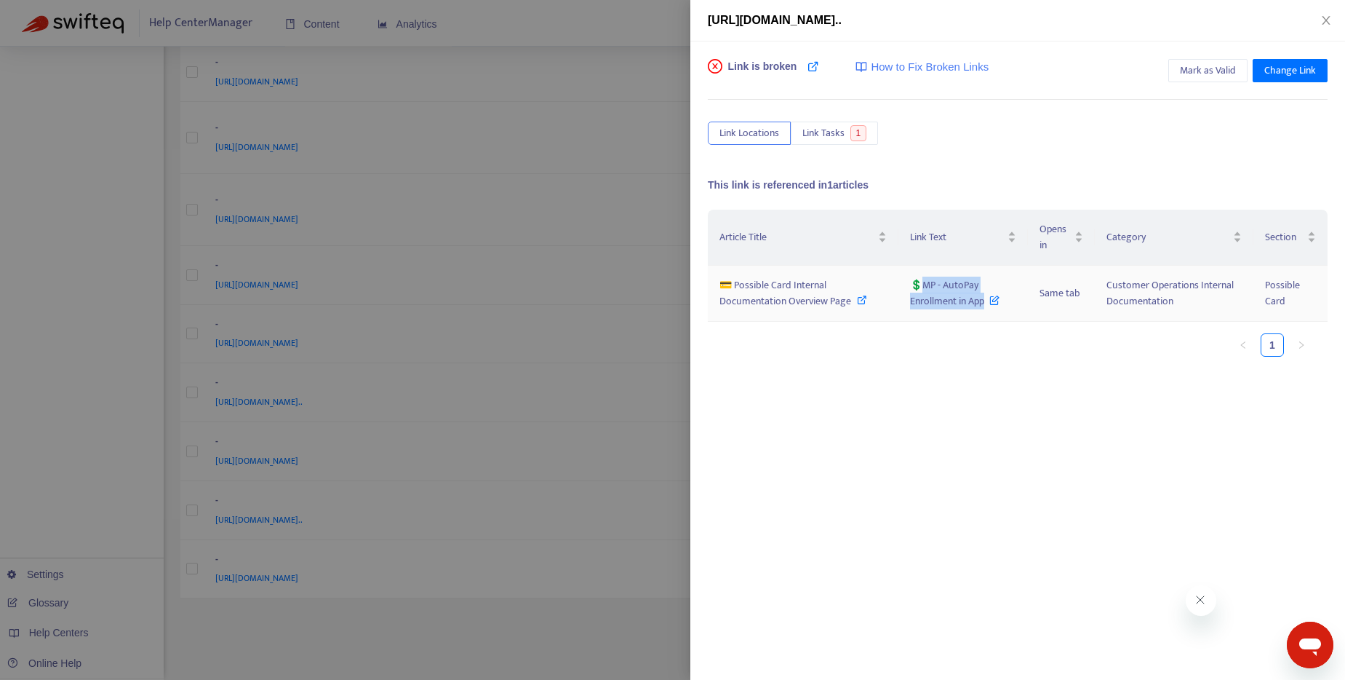
drag, startPoint x: 984, startPoint y: 303, endPoint x: 920, endPoint y: 289, distance: 65.0
click at [920, 289] on span "💲MP - AutoPay Enrollment in App" at bounding box center [954, 292] width 89 height 33
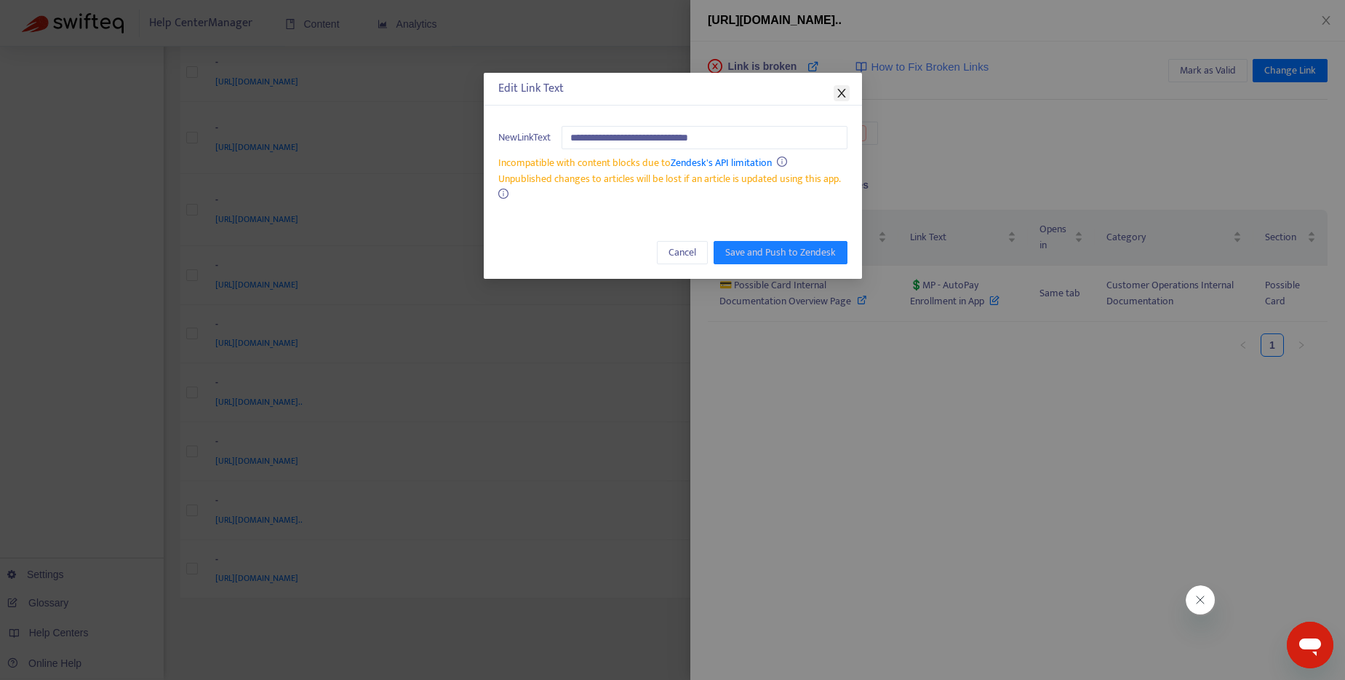
click at [845, 95] on icon "close" at bounding box center [842, 93] width 12 height 12
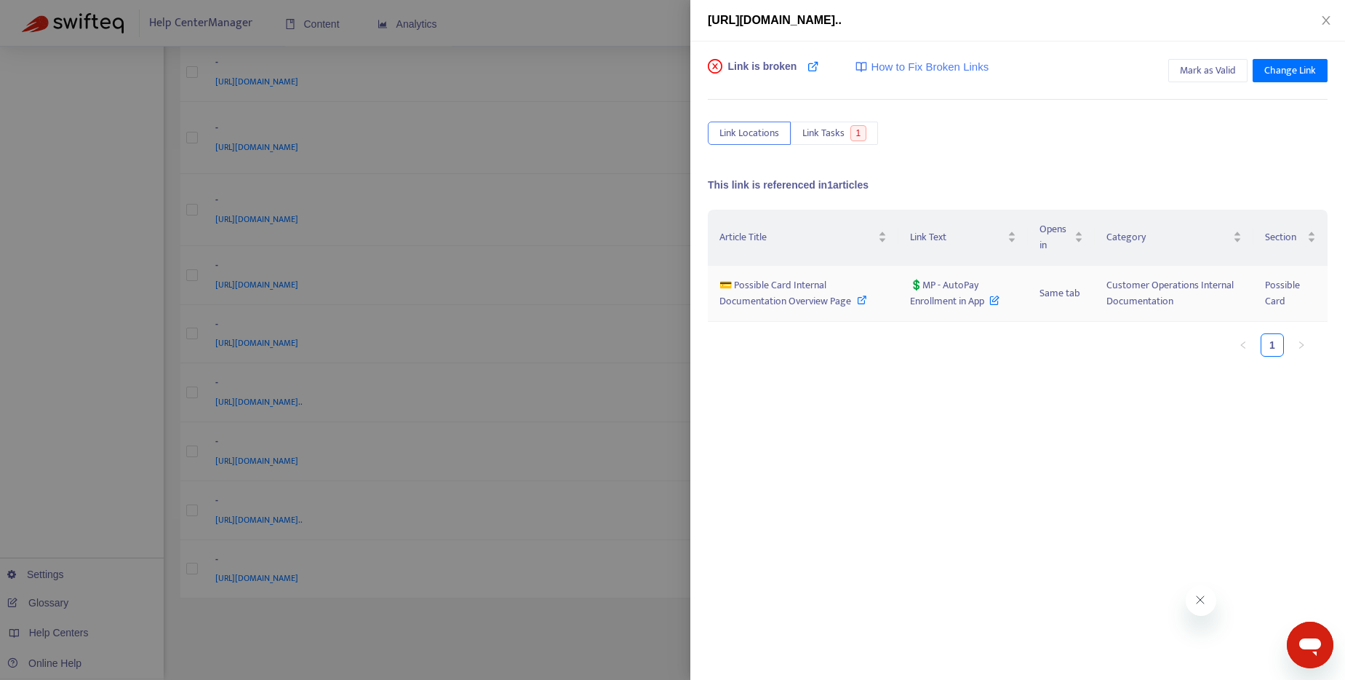
click at [857, 299] on icon at bounding box center [862, 300] width 10 height 10
drag, startPoint x: 984, startPoint y: 306, endPoint x: 925, endPoint y: 289, distance: 61.3
click at [925, 289] on span "💲MP - AutoPay Enrollment in App" at bounding box center [954, 292] width 89 height 33
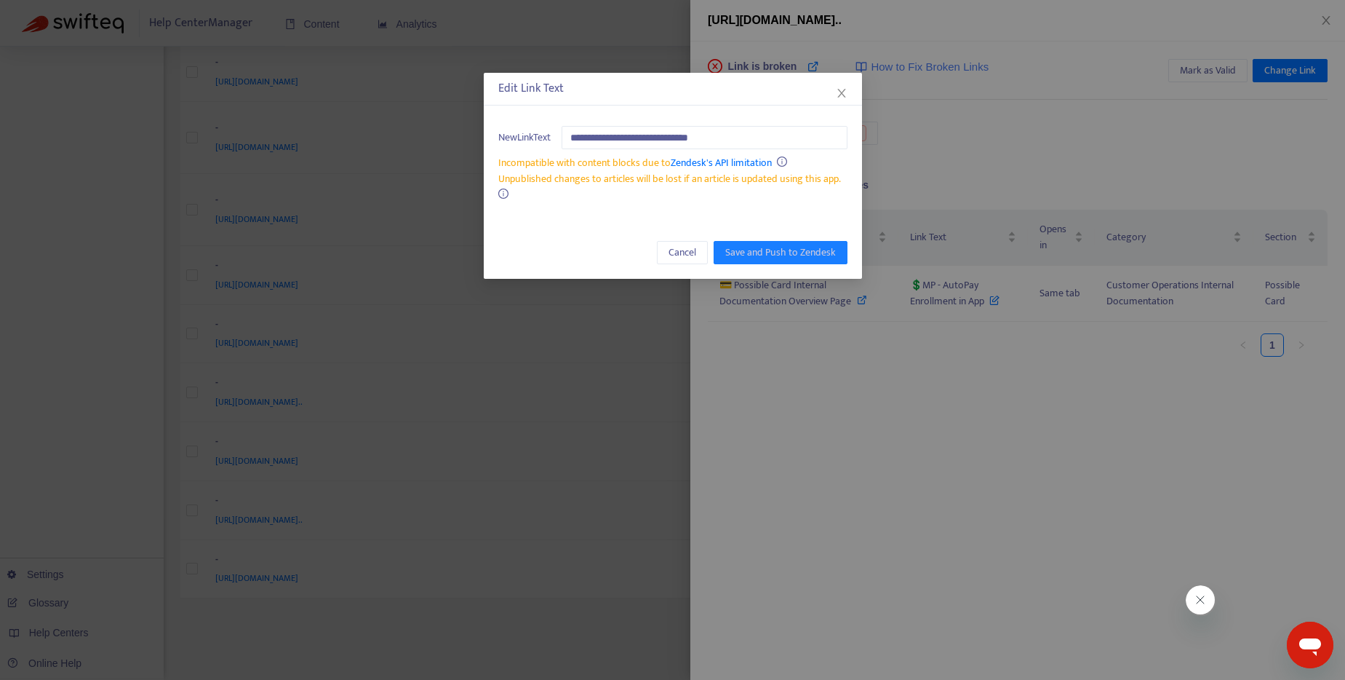
click at [850, 95] on div "Edit Link Text" at bounding box center [673, 89] width 378 height 33
click at [842, 94] on icon "close" at bounding box center [841, 93] width 8 height 9
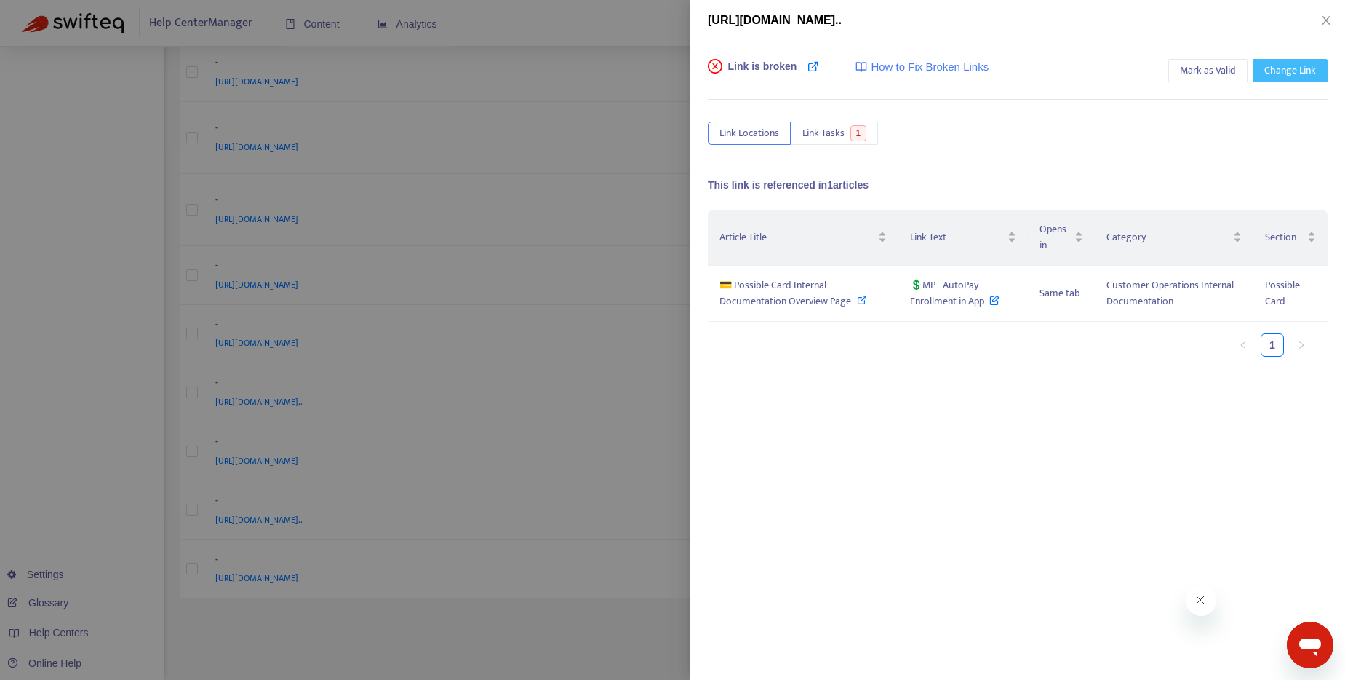
click at [1273, 66] on span "Change Link" at bounding box center [1291, 71] width 52 height 16
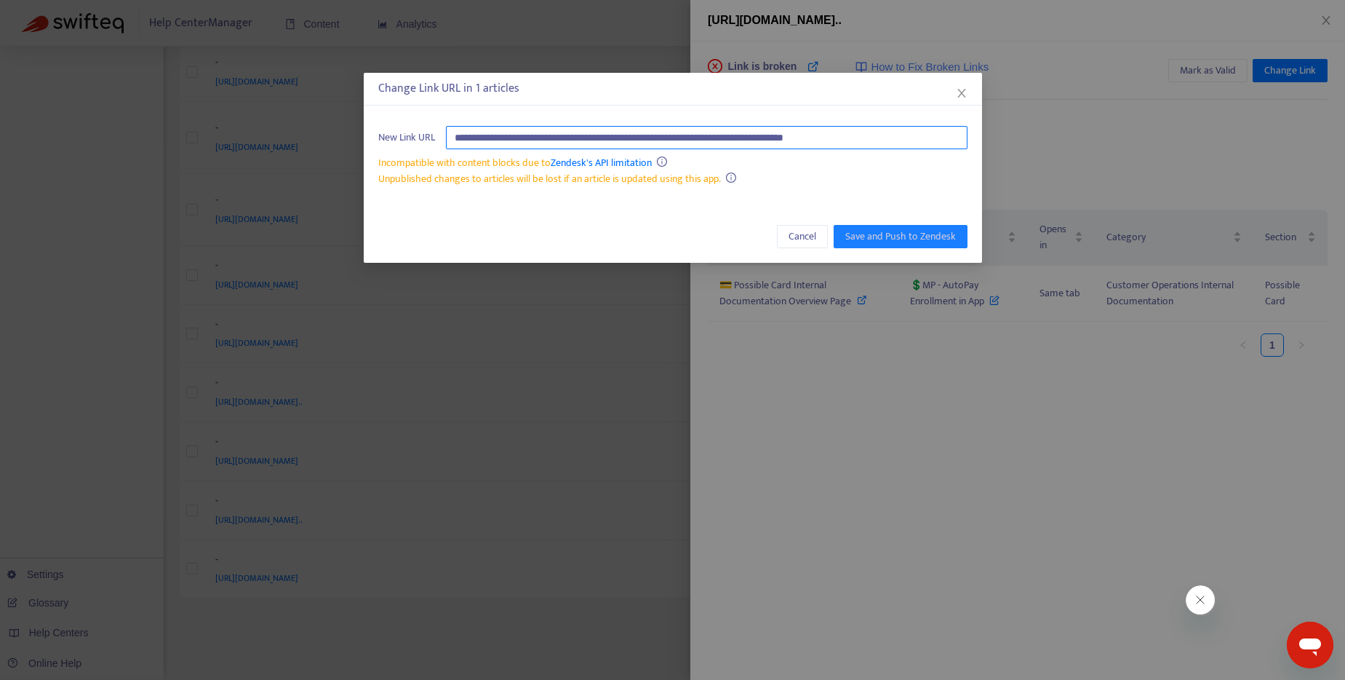
click at [618, 139] on input "**********" at bounding box center [707, 137] width 522 height 23
paste input "********"
type input "**********"
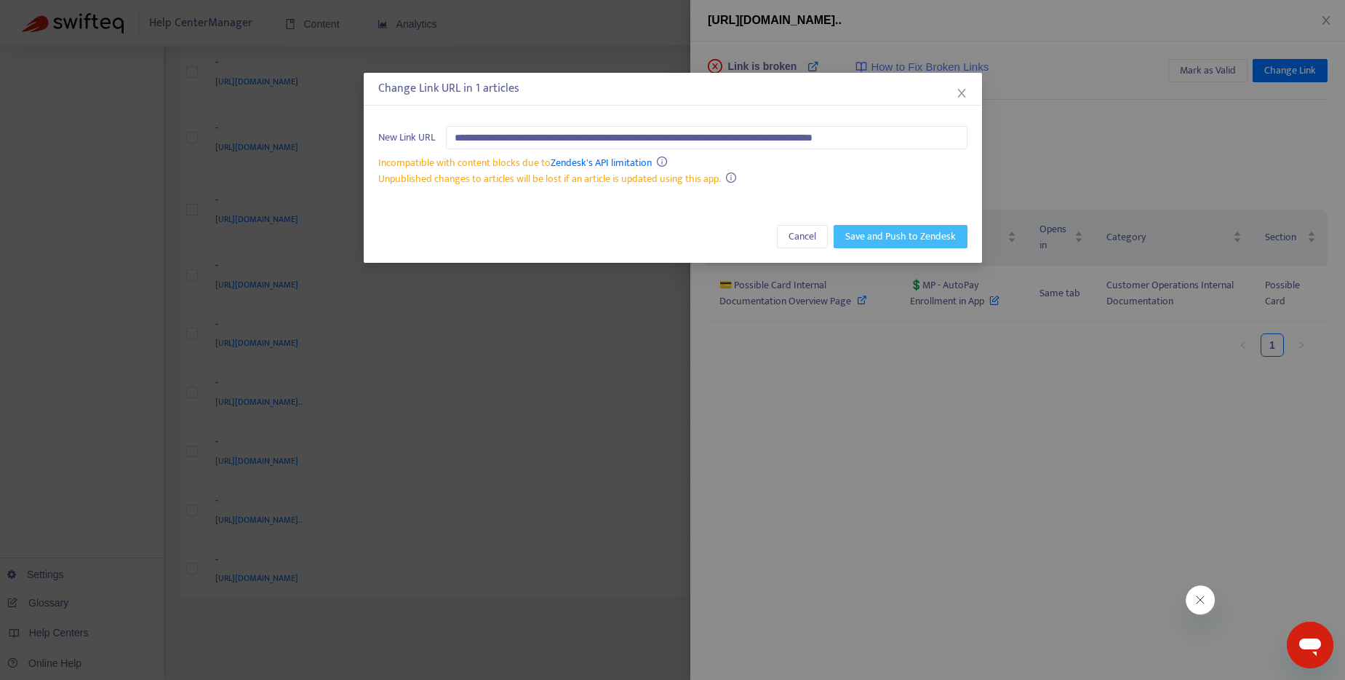
click at [899, 239] on span "Save and Push to Zendesk" at bounding box center [900, 236] width 111 height 16
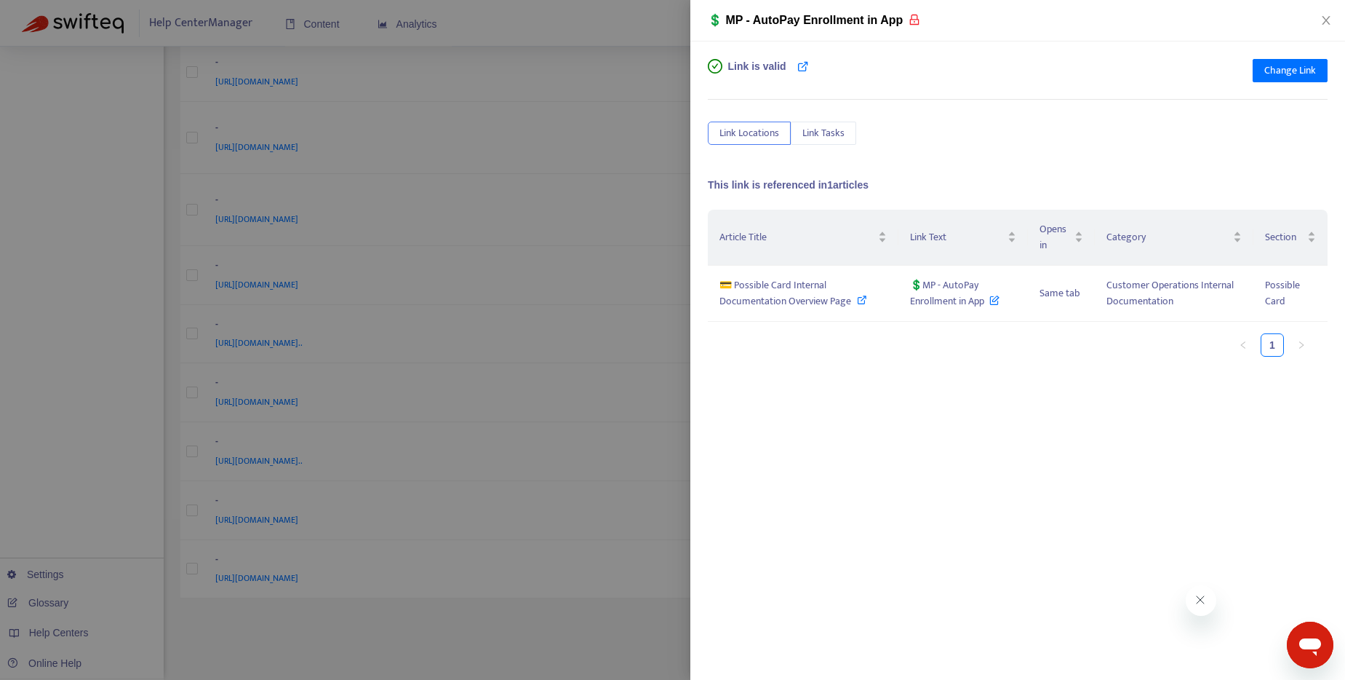
click at [570, 17] on div at bounding box center [672, 340] width 1345 height 680
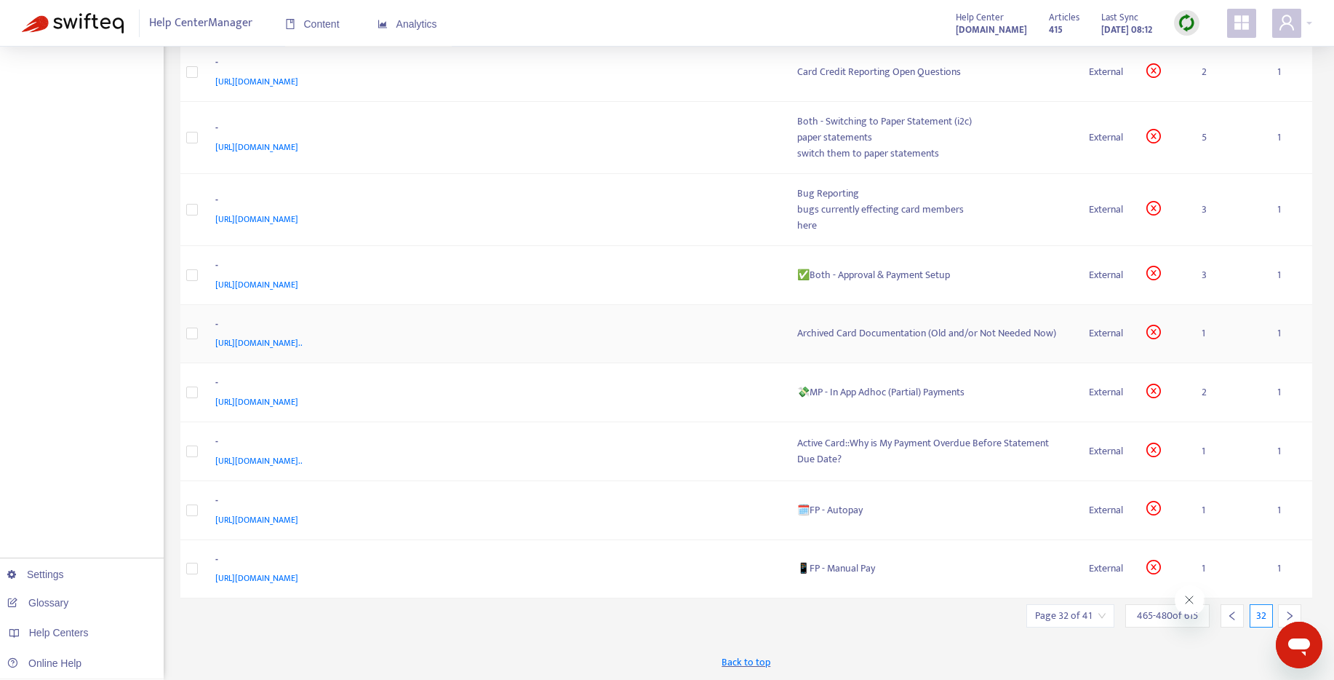
click at [881, 331] on div "Archived Card Documentation (Old and/or Not Needed Now)" at bounding box center [931, 333] width 269 height 16
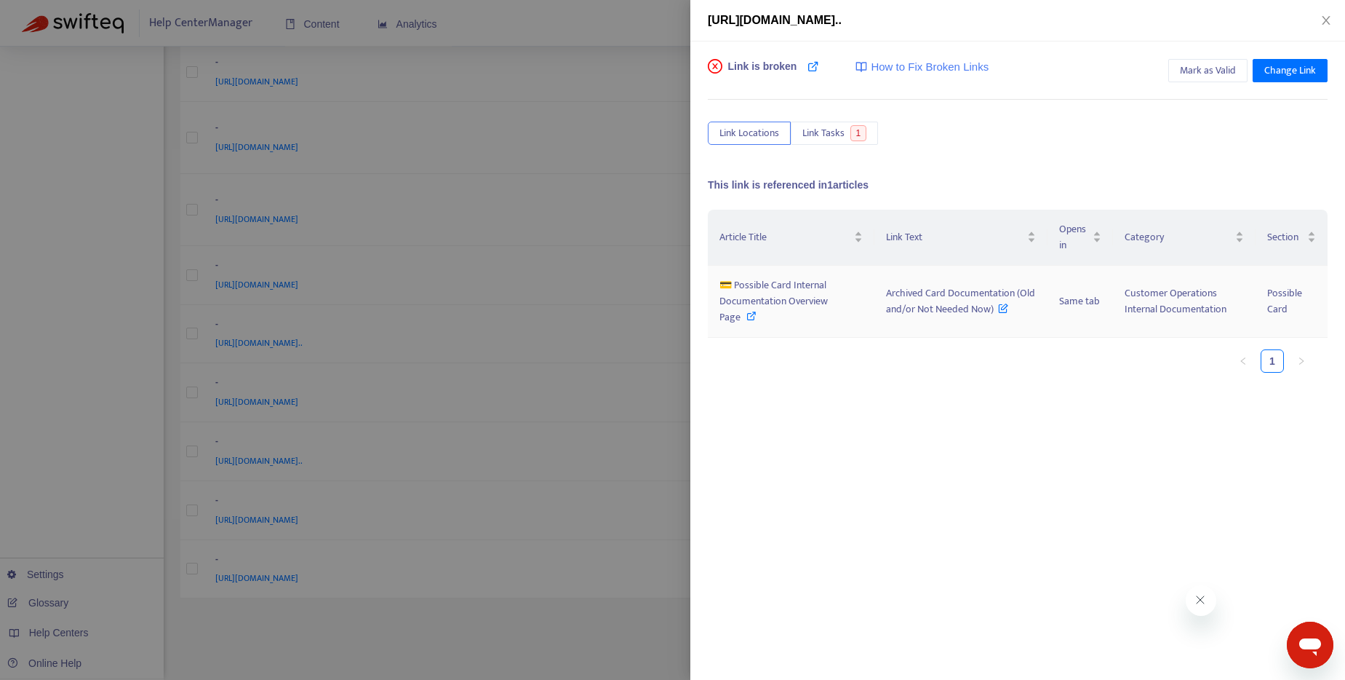
click at [752, 318] on icon at bounding box center [751, 316] width 10 height 10
drag, startPoint x: 885, startPoint y: 292, endPoint x: 998, endPoint y: 316, distance: 115.3
click at [998, 316] on span "Archived Card Documentation (Old and/or Not Needed Now)" at bounding box center [960, 300] width 149 height 33
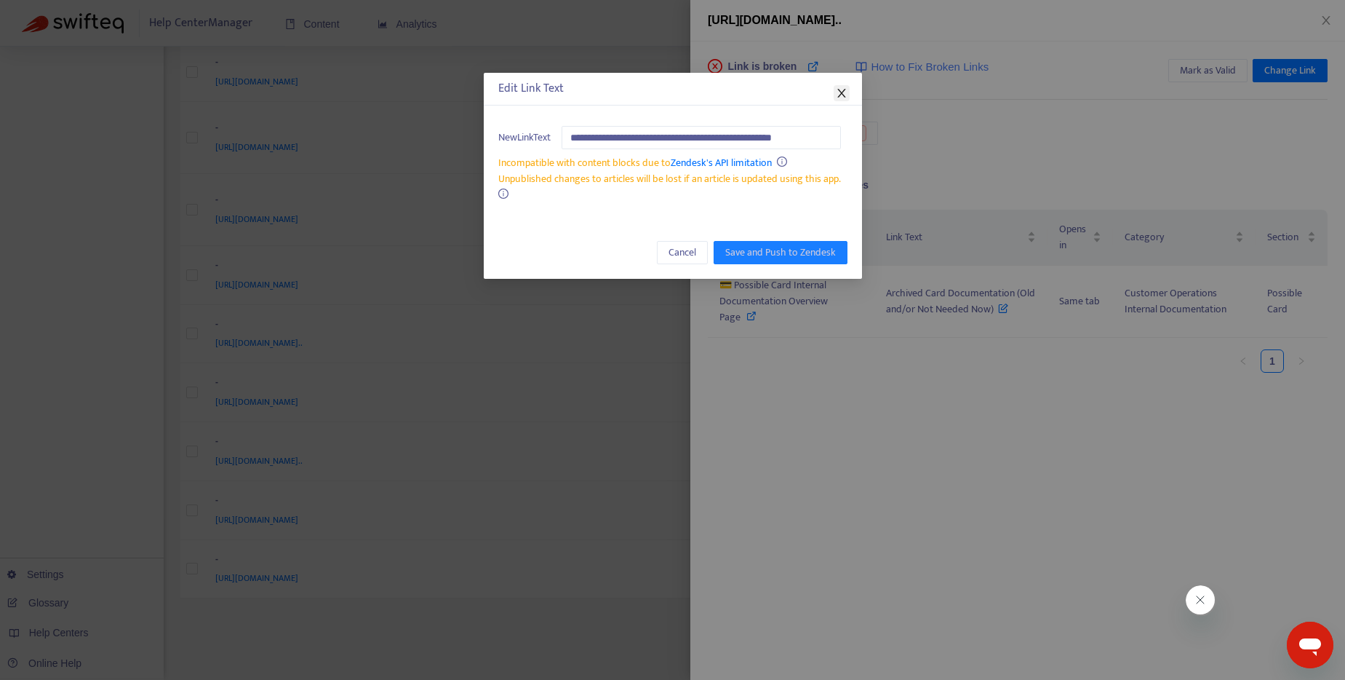
click at [842, 89] on icon "close" at bounding box center [842, 93] width 12 height 12
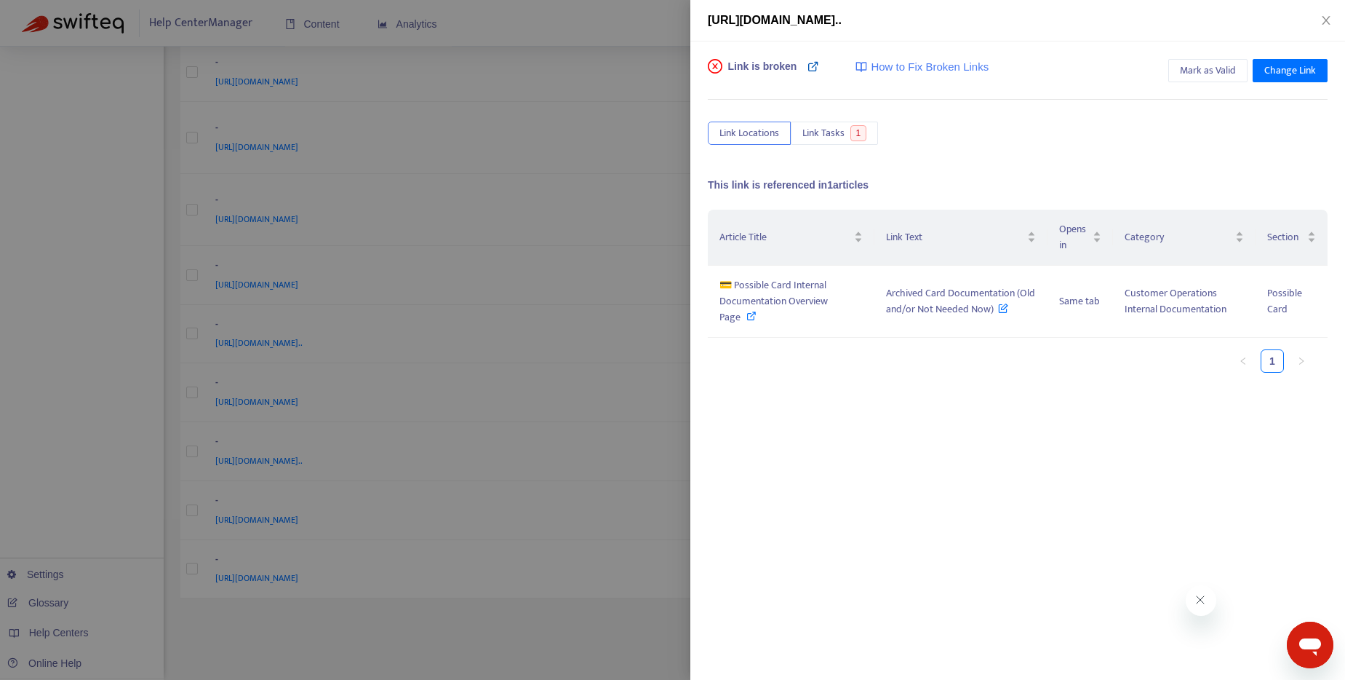
click at [816, 68] on icon at bounding box center [814, 66] width 12 height 12
drag, startPoint x: 736, startPoint y: 286, endPoint x: 739, endPoint y: 314, distance: 28.5
click at [739, 314] on span "💳 Possible Card Internal Documentation Overview Page" at bounding box center [774, 300] width 108 height 49
click at [641, 10] on div at bounding box center [672, 340] width 1345 height 680
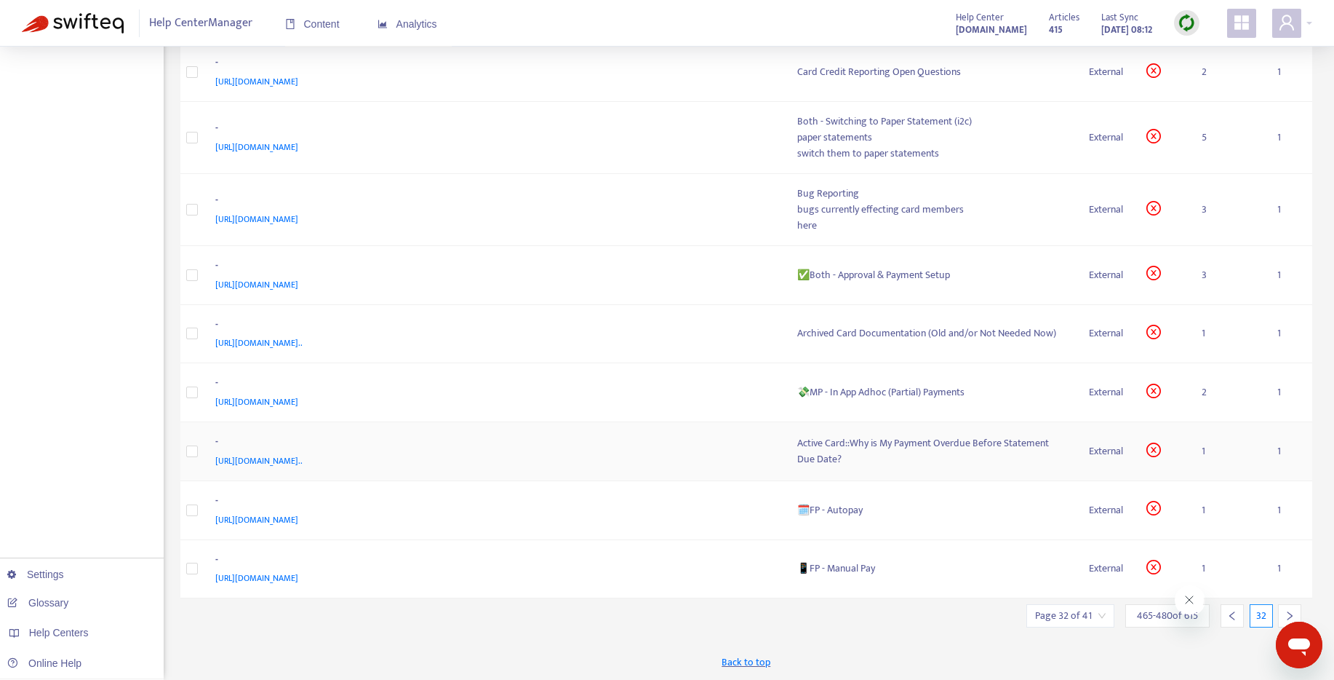
click at [904, 442] on div "Active Card::Why is My Payment Overdue Before Statement Due Date?" at bounding box center [931, 451] width 269 height 32
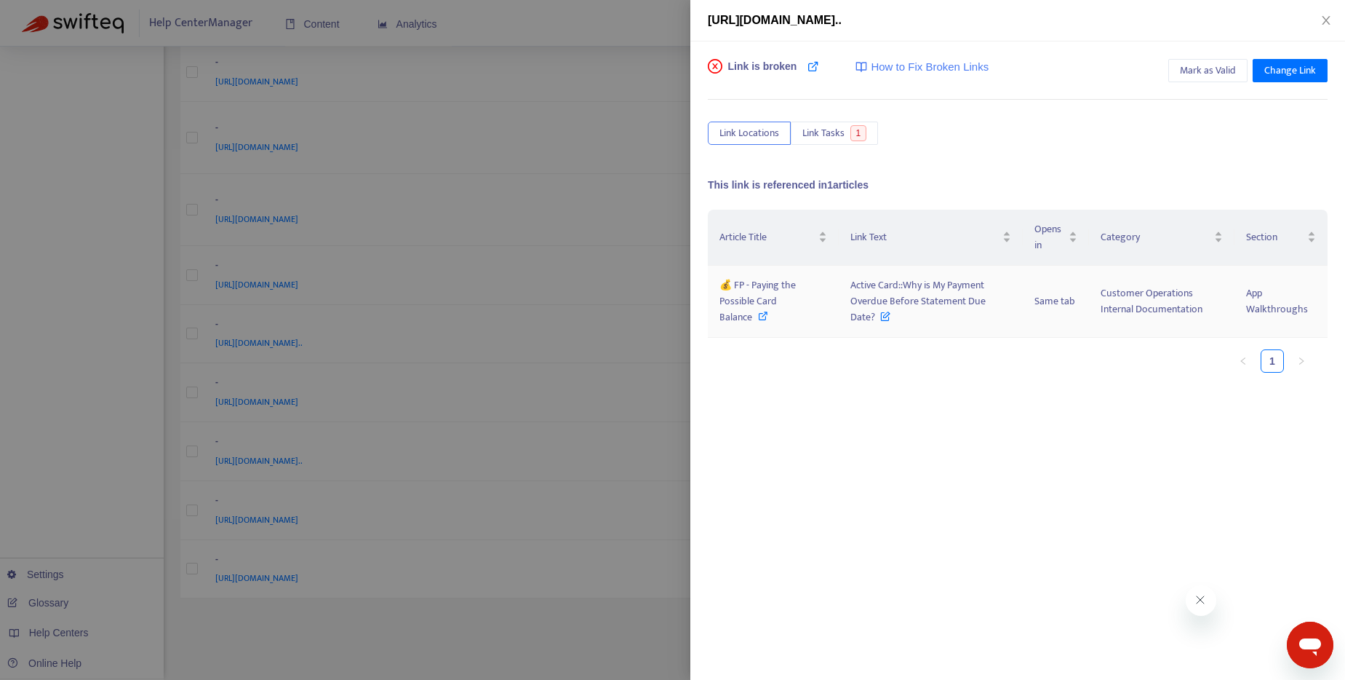
click at [768, 311] on icon at bounding box center [763, 316] width 10 height 10
drag, startPoint x: 861, startPoint y: 284, endPoint x: 1027, endPoint y: 304, distance: 167.8
click at [1027, 304] on tr "💰 FP - Paying the Possible Card Balance Active Card::Why is My Payment Overdue …" at bounding box center [1018, 302] width 620 height 72
click at [768, 311] on icon at bounding box center [763, 316] width 10 height 10
drag, startPoint x: 850, startPoint y: 284, endPoint x: 1022, endPoint y: 305, distance: 173.7
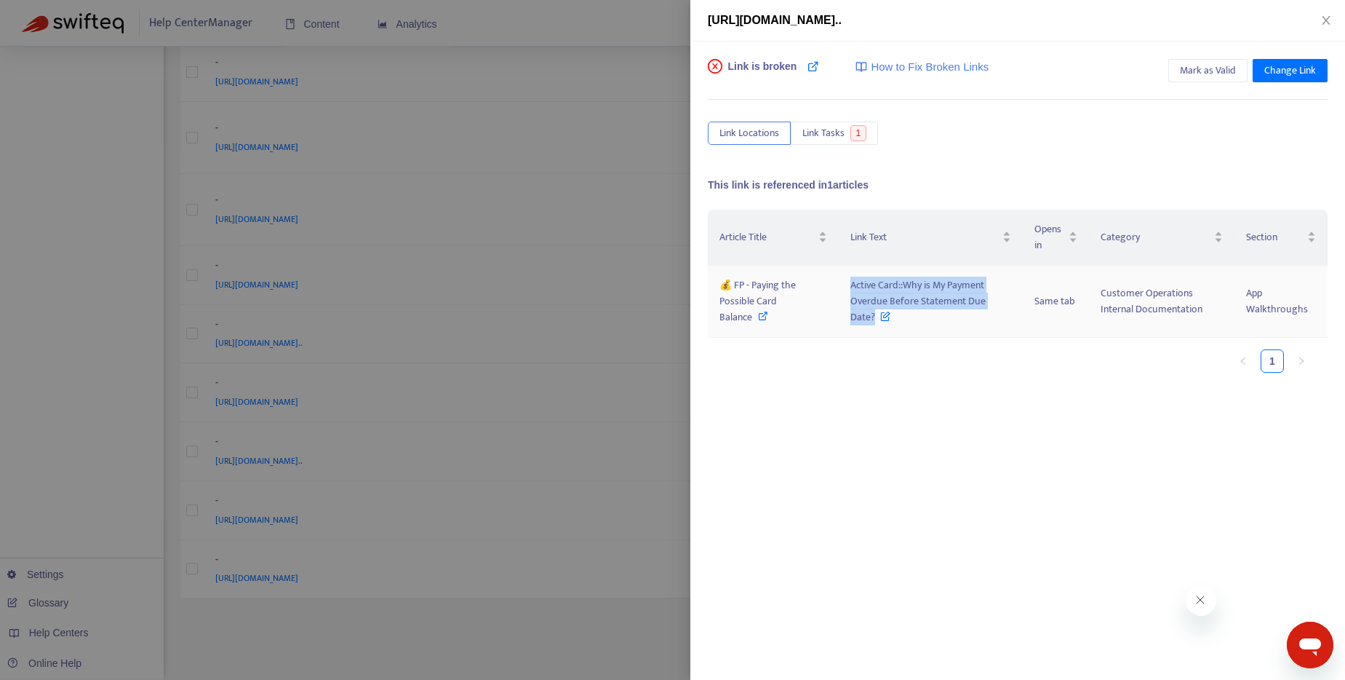
click at [1022, 305] on td "Active Card::Why is My Payment Overdue Before Statement Due Date?" at bounding box center [931, 302] width 184 height 72
click at [1209, 63] on span "Mark as Valid" at bounding box center [1208, 71] width 56 height 16
click at [627, 626] on div at bounding box center [672, 340] width 1345 height 680
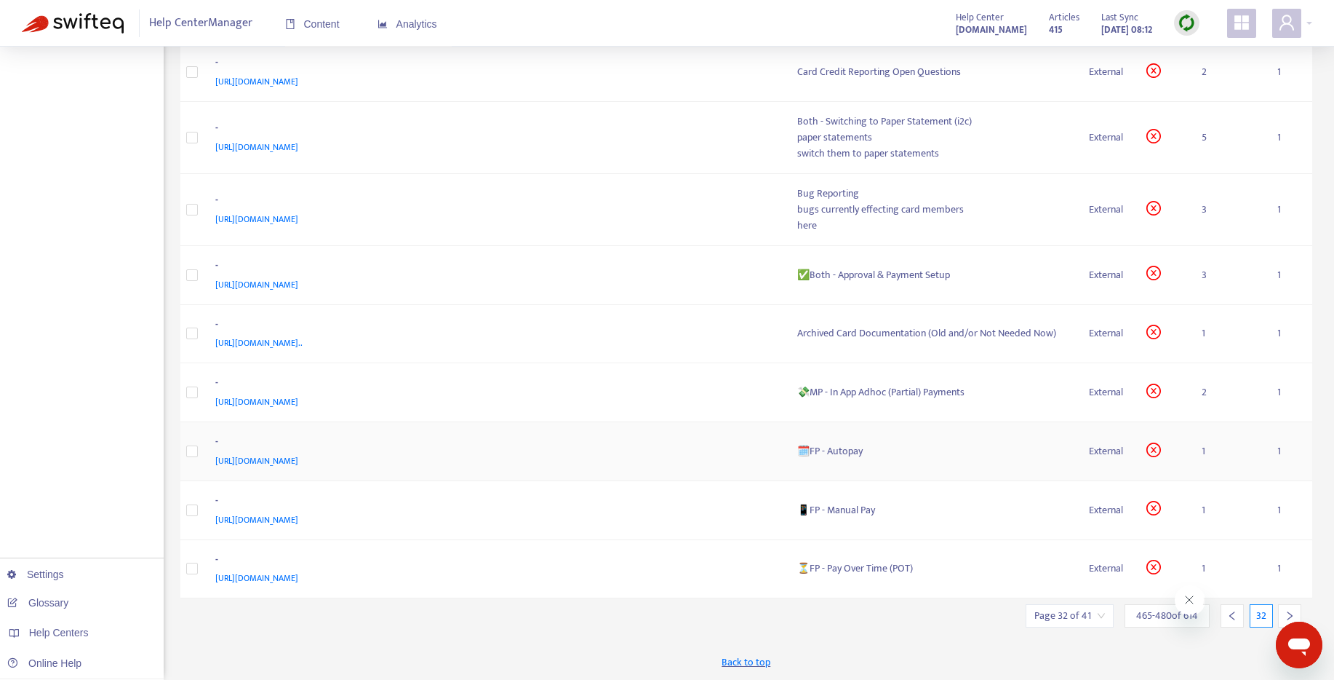
click at [844, 452] on div "🗓️FP - Autopay" at bounding box center [931, 451] width 269 height 16
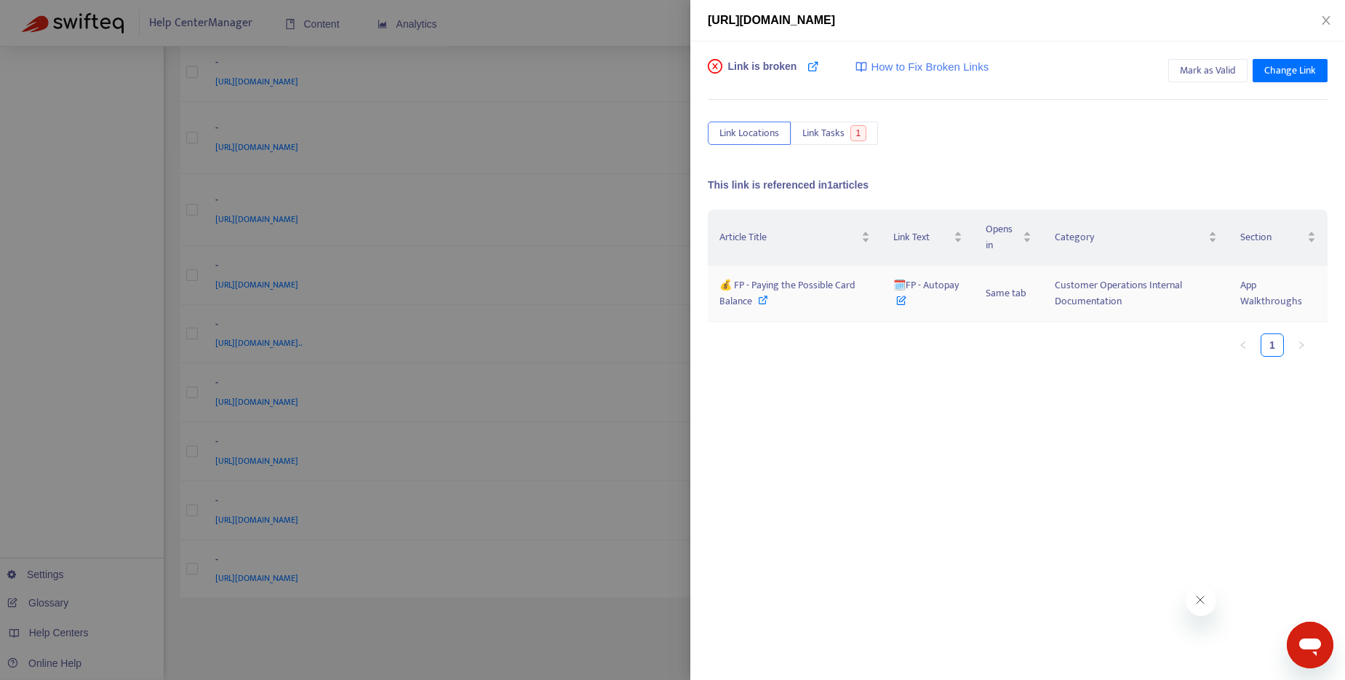
click at [762, 301] on icon at bounding box center [763, 300] width 10 height 10
drag, startPoint x: 961, startPoint y: 285, endPoint x: 907, endPoint y: 288, distance: 53.9
click at [907, 288] on td "🗓️FP - Autopay" at bounding box center [928, 294] width 92 height 56
drag, startPoint x: 752, startPoint y: 304, endPoint x: 730, endPoint y: 288, distance: 27.1
click at [730, 288] on span "💰 FP - Paying the Possible Card Balance" at bounding box center [788, 292] width 136 height 33
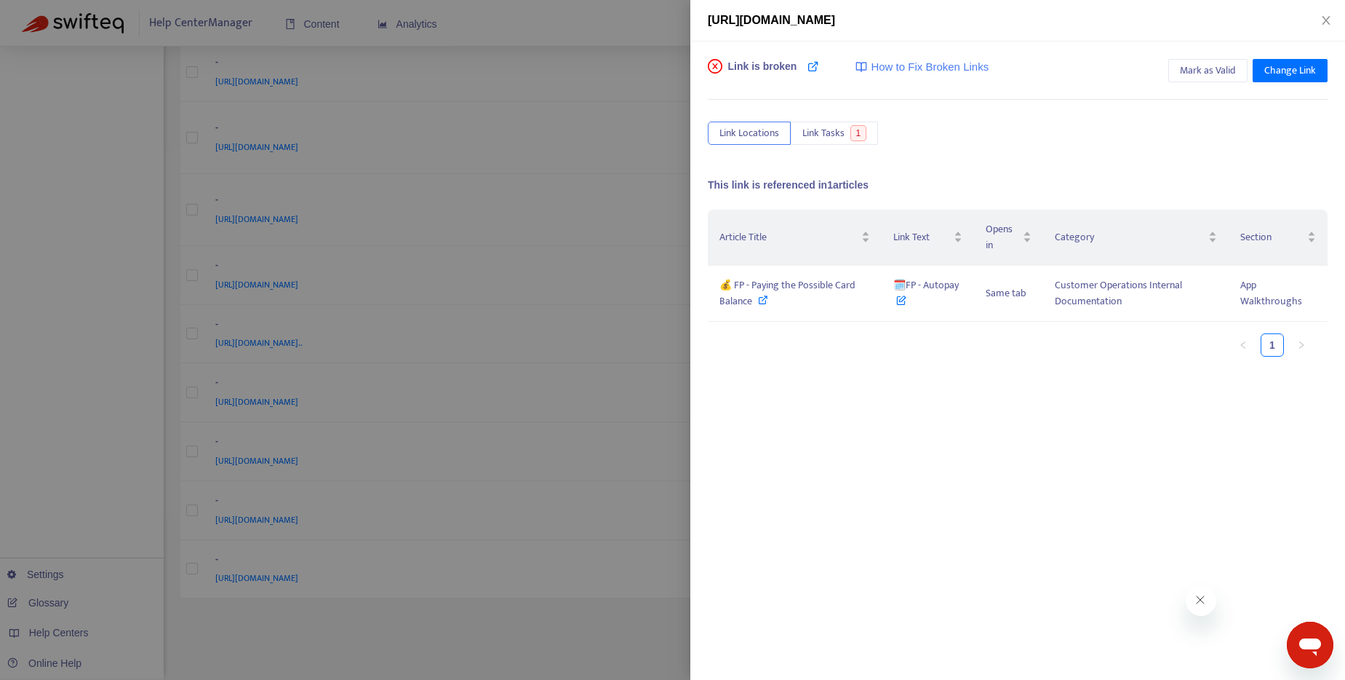
click at [810, 12] on div "[URL][DOMAIN_NAME]" at bounding box center [1018, 20] width 620 height 17
click at [761, 298] on icon at bounding box center [763, 300] width 10 height 10
drag, startPoint x: 971, startPoint y: 292, endPoint x: 907, endPoint y: 290, distance: 64.0
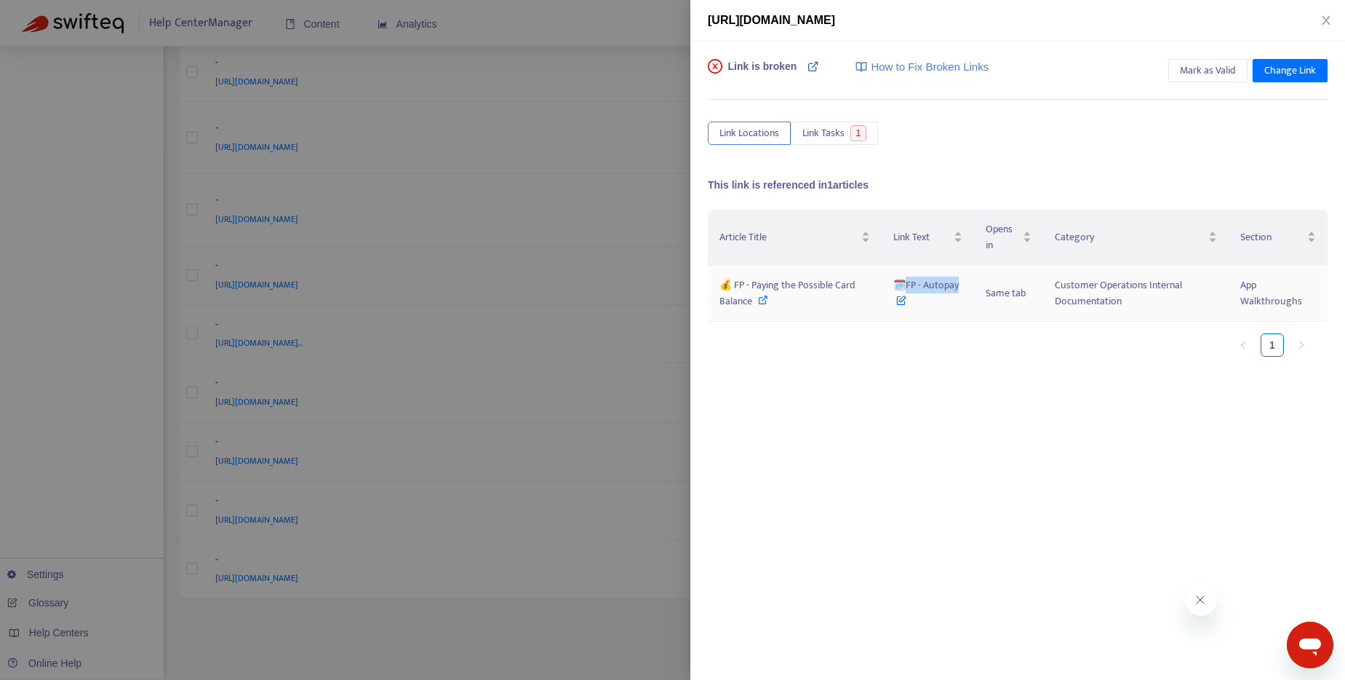
click at [907, 290] on td "🗓️FP - Autopay" at bounding box center [928, 294] width 92 height 56
click at [815, 65] on icon at bounding box center [814, 66] width 12 height 12
click at [769, 300] on div "💰 FP - Paying the Possible Card Balance" at bounding box center [795, 293] width 151 height 32
click at [634, 31] on div at bounding box center [672, 340] width 1345 height 680
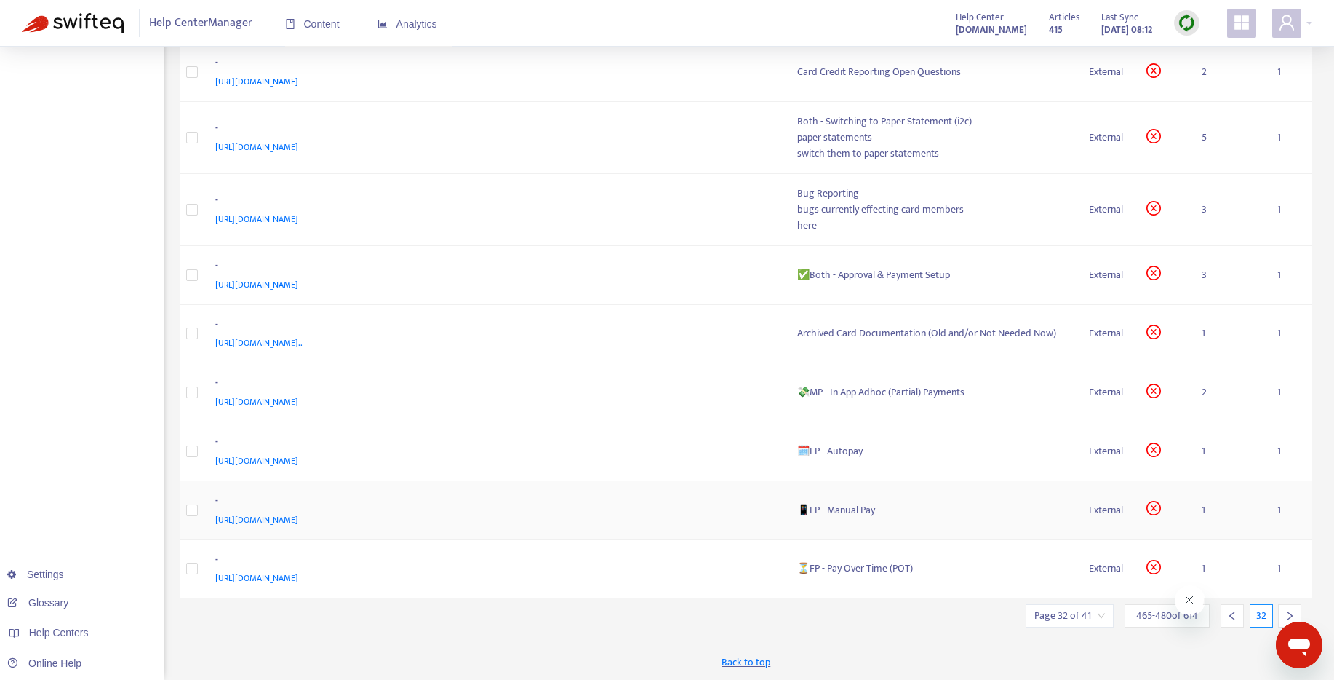
click at [858, 508] on div "📱FP - Manual Pay" at bounding box center [931, 510] width 269 height 16
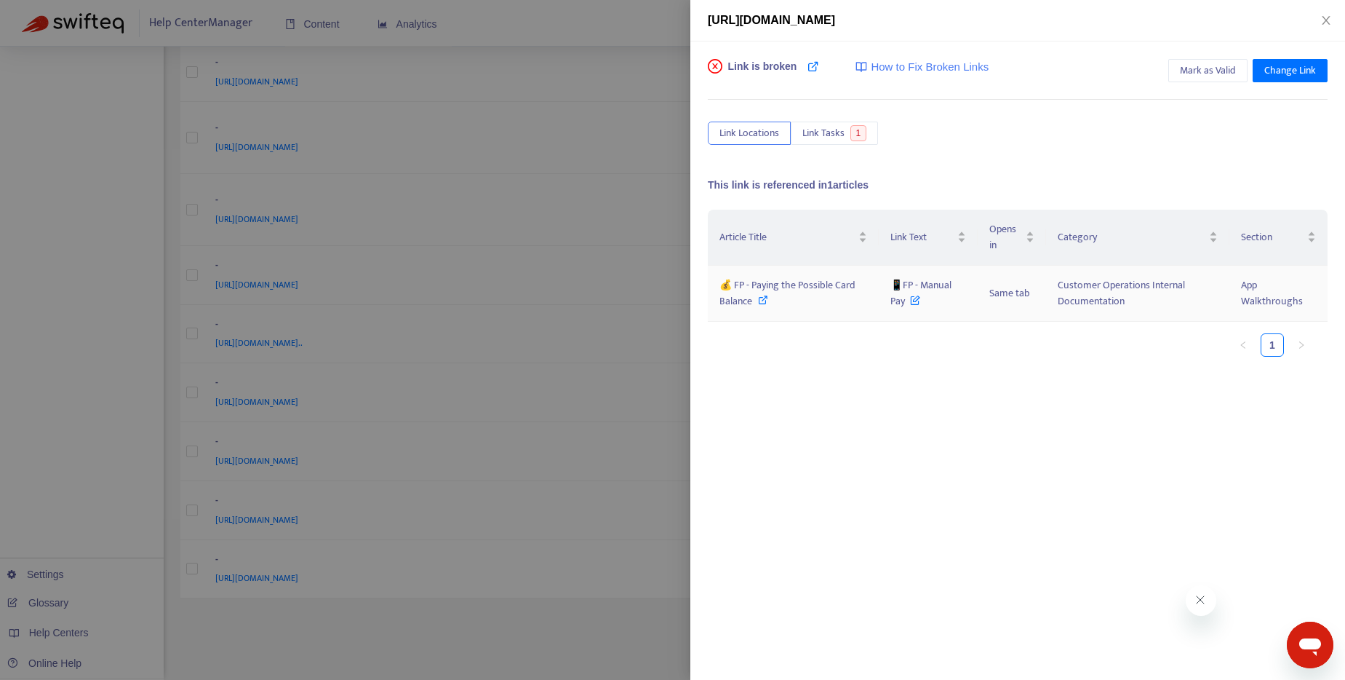
click at [763, 299] on icon at bounding box center [763, 300] width 10 height 10
click at [620, 38] on div at bounding box center [672, 340] width 1345 height 680
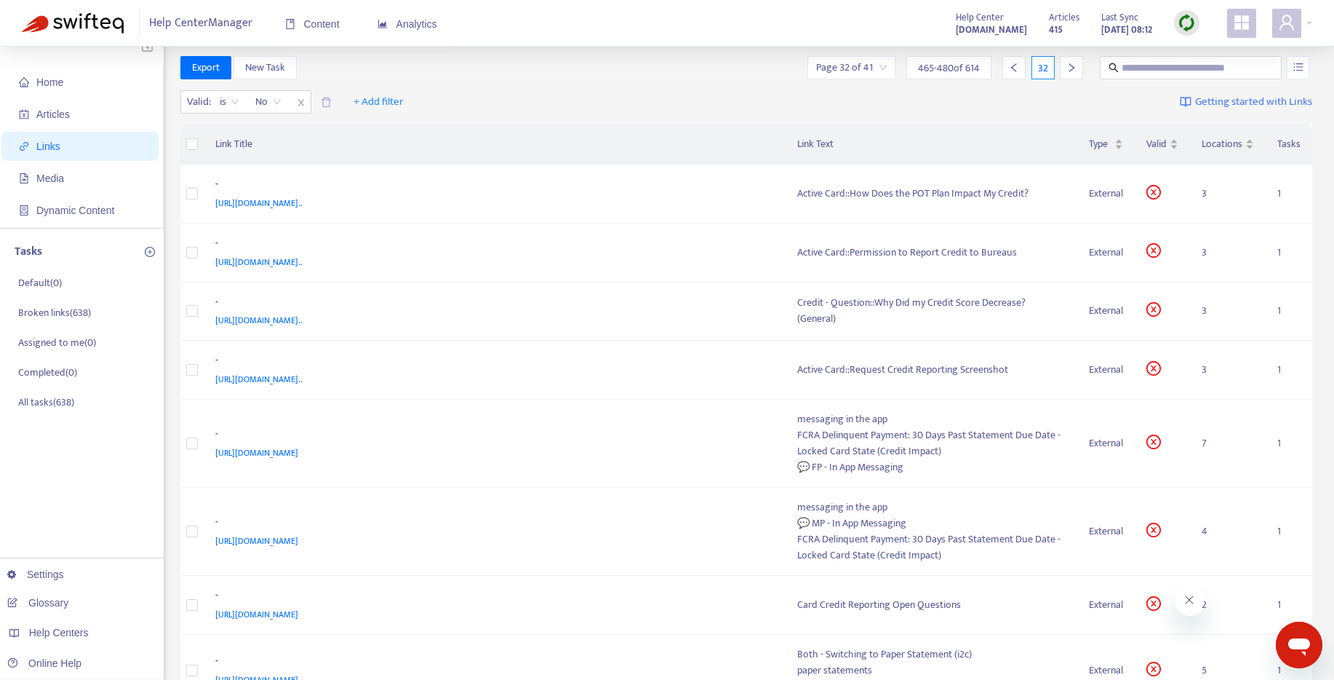
scroll to position [5, 0]
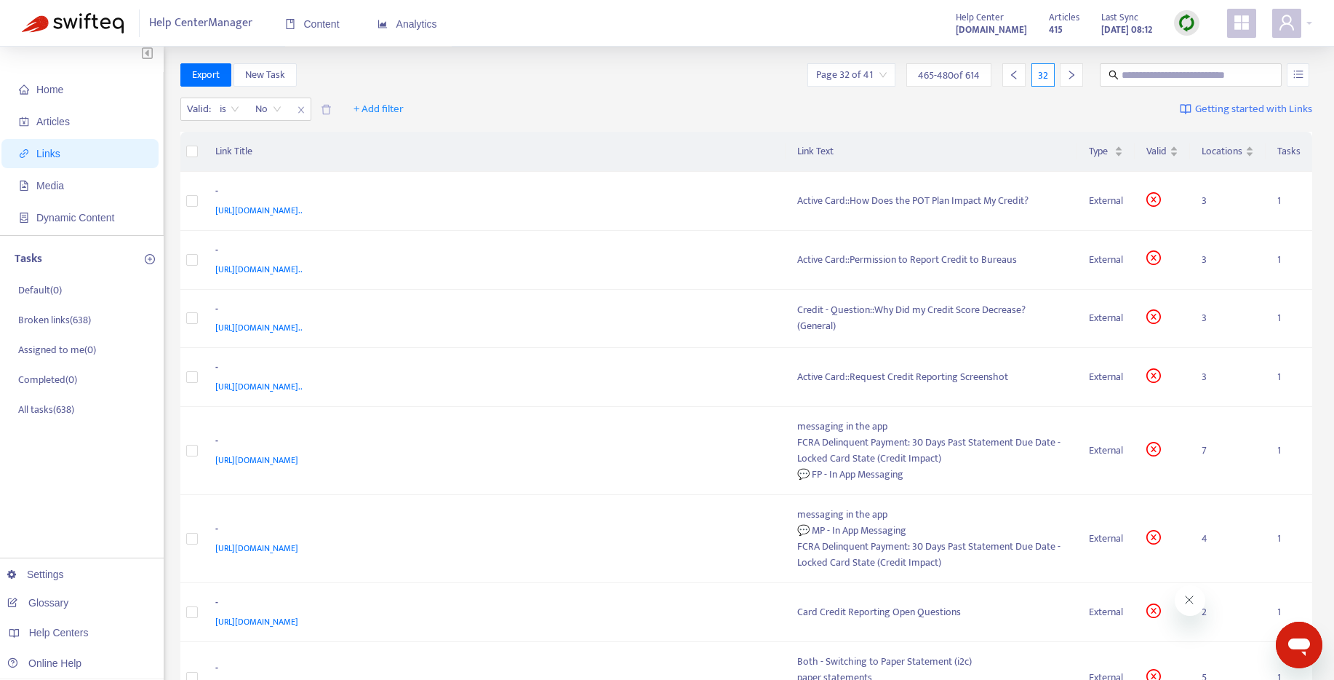
click at [1075, 73] on icon "right" at bounding box center [1072, 75] width 10 height 10
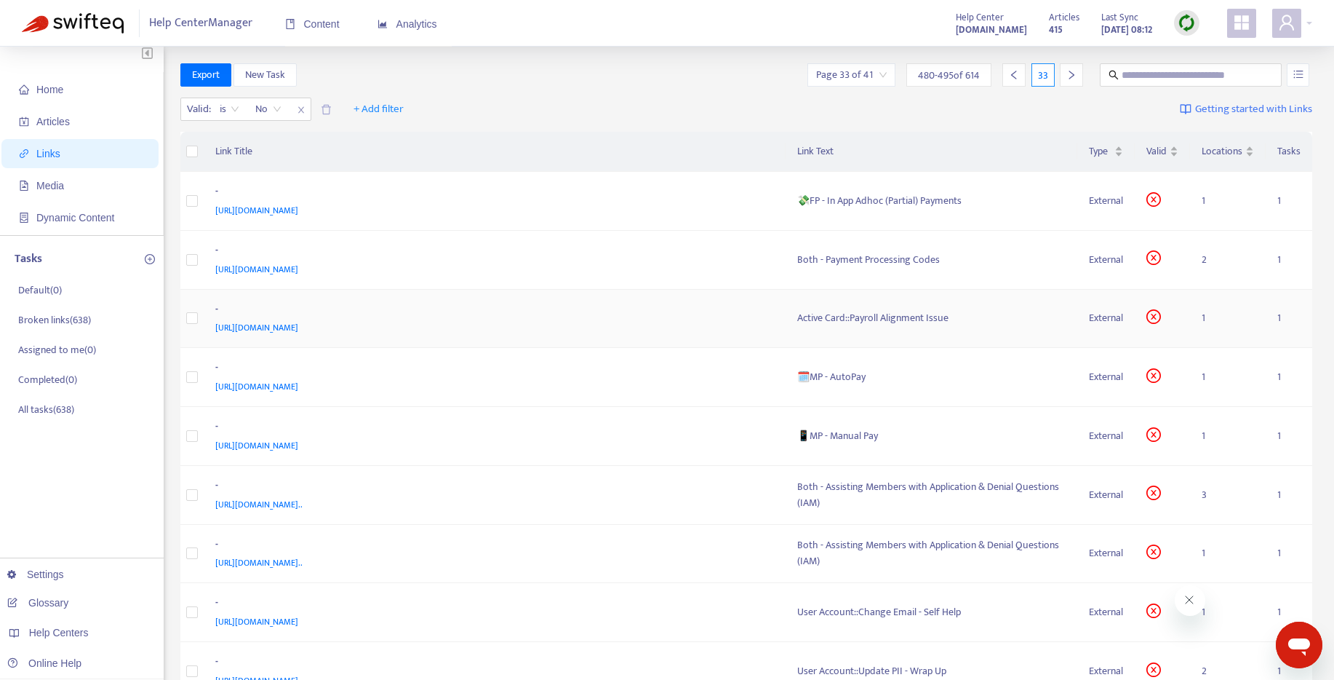
click at [866, 317] on div "Active Card::Payroll Alignment Issue" at bounding box center [931, 318] width 269 height 16
click at [909, 319] on body "Help Center Manager Content Analytics Help Center [DOMAIN_NAME] Articles 415 La…" at bounding box center [667, 564] width 1334 height 1139
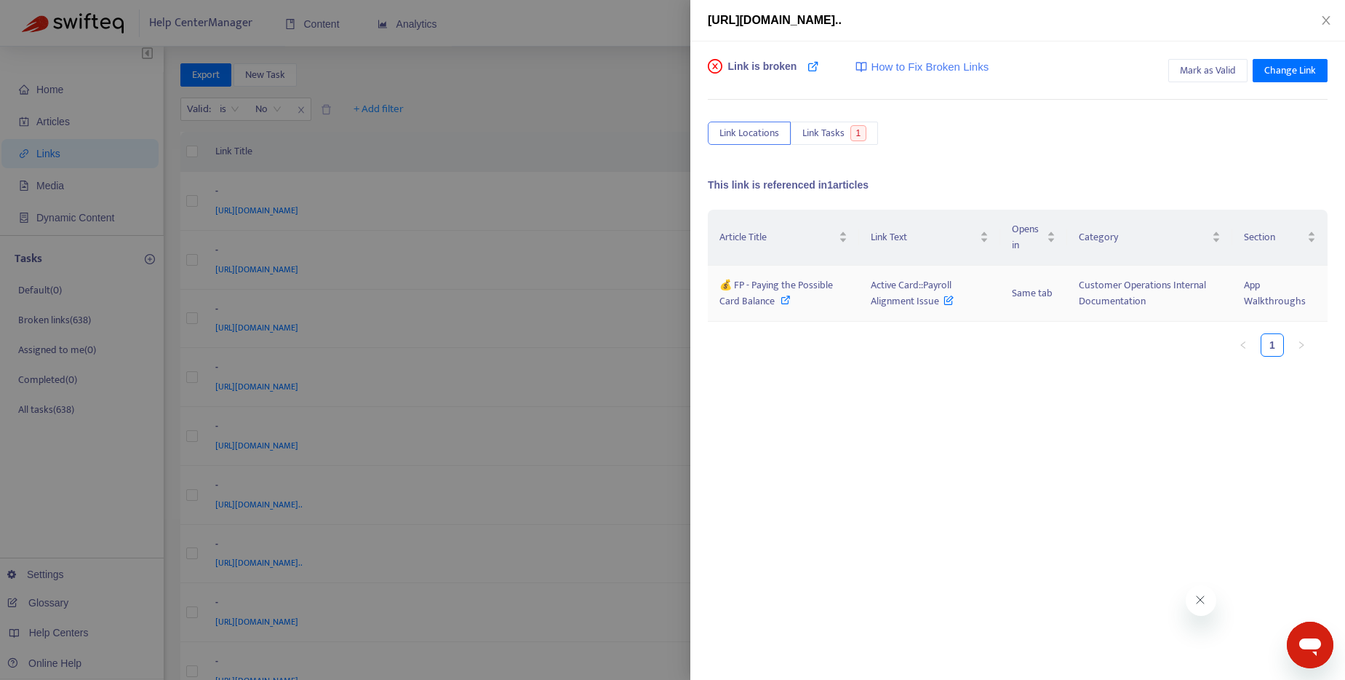
click at [784, 302] on icon at bounding box center [786, 300] width 10 height 10
click at [781, 300] on icon at bounding box center [786, 300] width 10 height 10
drag, startPoint x: 872, startPoint y: 283, endPoint x: 944, endPoint y: 306, distance: 76.4
click at [944, 306] on span "Active Card::Payroll Alignment Issue" at bounding box center [913, 292] width 84 height 33
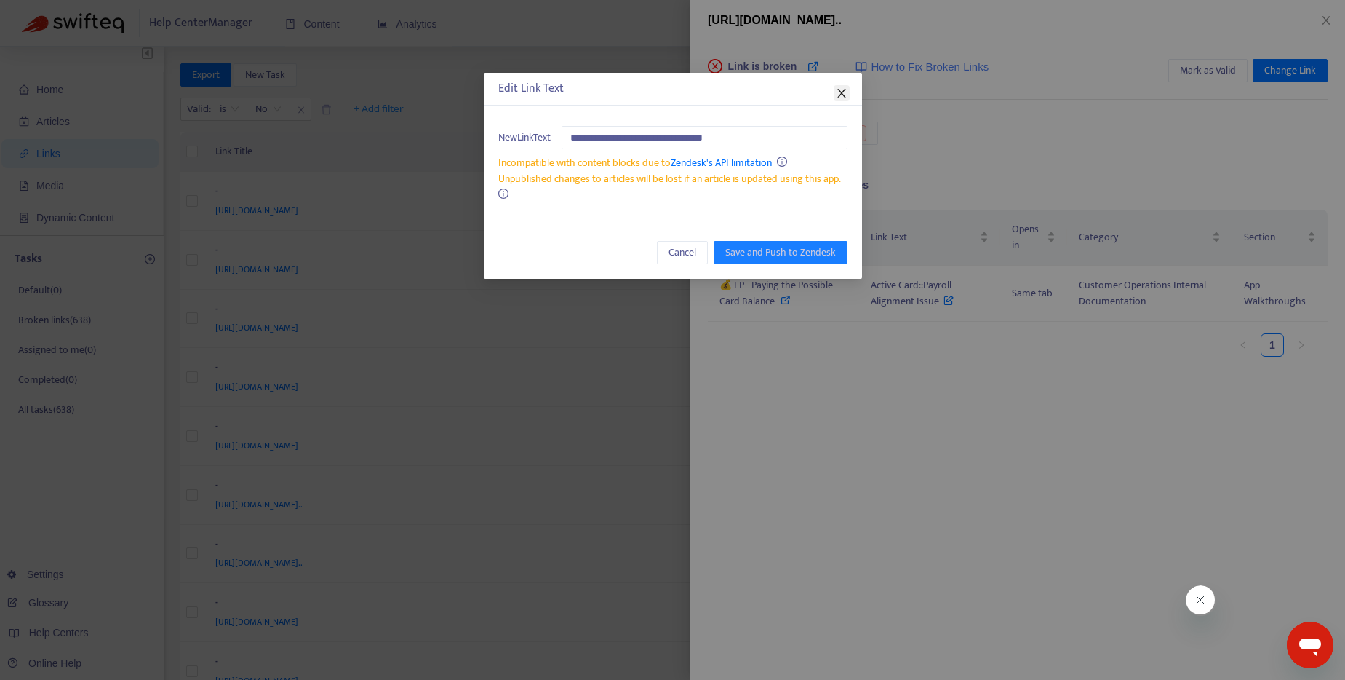
click at [835, 95] on span "Close" at bounding box center [842, 93] width 16 height 12
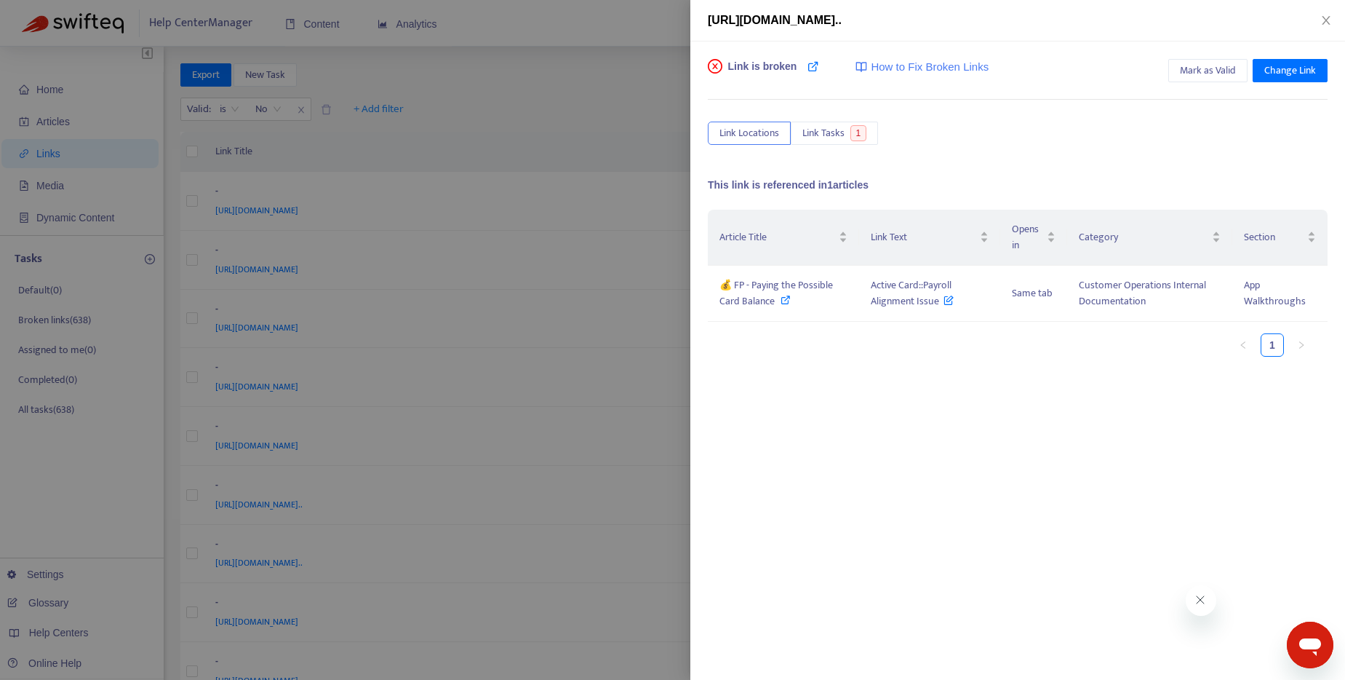
click at [967, 410] on div "Article Title Link Text Opens in Category Section 💰 FP - Paying the Possible Ca…" at bounding box center [1018, 355] width 620 height 291
drag, startPoint x: 866, startPoint y: 282, endPoint x: 937, endPoint y: 305, distance: 75.0
click at [937, 305] on td "Active Card::Payroll Alignment Issue" at bounding box center [929, 294] width 141 height 56
click at [1217, 74] on span "Mark as Valid" at bounding box center [1208, 71] width 56 height 16
click at [573, 80] on div at bounding box center [672, 340] width 1345 height 680
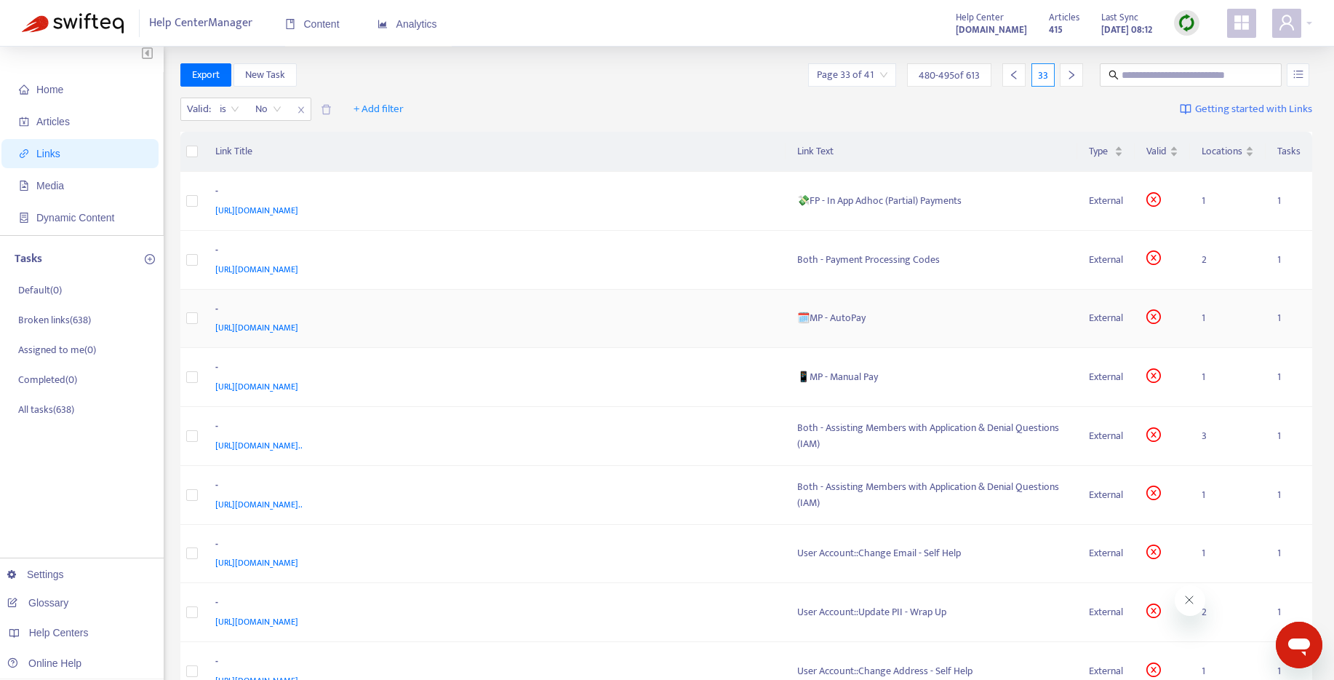
click at [838, 319] on div "🗓️MP - AutoPay" at bounding box center [931, 318] width 269 height 16
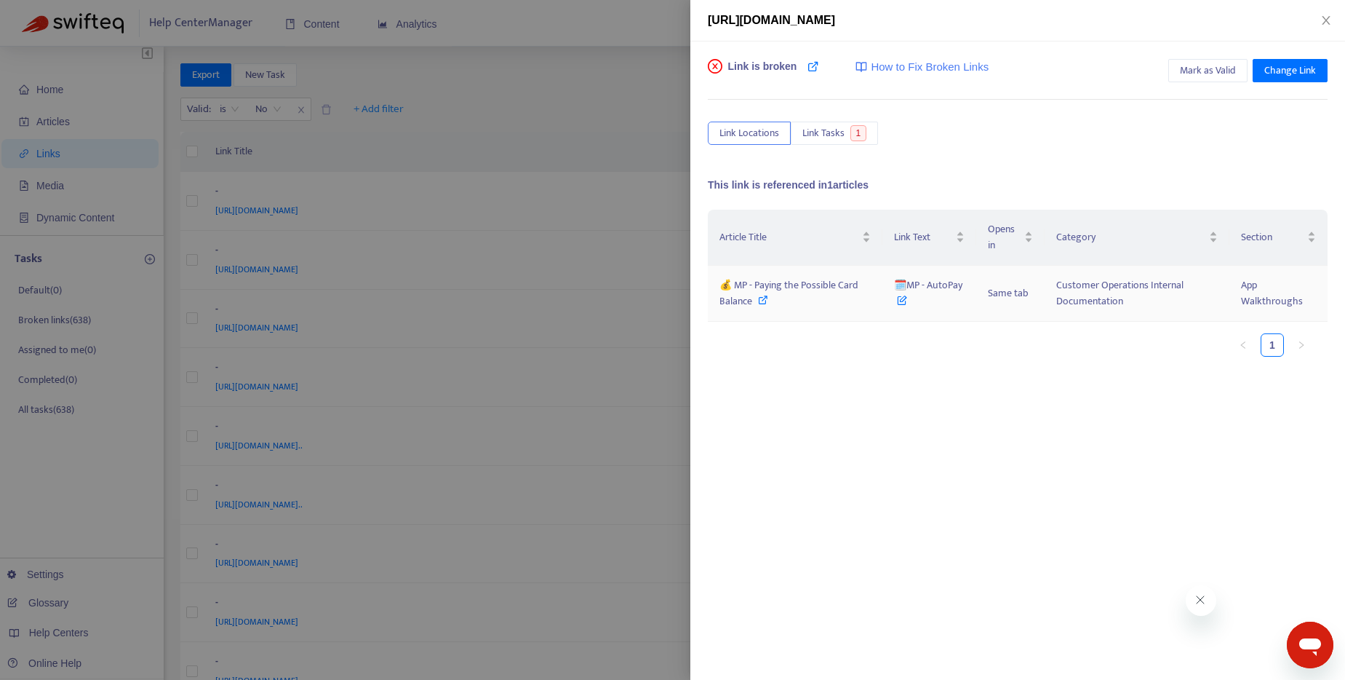
click at [762, 303] on icon at bounding box center [763, 300] width 10 height 10
click at [899, 301] on icon at bounding box center [902, 297] width 10 height 16
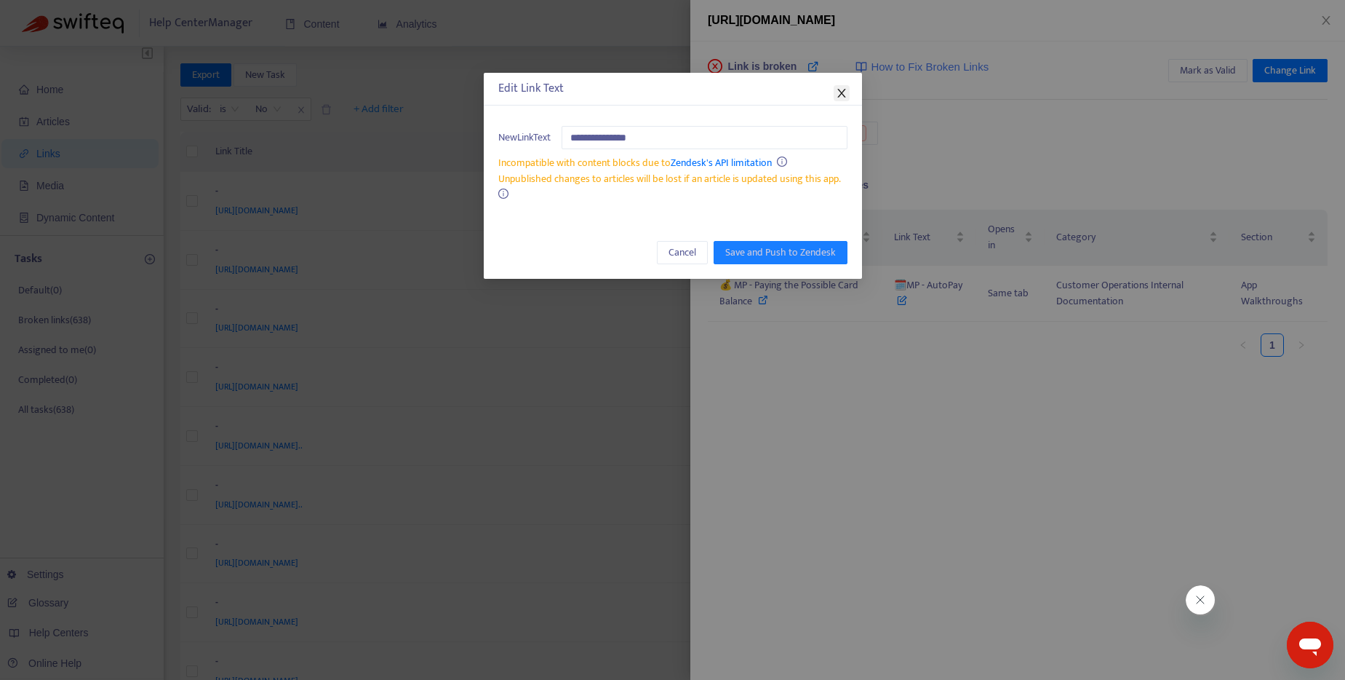
click at [840, 94] on icon "close" at bounding box center [841, 93] width 8 height 9
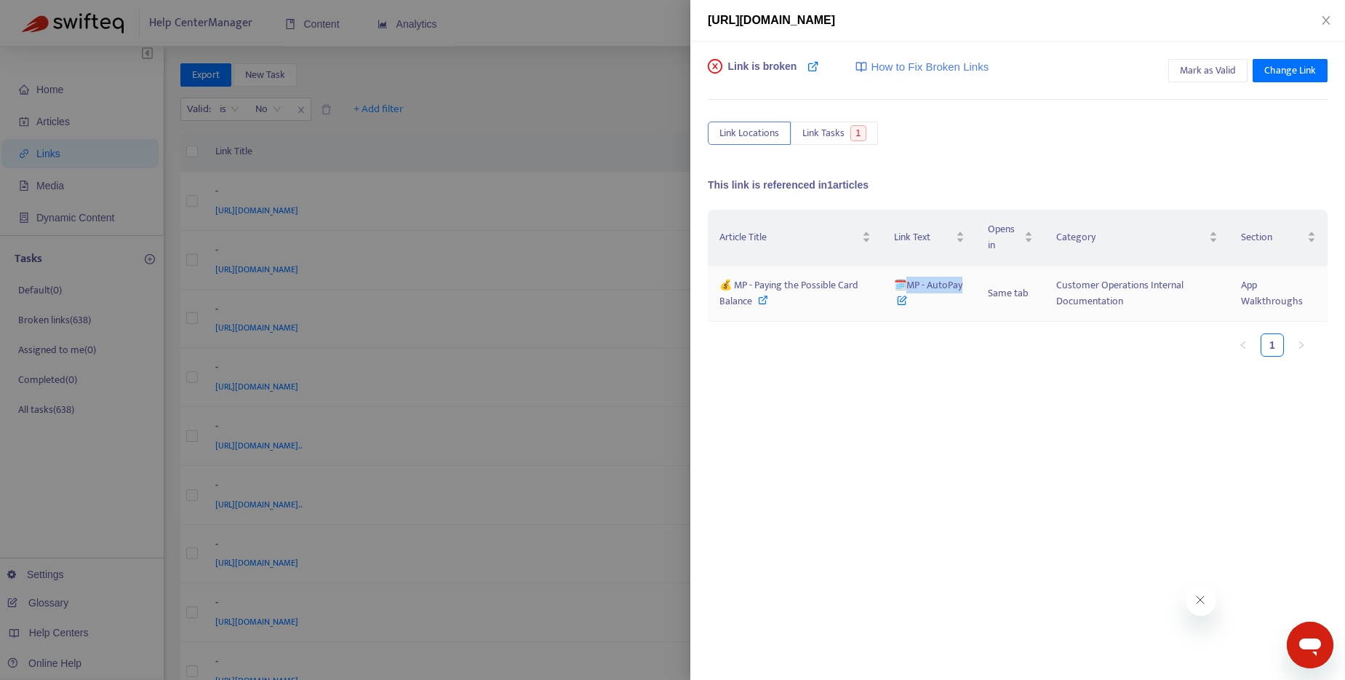
drag, startPoint x: 969, startPoint y: 279, endPoint x: 910, endPoint y: 284, distance: 59.2
click at [910, 284] on td "🗓️MP - AutoPay" at bounding box center [930, 294] width 94 height 56
click at [629, 110] on div at bounding box center [672, 340] width 1345 height 680
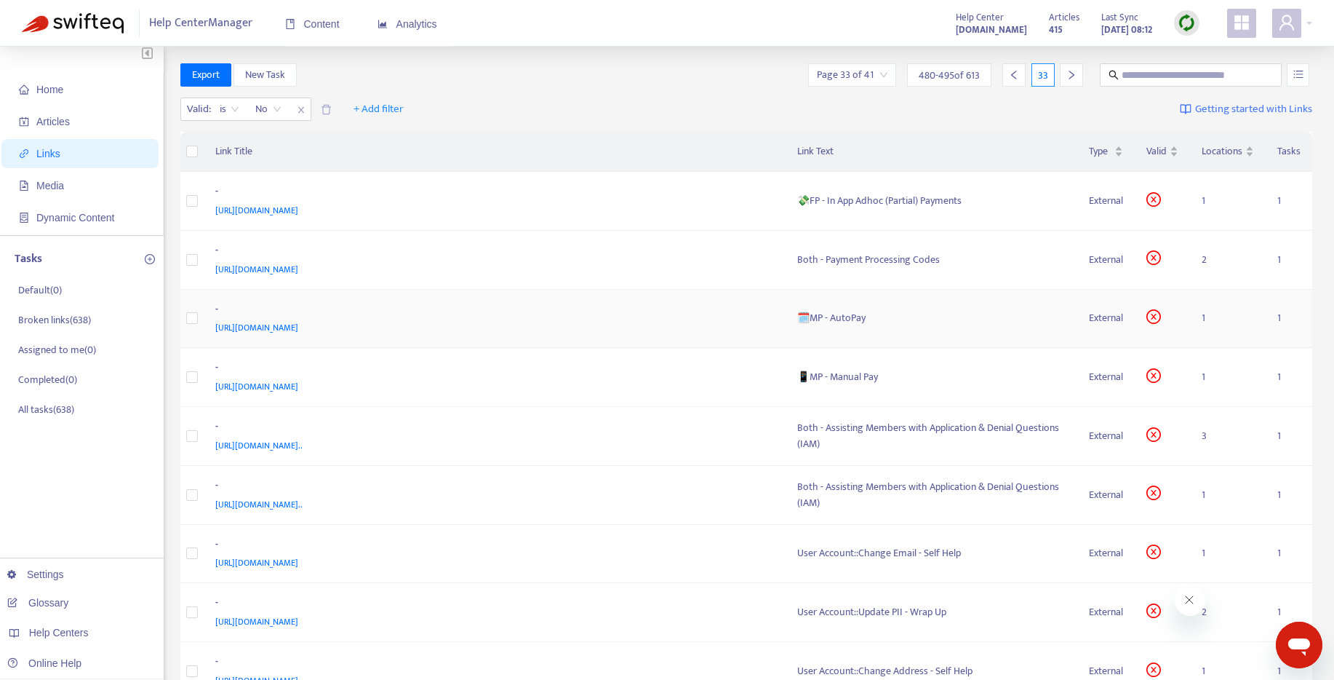
click at [844, 314] on div "🗓️MP - AutoPay" at bounding box center [931, 318] width 269 height 16
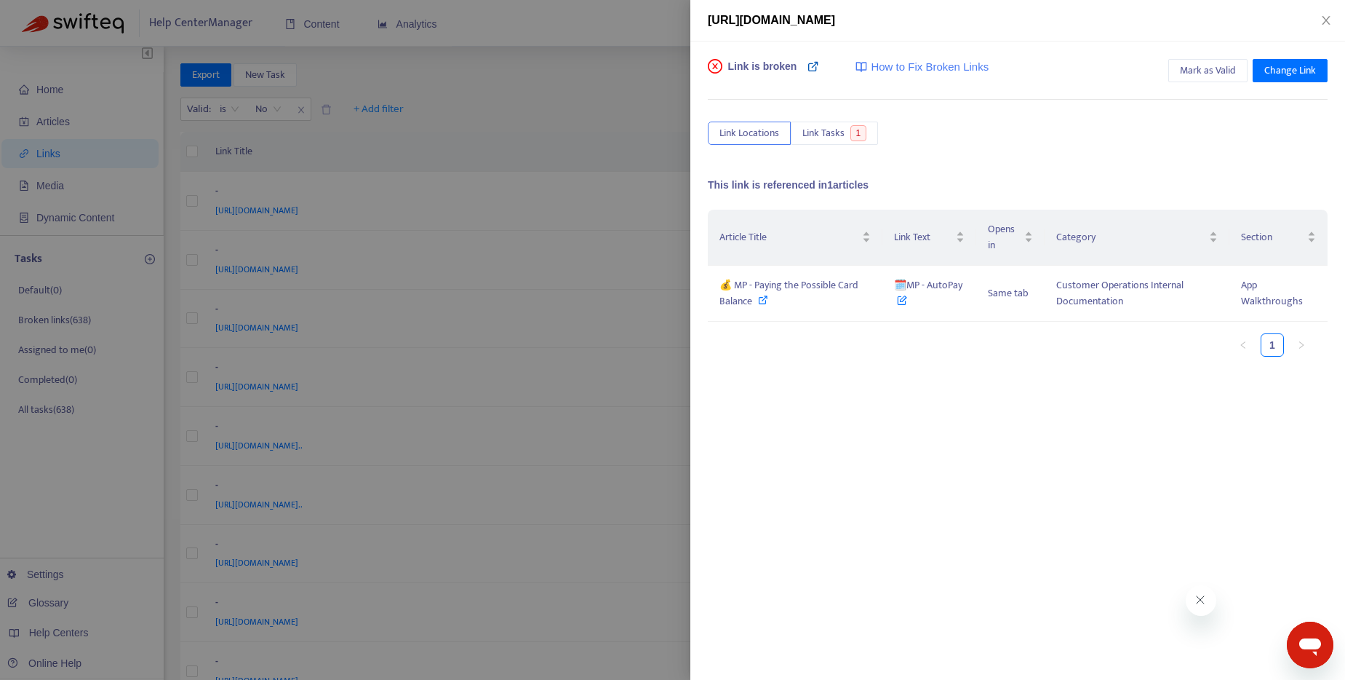
click at [816, 68] on icon at bounding box center [814, 66] width 12 height 12
drag, startPoint x: 751, startPoint y: 304, endPoint x: 736, endPoint y: 290, distance: 20.6
click at [736, 290] on span "💰 MP - Paying the Possible Card Balance" at bounding box center [789, 292] width 139 height 33
click at [546, 95] on div at bounding box center [672, 340] width 1345 height 680
click at [546, 95] on div "Valid : is No + Add filter Getting started with Links" at bounding box center [746, 112] width 1133 height 40
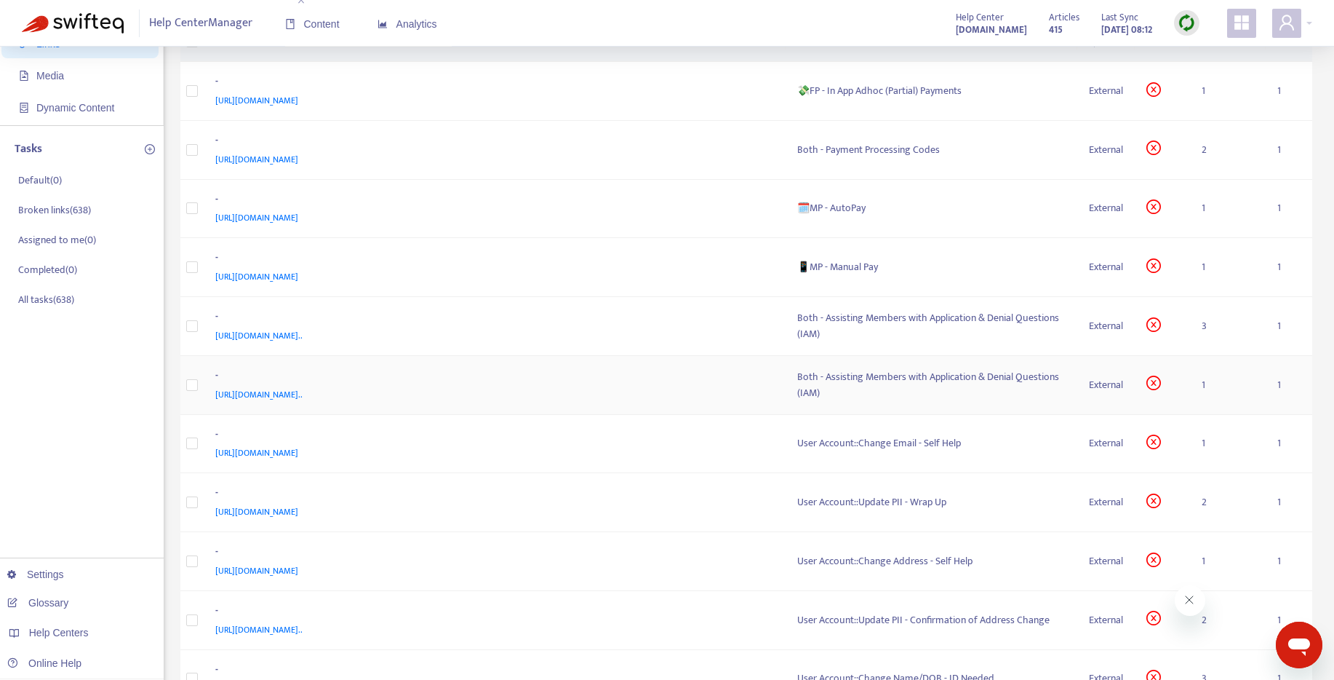
scroll to position [0, 0]
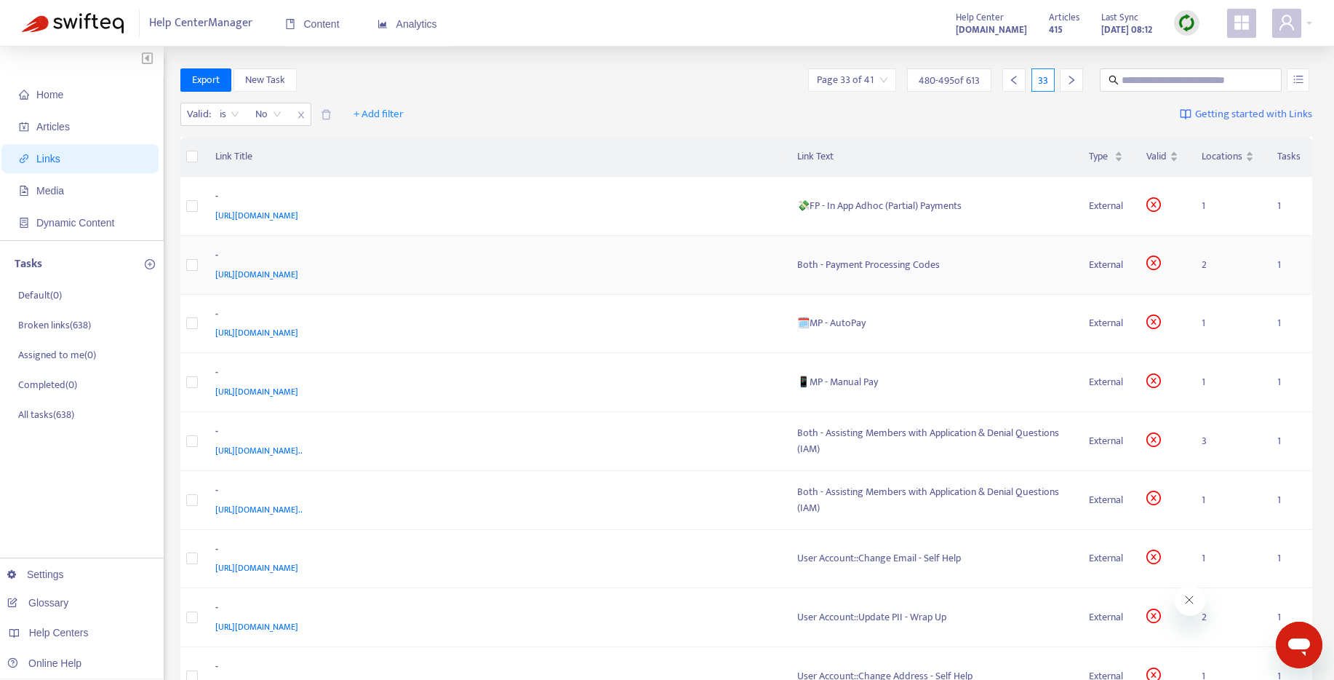
click at [891, 265] on div "Both - Payment Processing Codes" at bounding box center [931, 265] width 269 height 16
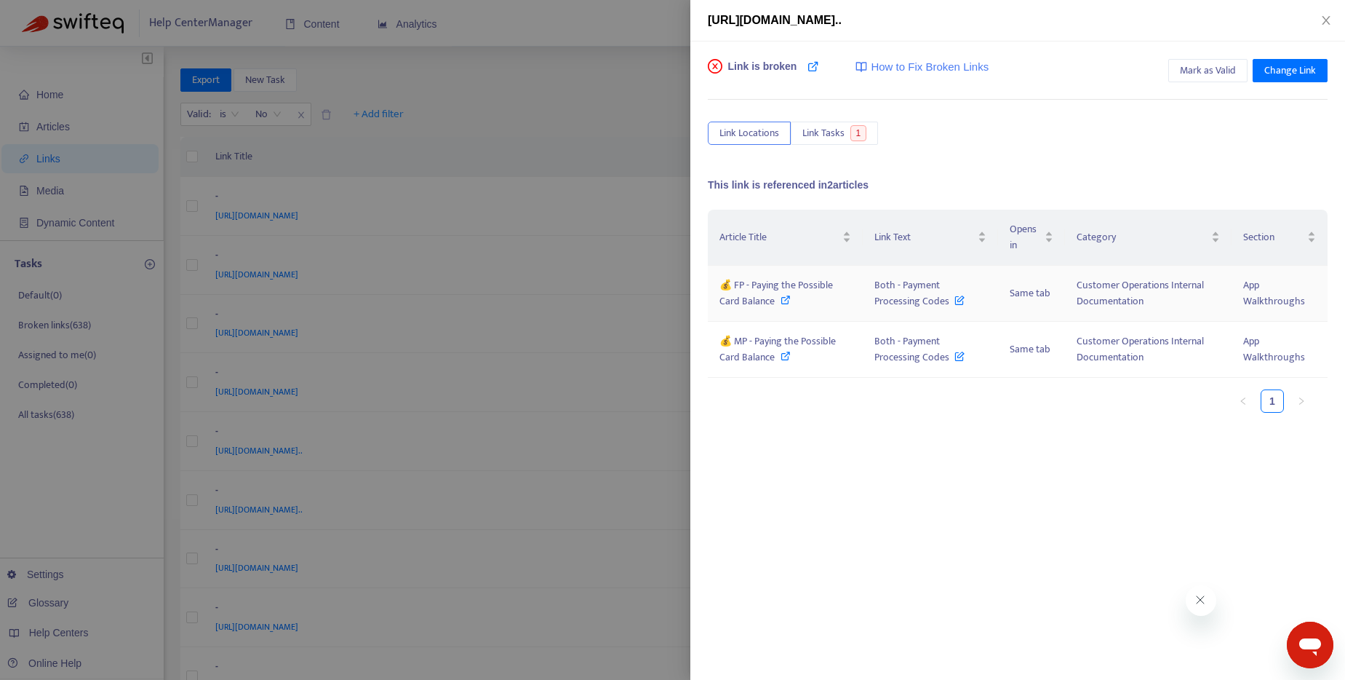
click at [784, 301] on icon at bounding box center [786, 300] width 10 height 10
drag, startPoint x: 872, startPoint y: 284, endPoint x: 949, endPoint y: 300, distance: 79.6
click at [949, 300] on td "Both - Payment Processing Codes" at bounding box center [930, 294] width 135 height 56
click at [781, 357] on icon at bounding box center [786, 356] width 10 height 10
drag, startPoint x: 877, startPoint y: 339, endPoint x: 952, endPoint y: 362, distance: 79.2
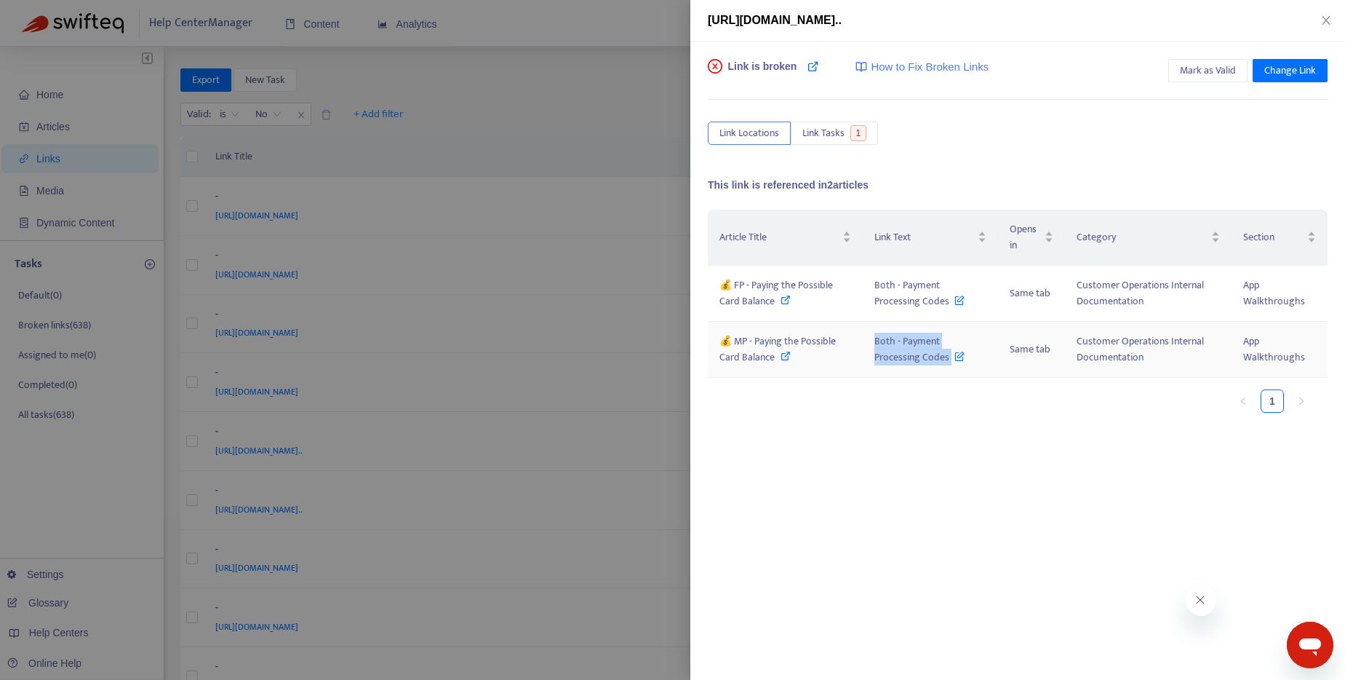
click at [952, 362] on span "Both - Payment Processing Codes" at bounding box center [920, 349] width 90 height 33
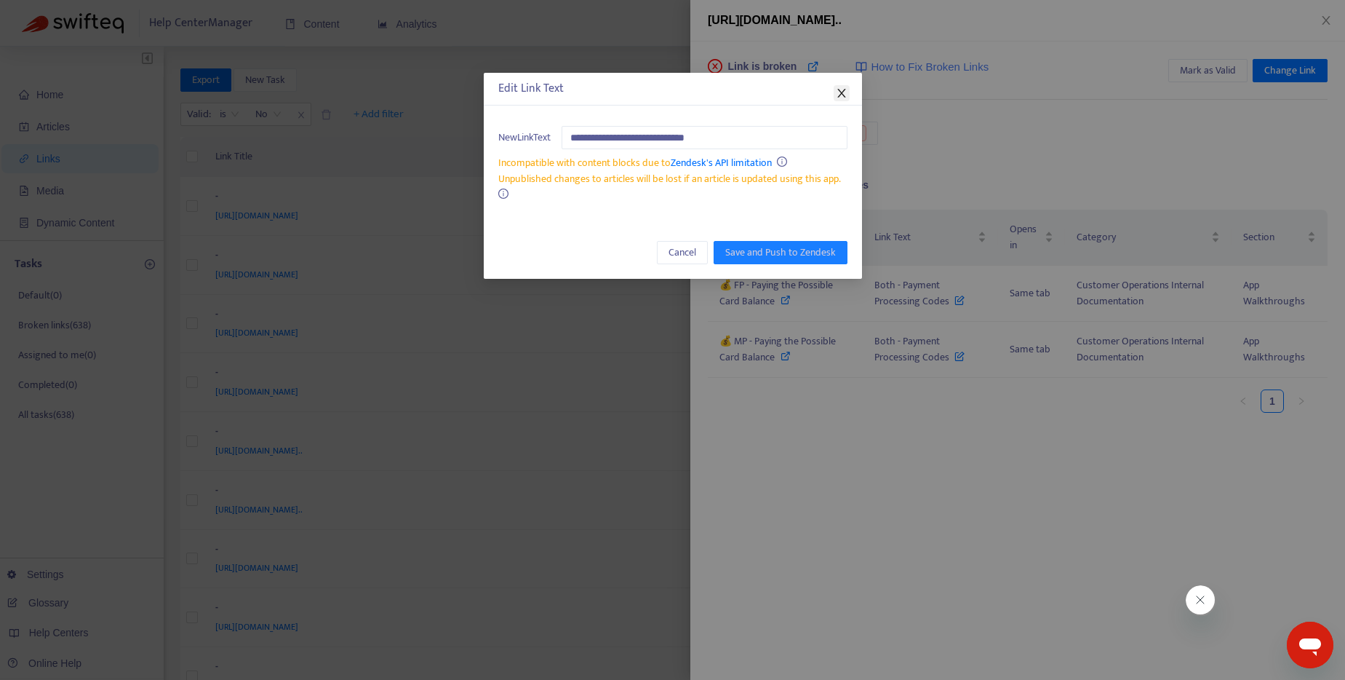
click at [840, 88] on icon "close" at bounding box center [842, 93] width 12 height 12
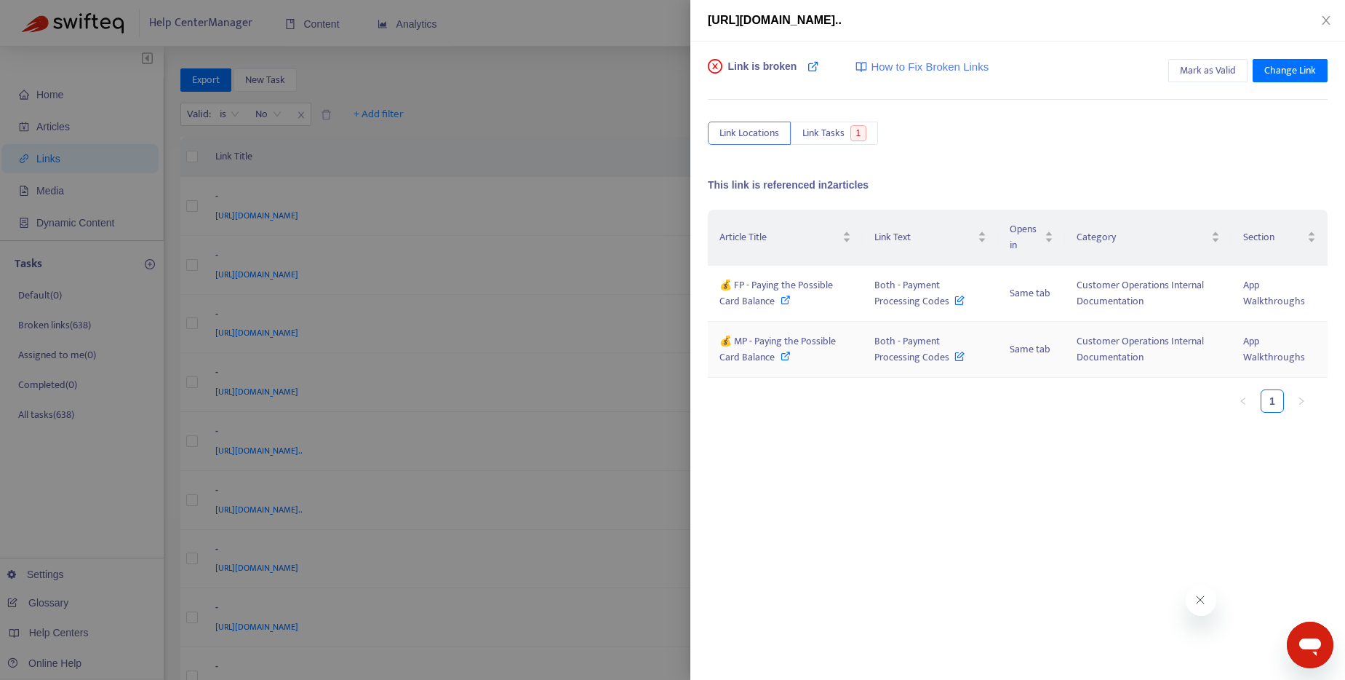
drag, startPoint x: 878, startPoint y: 341, endPoint x: 944, endPoint y: 361, distance: 69.1
click at [944, 361] on span "Both - Payment Processing Codes" at bounding box center [920, 349] width 90 height 33
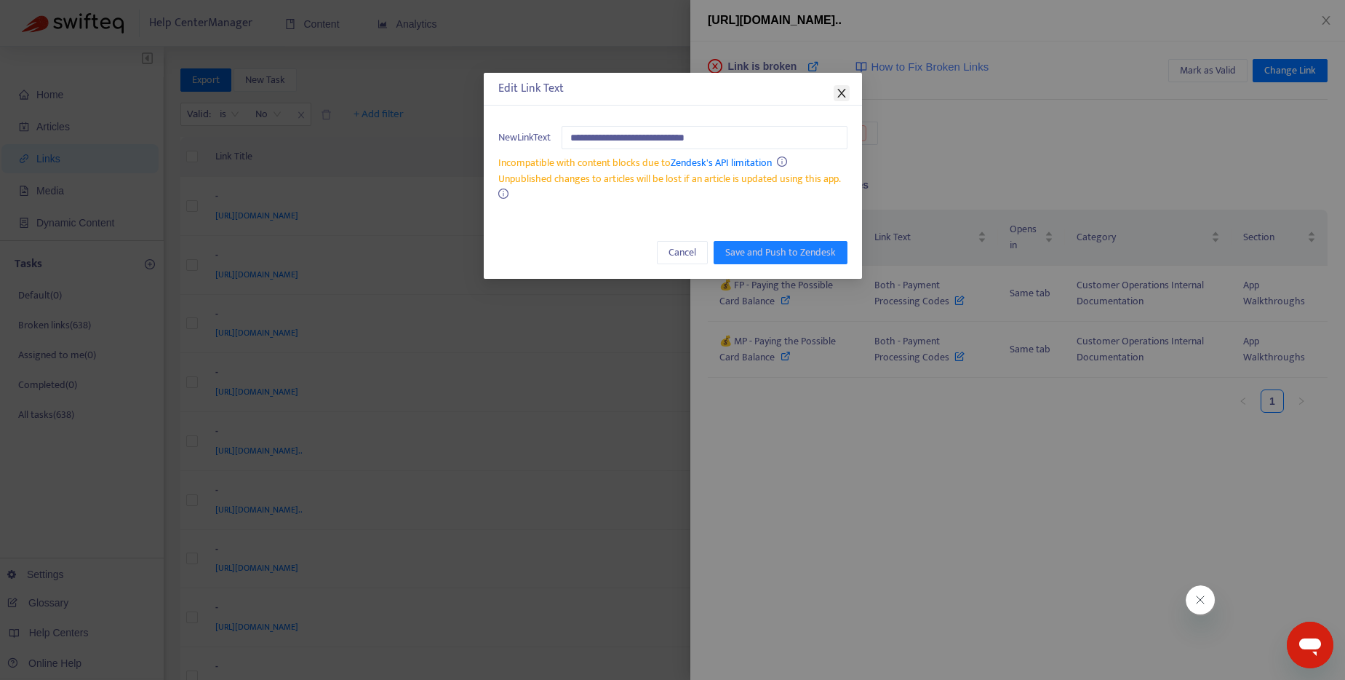
click at [848, 95] on span "Close" at bounding box center [842, 93] width 16 height 12
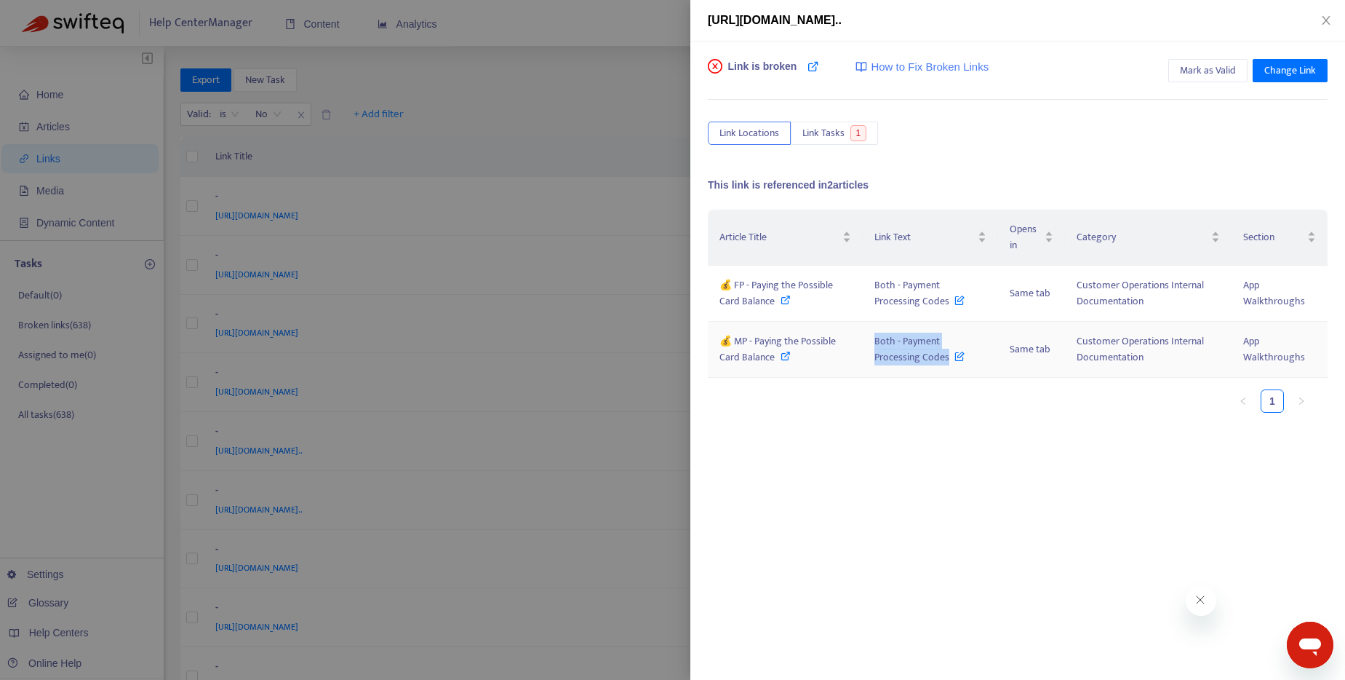
drag, startPoint x: 882, startPoint y: 341, endPoint x: 950, endPoint y: 361, distance: 71.4
click at [950, 361] on span "Both - Payment Processing Codes" at bounding box center [920, 349] width 90 height 33
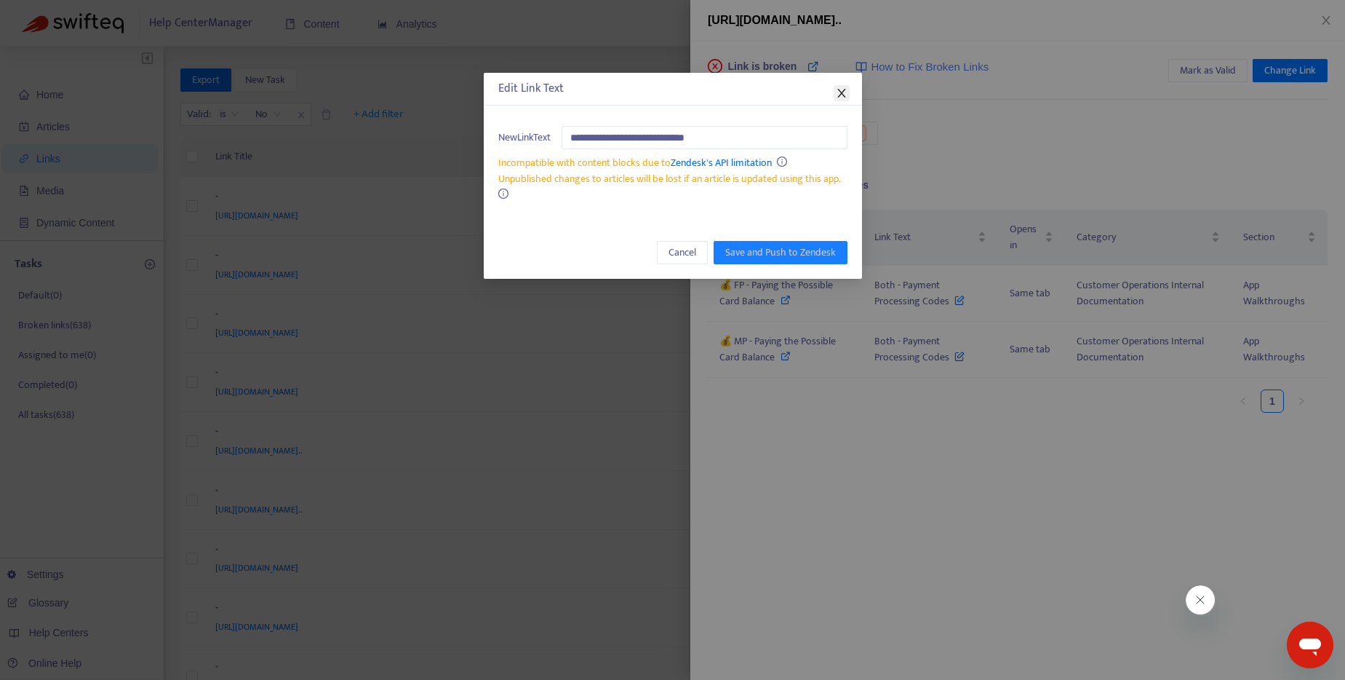
click at [844, 92] on icon "close" at bounding box center [842, 93] width 12 height 12
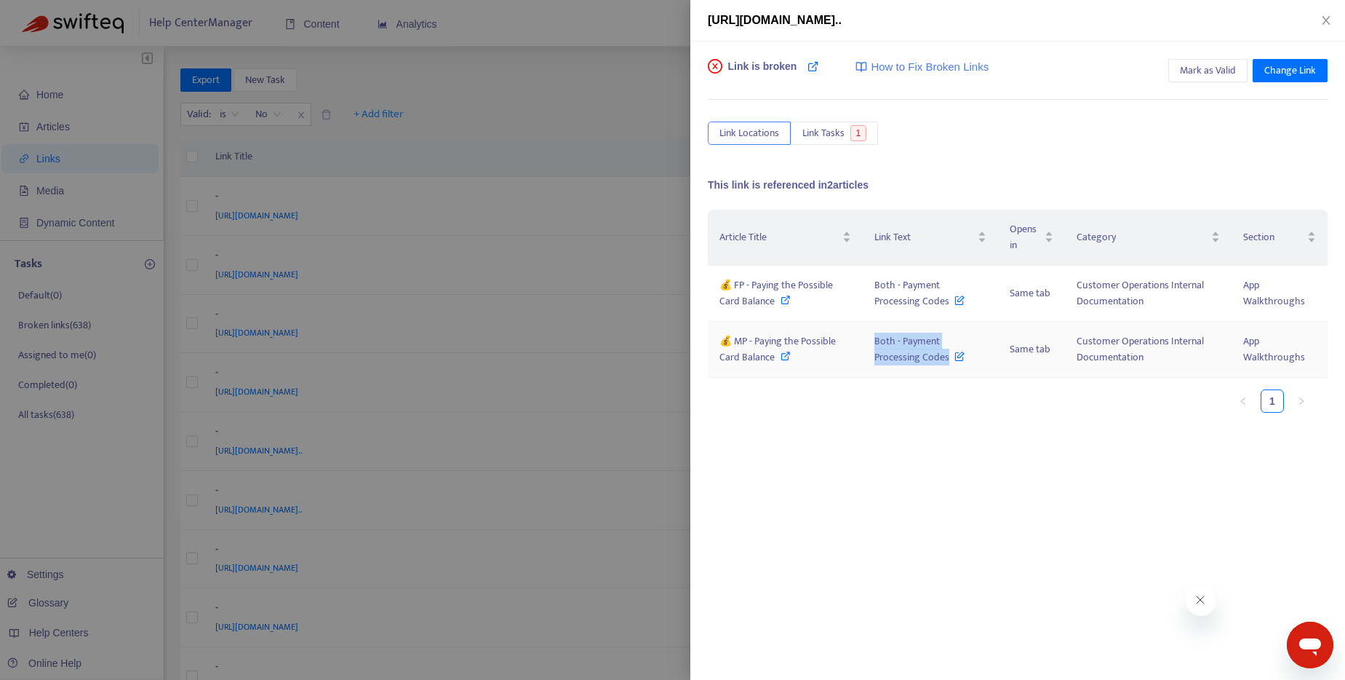
drag, startPoint x: 876, startPoint y: 340, endPoint x: 947, endPoint y: 358, distance: 73.6
click at [947, 358] on span "Both - Payment Processing Codes" at bounding box center [920, 349] width 90 height 33
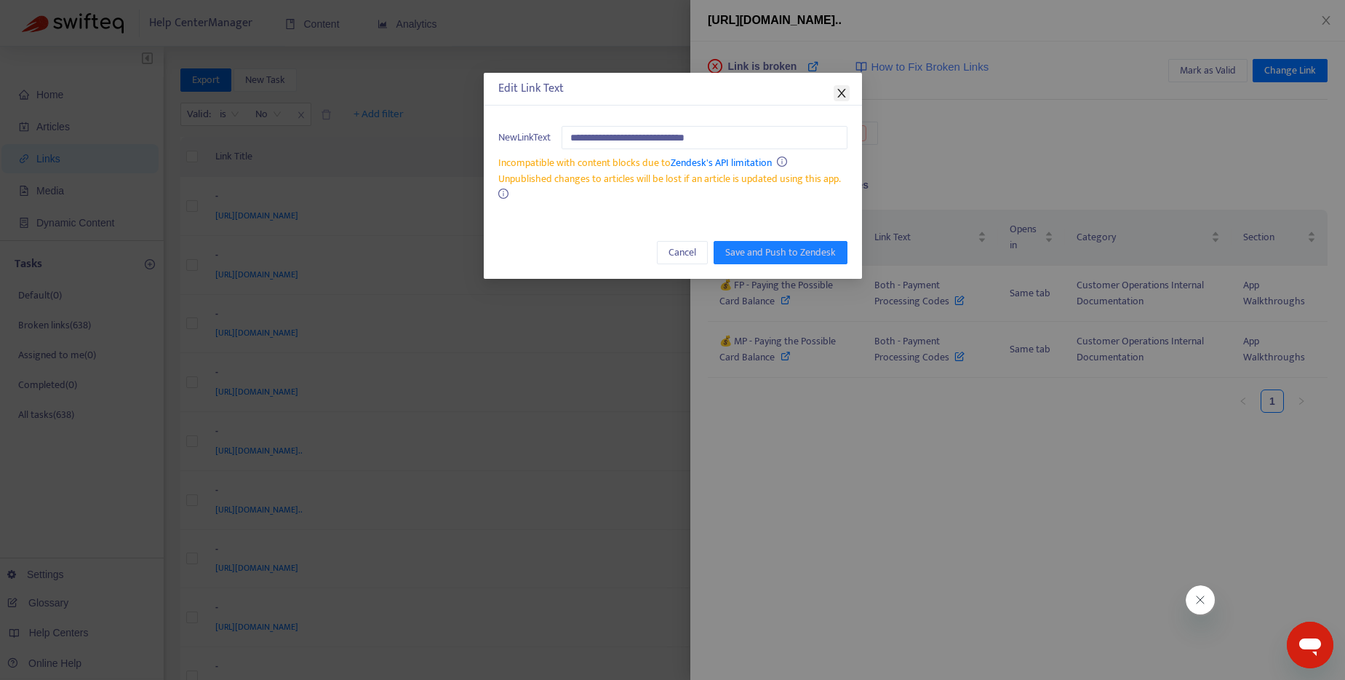
click at [847, 88] on span "Close" at bounding box center [842, 93] width 16 height 12
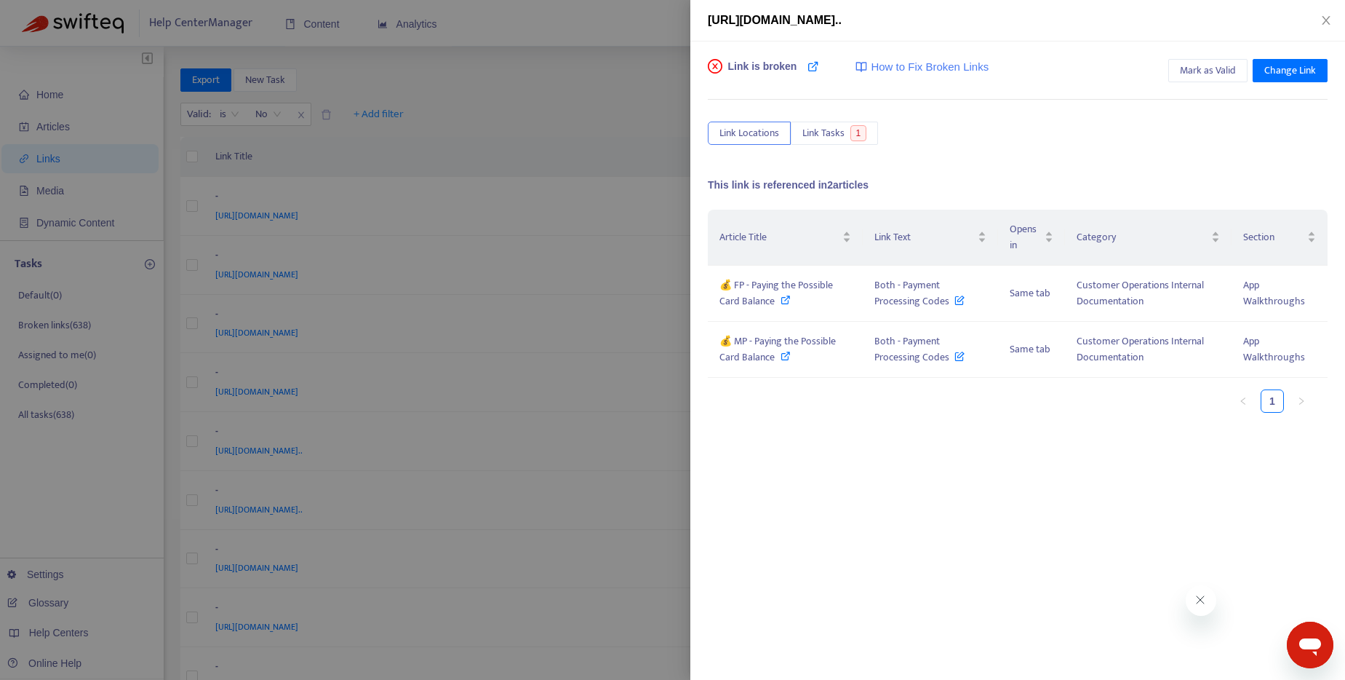
click at [565, 105] on div at bounding box center [672, 340] width 1345 height 680
click at [565, 105] on div "Valid : is No + Add filter Getting started with Links" at bounding box center [746, 117] width 1133 height 40
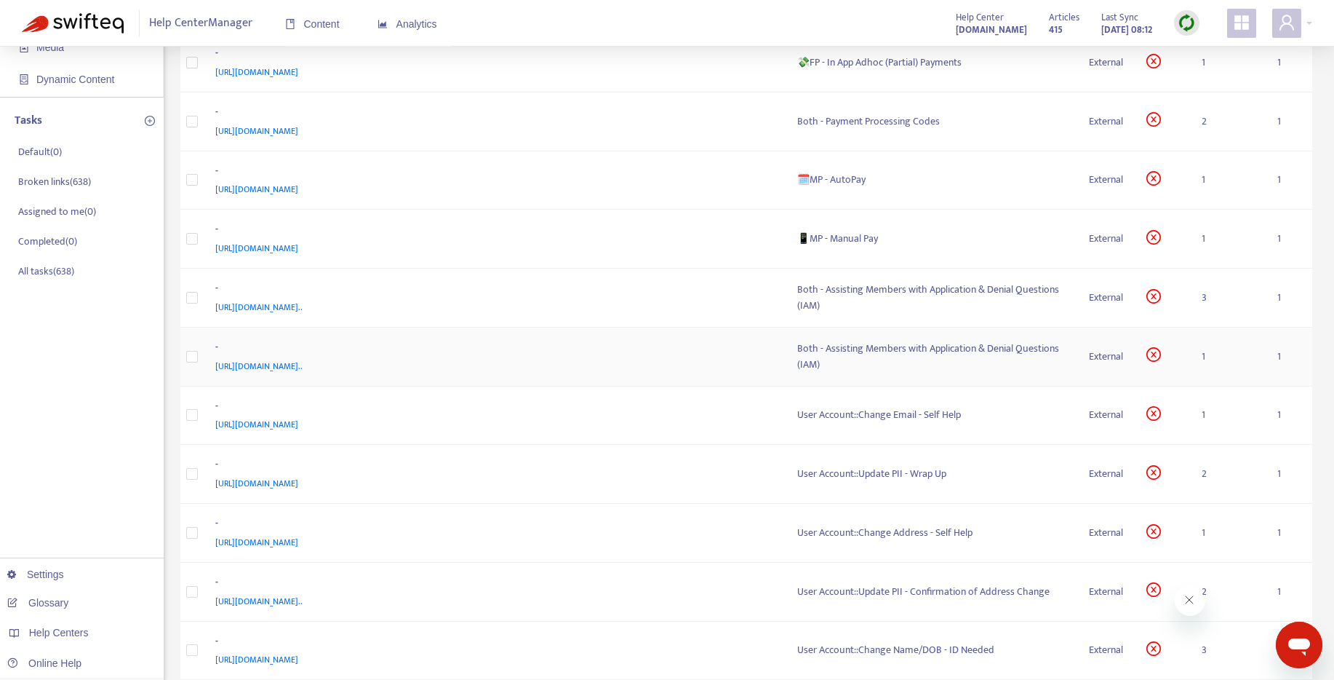
scroll to position [176, 0]
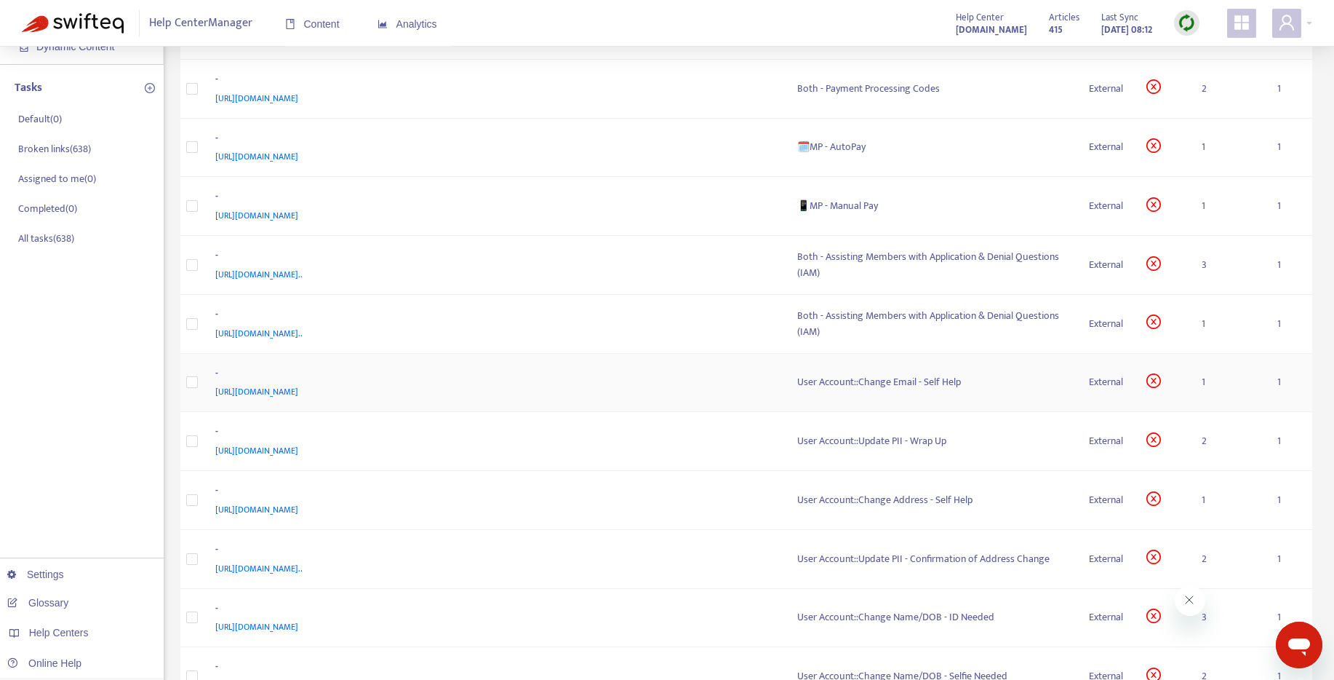
click at [888, 385] on div "User Account::Change Email - Self Help" at bounding box center [931, 382] width 269 height 16
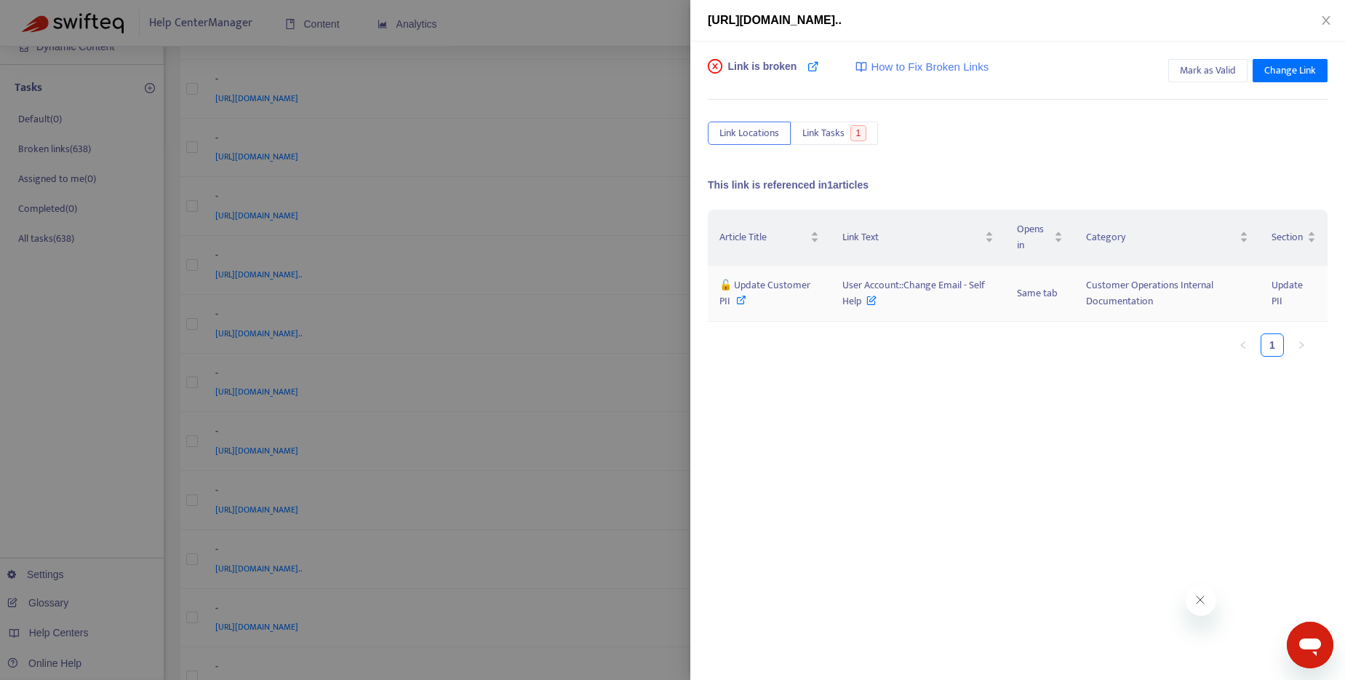
click at [745, 301] on icon at bounding box center [741, 300] width 10 height 10
drag, startPoint x: 843, startPoint y: 284, endPoint x: 860, endPoint y: 301, distance: 23.7
click at [860, 301] on span "User Account::Change Email - Self Help" at bounding box center [914, 292] width 143 height 33
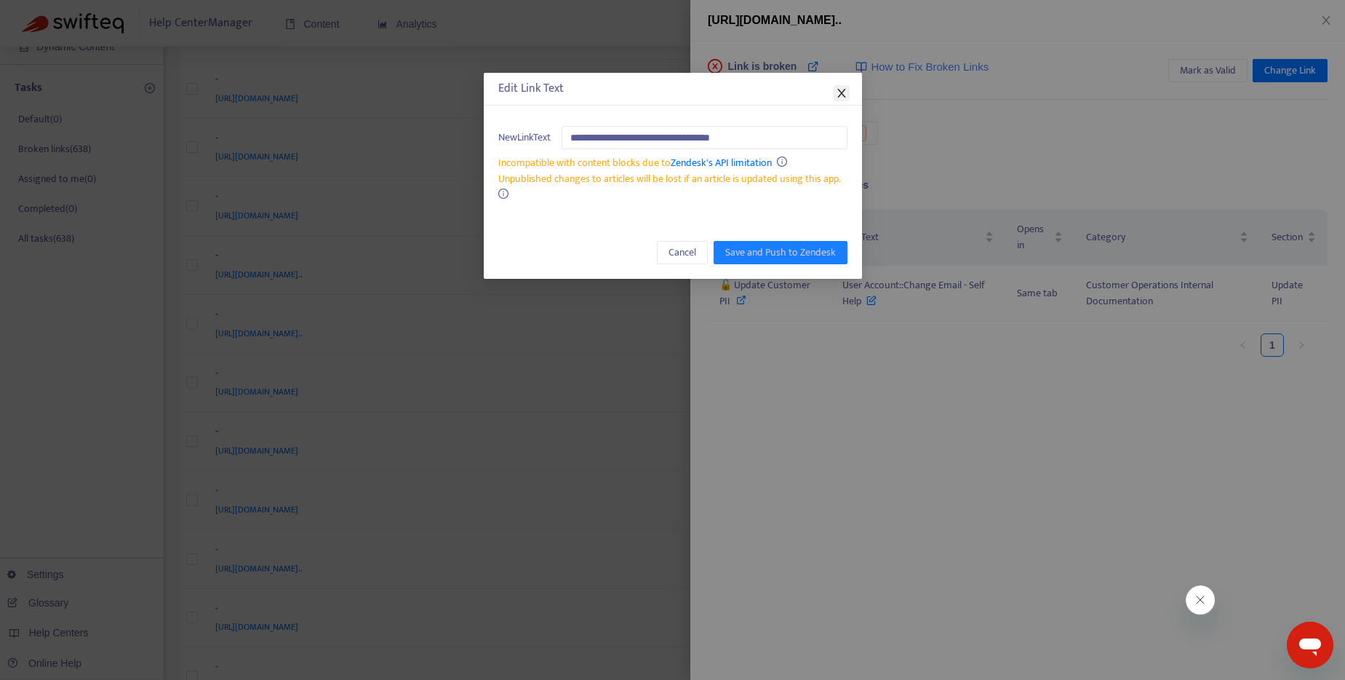
click at [841, 95] on icon "close" at bounding box center [842, 93] width 12 height 12
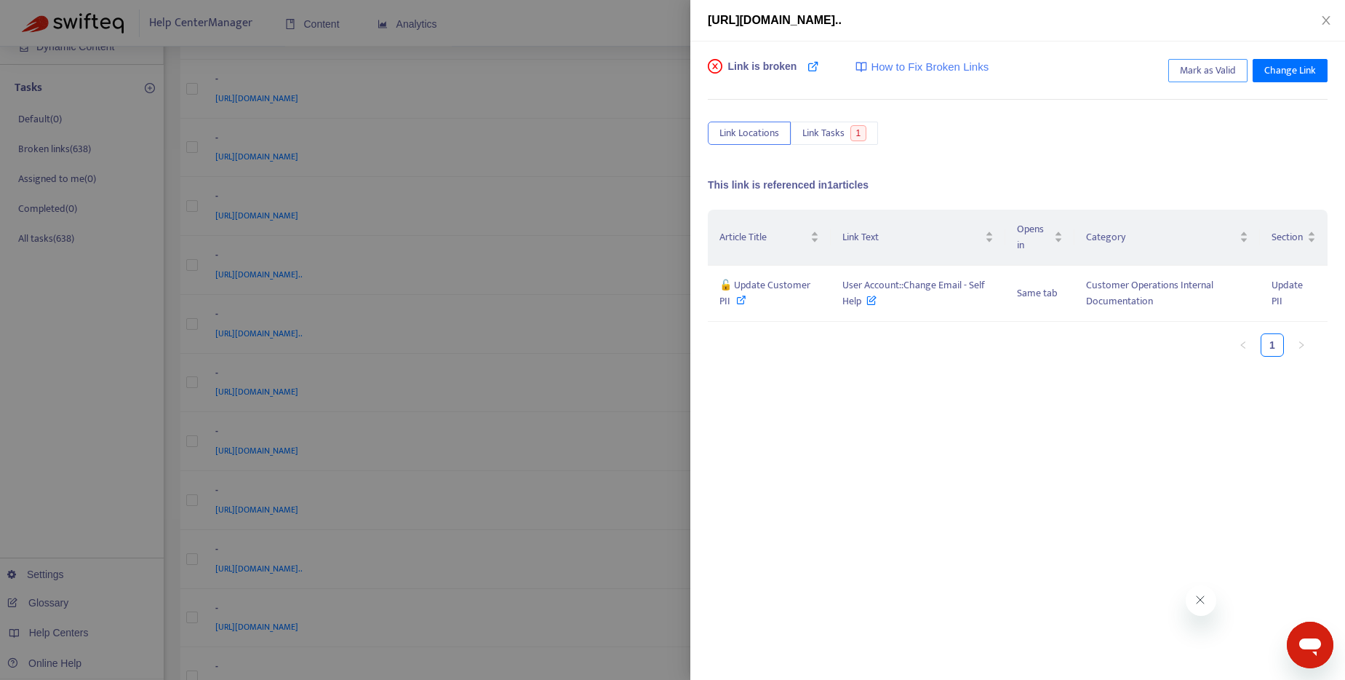
click at [1205, 69] on span "Mark as Valid" at bounding box center [1208, 71] width 56 height 16
click at [629, 45] on div at bounding box center [672, 340] width 1345 height 680
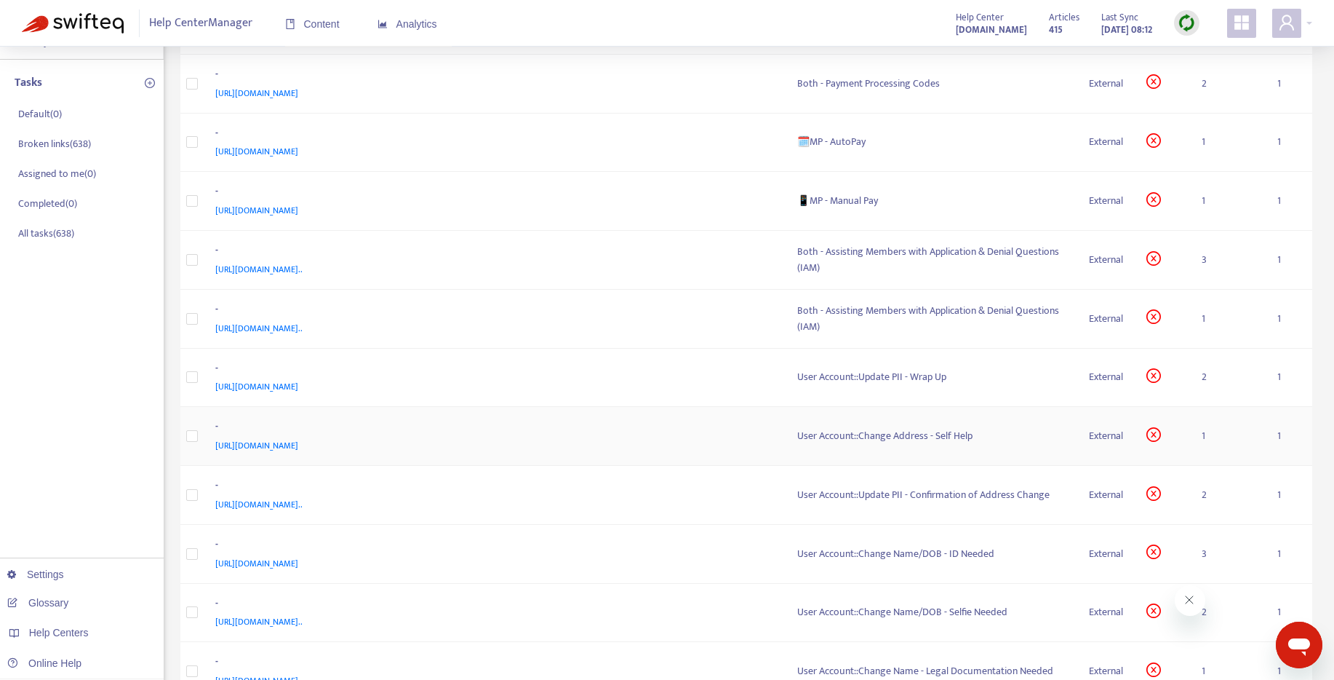
scroll to position [183, 0]
click at [896, 431] on div "User Account::Change Address - Self Help" at bounding box center [931, 434] width 269 height 16
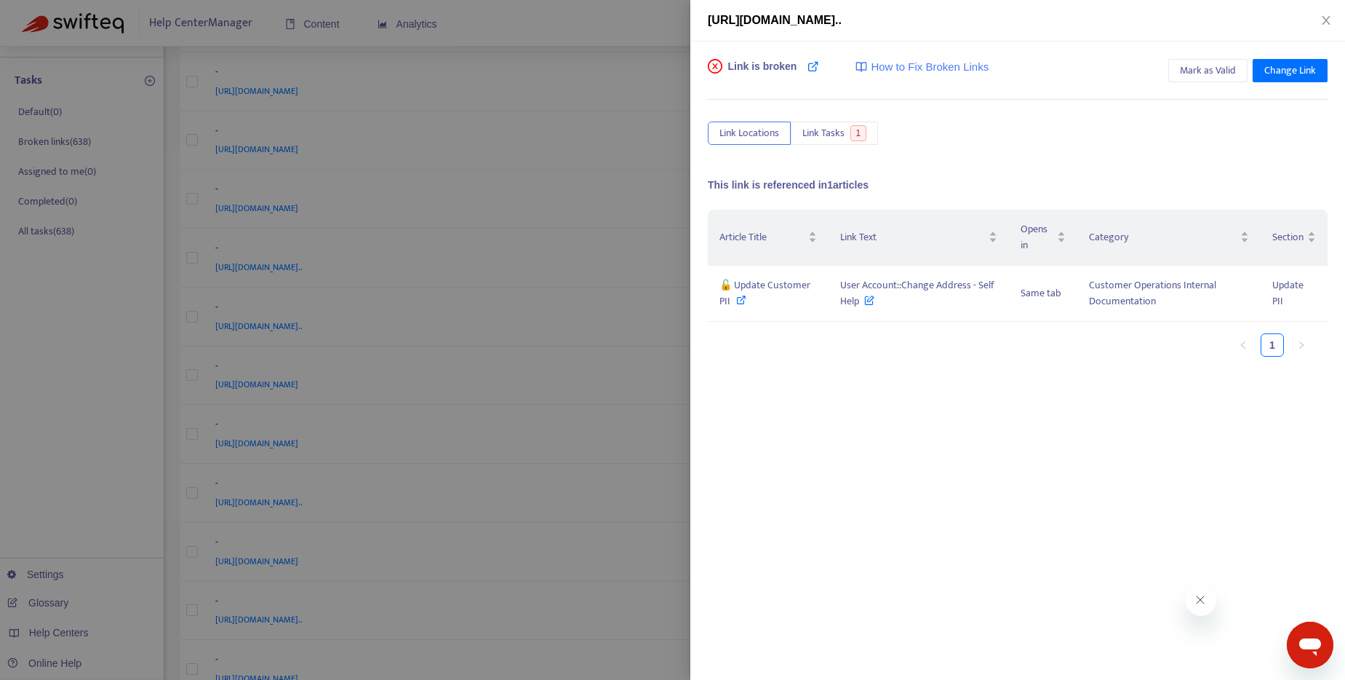
click at [599, 24] on div at bounding box center [672, 340] width 1345 height 680
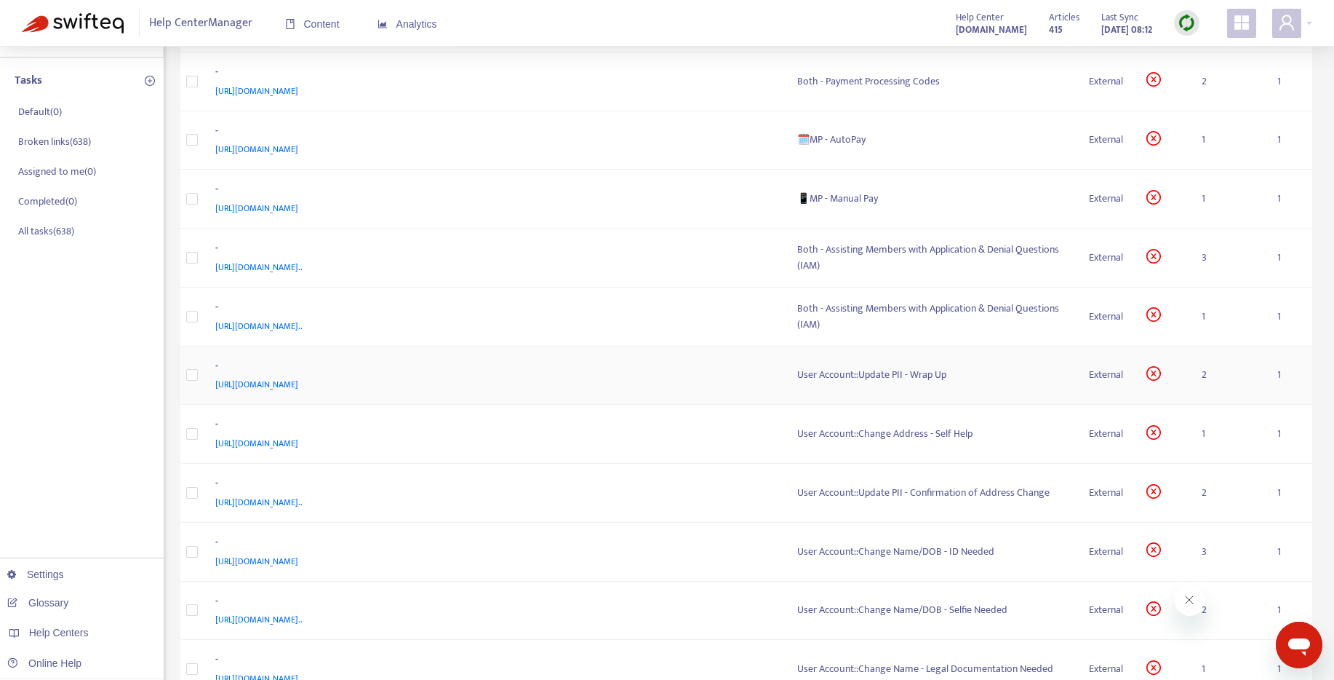
click at [901, 376] on div "User Account::Update PII - Wrap Up" at bounding box center [931, 375] width 269 height 16
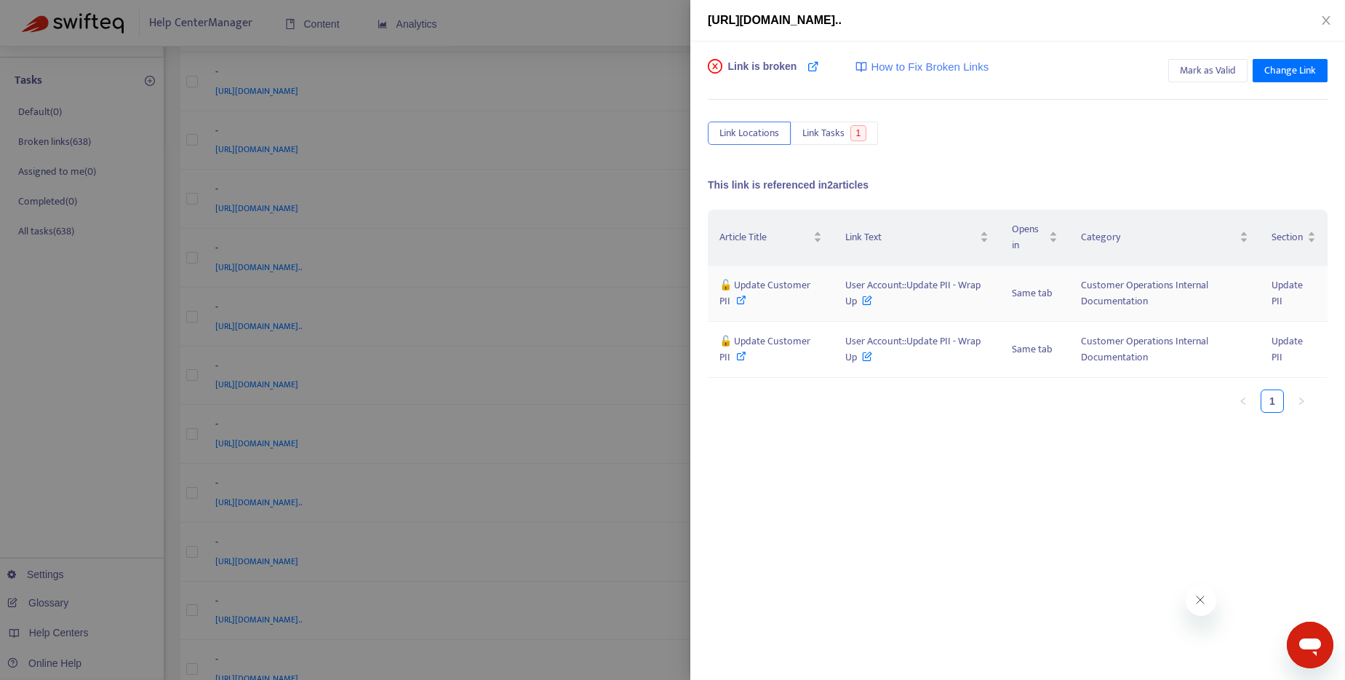
click at [736, 300] on icon at bounding box center [741, 300] width 10 height 10
drag, startPoint x: 844, startPoint y: 284, endPoint x: 859, endPoint y: 303, distance: 24.9
click at [859, 303] on span "User Account::Update PII - Wrap Up" at bounding box center [912, 292] width 135 height 33
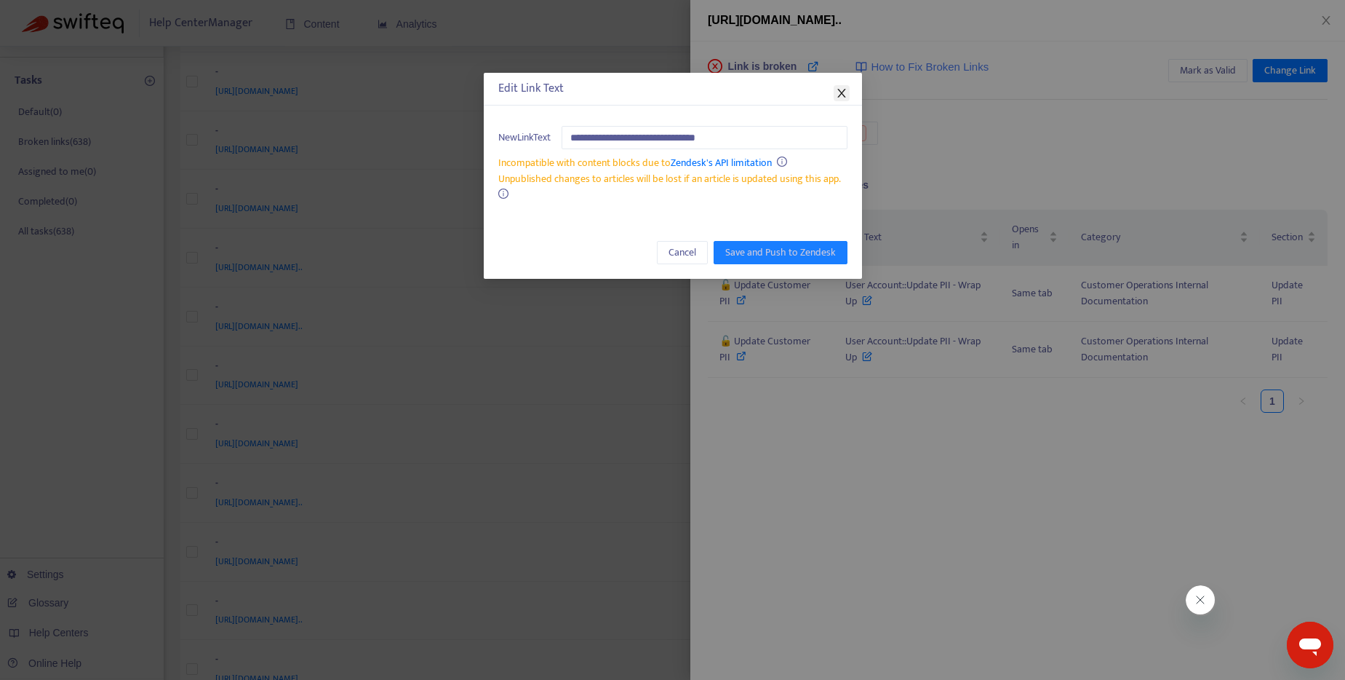
click at [836, 93] on icon "close" at bounding box center [842, 93] width 12 height 12
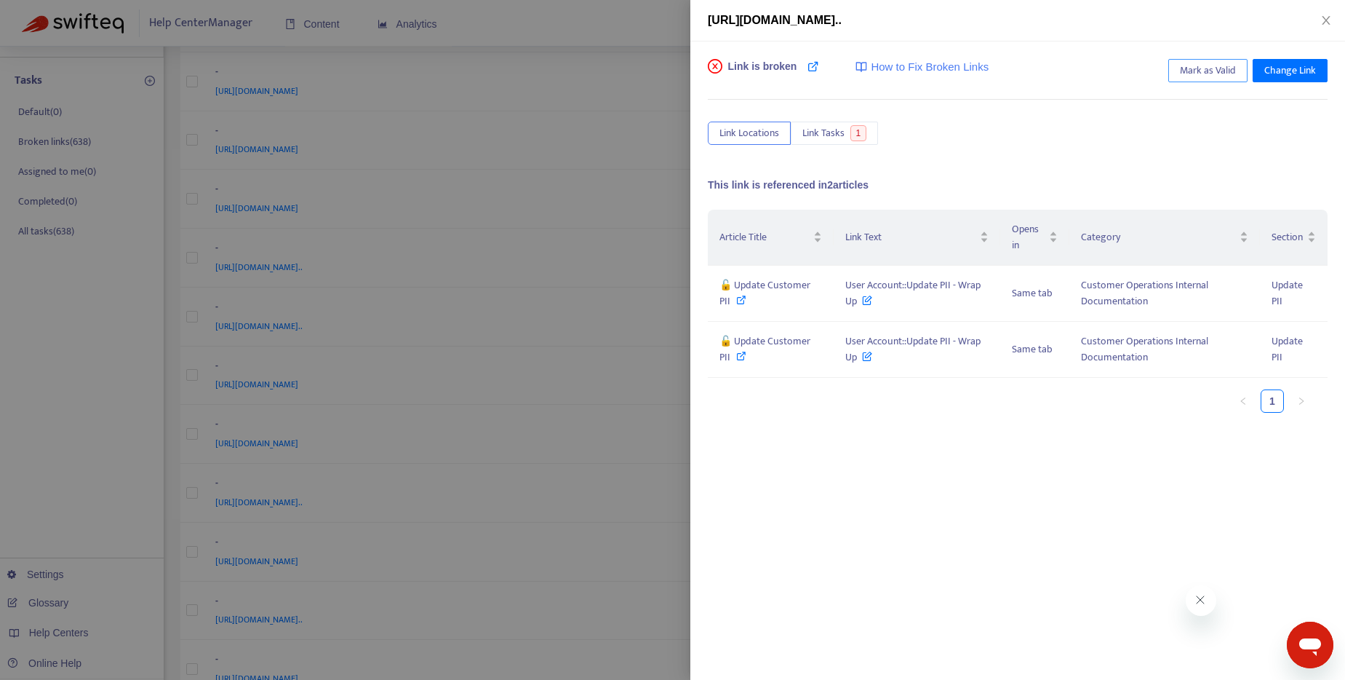
click at [1218, 74] on span "Mark as Valid" at bounding box center [1208, 71] width 56 height 16
click at [649, 20] on div at bounding box center [672, 340] width 1345 height 680
click at [649, 20] on section "Help Center Manager Content Analytics Help Center [DOMAIN_NAME] Articles 415 La…" at bounding box center [667, 386] width 1334 height 1139
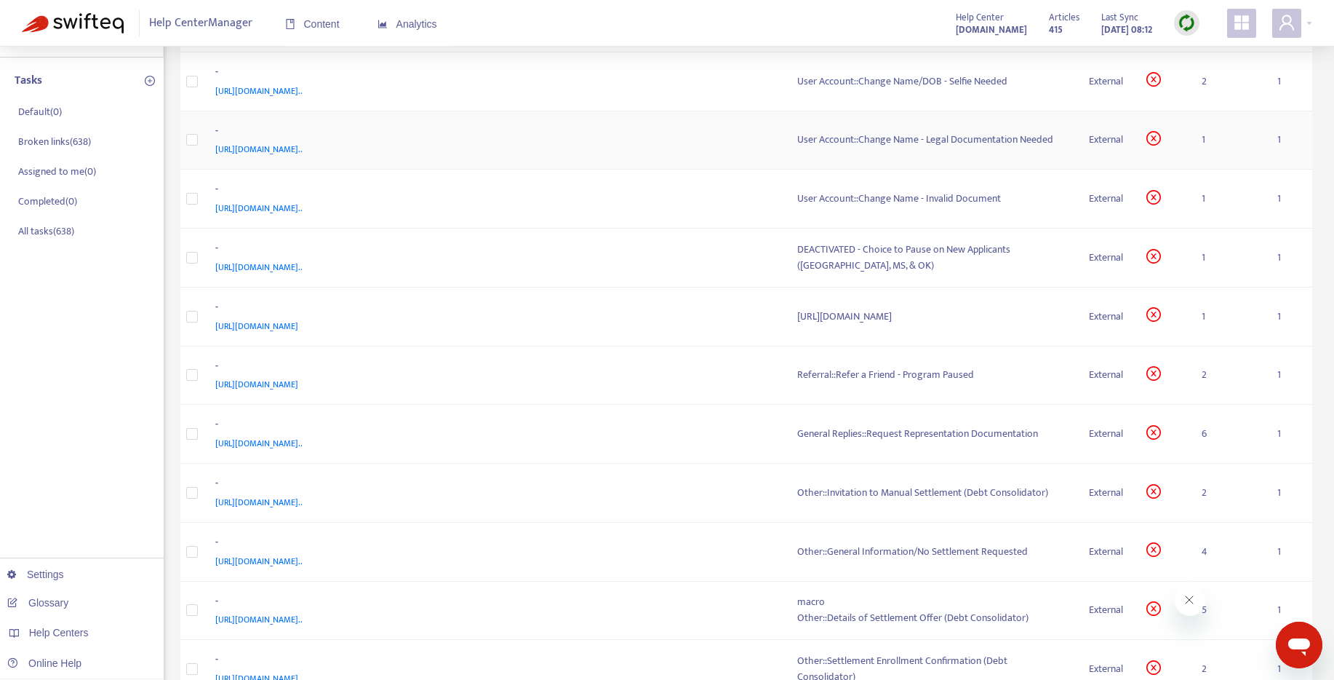
click at [896, 138] on div "User Account::Change Name - Legal Documentation Needed" at bounding box center [931, 140] width 269 height 16
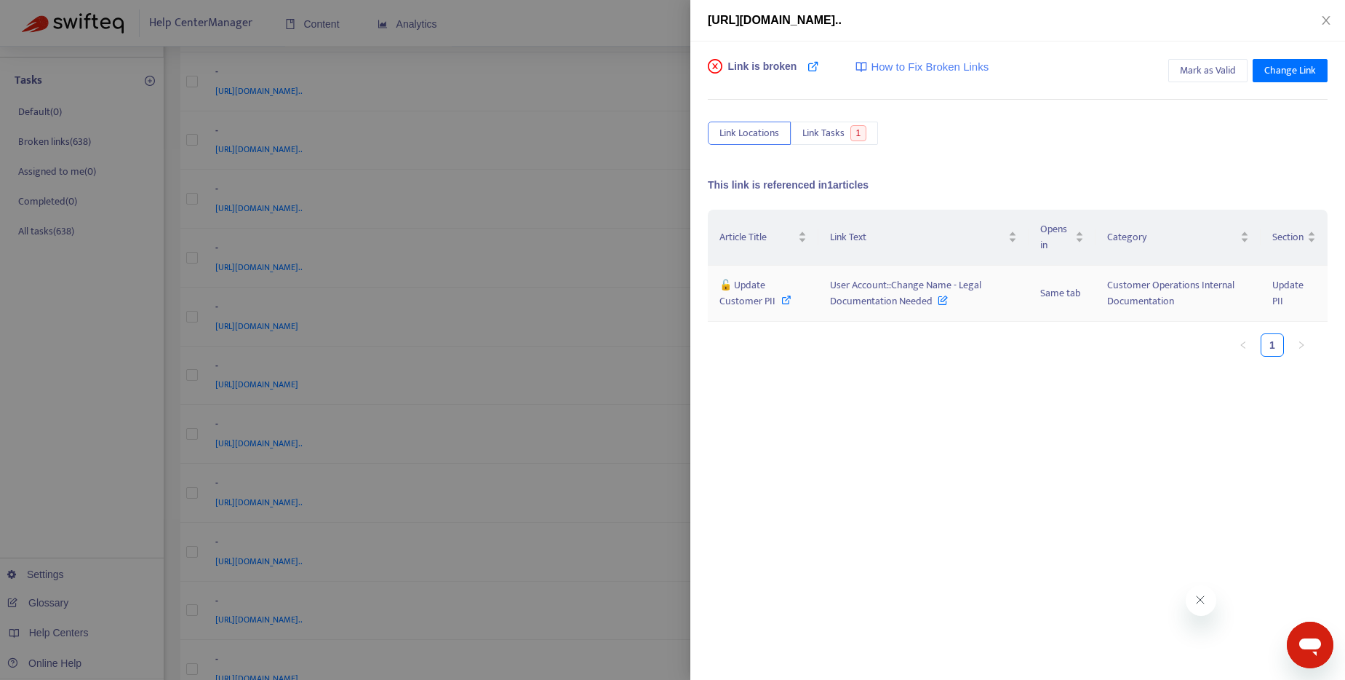
click at [784, 298] on icon at bounding box center [786, 300] width 10 height 10
drag, startPoint x: 831, startPoint y: 283, endPoint x: 917, endPoint y: 300, distance: 88.2
click at [939, 309] on td "User Account::Change Name - Legal Documentation Needed" at bounding box center [924, 294] width 210 height 56
click at [1202, 69] on span "Mark as Valid" at bounding box center [1208, 71] width 56 height 16
click at [534, 27] on div at bounding box center [672, 340] width 1345 height 680
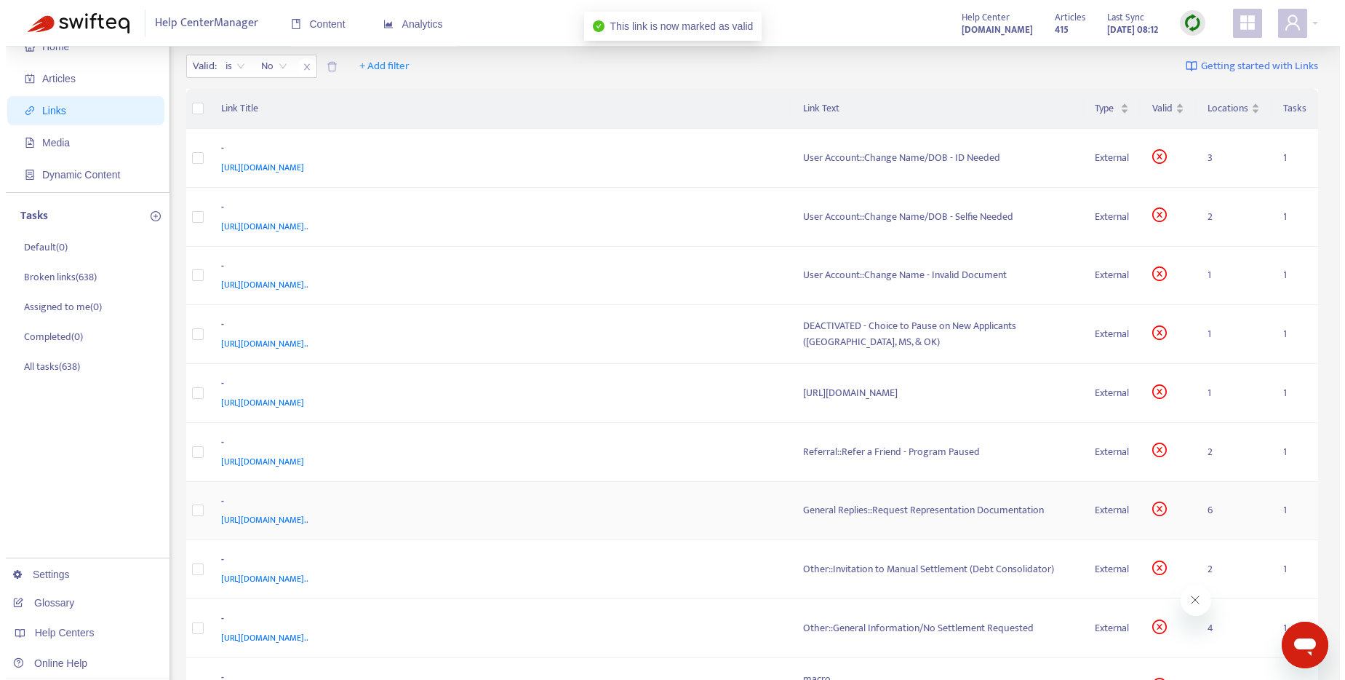
scroll to position [0, 0]
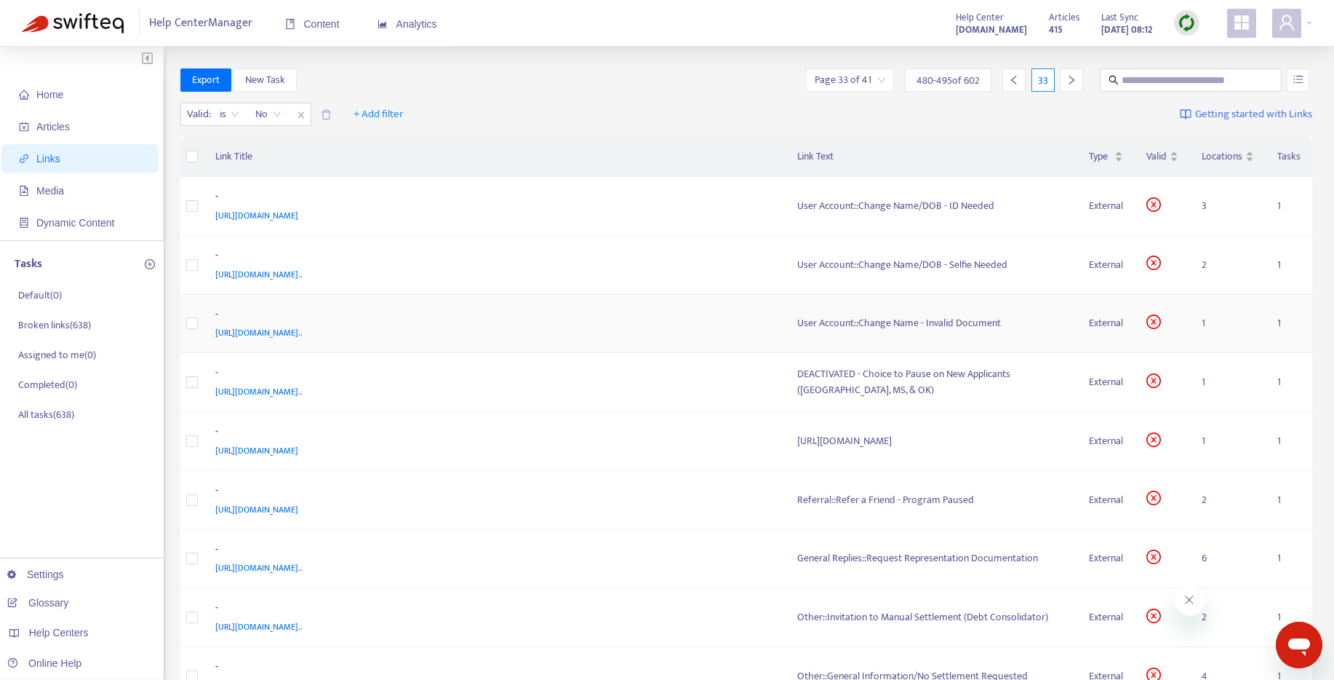
click at [911, 324] on div "User Account::Change Name - Invalid Document" at bounding box center [931, 323] width 269 height 16
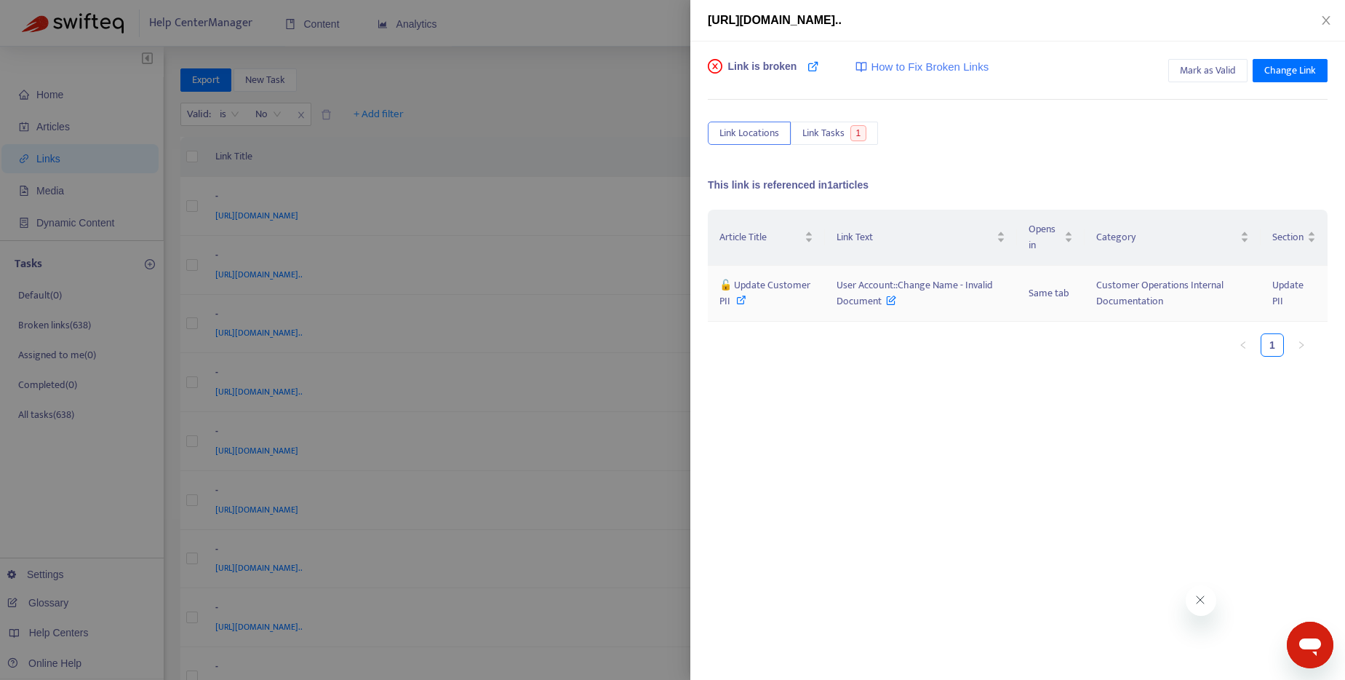
click at [739, 297] on icon at bounding box center [741, 300] width 10 height 10
drag, startPoint x: 837, startPoint y: 287, endPoint x: 880, endPoint y: 309, distance: 48.2
click at [880, 309] on td "User Account::Change Name - Invalid Document" at bounding box center [921, 294] width 192 height 56
click at [1199, 72] on span "Mark as Valid" at bounding box center [1208, 71] width 56 height 16
click at [552, 72] on div at bounding box center [672, 340] width 1345 height 680
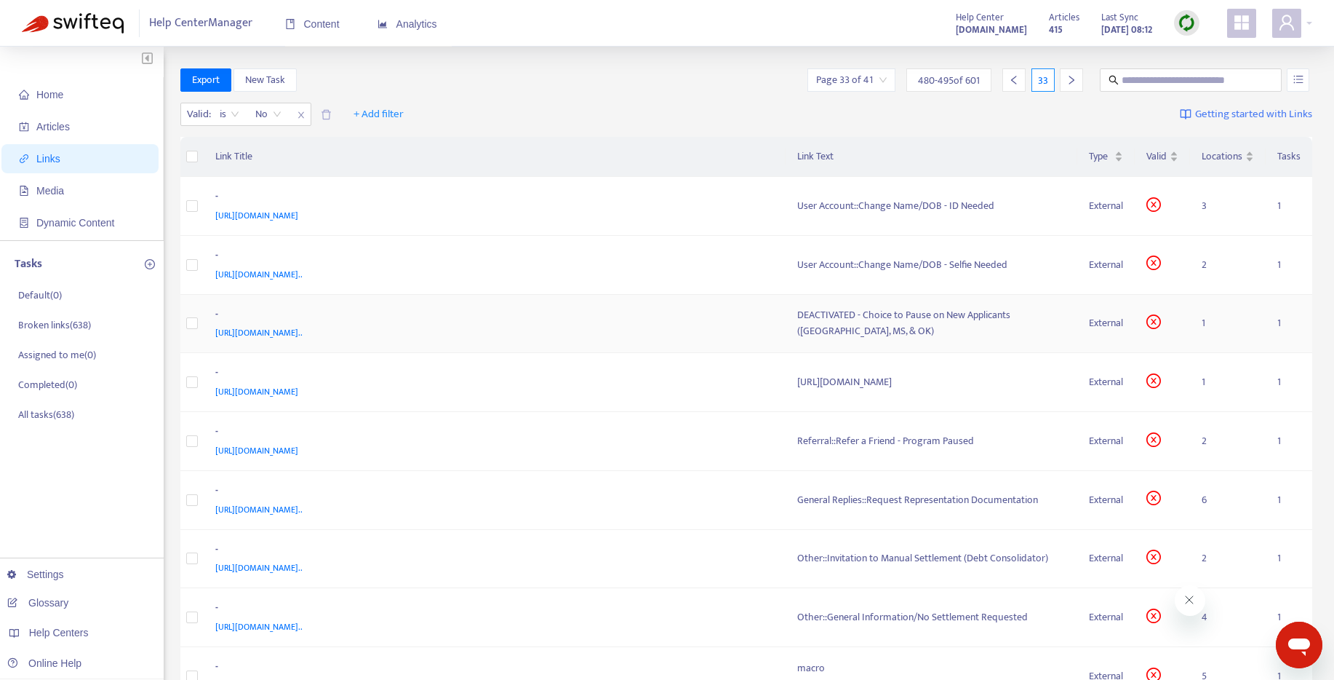
click at [936, 317] on div "DEACTIVATED - Choice to Pause on New Applicants ([GEOGRAPHIC_DATA], MS, & OK)" at bounding box center [931, 323] width 269 height 32
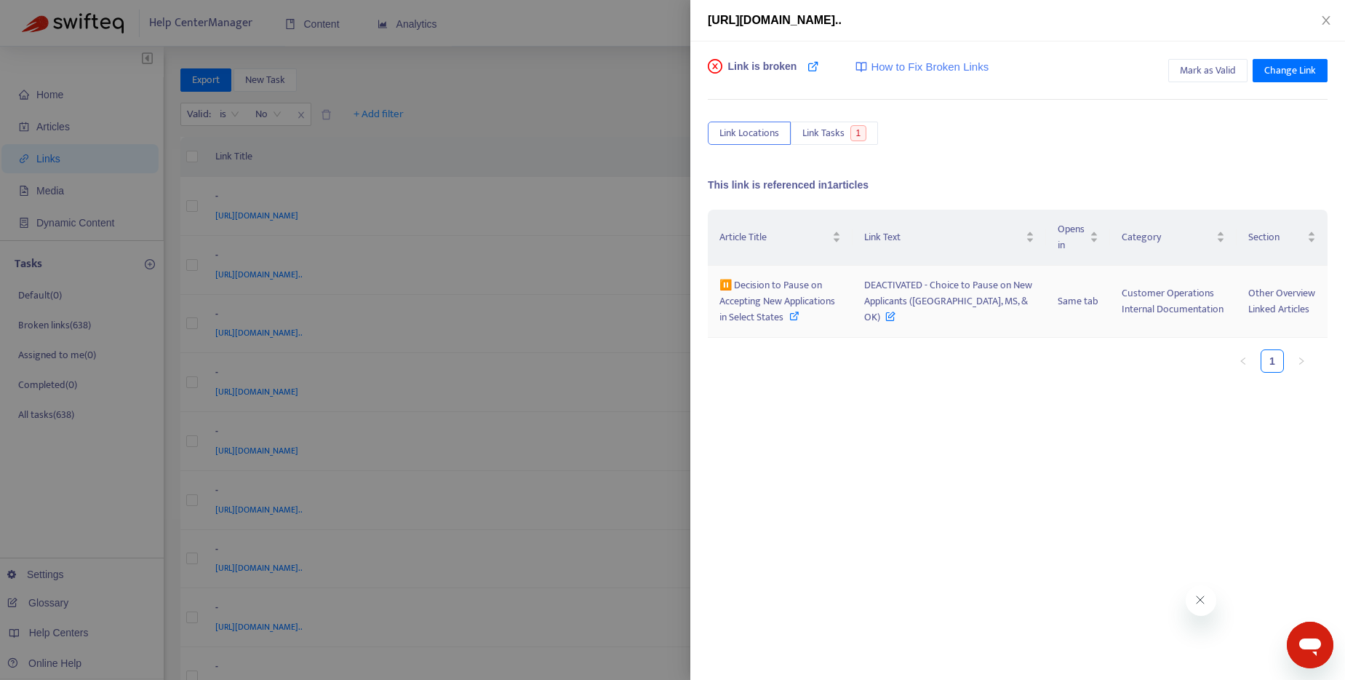
click at [789, 316] on icon at bounding box center [794, 316] width 10 height 10
drag, startPoint x: 882, startPoint y: 282, endPoint x: 897, endPoint y: 321, distance: 42.2
click at [897, 321] on span "DEACTIVATED - Choice to Pause on New Applicants ([GEOGRAPHIC_DATA], MS, & OK)" at bounding box center [948, 300] width 168 height 49
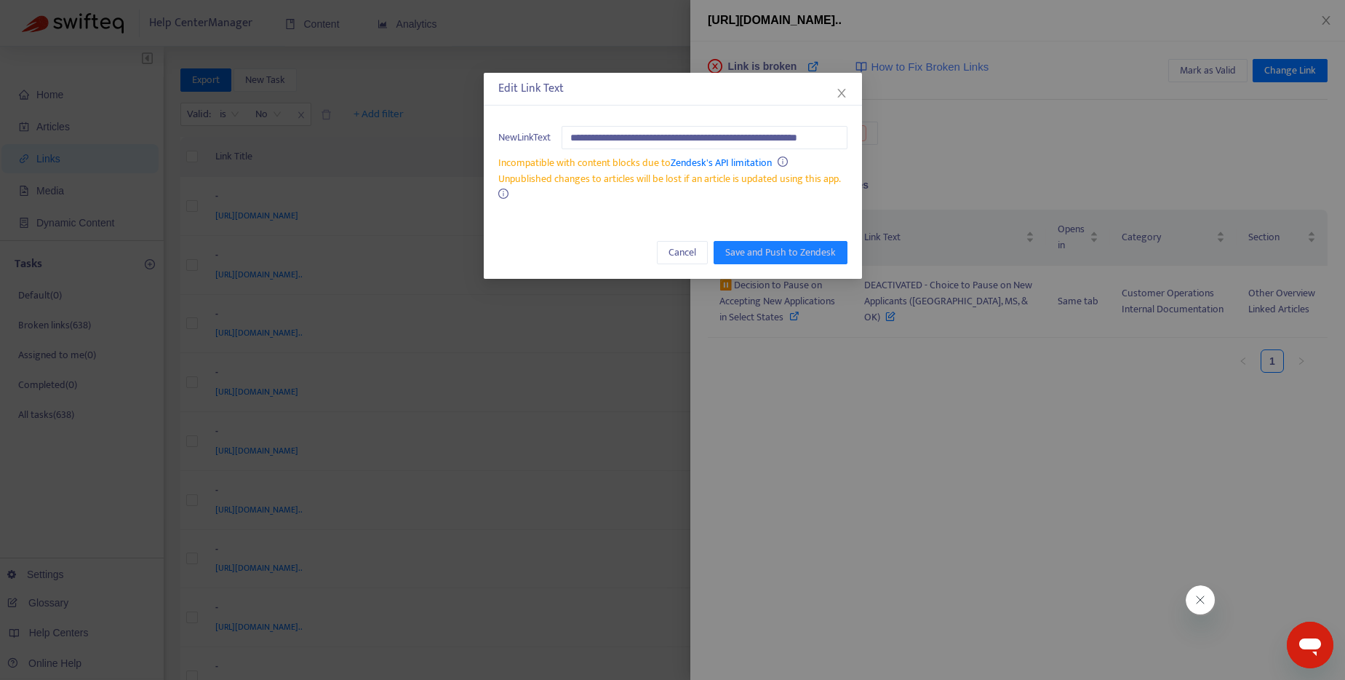
scroll to position [0, 55]
click at [847, 93] on icon "close" at bounding box center [842, 93] width 12 height 12
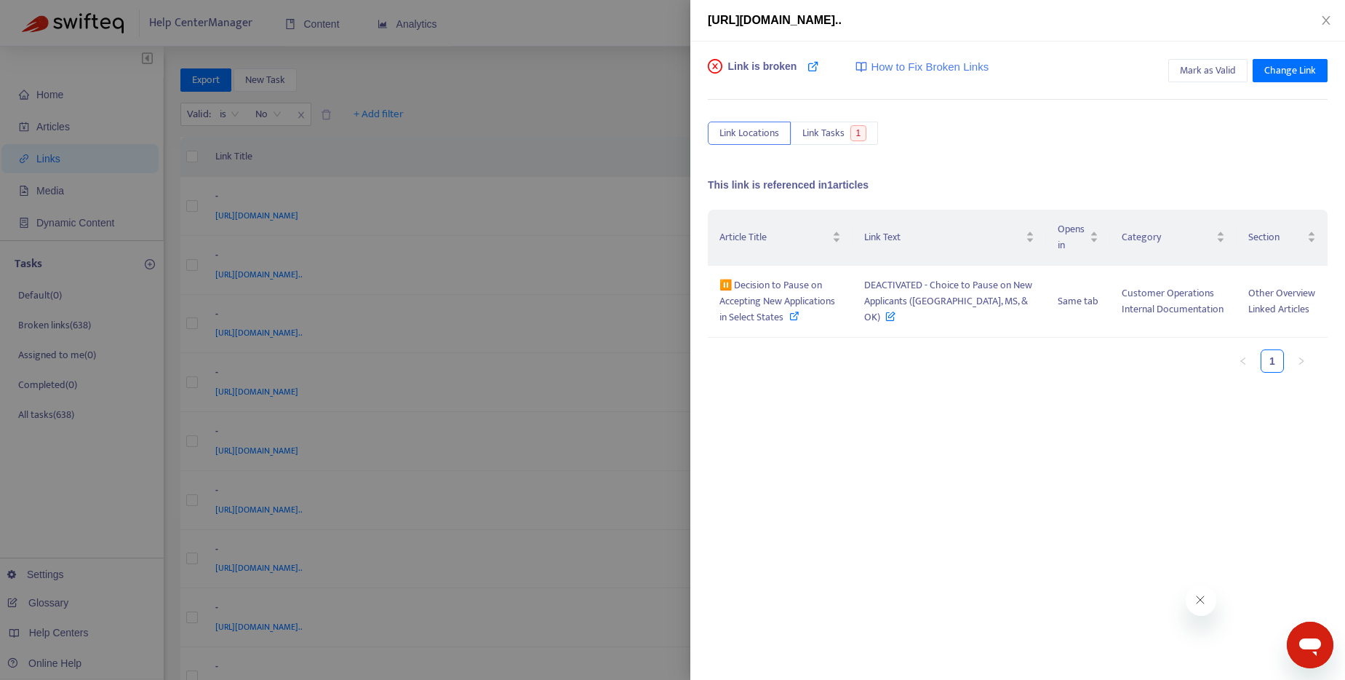
drag, startPoint x: 864, startPoint y: 369, endPoint x: 864, endPoint y: 359, distance: 10.2
click at [864, 369] on ul "1" at bounding box center [1010, 360] width 605 height 23
drag, startPoint x: 883, startPoint y: 283, endPoint x: 899, endPoint y: 321, distance: 41.4
click at [899, 321] on span "DEACTIVATED - Choice to Pause on New Applicants ([GEOGRAPHIC_DATA], MS, & OK)" at bounding box center [948, 300] width 168 height 49
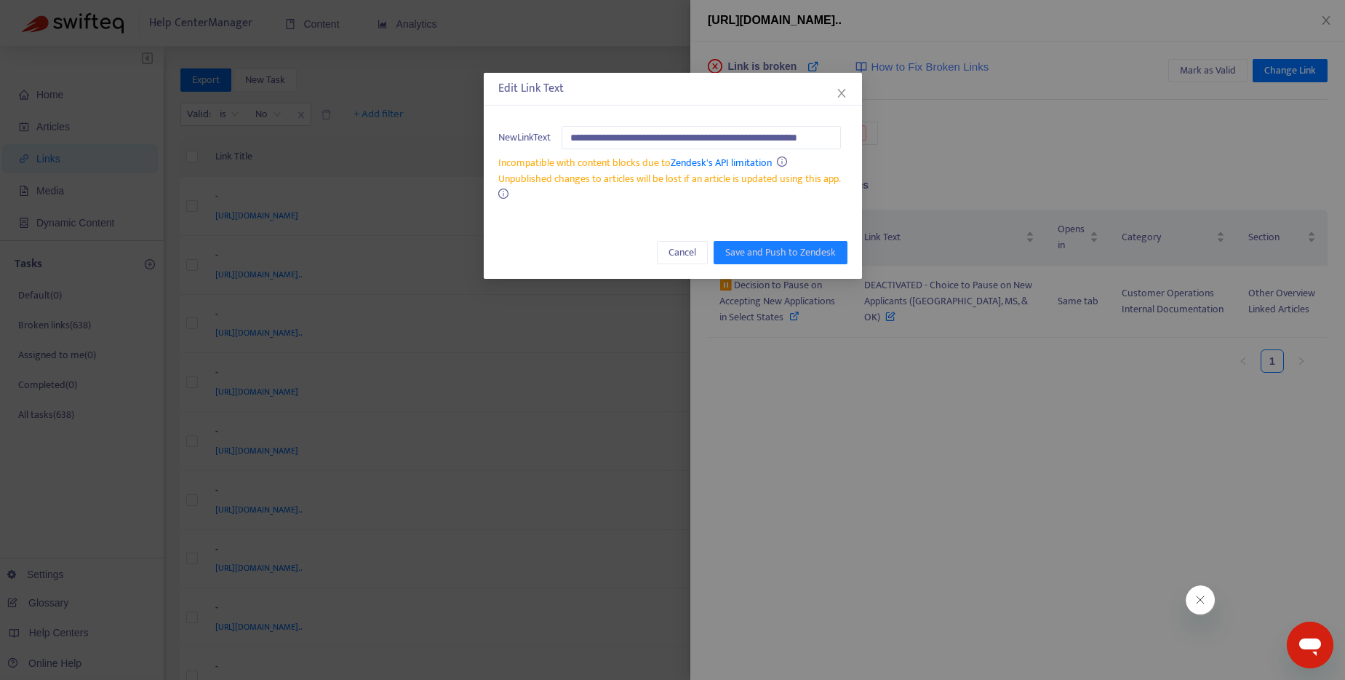
click at [846, 89] on icon "close" at bounding box center [842, 93] width 12 height 12
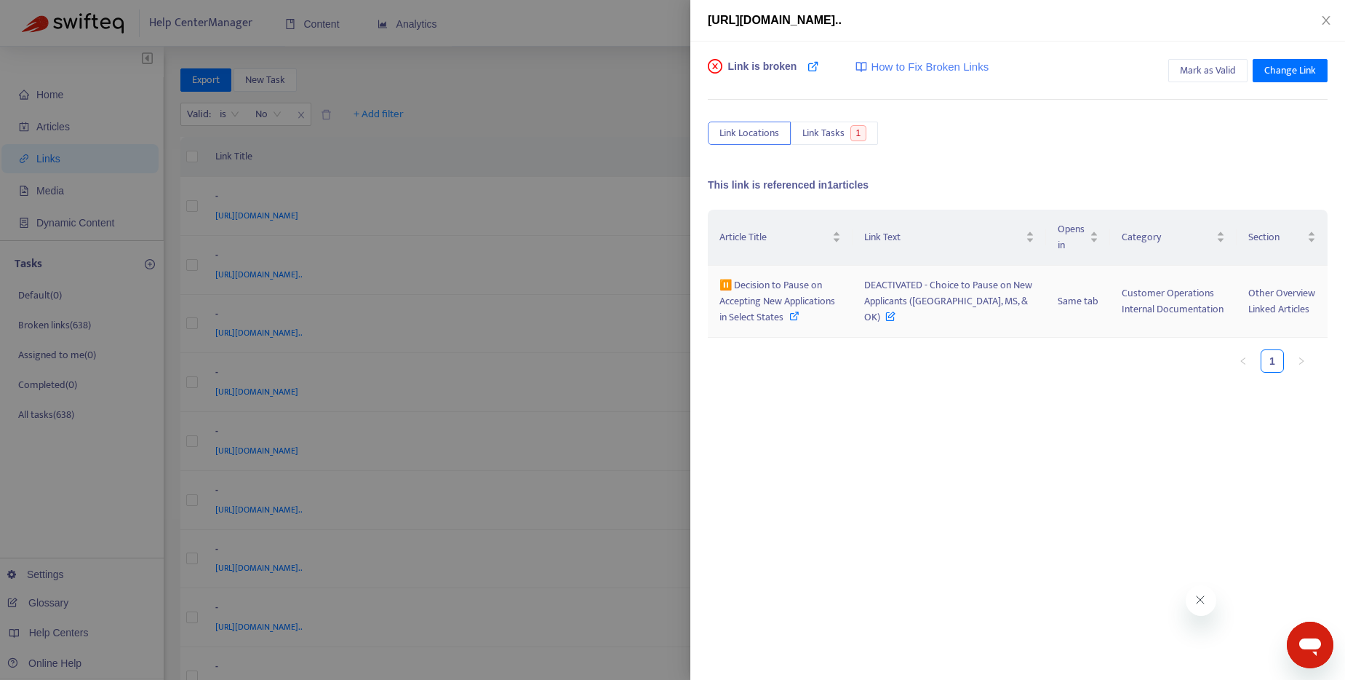
click at [789, 316] on icon at bounding box center [794, 316] width 10 height 10
click at [1201, 68] on span "Mark as Valid" at bounding box center [1208, 71] width 56 height 16
click at [509, 80] on div at bounding box center [672, 340] width 1345 height 680
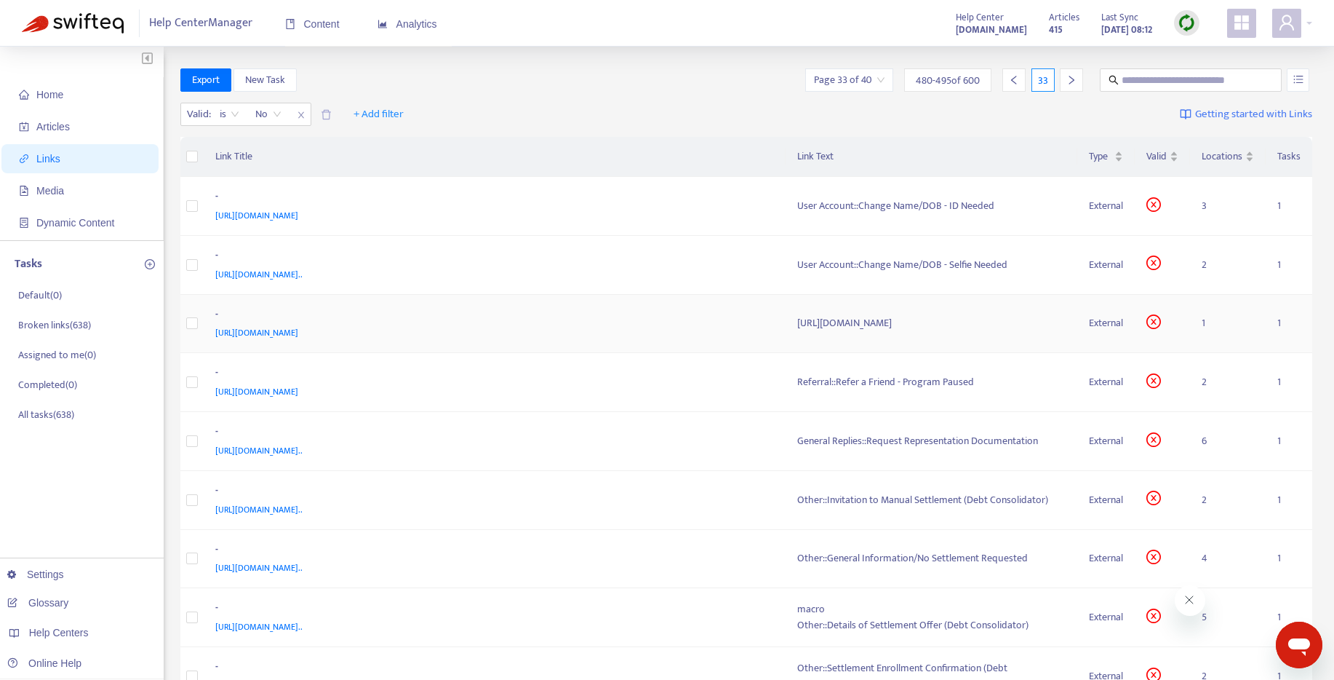
click at [844, 319] on div "[URL][DOMAIN_NAME]" at bounding box center [931, 323] width 269 height 16
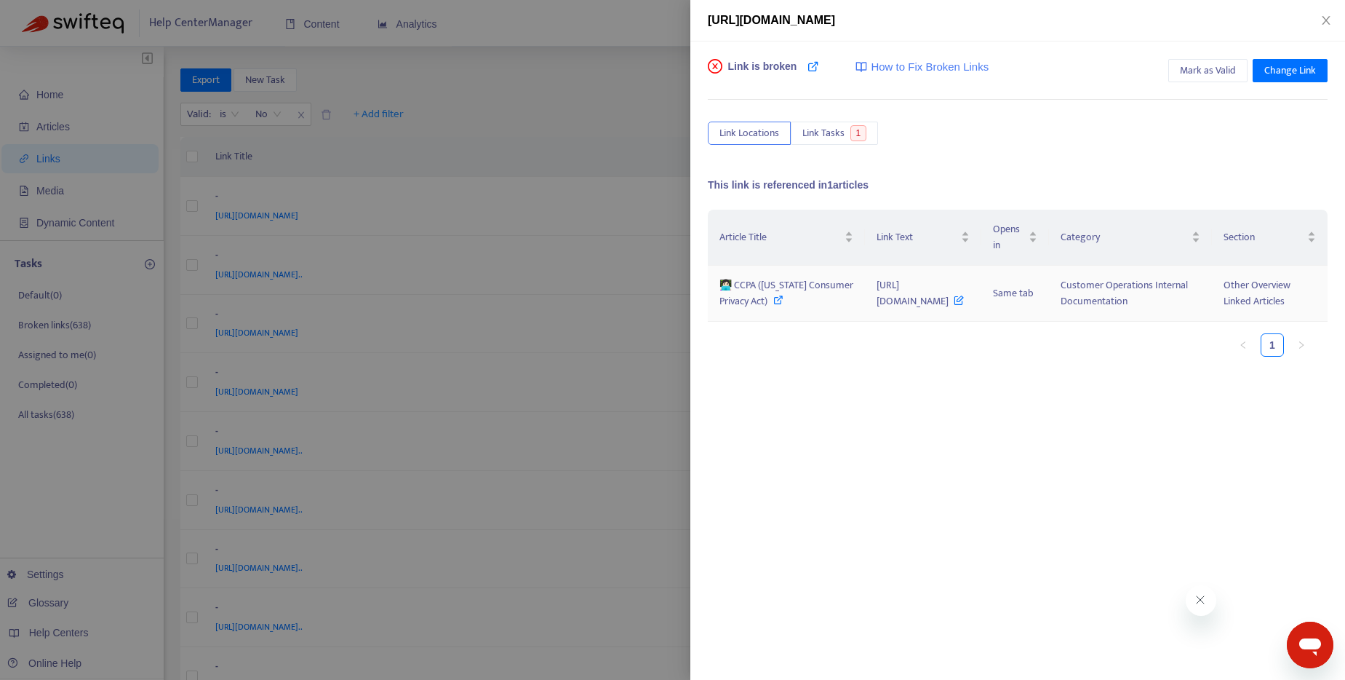
click at [773, 305] on icon at bounding box center [778, 300] width 10 height 10
drag, startPoint x: 839, startPoint y: 294, endPoint x: 873, endPoint y: 310, distance: 37.8
click at [877, 309] on span "[URL][DOMAIN_NAME]" at bounding box center [920, 292] width 87 height 33
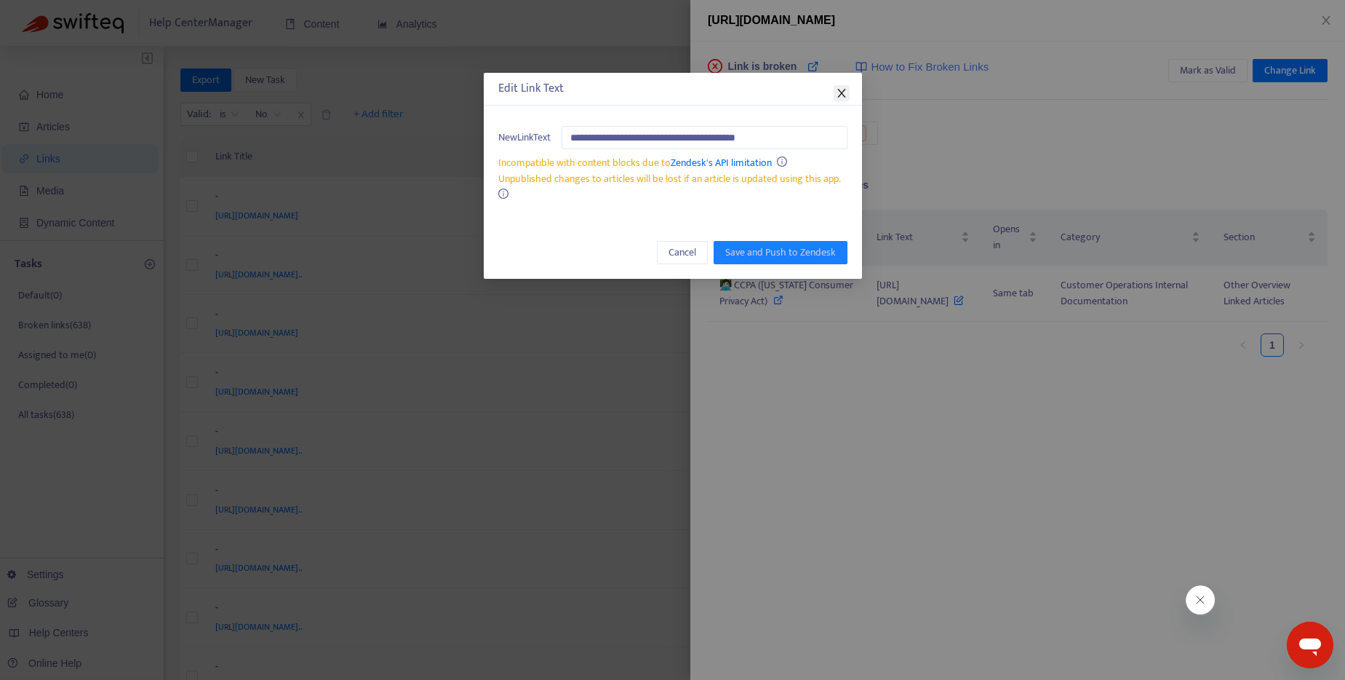
click at [844, 94] on icon "close" at bounding box center [842, 93] width 12 height 12
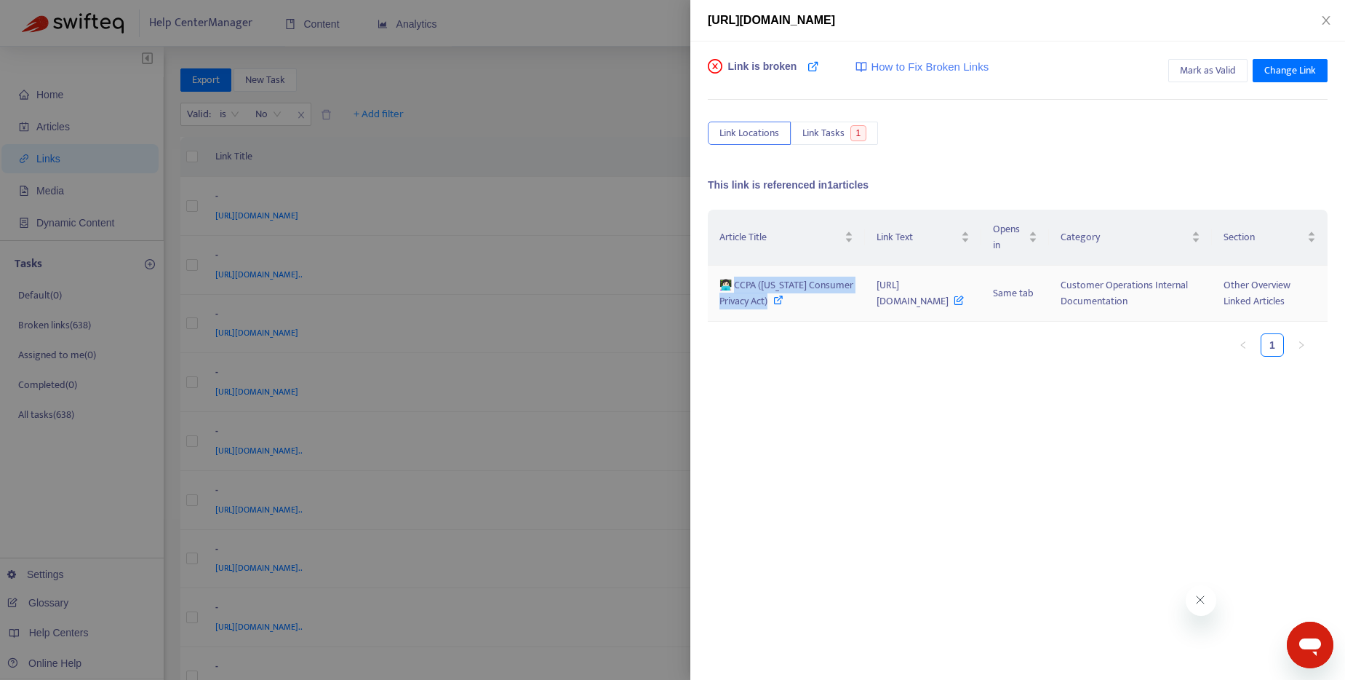
drag, startPoint x: 736, startPoint y: 319, endPoint x: 734, endPoint y: 289, distance: 30.6
click at [734, 289] on span "👩🏻‍💻 CCPA ([US_STATE] Consumer Privacy Act)" at bounding box center [787, 292] width 134 height 33
click at [773, 305] on icon at bounding box center [778, 300] width 10 height 10
click at [630, 27] on div at bounding box center [672, 340] width 1345 height 680
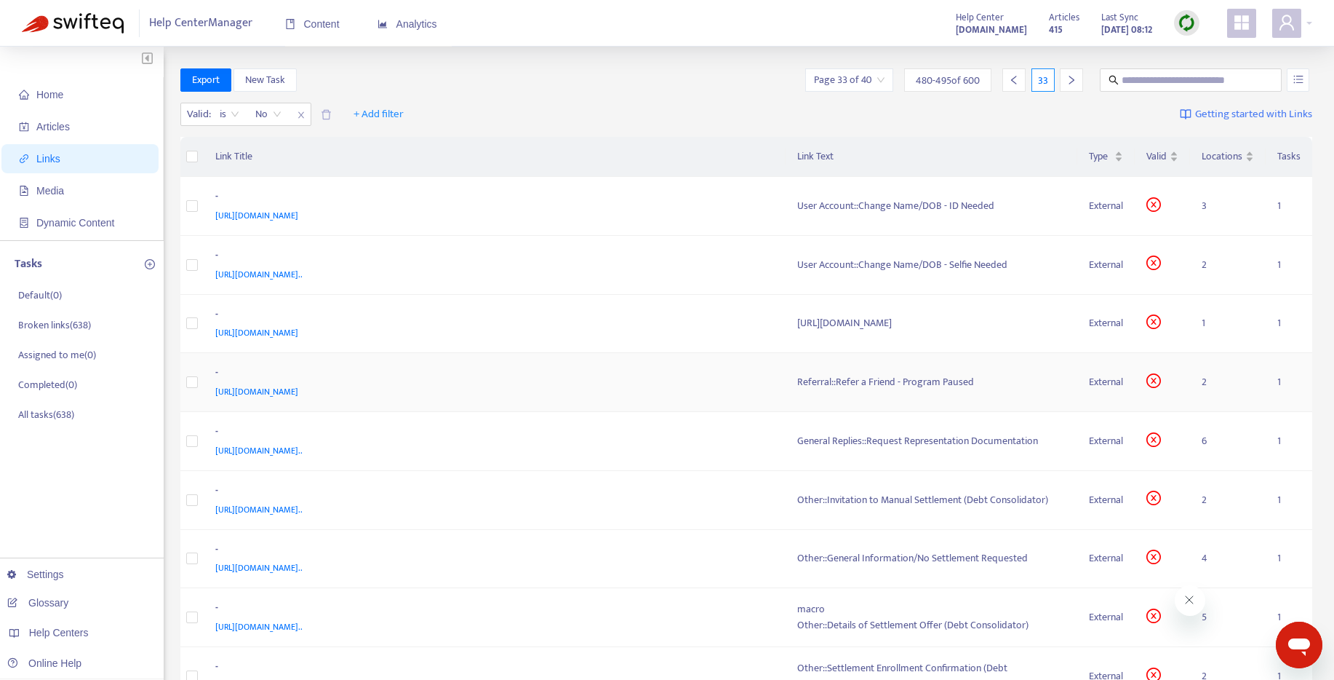
click at [915, 384] on div "Referral::Refer a Friend - Program Paused" at bounding box center [931, 382] width 269 height 16
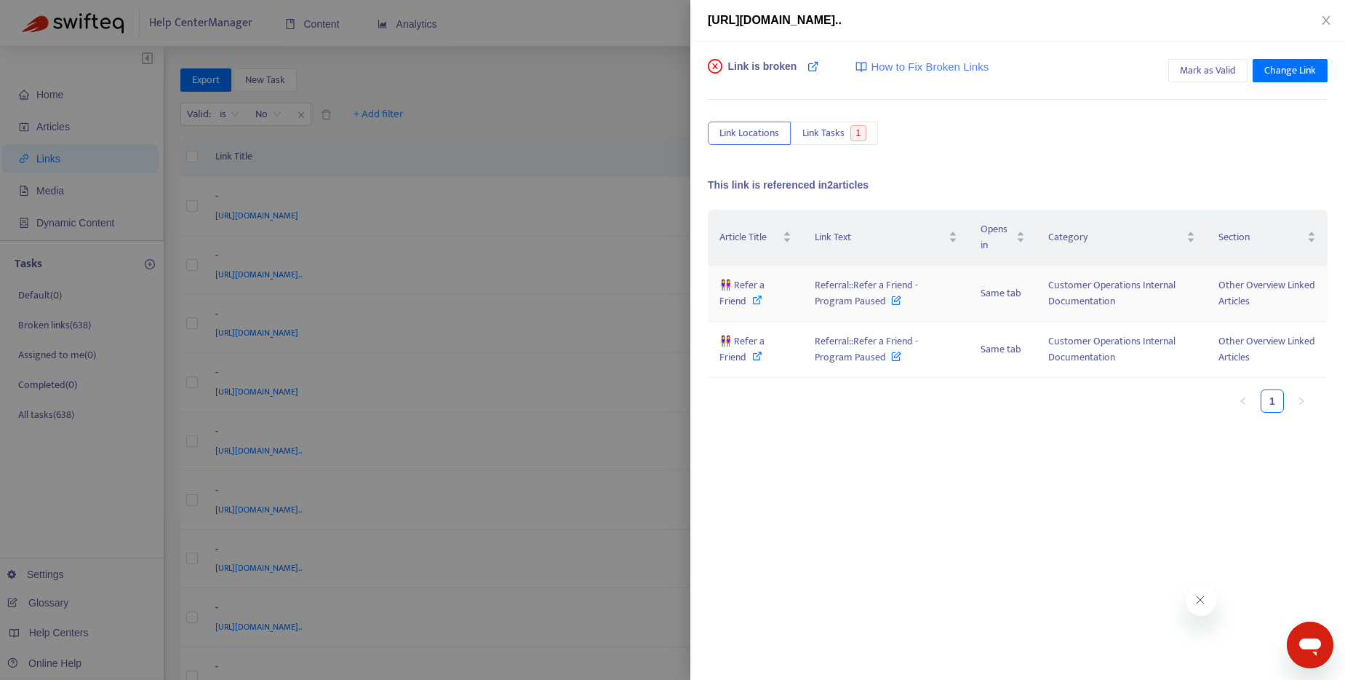
click at [755, 303] on icon at bounding box center [757, 300] width 10 height 10
drag, startPoint x: 834, startPoint y: 293, endPoint x: 885, endPoint y: 308, distance: 53.0
click at [885, 308] on td "Referral::Refer a Friend - Program Paused" at bounding box center [886, 294] width 166 height 56
click at [1209, 68] on span "Mark as Valid" at bounding box center [1208, 71] width 56 height 16
click at [759, 302] on icon at bounding box center [757, 300] width 10 height 10
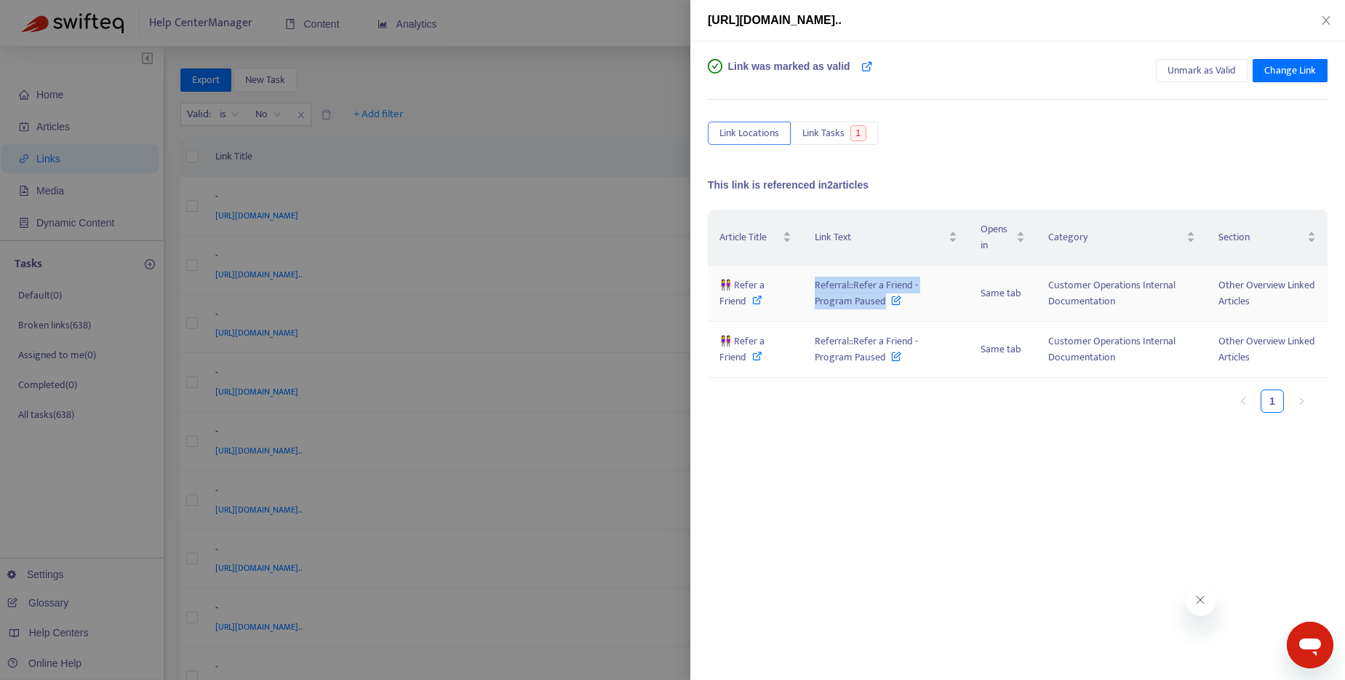
drag, startPoint x: 814, startPoint y: 282, endPoint x: 883, endPoint y: 304, distance: 72.5
click at [883, 304] on span "Referral::Refer a Friend - Program Paused" at bounding box center [866, 292] width 103 height 33
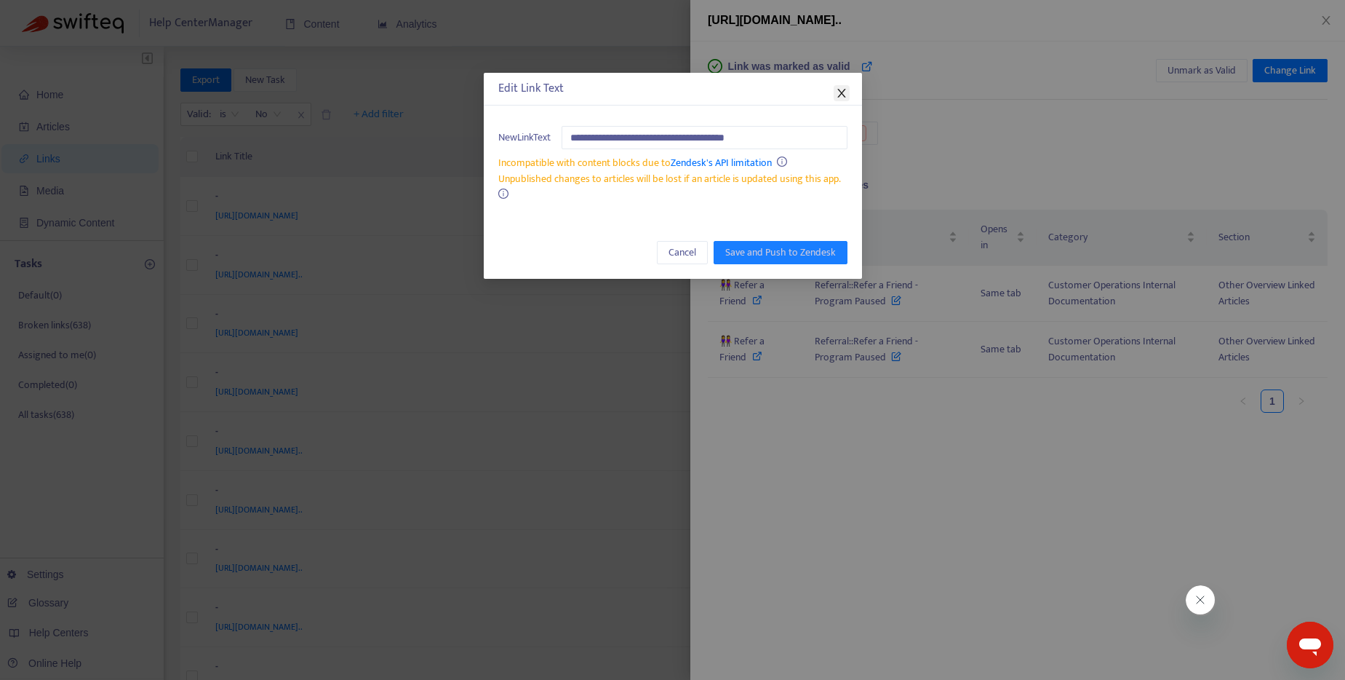
click at [842, 98] on icon "close" at bounding box center [842, 93] width 12 height 12
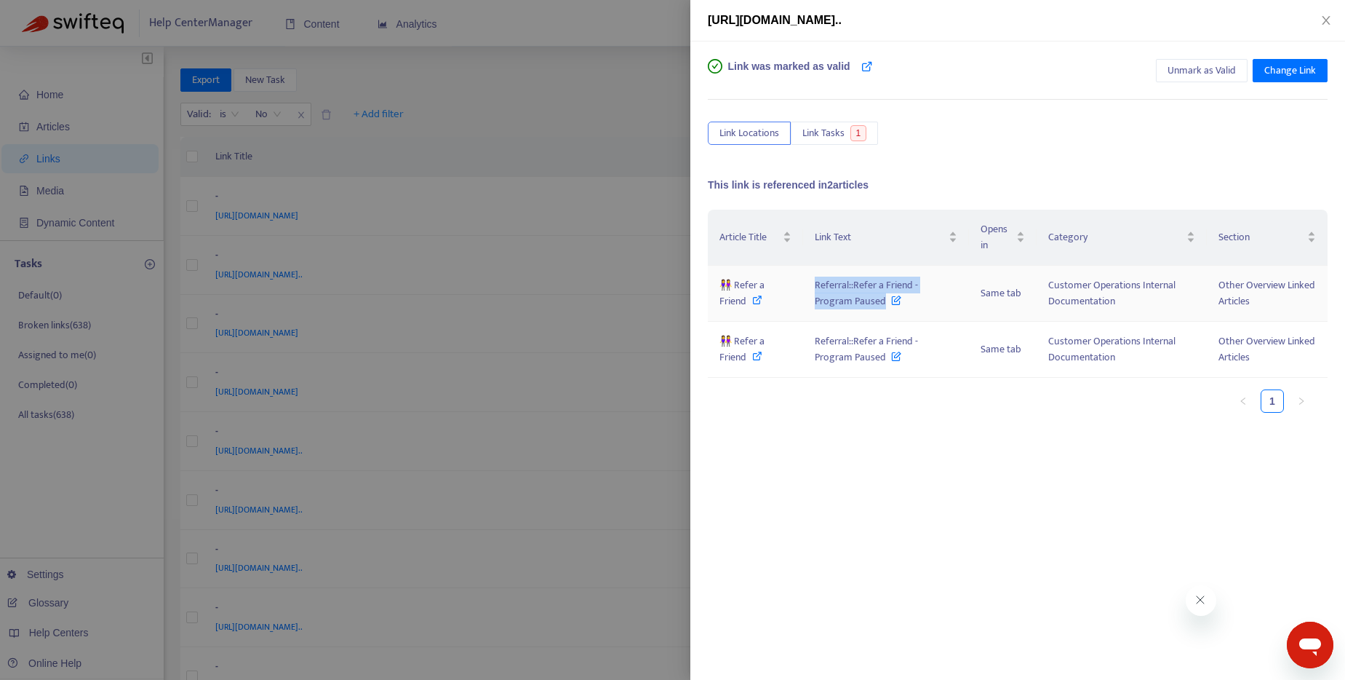
drag, startPoint x: 813, startPoint y: 285, endPoint x: 884, endPoint y: 302, distance: 73.2
click at [884, 302] on td "Referral::Refer a Friend - Program Paused" at bounding box center [886, 294] width 166 height 56
click at [623, 81] on div at bounding box center [672, 340] width 1345 height 680
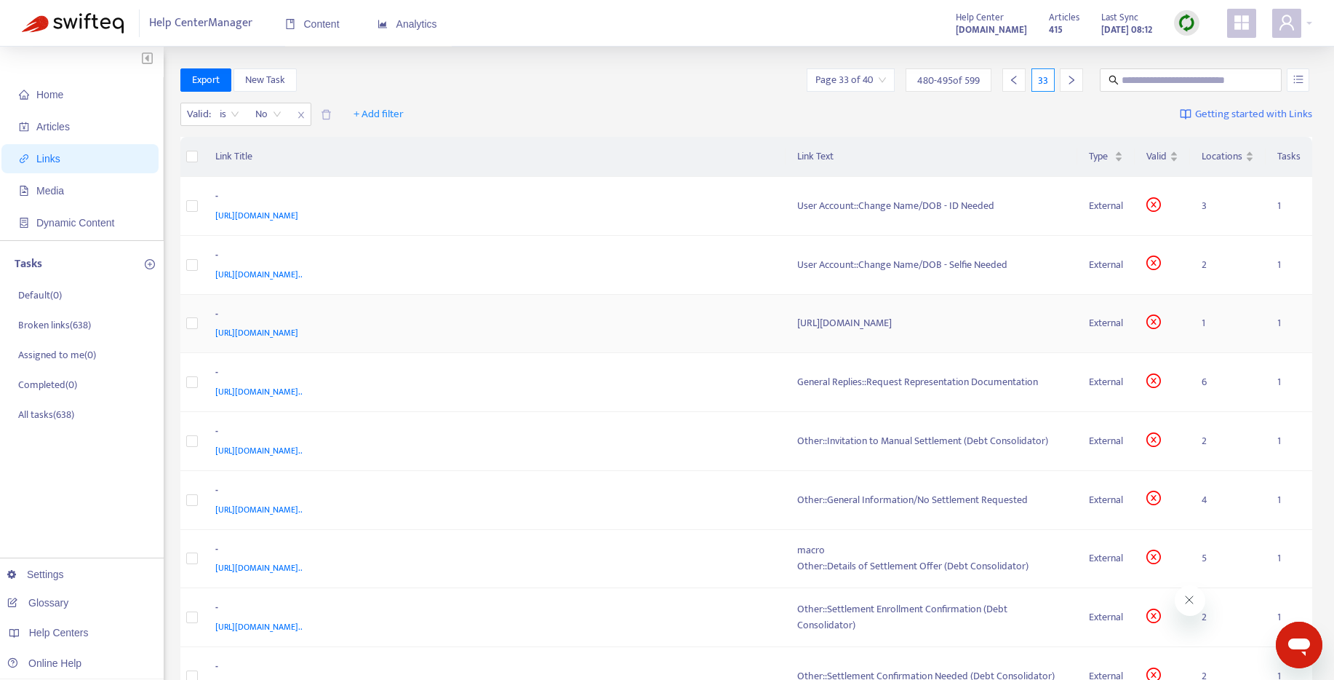
click at [885, 323] on div "[URL][DOMAIN_NAME]" at bounding box center [931, 323] width 269 height 16
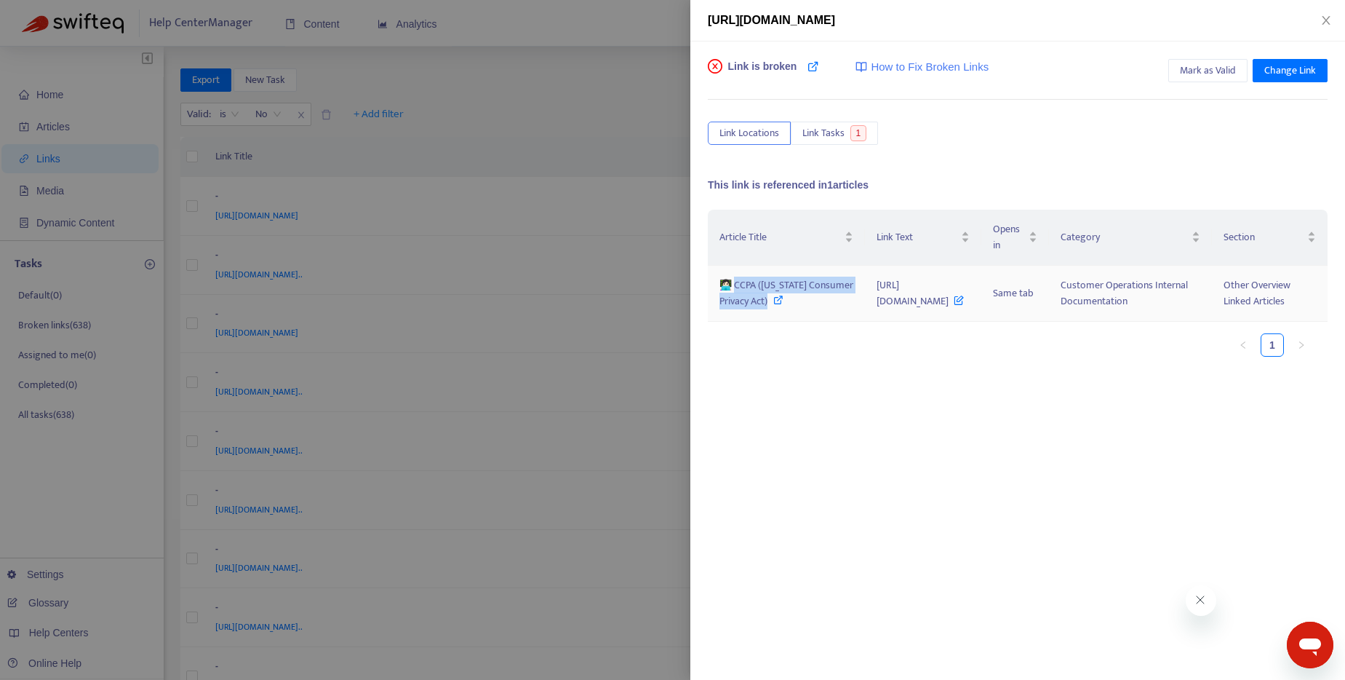
drag, startPoint x: 736, startPoint y: 318, endPoint x: 736, endPoint y: 288, distance: 29.8
click at [736, 288] on span "👩🏻‍💻 CCPA ([US_STATE] Consumer Privacy Act)" at bounding box center [787, 292] width 134 height 33
click at [589, 100] on div at bounding box center [672, 340] width 1345 height 680
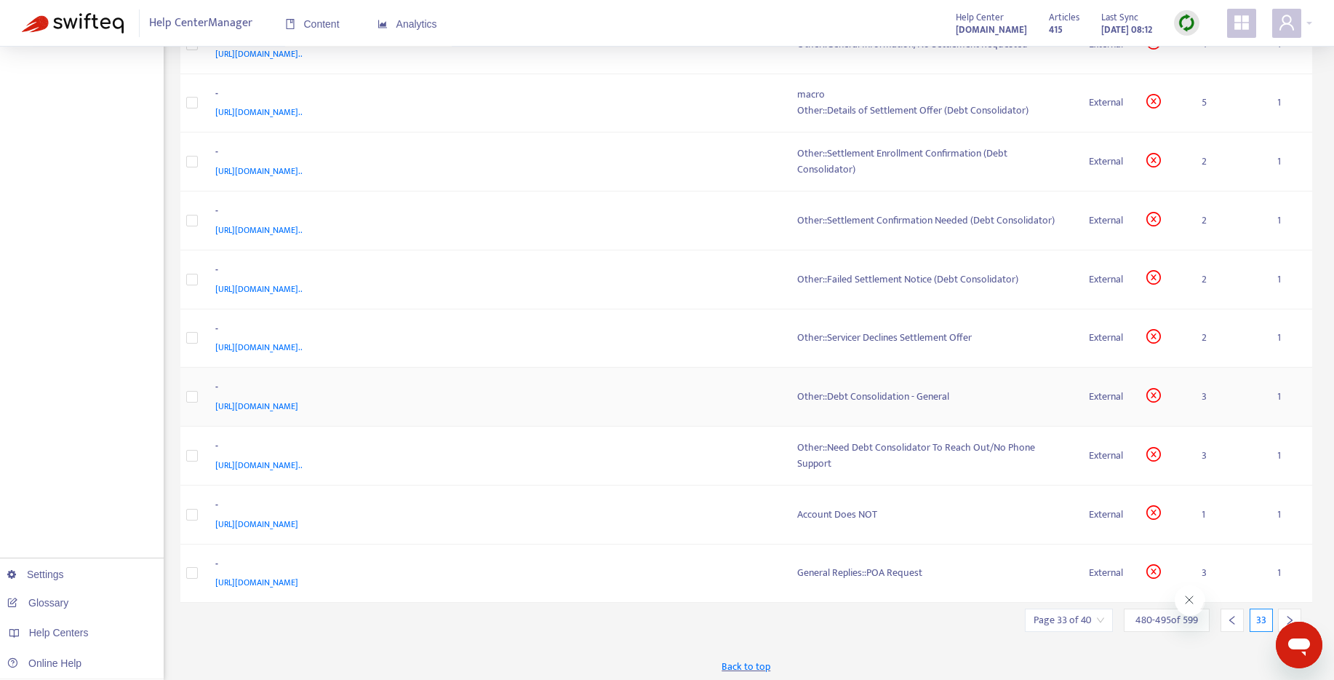
scroll to position [460, 0]
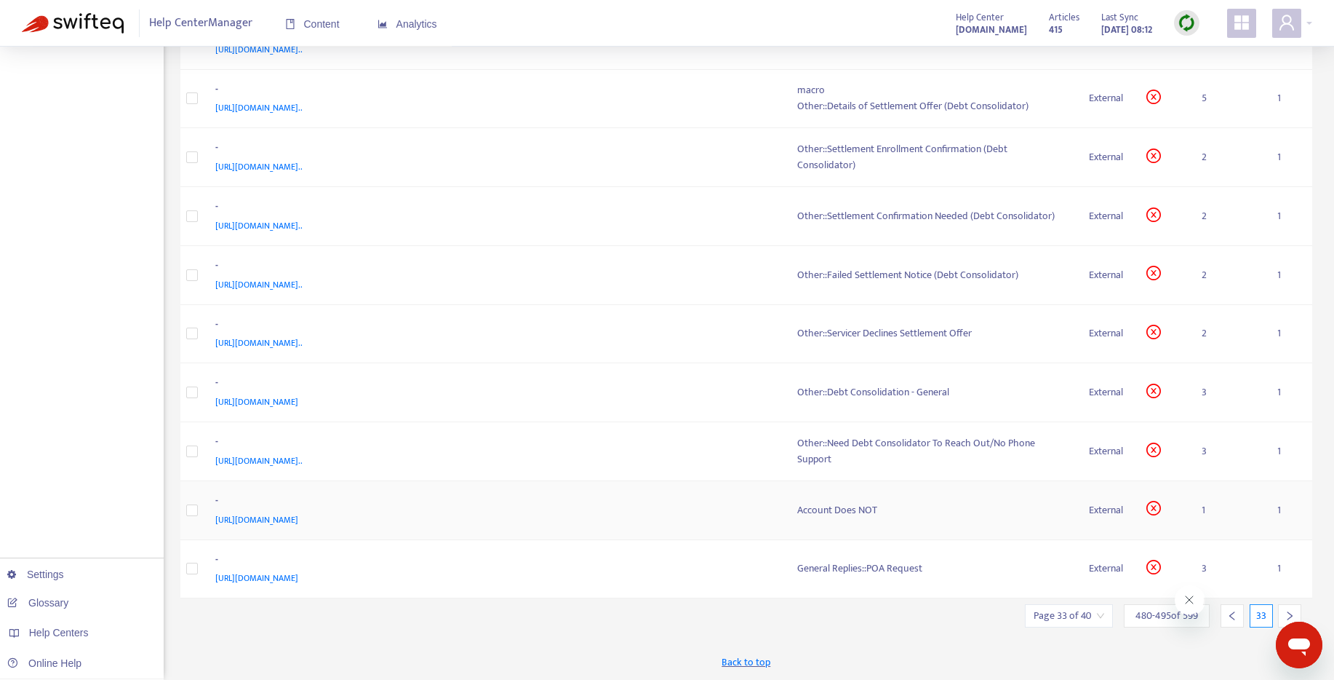
click at [866, 503] on div "Account Does NOT" at bounding box center [931, 510] width 269 height 16
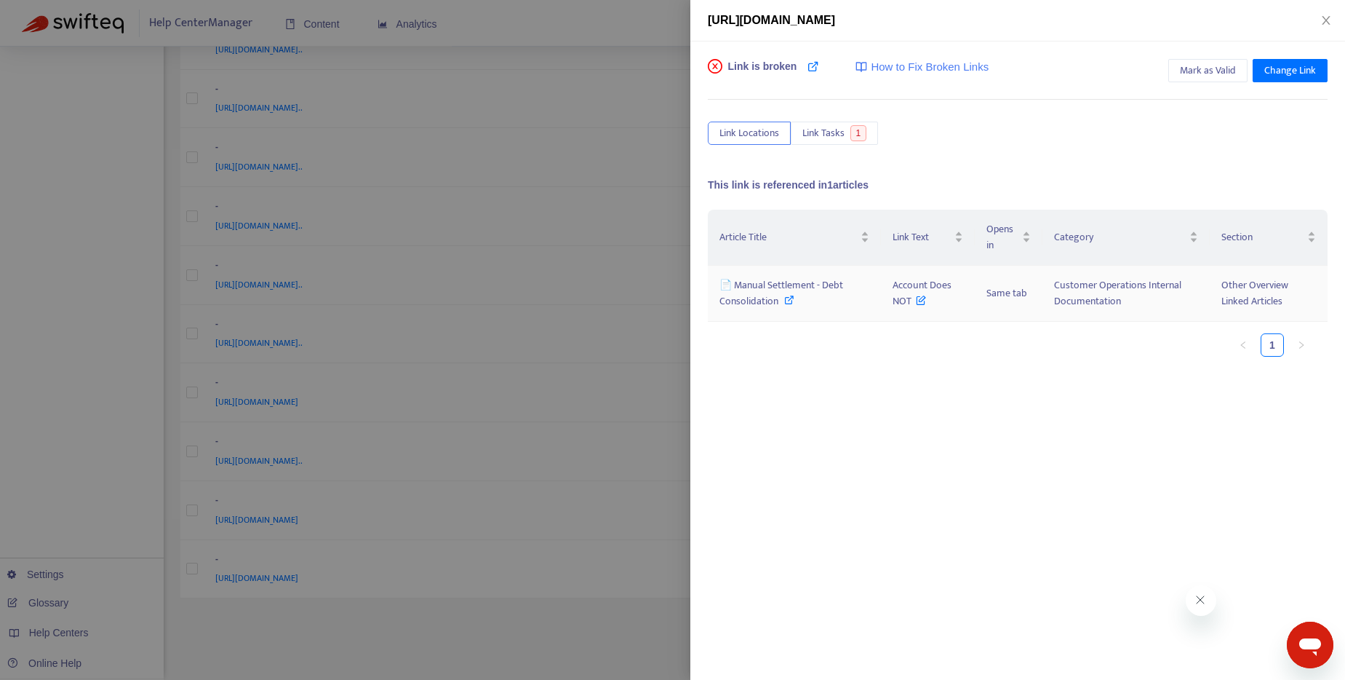
click at [787, 300] on icon at bounding box center [789, 300] width 10 height 10
drag, startPoint x: 891, startPoint y: 286, endPoint x: 912, endPoint y: 302, distance: 25.9
click at [912, 302] on td "Account Does NOT" at bounding box center [928, 294] width 94 height 56
drag, startPoint x: 1272, startPoint y: 306, endPoint x: 1209, endPoint y: 288, distance: 65.7
click at [1210, 288] on td "Other Overview Linked Articles" at bounding box center [1269, 294] width 119 height 56
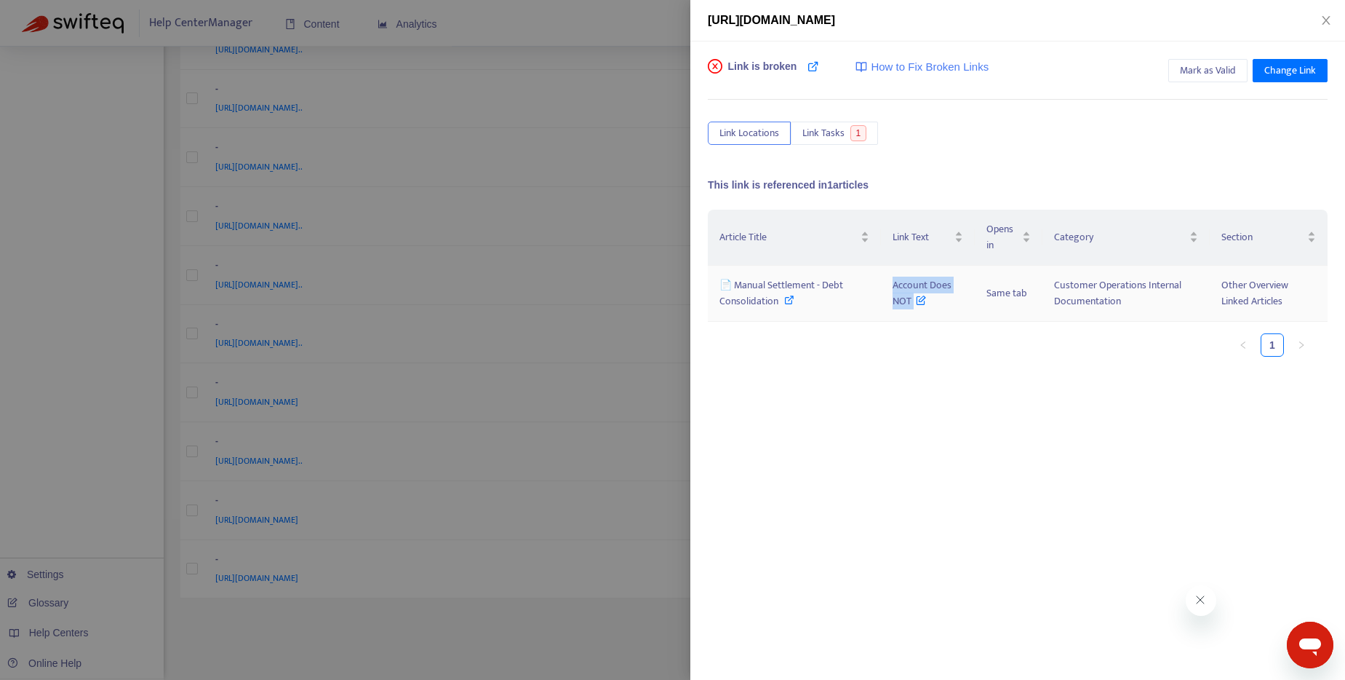
drag, startPoint x: 894, startPoint y: 287, endPoint x: 913, endPoint y: 303, distance: 25.3
click at [913, 303] on span "Account Does NOT" at bounding box center [922, 292] width 59 height 33
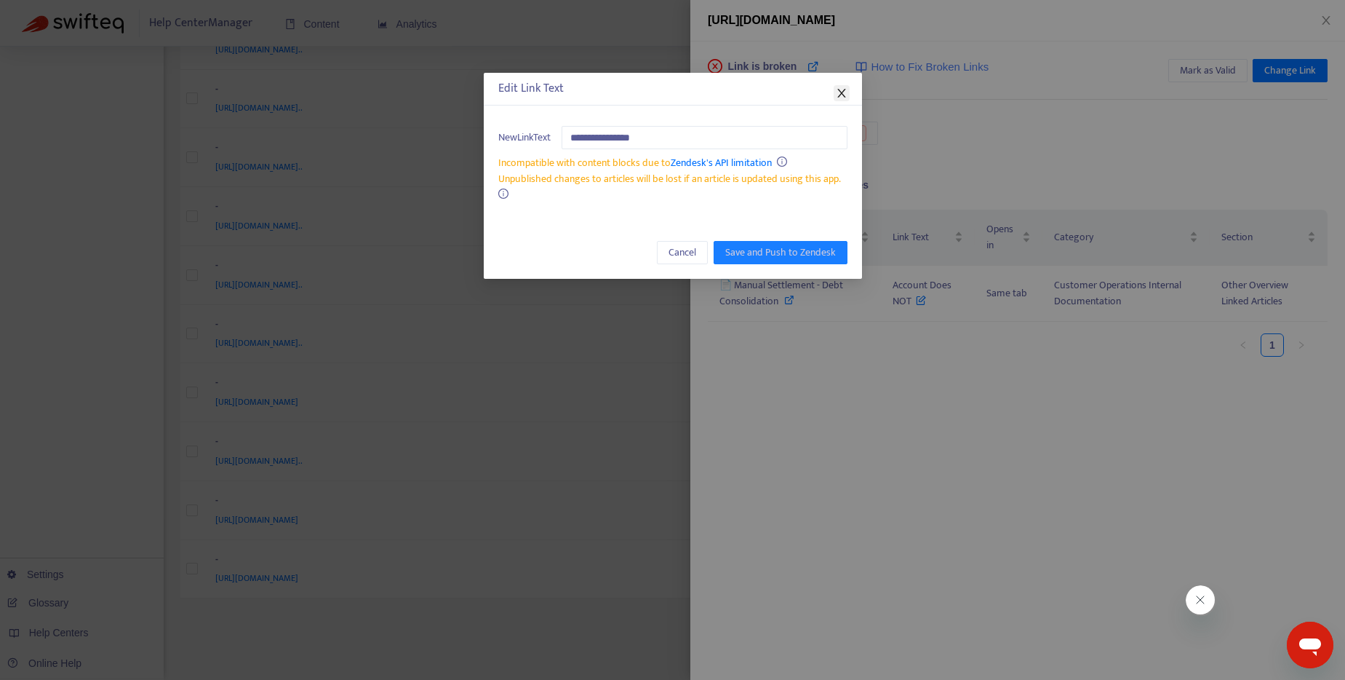
click at [845, 93] on icon "close" at bounding box center [842, 93] width 12 height 12
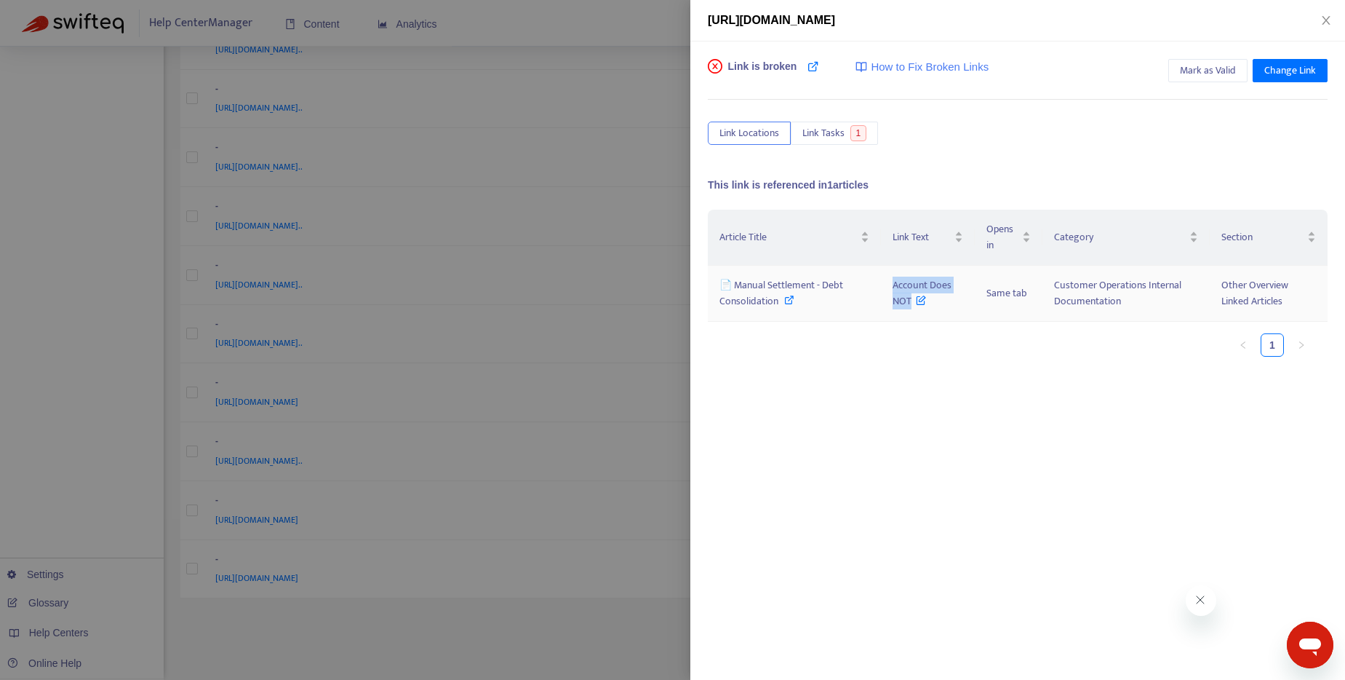
drag, startPoint x: 892, startPoint y: 285, endPoint x: 910, endPoint y: 303, distance: 25.7
click at [910, 303] on span "Account Does NOT" at bounding box center [922, 292] width 59 height 33
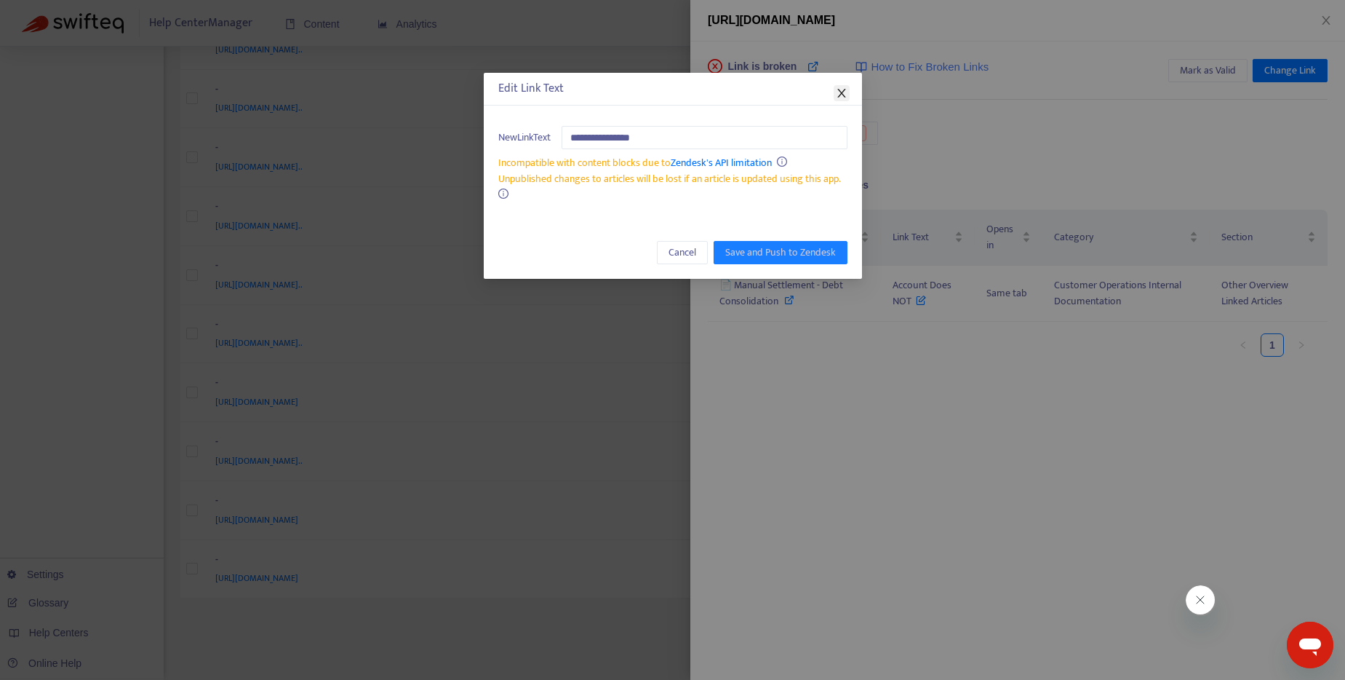
click at [844, 91] on icon "close" at bounding box center [842, 93] width 12 height 12
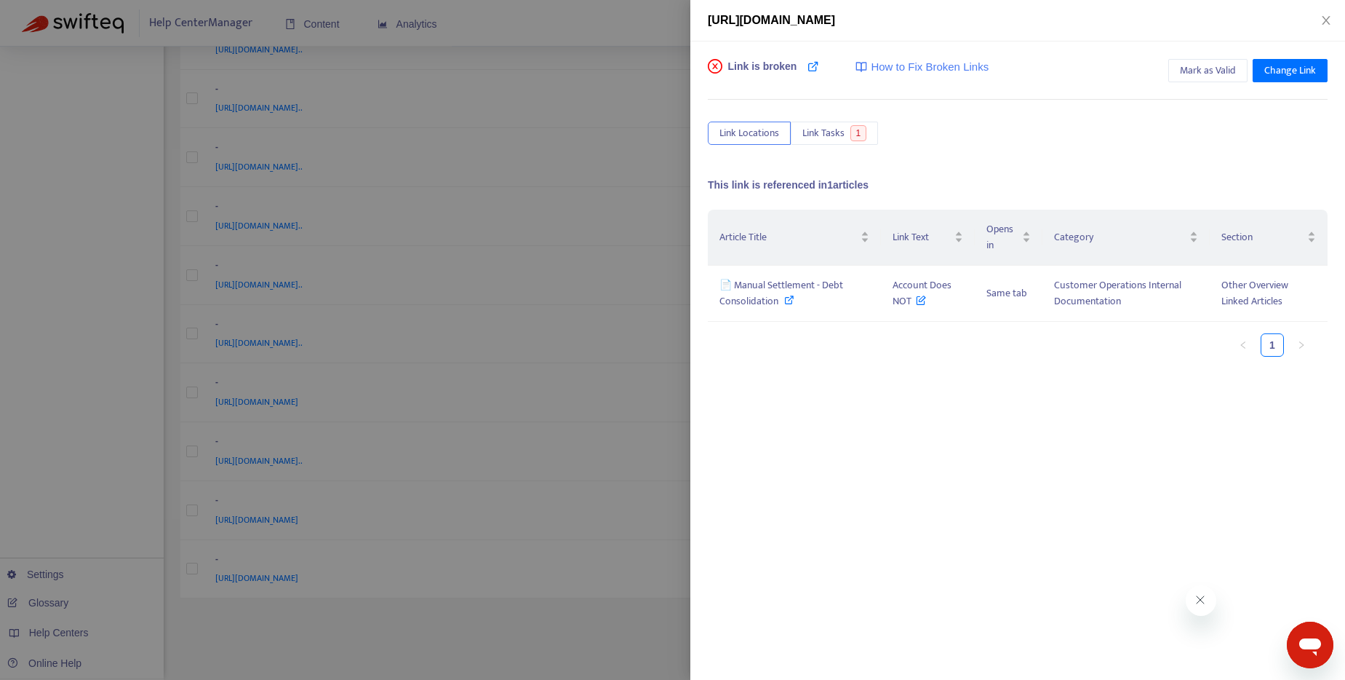
click at [859, 393] on div "Article Title Link Text Opens in Category Section 📄 Manual Settlement - Debt Co…" at bounding box center [1018, 355] width 620 height 291
drag, startPoint x: 892, startPoint y: 285, endPoint x: 915, endPoint y: 305, distance: 30.5
click at [915, 305] on span "Account Does NOT" at bounding box center [922, 292] width 59 height 33
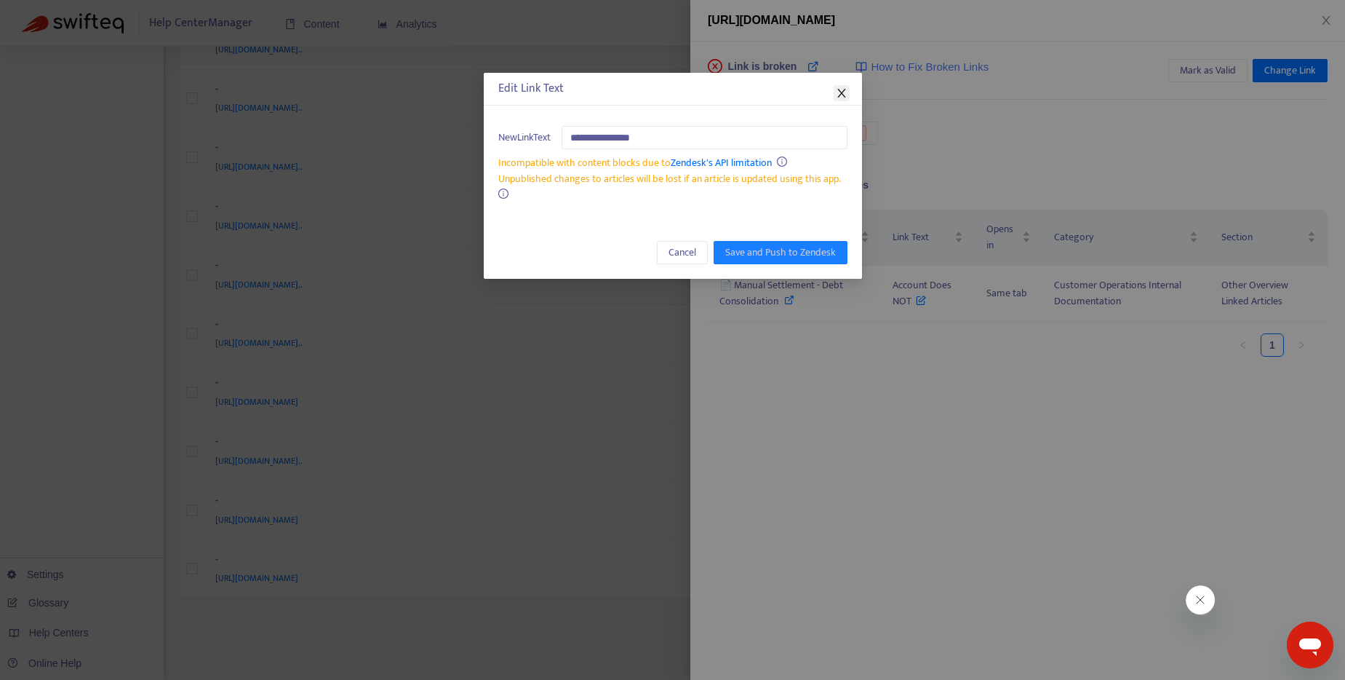
click at [840, 99] on button "Close" at bounding box center [842, 93] width 16 height 16
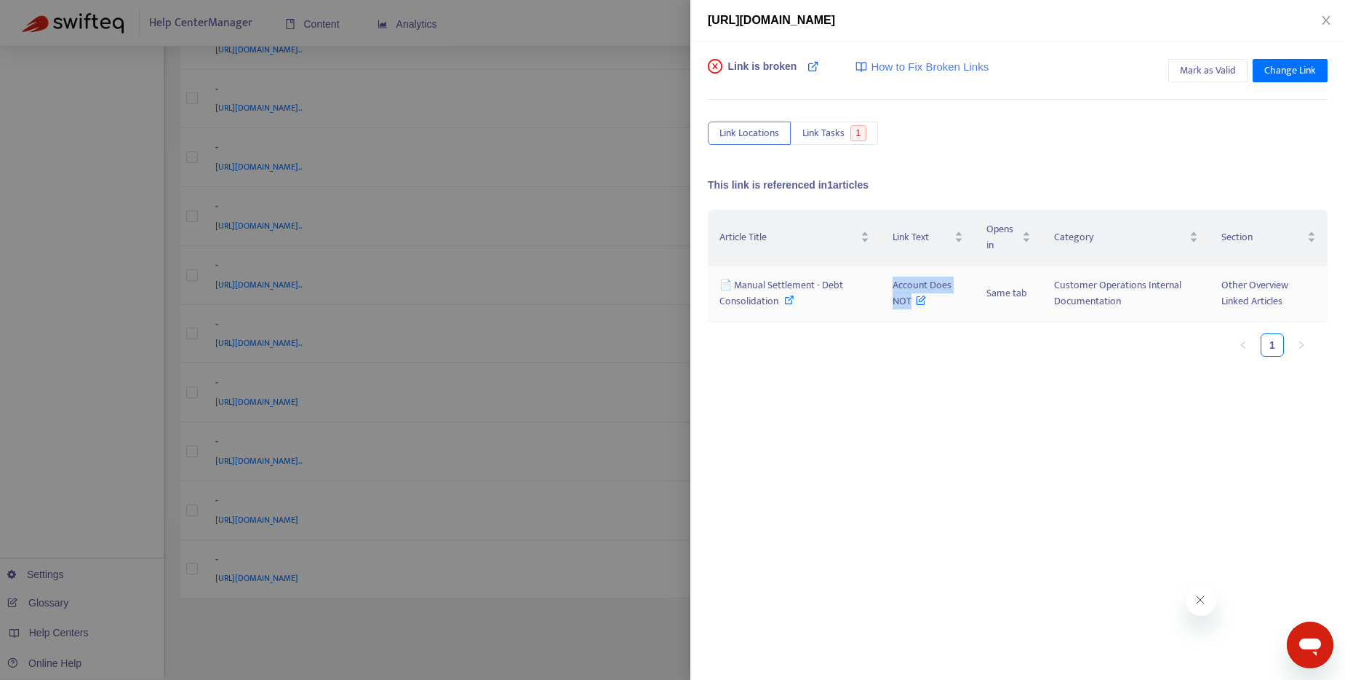
drag, startPoint x: 892, startPoint y: 286, endPoint x: 910, endPoint y: 305, distance: 26.2
click at [910, 305] on span "Account Does NOT" at bounding box center [922, 292] width 59 height 33
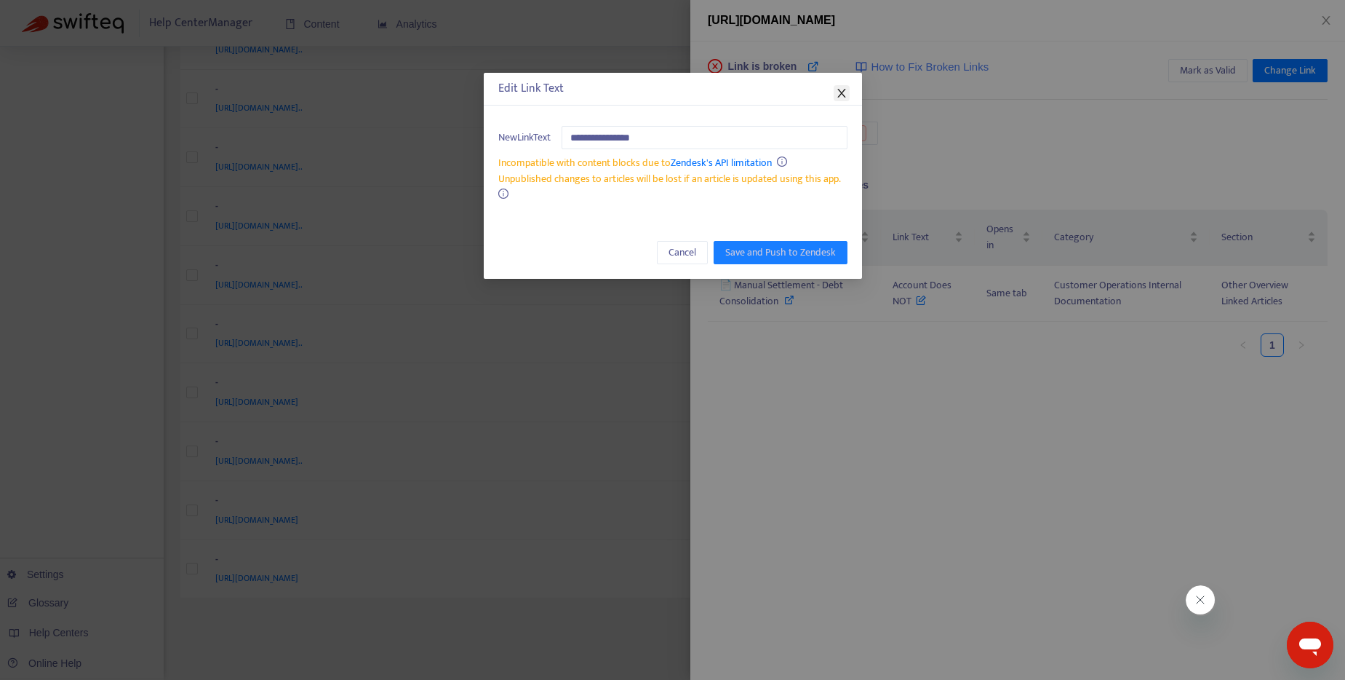
click at [847, 94] on icon "close" at bounding box center [842, 93] width 12 height 12
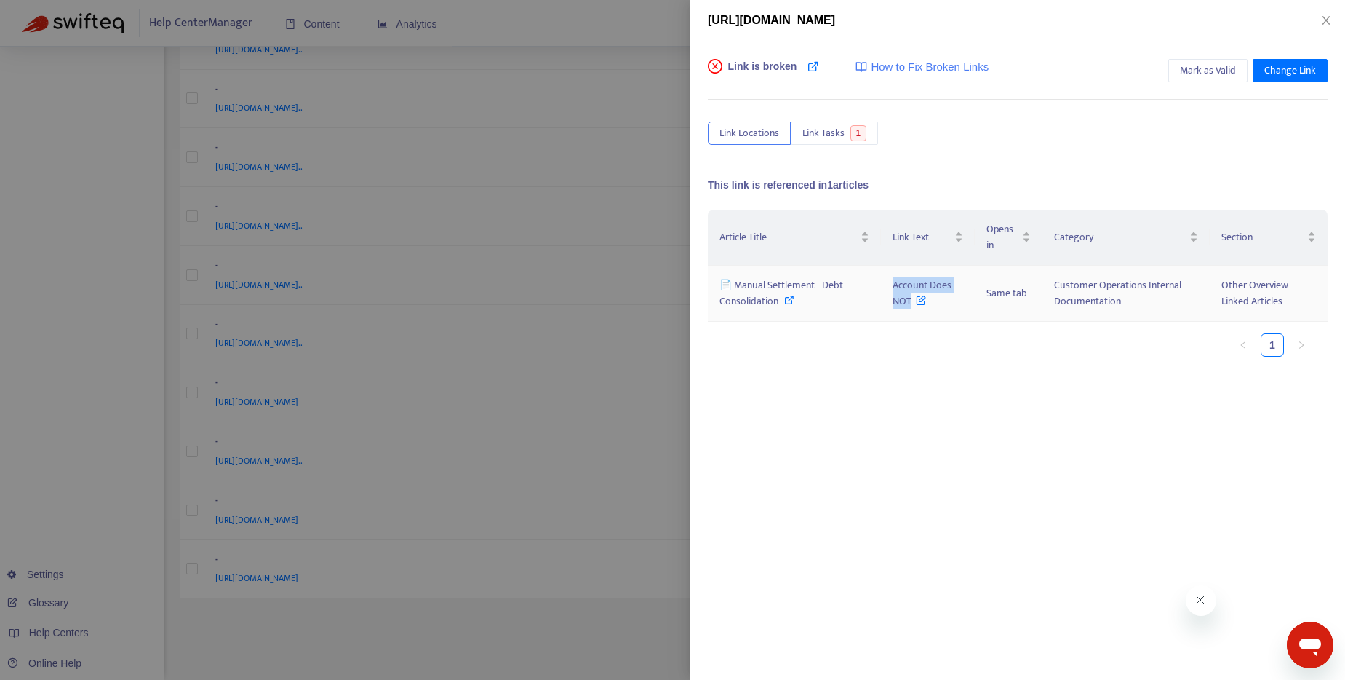
drag, startPoint x: 894, startPoint y: 284, endPoint x: 912, endPoint y: 300, distance: 23.7
click at [912, 300] on span "Account Does NOT" at bounding box center [922, 292] width 59 height 33
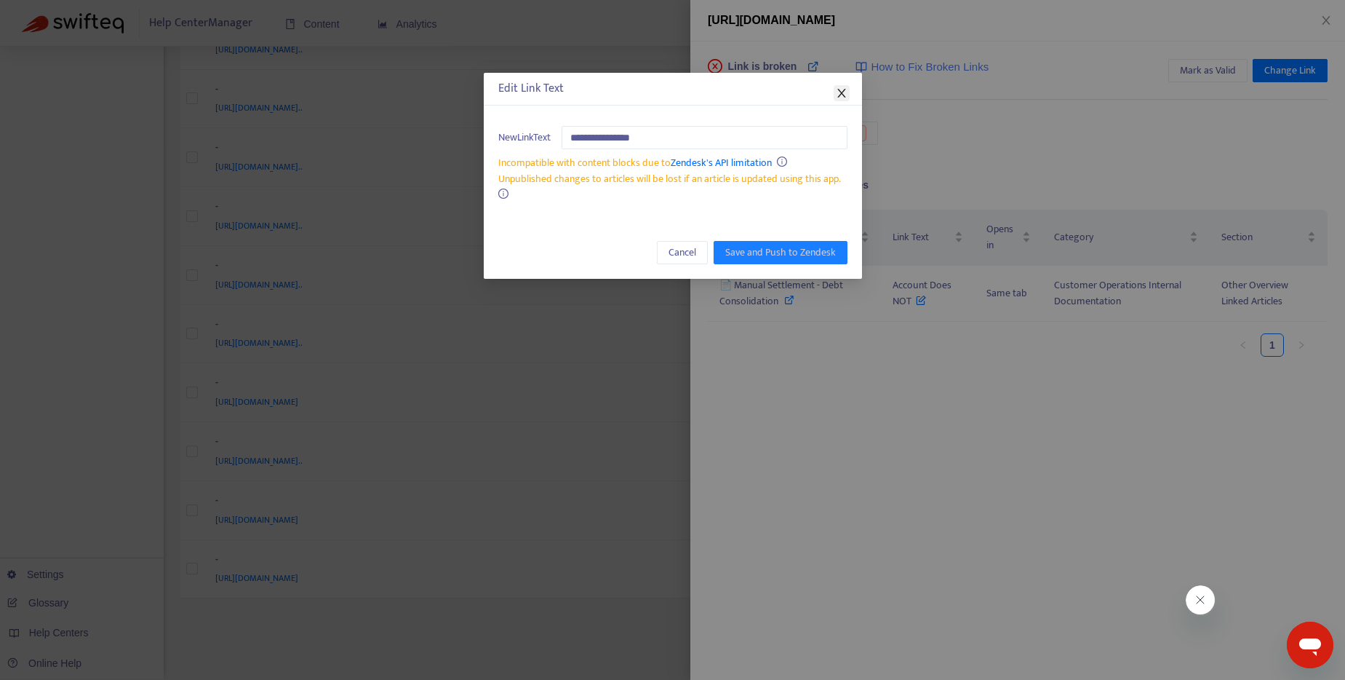
click at [843, 90] on icon "close" at bounding box center [841, 93] width 8 height 9
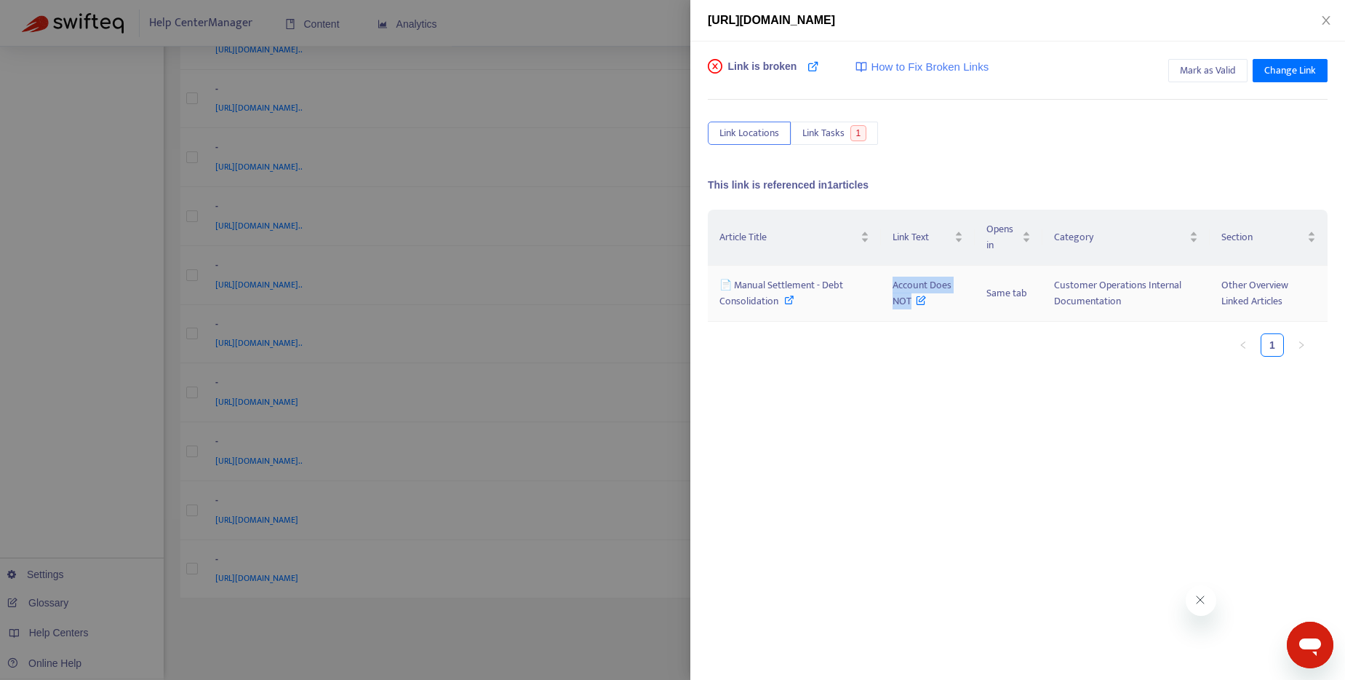
drag, startPoint x: 891, startPoint y: 286, endPoint x: 909, endPoint y: 297, distance: 20.6
click at [909, 297] on td "Account Does NOT" at bounding box center [928, 294] width 94 height 56
drag, startPoint x: 896, startPoint y: 282, endPoint x: 909, endPoint y: 303, distance: 24.6
click at [909, 303] on span "Account Does NOT" at bounding box center [922, 292] width 59 height 33
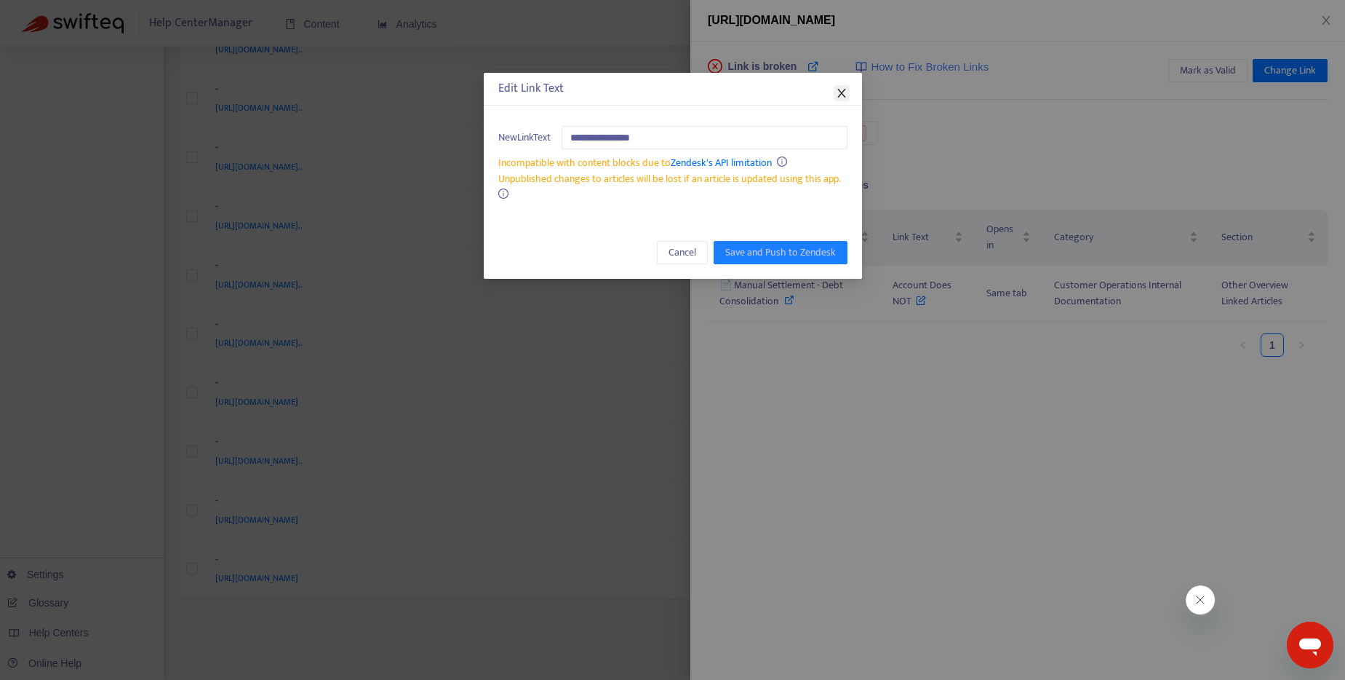
click at [837, 88] on icon "close" at bounding box center [842, 93] width 12 height 12
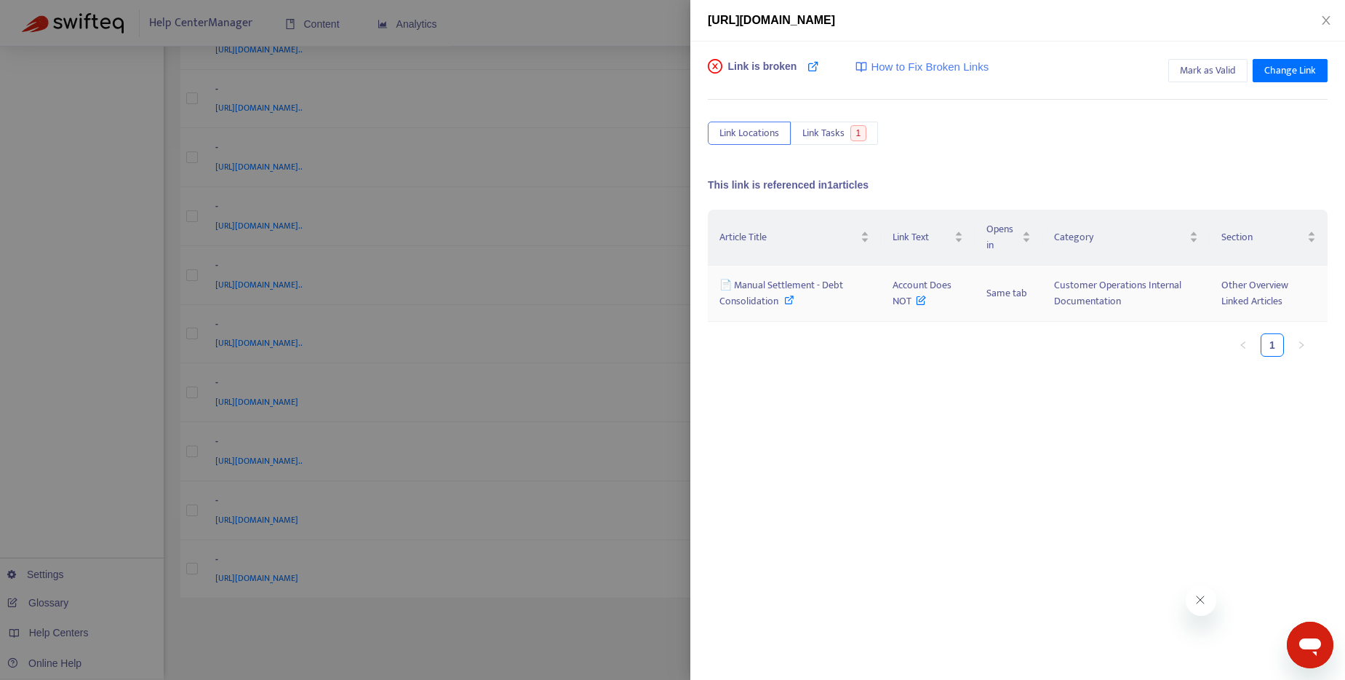
click at [787, 300] on icon at bounding box center [789, 300] width 10 height 10
drag, startPoint x: 894, startPoint y: 284, endPoint x: 913, endPoint y: 302, distance: 26.2
click at [913, 302] on span "Account Does NOT" at bounding box center [922, 292] width 59 height 33
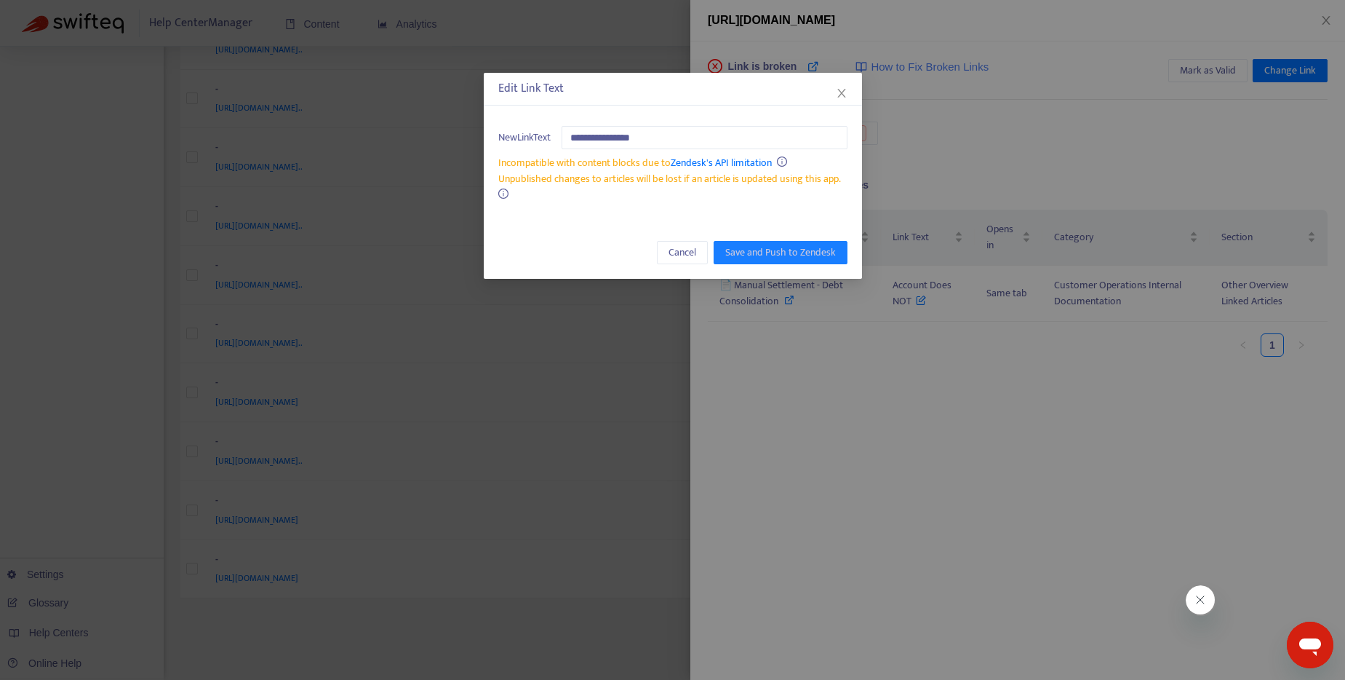
click at [850, 91] on div "Edit Link Text" at bounding box center [673, 89] width 378 height 33
click at [845, 91] on icon "close" at bounding box center [842, 93] width 12 height 12
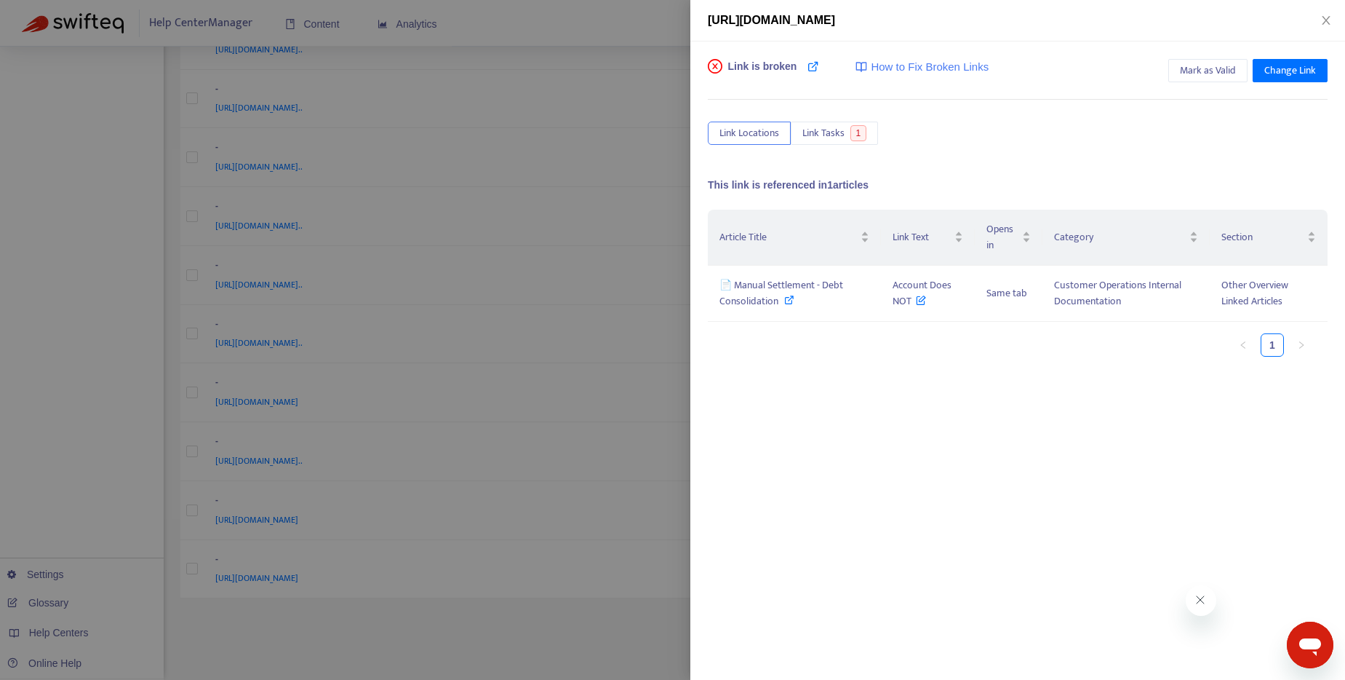
click at [626, 22] on div at bounding box center [672, 340] width 1345 height 680
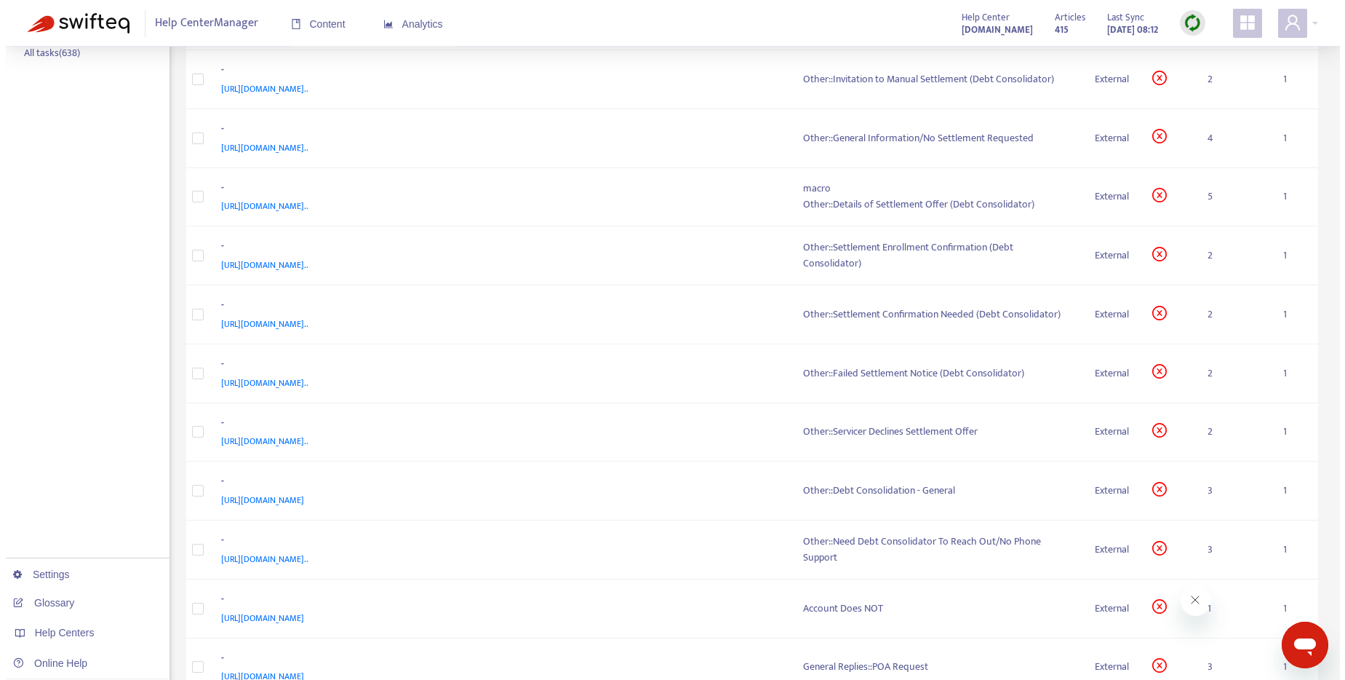
scroll to position [0, 0]
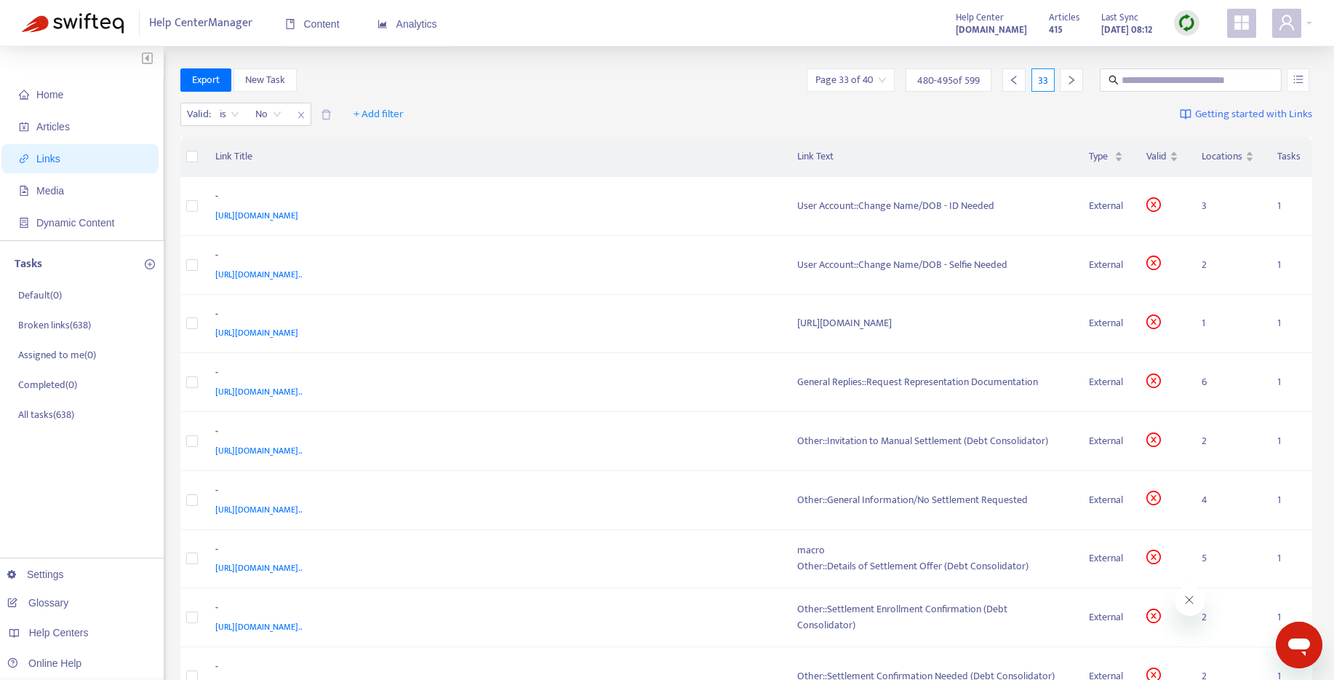
click at [1075, 77] on icon "right" at bounding box center [1072, 80] width 10 height 10
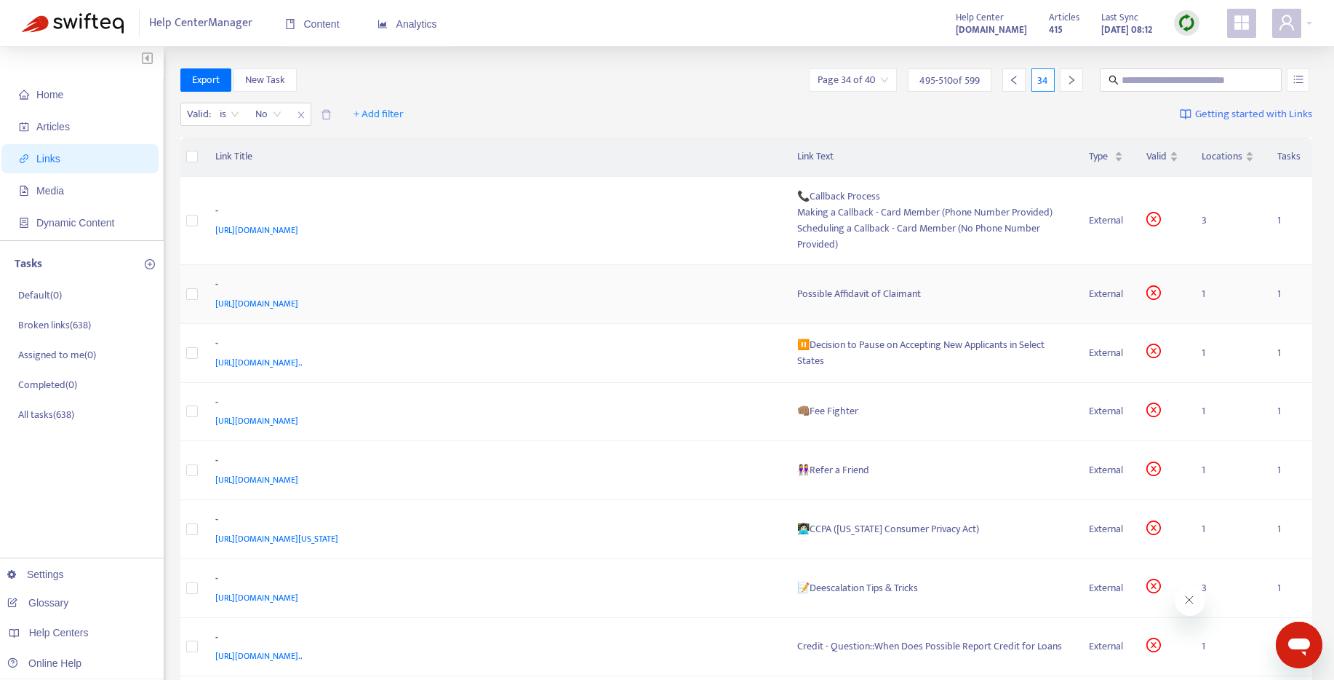
click at [835, 295] on div "Possible Affidavit of Claimant" at bounding box center [931, 294] width 269 height 16
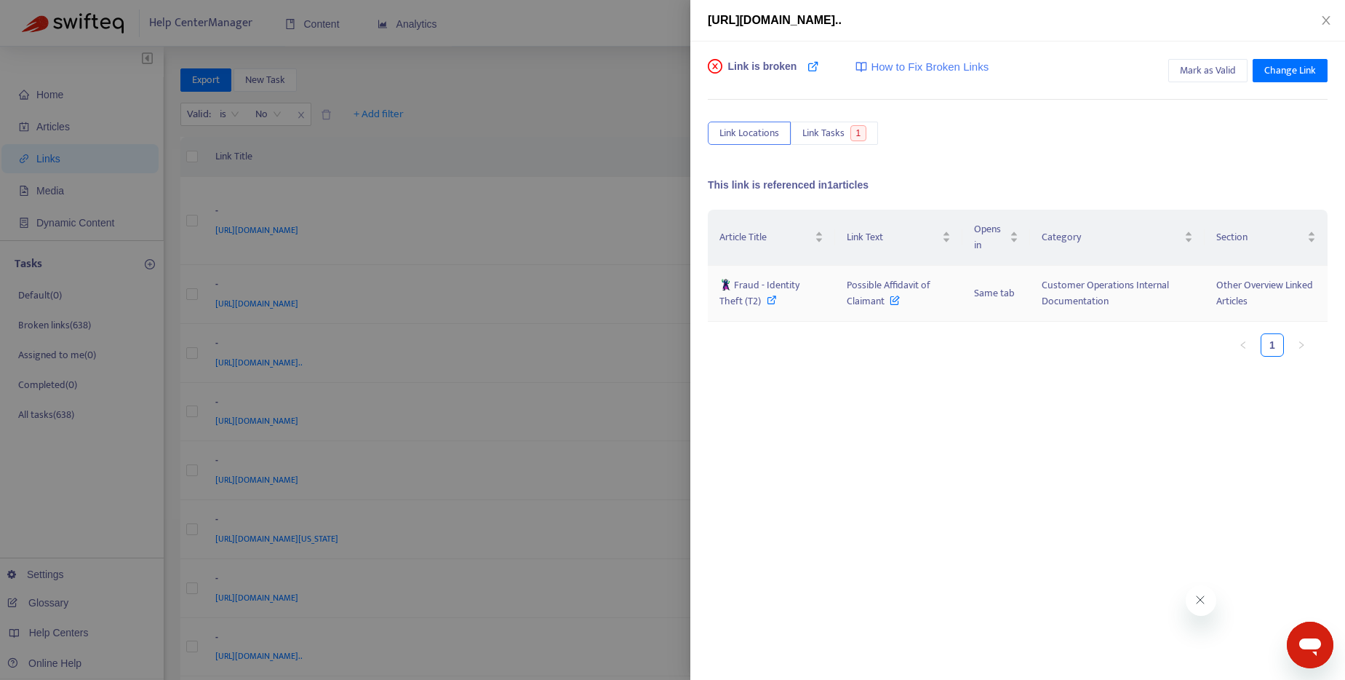
click at [768, 300] on icon at bounding box center [772, 300] width 10 height 10
drag, startPoint x: 849, startPoint y: 285, endPoint x: 867, endPoint y: 295, distance: 19.9
click at [867, 295] on span "Possible Affidavit of Claimant" at bounding box center [889, 292] width 84 height 33
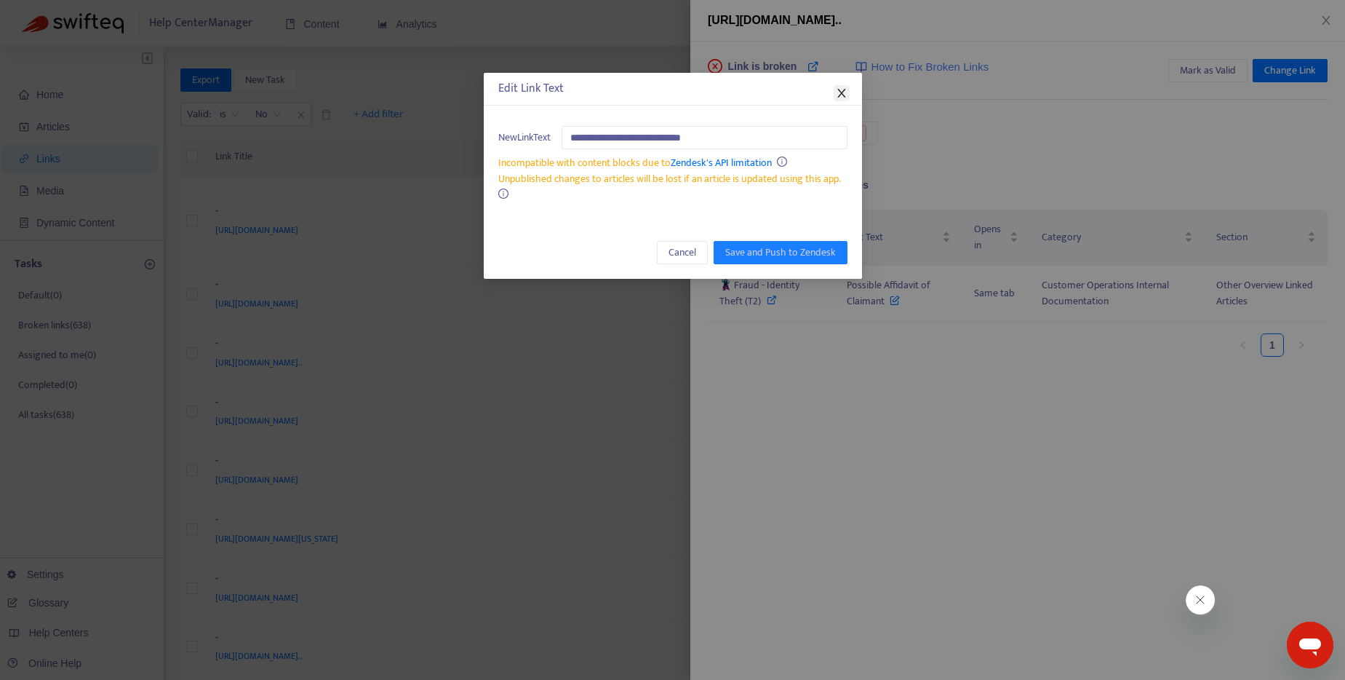
click at [841, 85] on button "Close" at bounding box center [842, 93] width 16 height 16
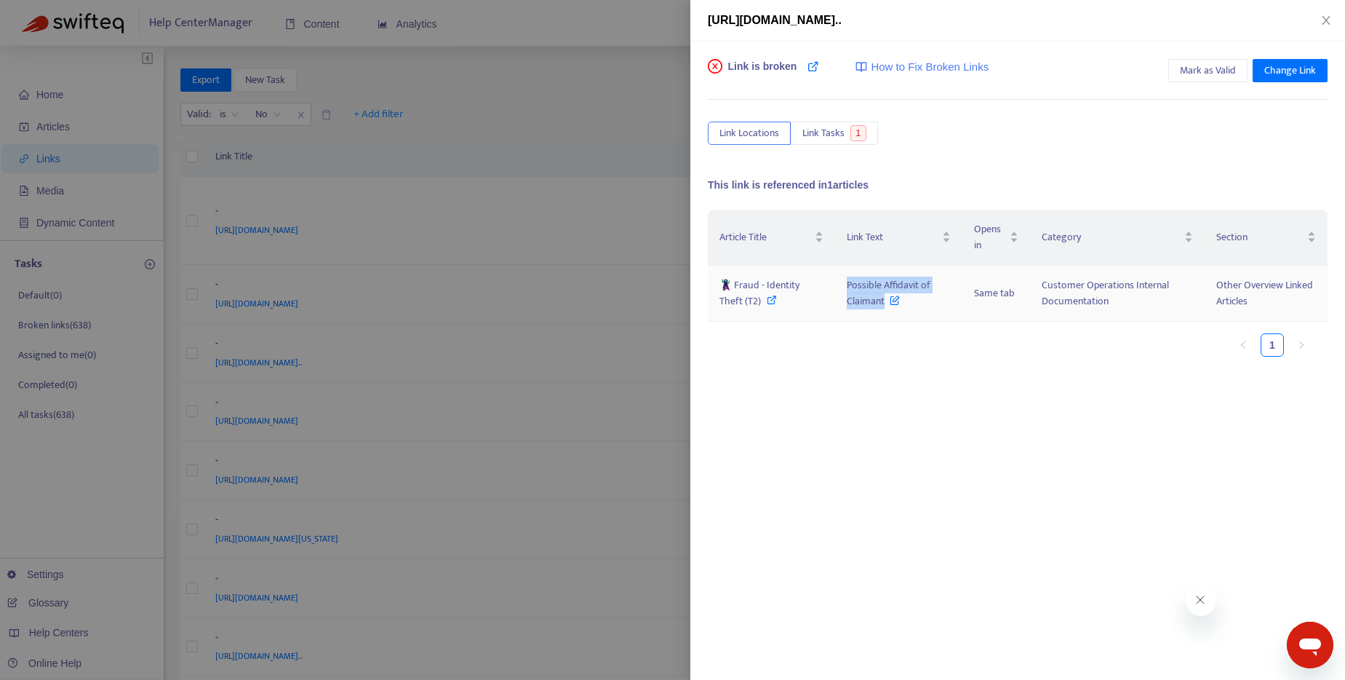
drag, startPoint x: 847, startPoint y: 286, endPoint x: 885, endPoint y: 303, distance: 41.7
click at [885, 303] on span "Possible Affidavit of Claimant" at bounding box center [889, 292] width 84 height 33
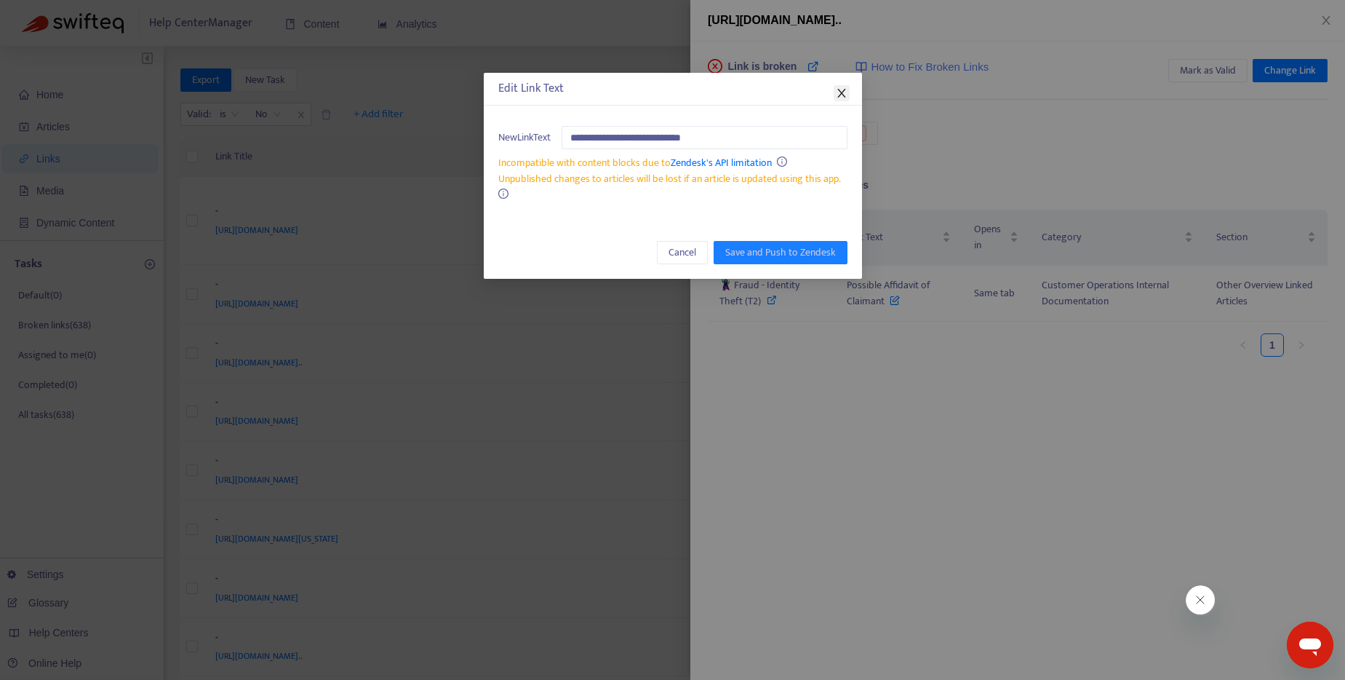
click at [835, 88] on span "Close" at bounding box center [842, 93] width 16 height 12
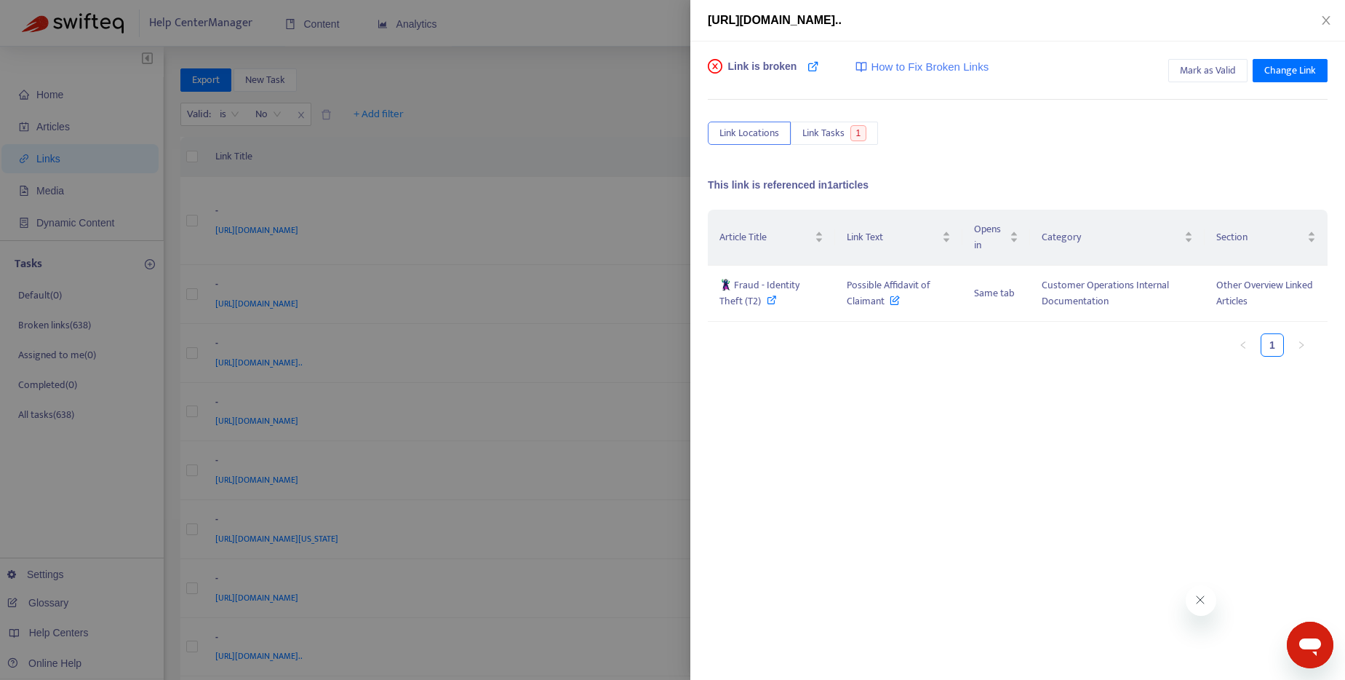
click at [616, 36] on div at bounding box center [672, 340] width 1345 height 680
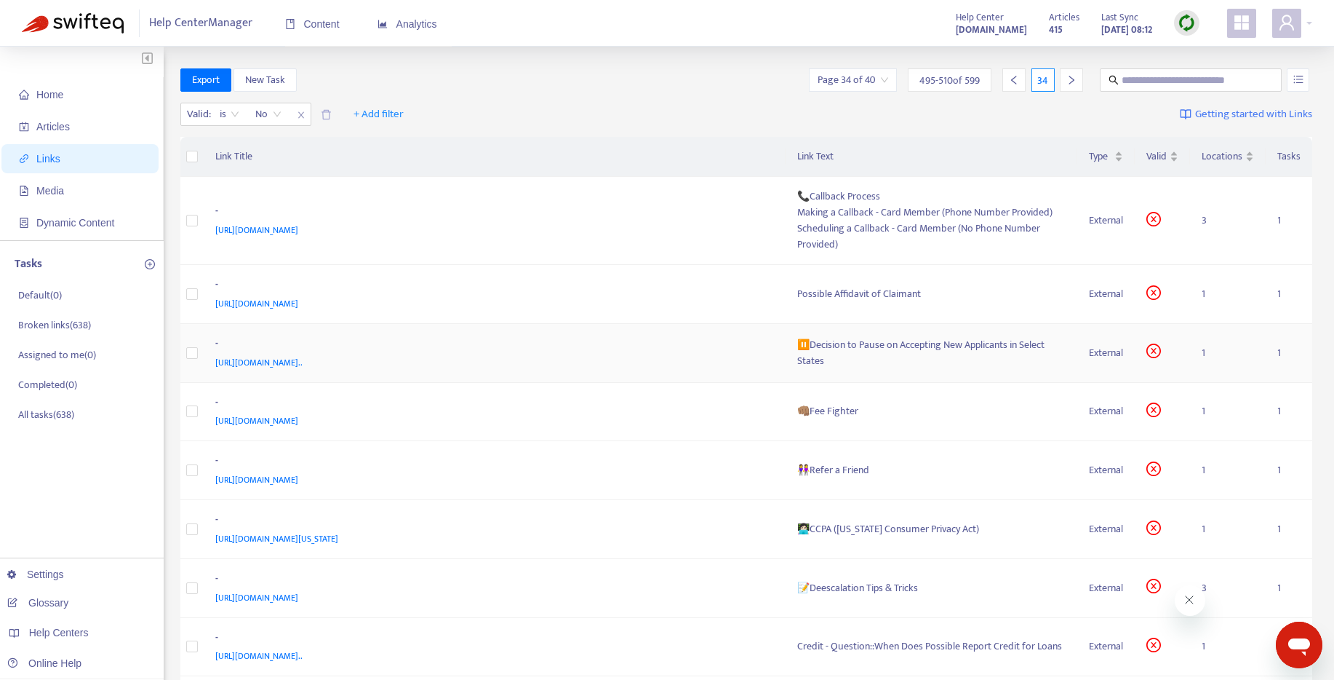
click at [885, 345] on div "⏸️Decision to Pause on Accepting New Applicants in Select States" at bounding box center [931, 353] width 269 height 32
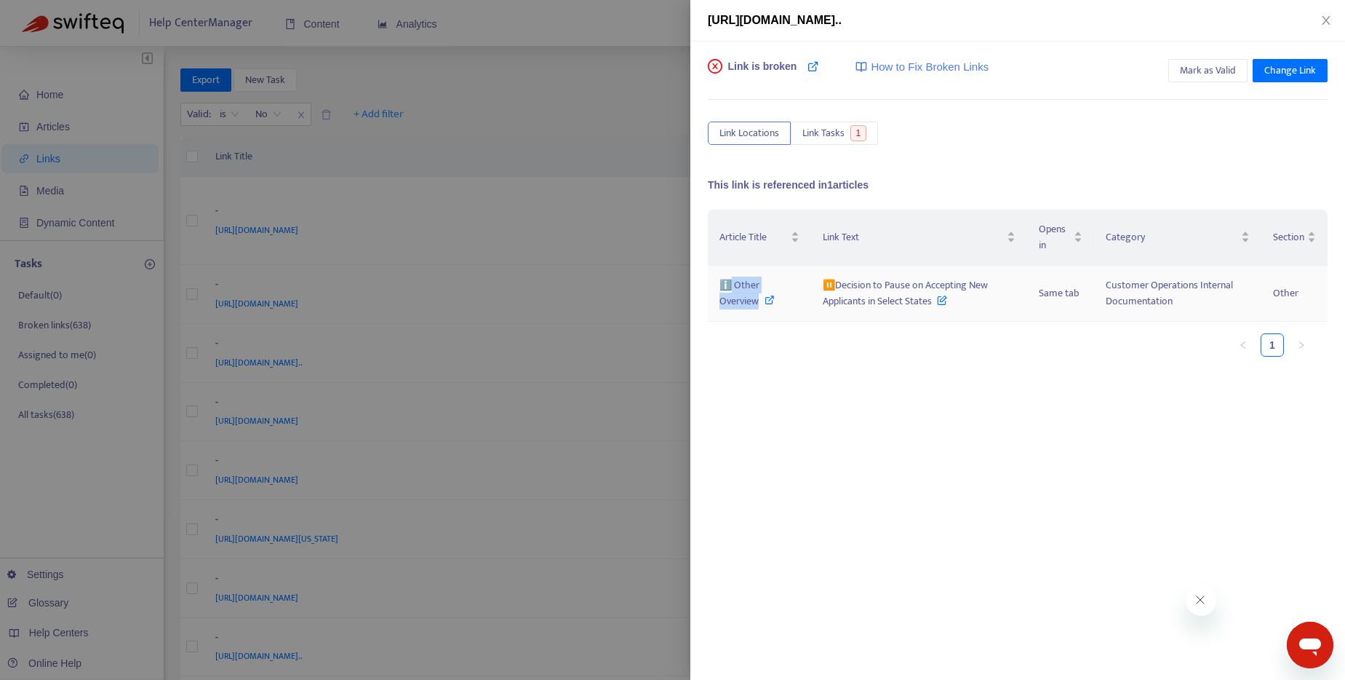
drag, startPoint x: 733, startPoint y: 283, endPoint x: 757, endPoint y: 300, distance: 30.3
click at [757, 300] on span "ℹ️ Other Overview" at bounding box center [740, 292] width 40 height 33
